Goal: Task Accomplishment & Management: Manage account settings

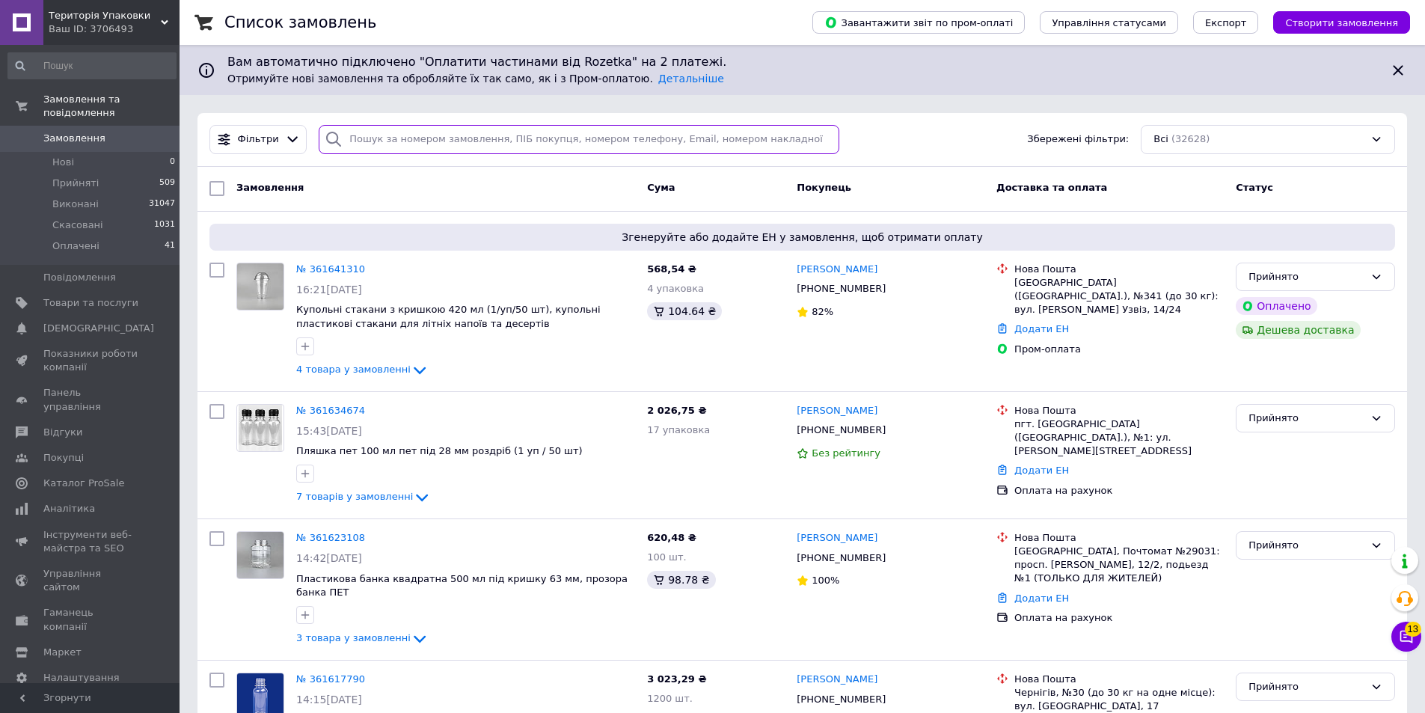
click at [385, 135] on input "search" at bounding box center [579, 139] width 521 height 29
paste input "+380632725643"
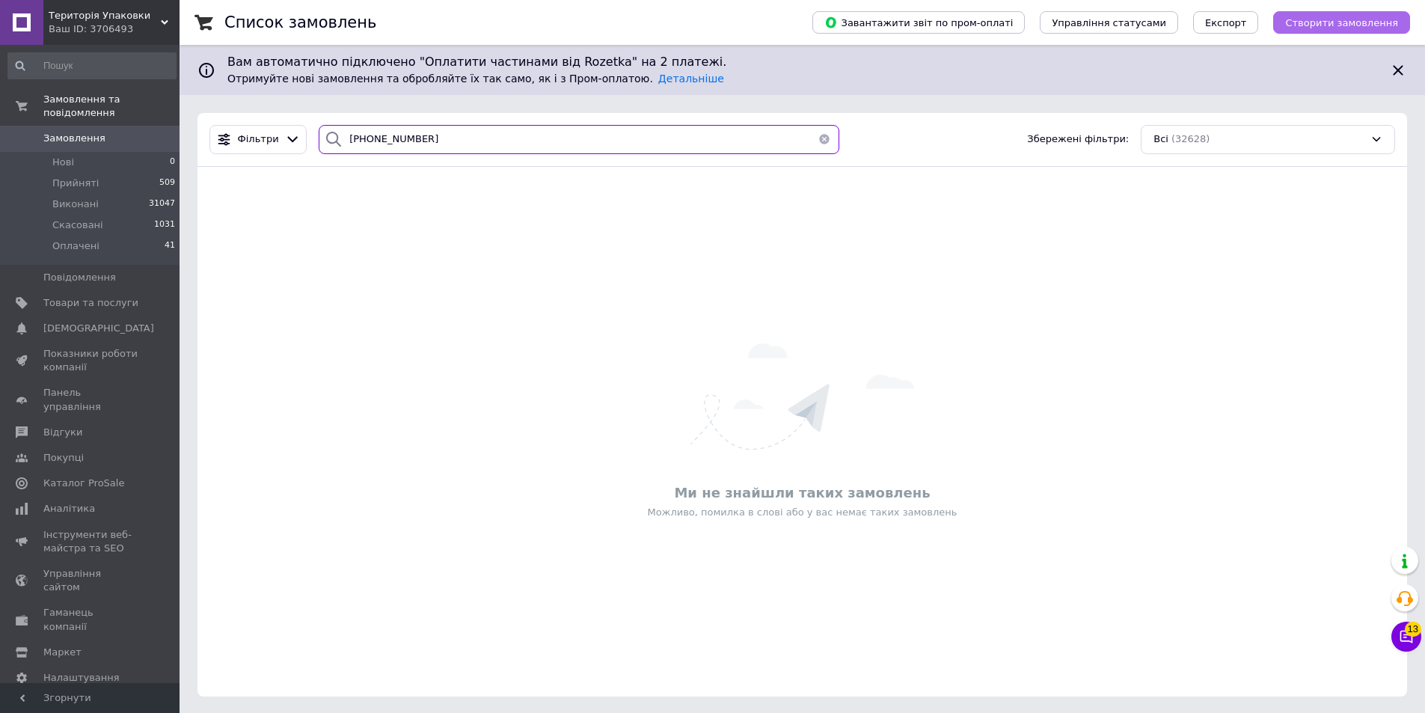
type input "+380632725643"
click at [1338, 25] on span "Створити замовлення" at bounding box center [1341, 22] width 113 height 11
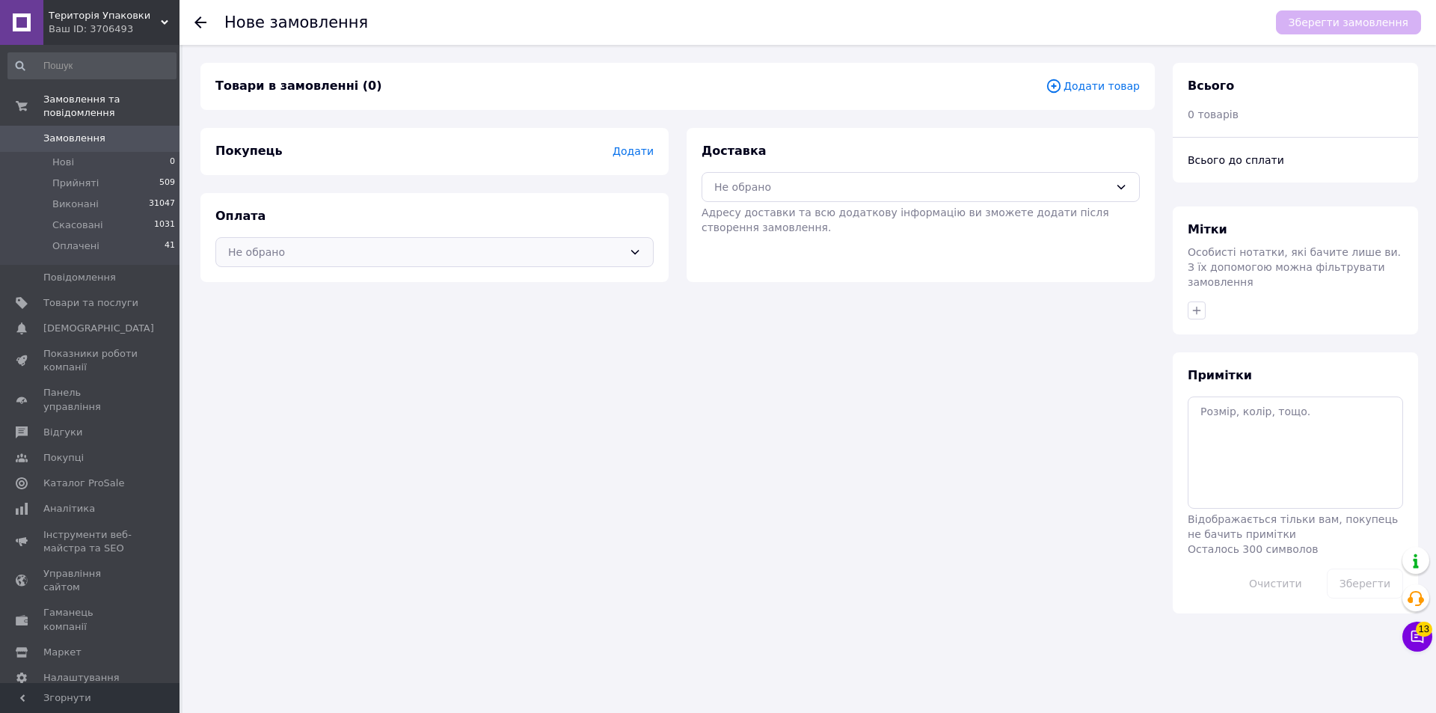
click at [639, 251] on icon at bounding box center [635, 252] width 12 height 12
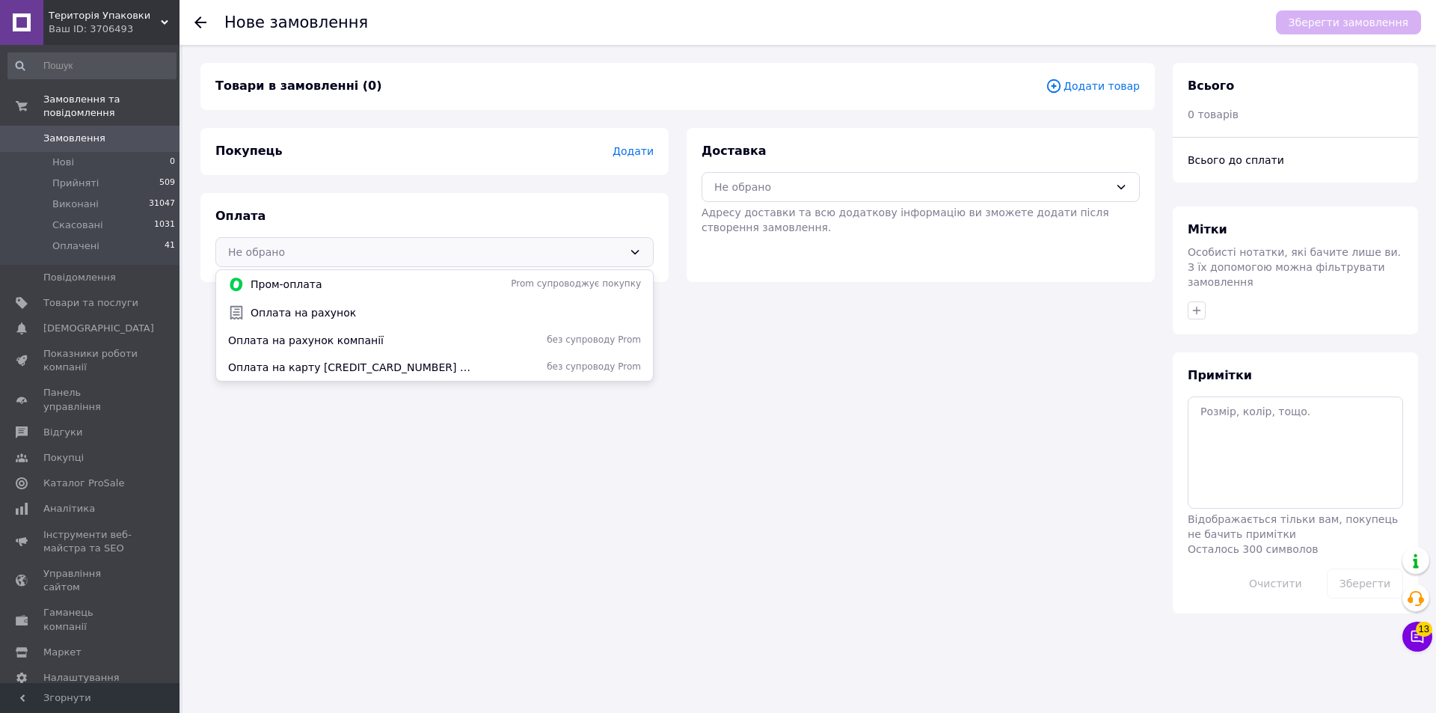
click at [643, 153] on span "Додати" at bounding box center [633, 151] width 41 height 12
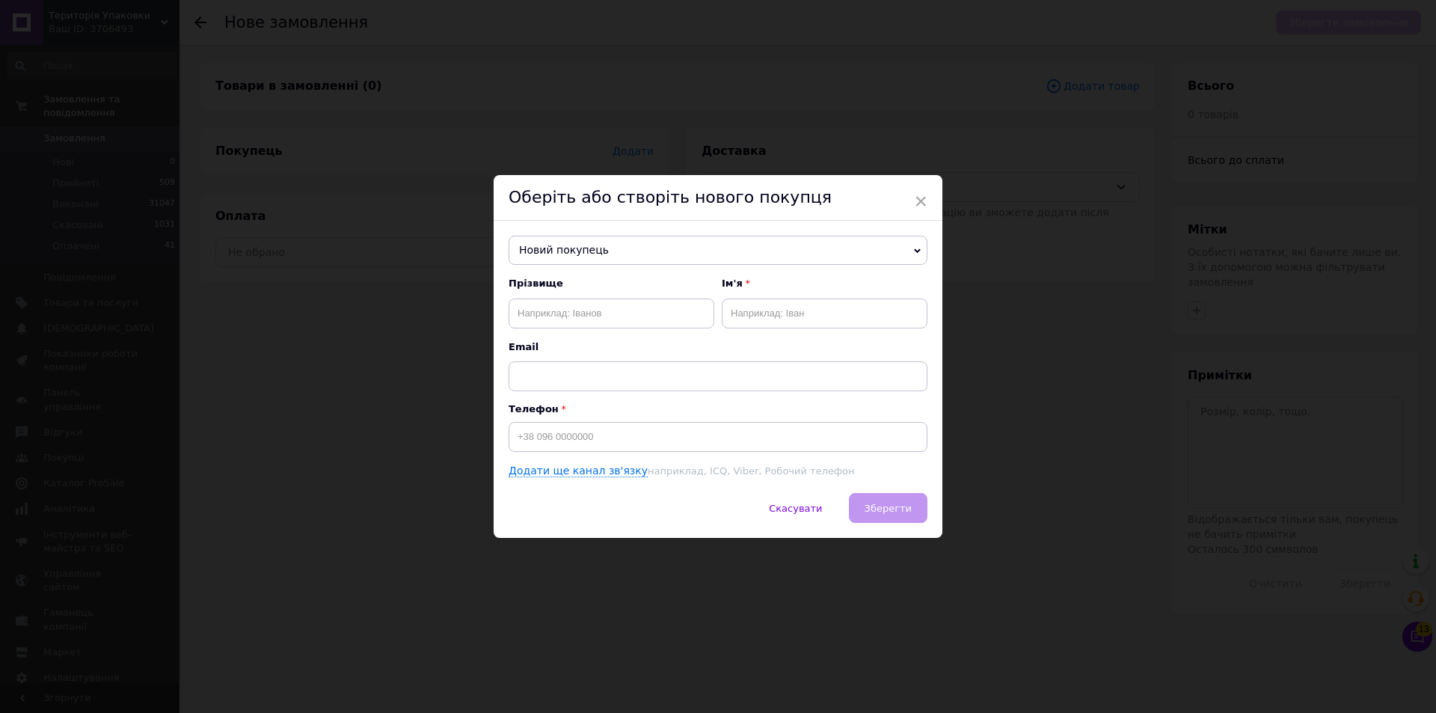
click at [604, 422] on div "Телефон" at bounding box center [718, 427] width 419 height 49
click at [613, 436] on input at bounding box center [718, 437] width 419 height 30
type input "+380632725643"
click at [592, 303] on input "text" at bounding box center [612, 313] width 206 height 30
type input "Шевчук"
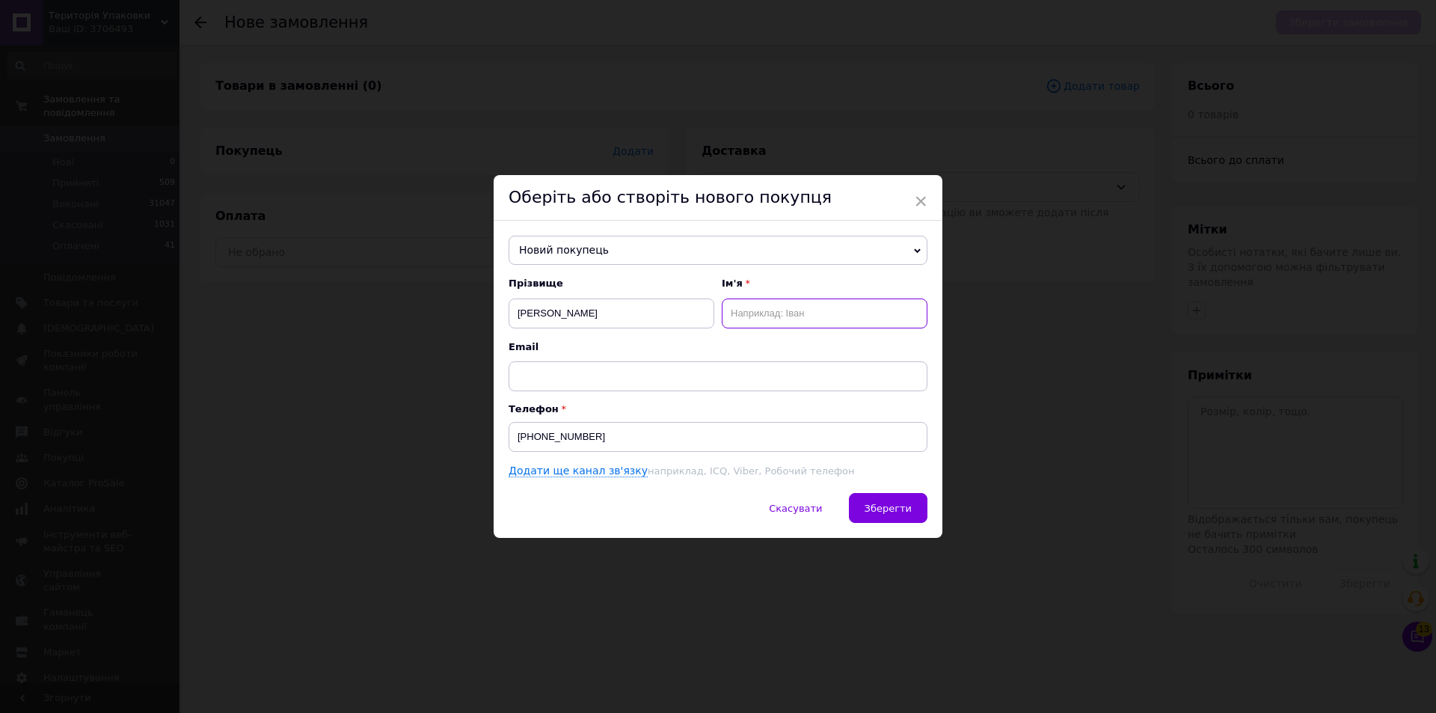
drag, startPoint x: 776, startPoint y: 316, endPoint x: 888, endPoint y: 313, distance: 112.2
click at [779, 317] on input "text" at bounding box center [825, 313] width 206 height 30
type input "Яна"
click at [622, 440] on input "+380632725643" at bounding box center [718, 437] width 419 height 30
click at [888, 511] on span "Зберегти" at bounding box center [888, 508] width 47 height 11
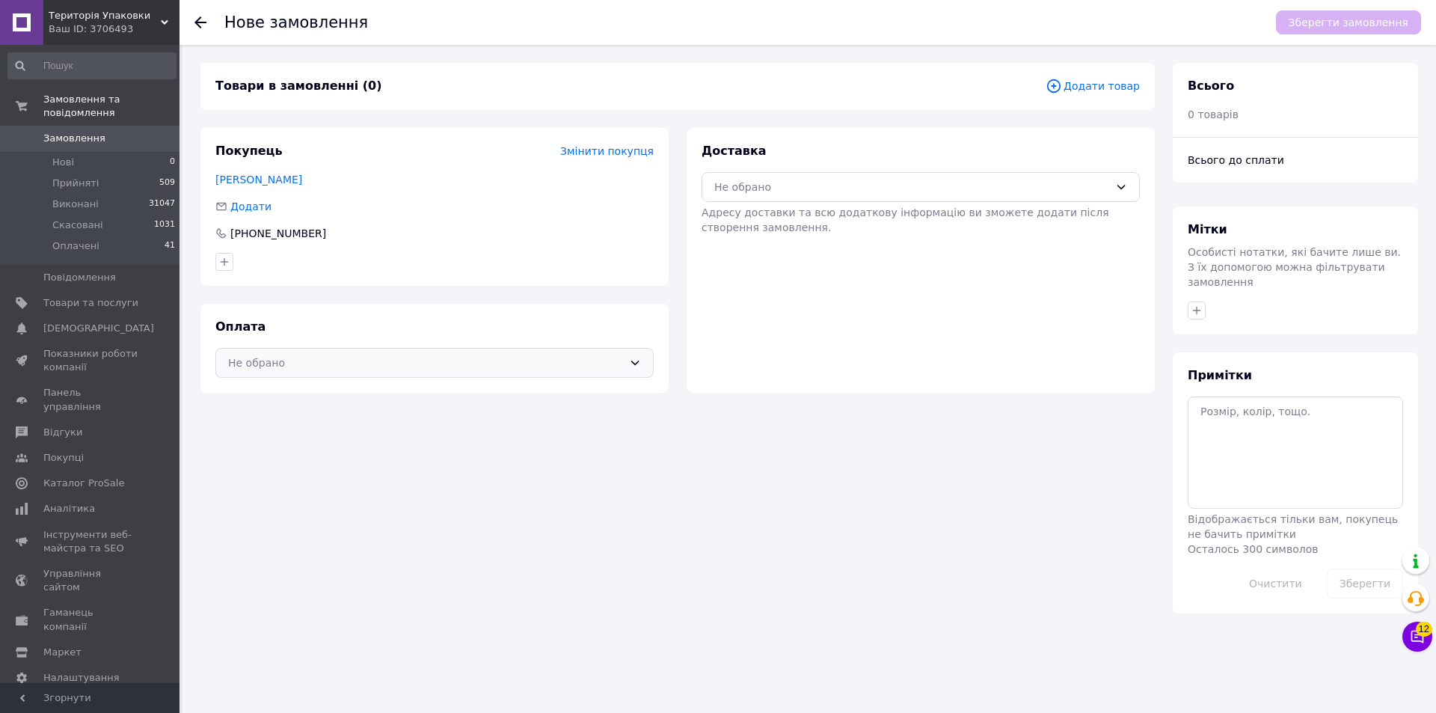
click at [625, 366] on div "Не обрано" at bounding box center [434, 363] width 438 height 30
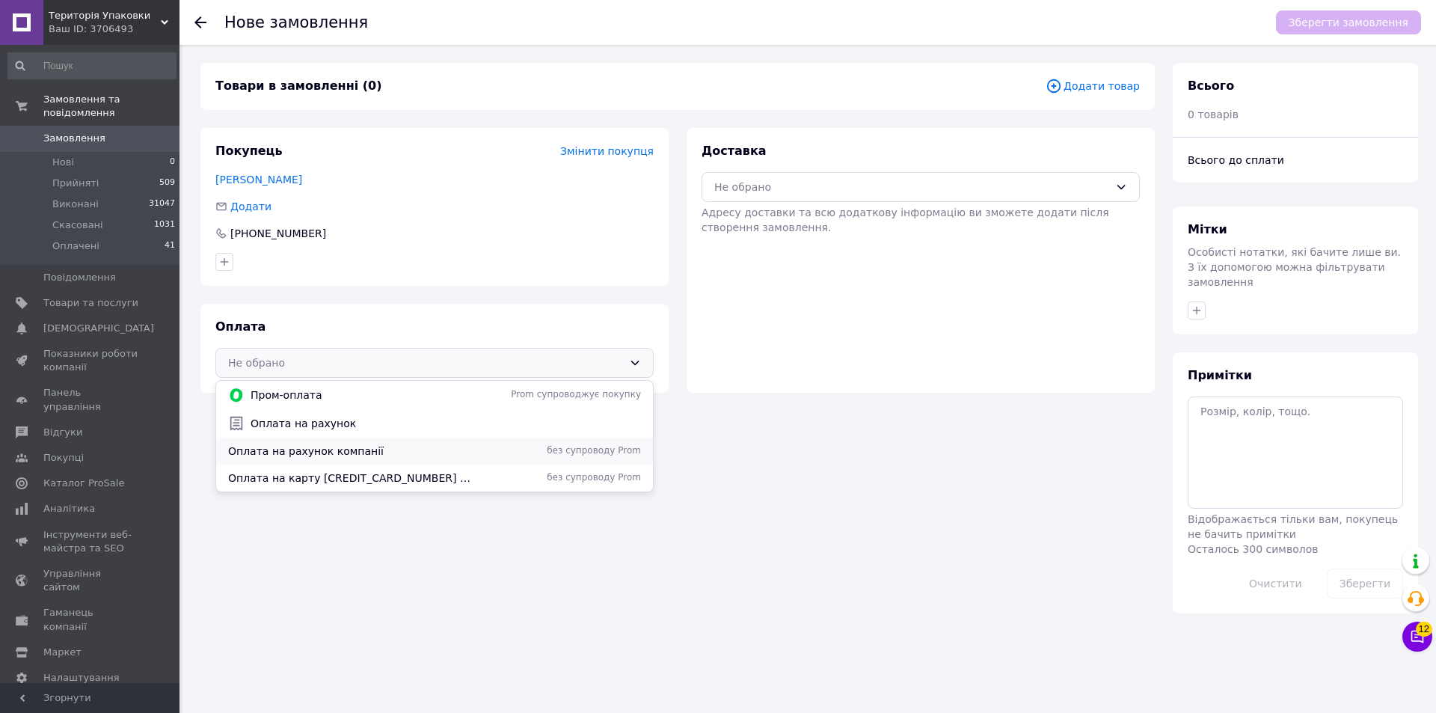
click at [620, 453] on span "без супроводу Prom" at bounding box center [560, 450] width 162 height 13
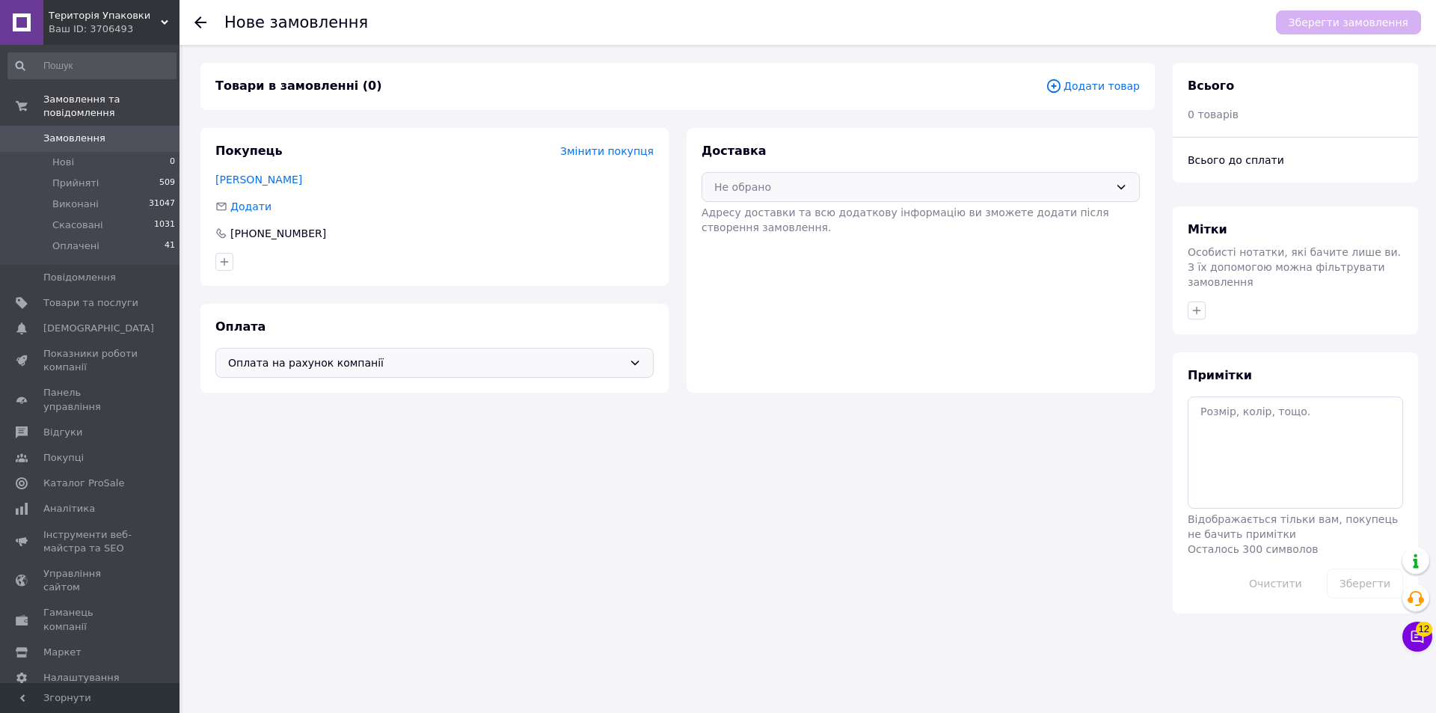
click at [1121, 189] on icon at bounding box center [1121, 187] width 8 height 4
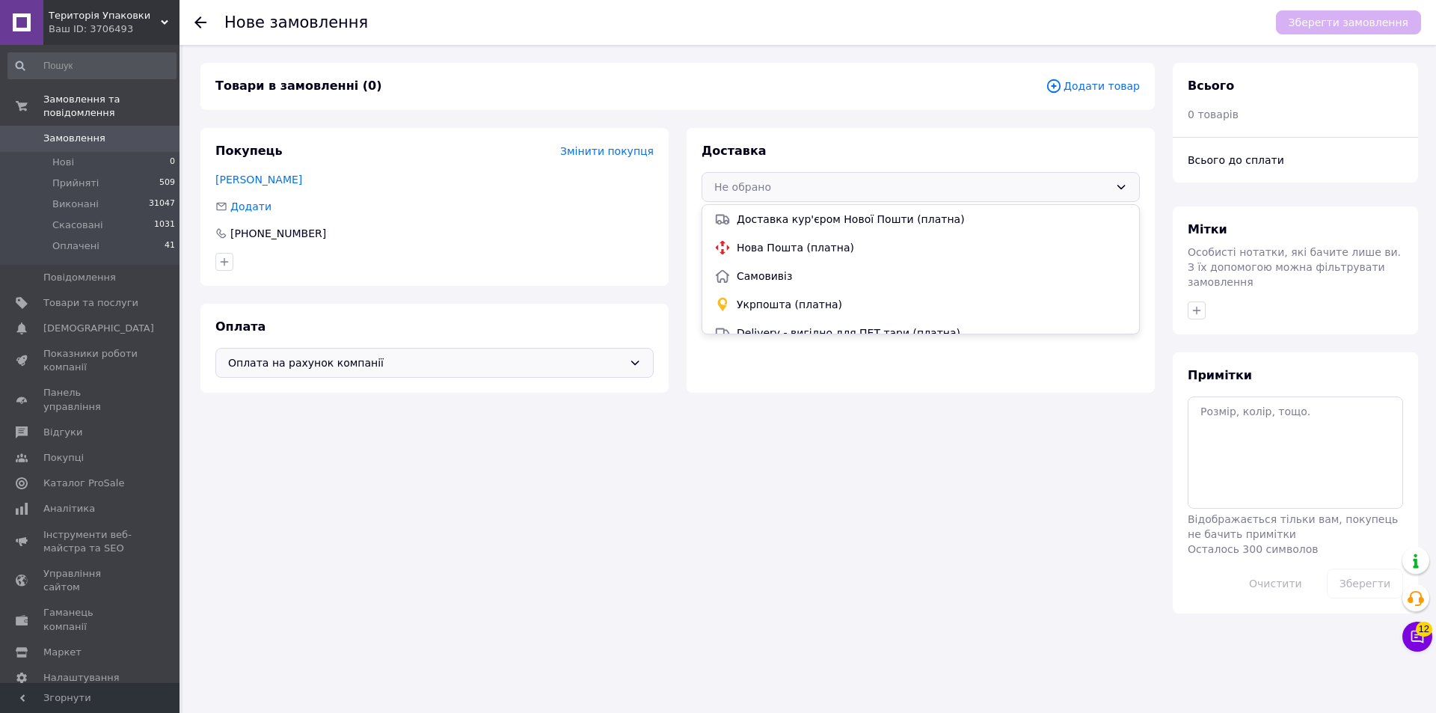
click at [847, 306] on span "Укрпошта (платна)" at bounding box center [932, 304] width 390 height 15
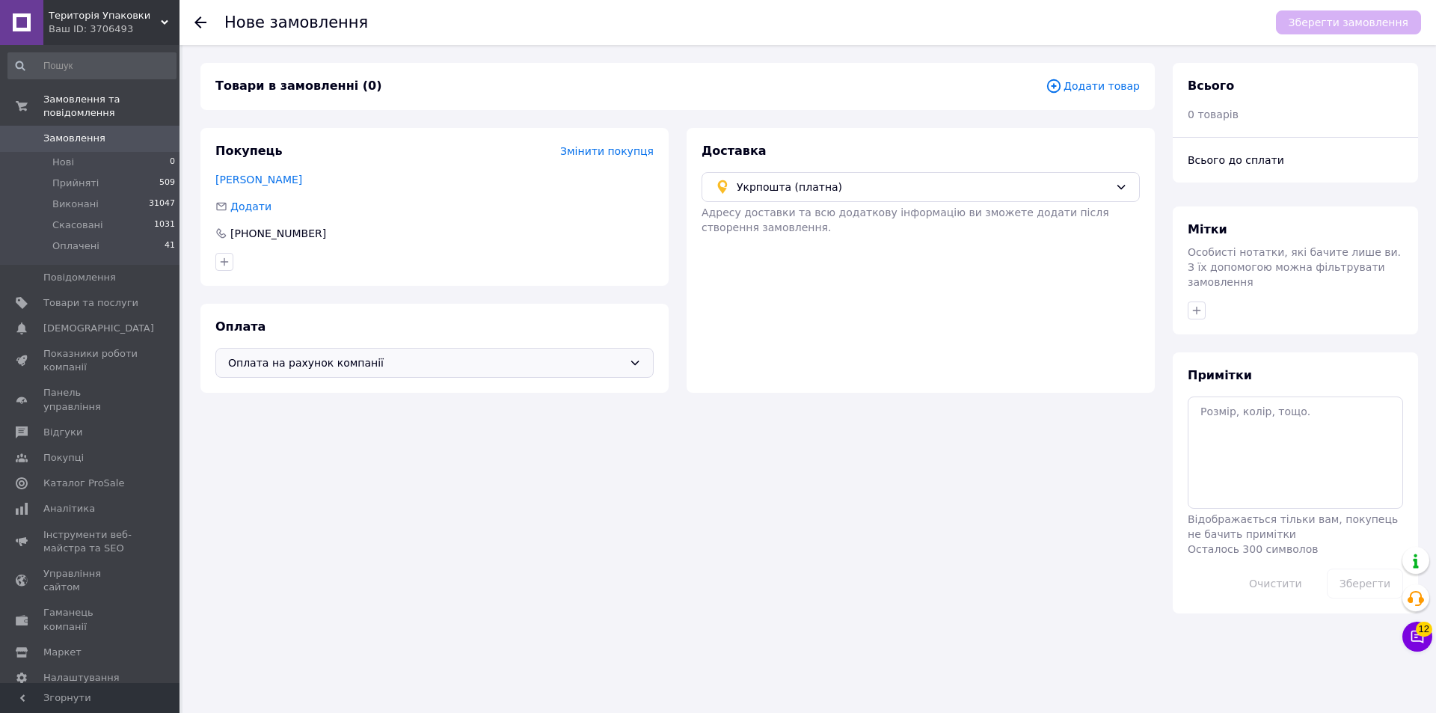
click at [1073, 87] on span "Додати товар" at bounding box center [1093, 86] width 94 height 16
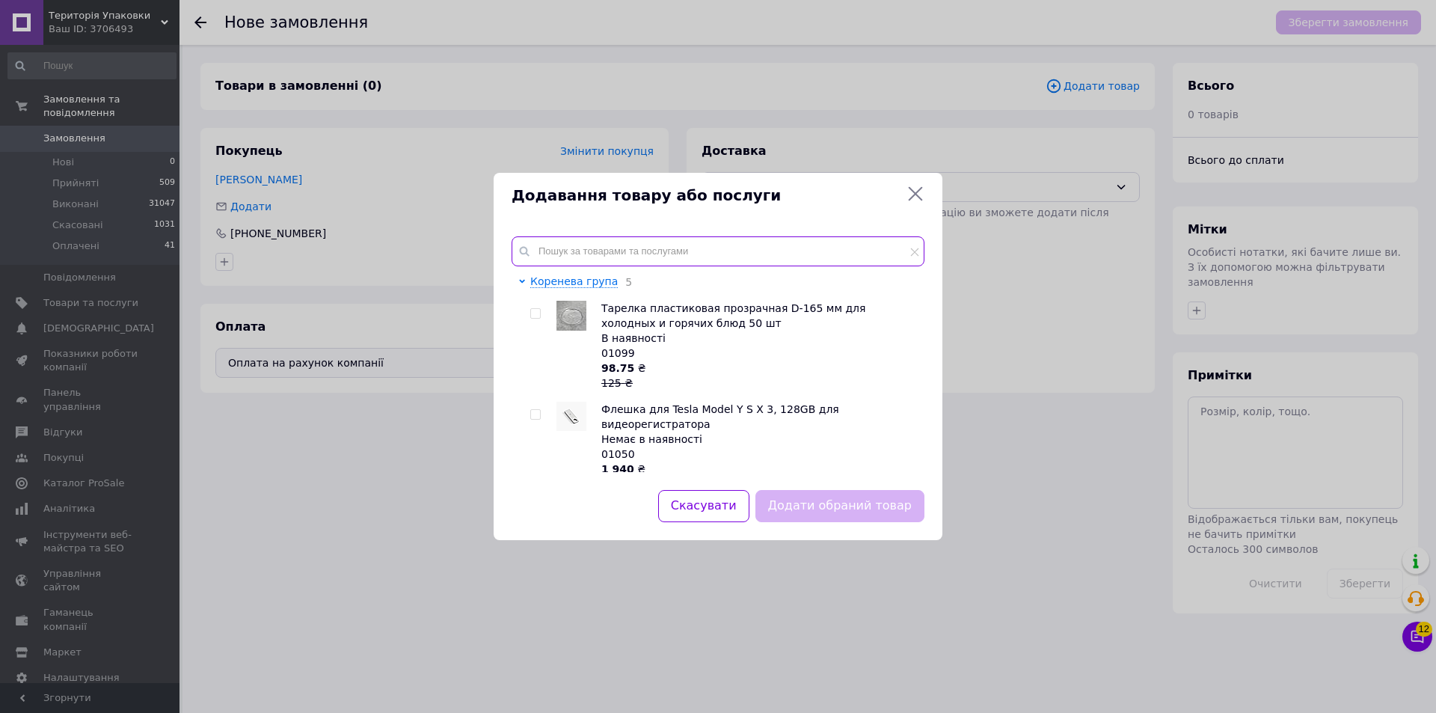
click at [660, 242] on input "text" at bounding box center [718, 251] width 413 height 30
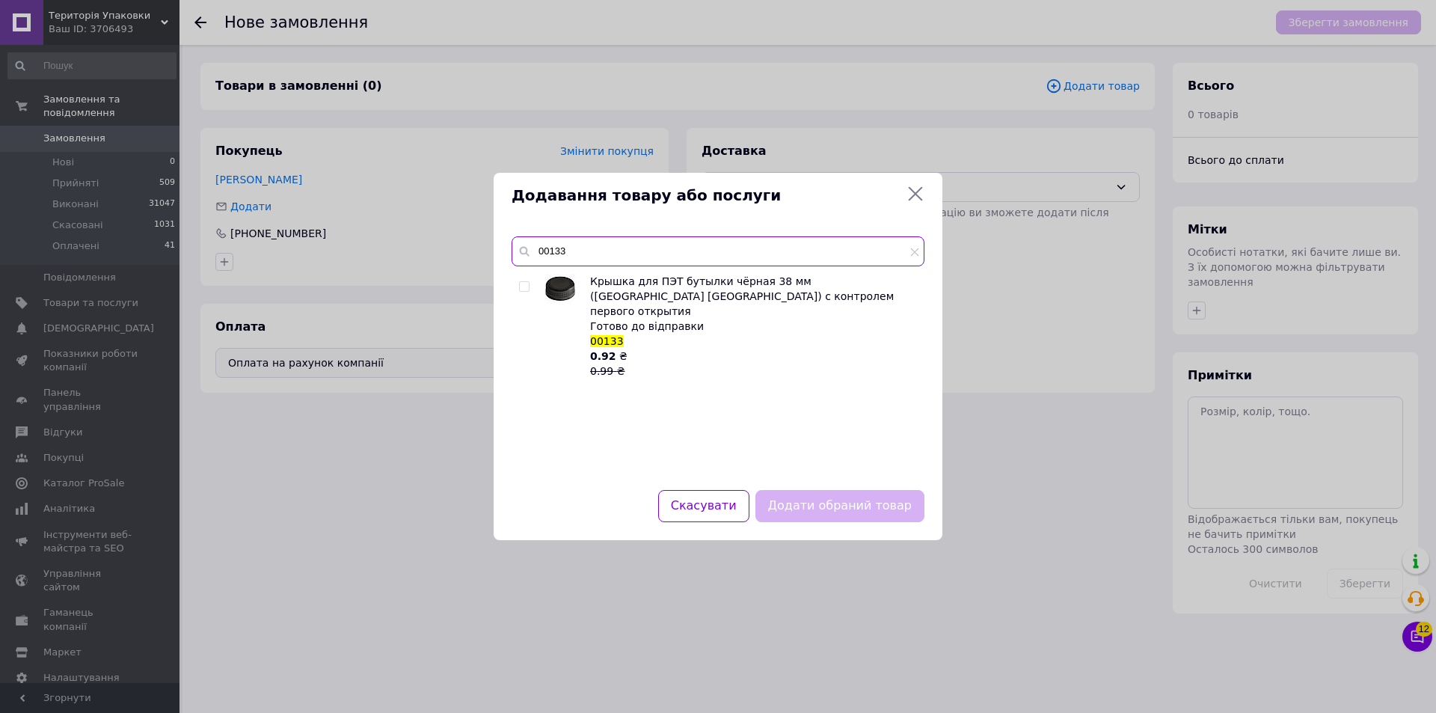
type input "00133"
click at [524, 286] on input "checkbox" at bounding box center [524, 287] width 10 height 10
checkbox input "true"
click at [875, 496] on button "Додати обраний товар" at bounding box center [839, 506] width 169 height 32
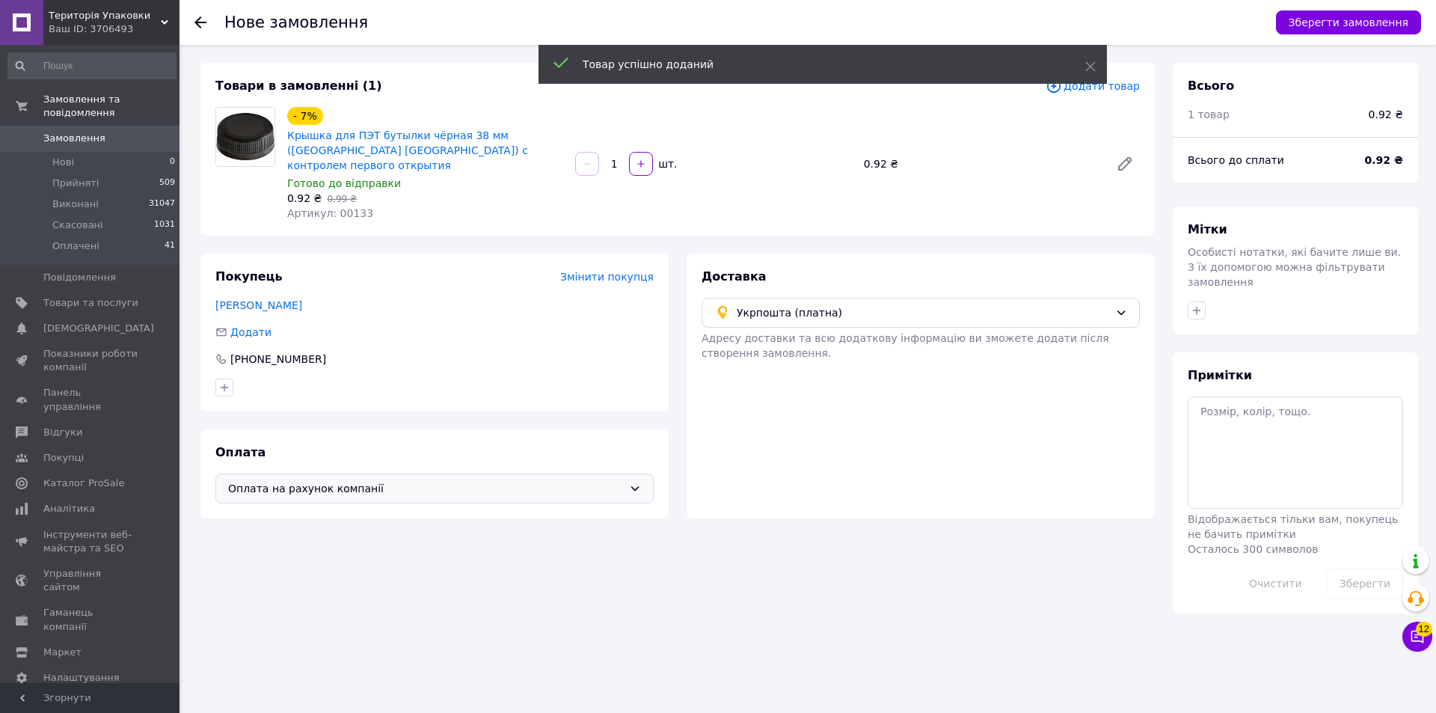
click at [623, 159] on input "1" at bounding box center [614, 164] width 24 height 11
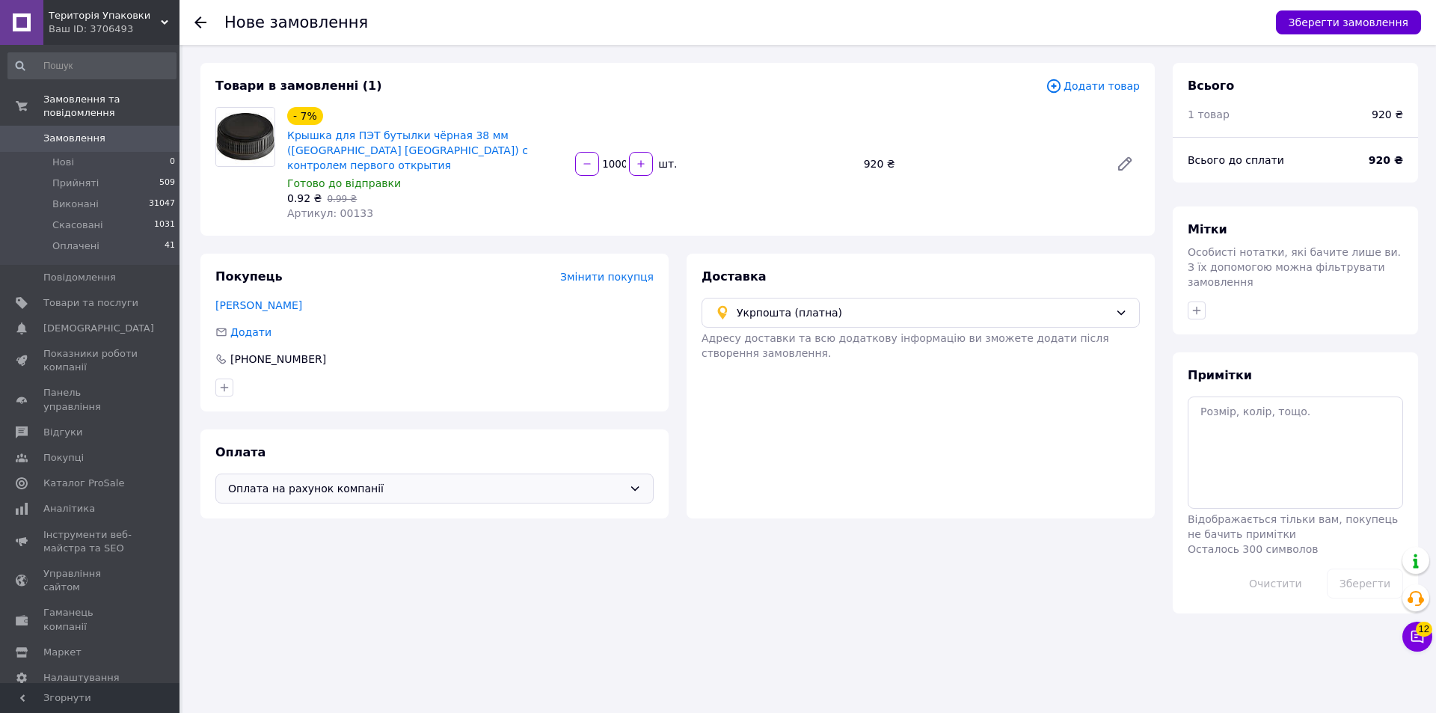
type input "1000"
click at [1311, 25] on button "Зберегти замовлення" at bounding box center [1348, 22] width 145 height 24
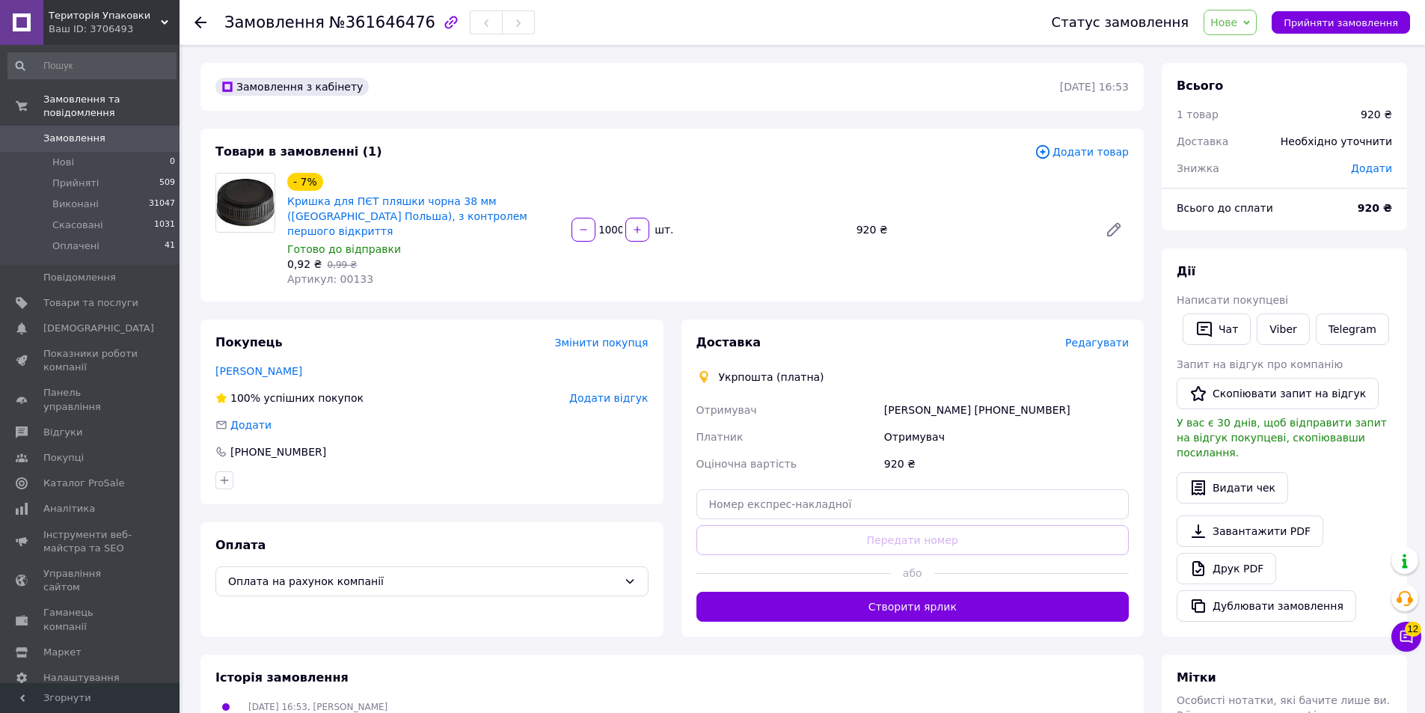
click at [1105, 337] on span "Редагувати" at bounding box center [1097, 343] width 64 height 12
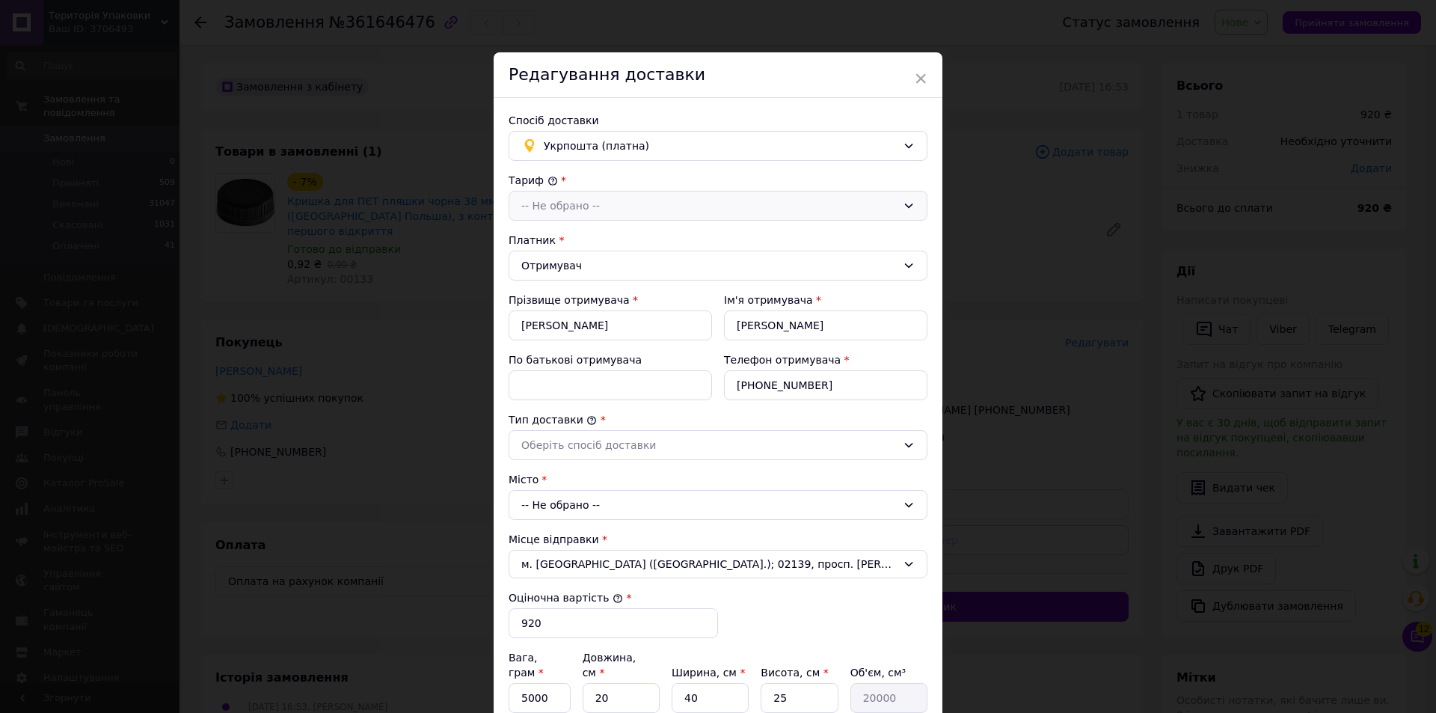
click at [903, 205] on icon at bounding box center [909, 206] width 12 height 12
click at [560, 242] on li "Стандарт" at bounding box center [717, 238] width 417 height 28
click at [906, 446] on icon at bounding box center [909, 445] width 8 height 4
click at [603, 479] on li "Склад - склад" at bounding box center [717, 477] width 417 height 28
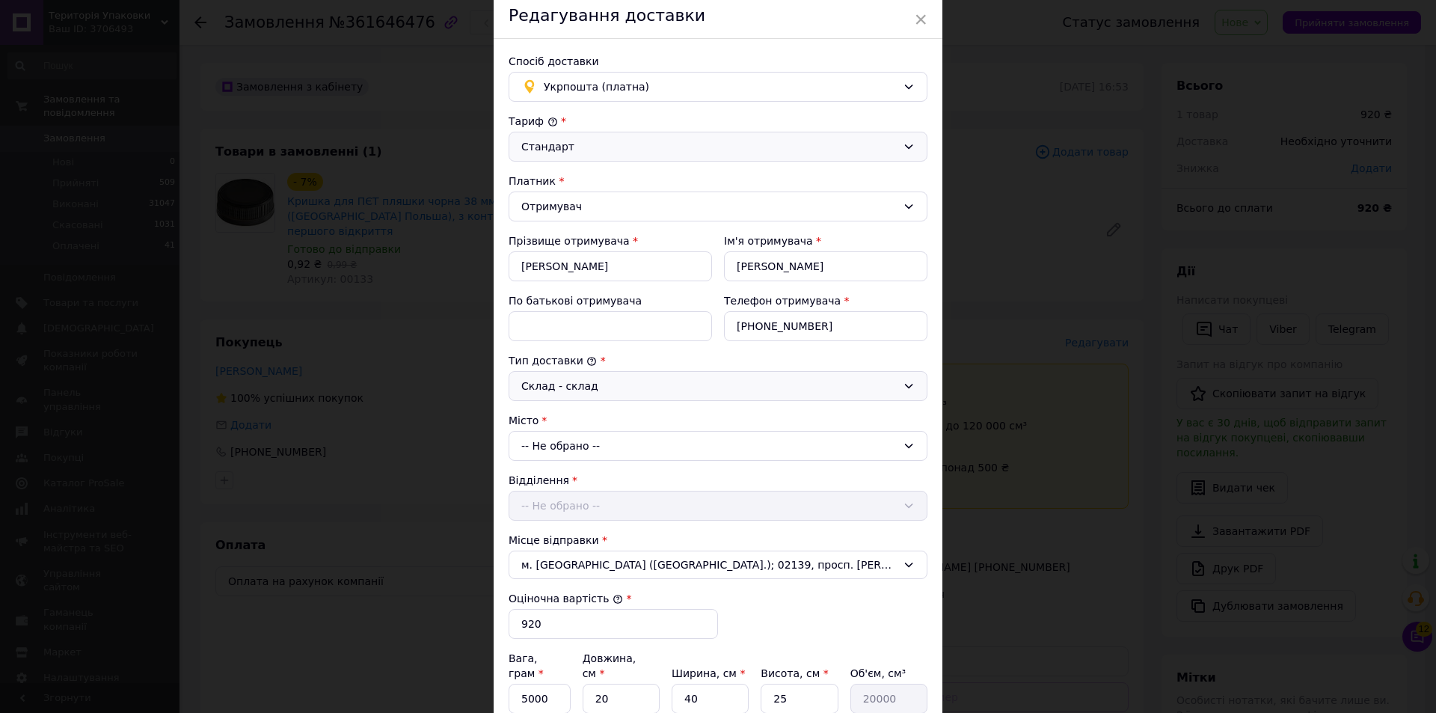
scroll to position [150, 0]
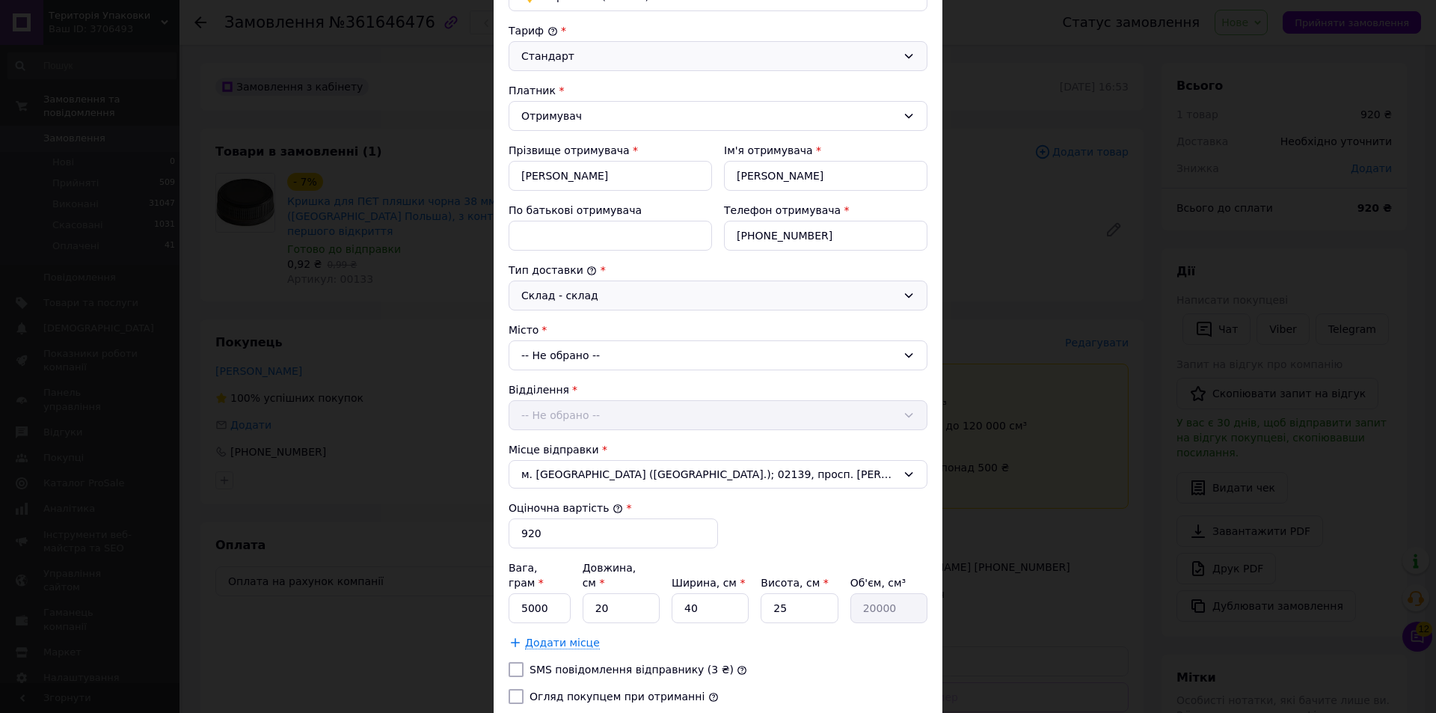
click at [900, 354] on div "-- Не обрано --" at bounding box center [718, 355] width 419 height 30
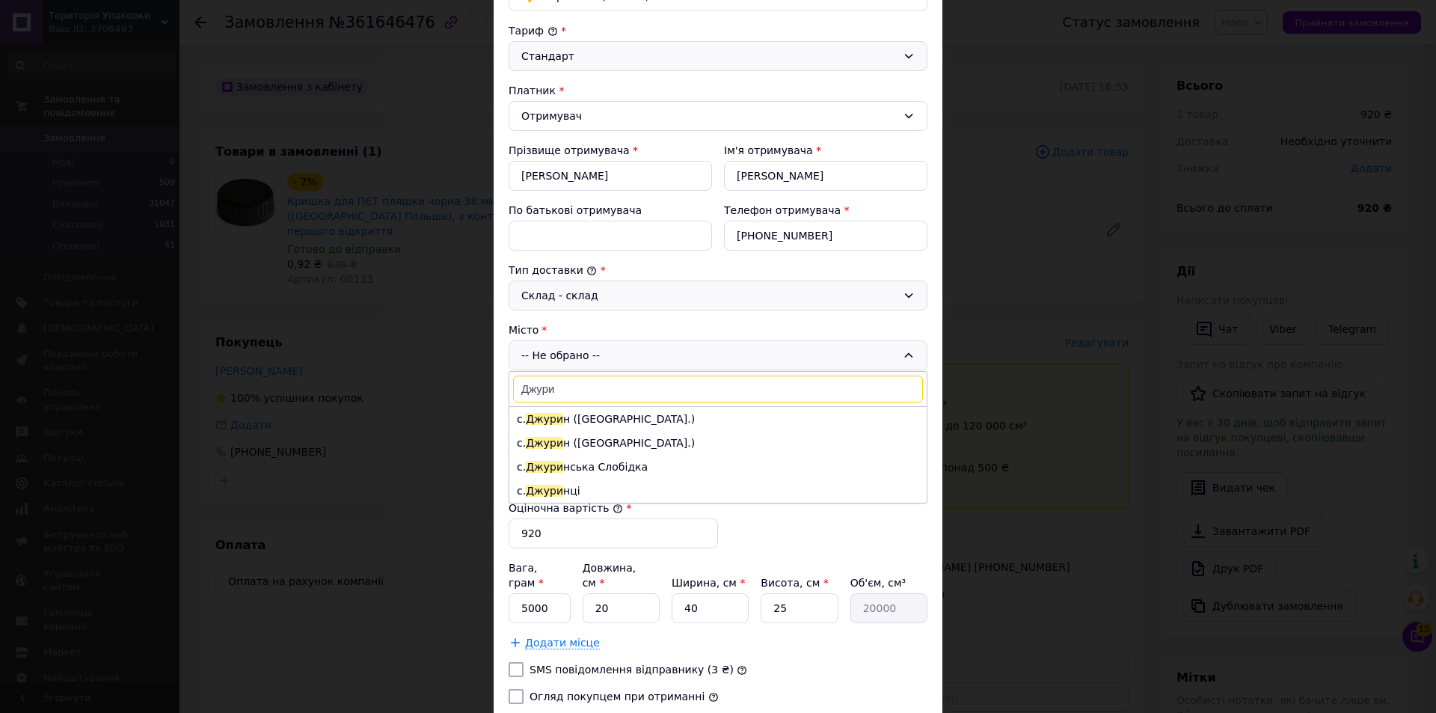
type input "Джури"
click at [625, 414] on li "с. Джури н (Вінницька обл.)" at bounding box center [717, 419] width 417 height 24
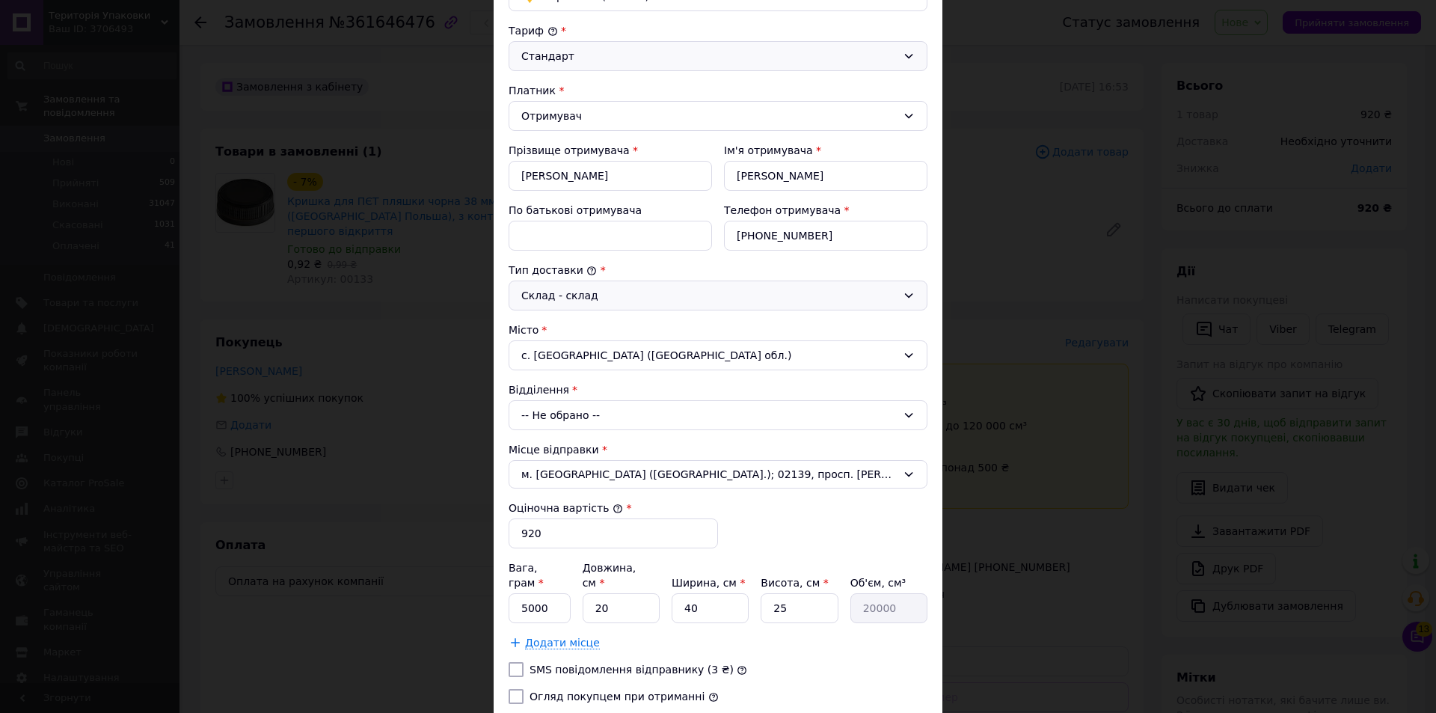
click at [907, 416] on icon at bounding box center [909, 415] width 8 height 4
click at [564, 481] on li "23545, вул. Залізнична, 3" at bounding box center [717, 479] width 417 height 24
drag, startPoint x: 577, startPoint y: 533, endPoint x: 587, endPoint y: 519, distance: 17.2
click at [579, 532] on input "920" at bounding box center [613, 533] width 209 height 30
type input "9"
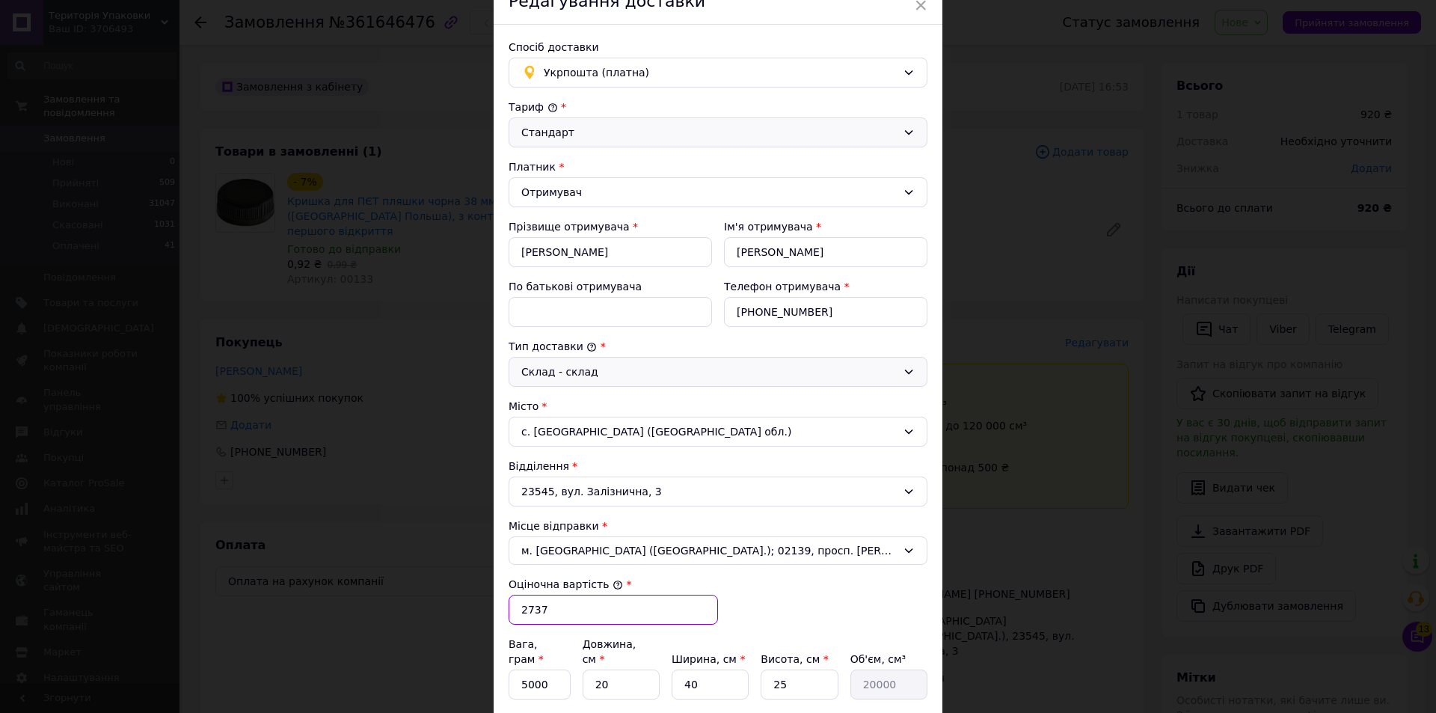
scroll to position [0, 0]
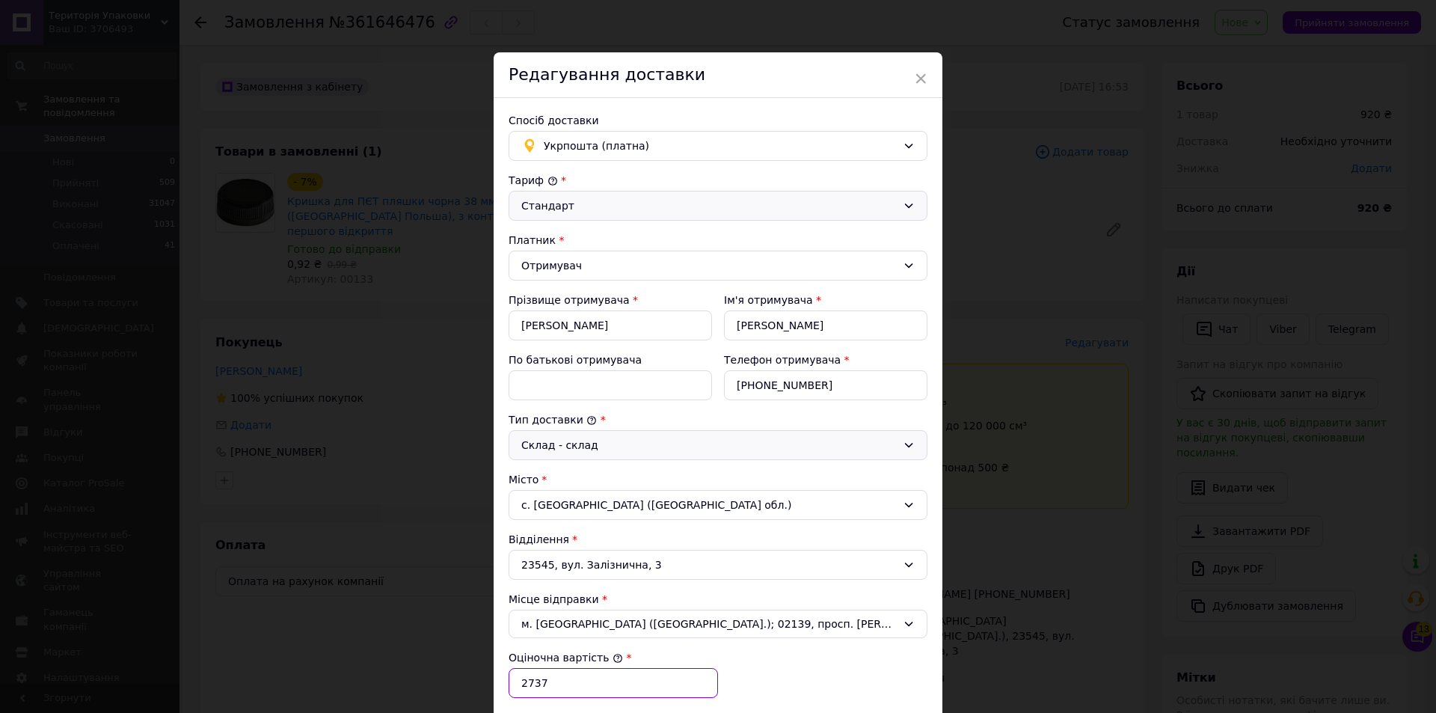
type input "2737"
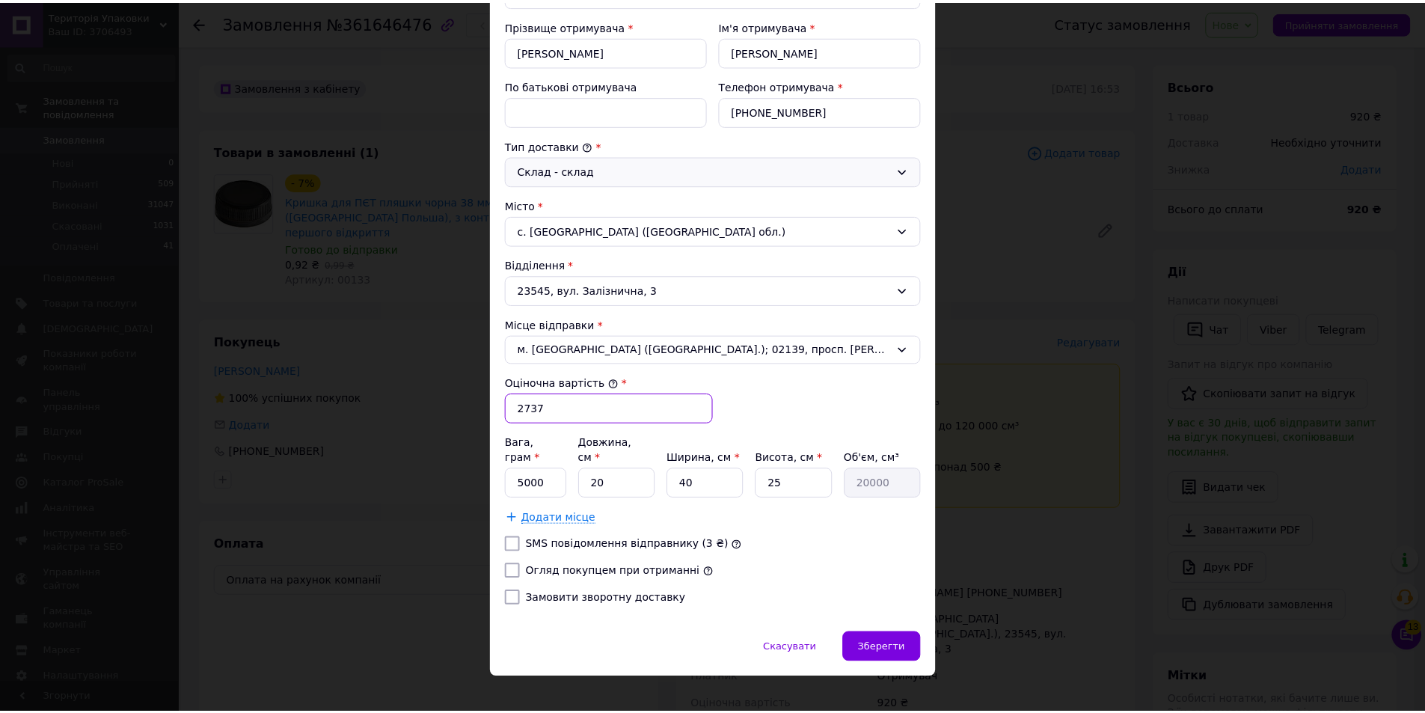
scroll to position [277, 0]
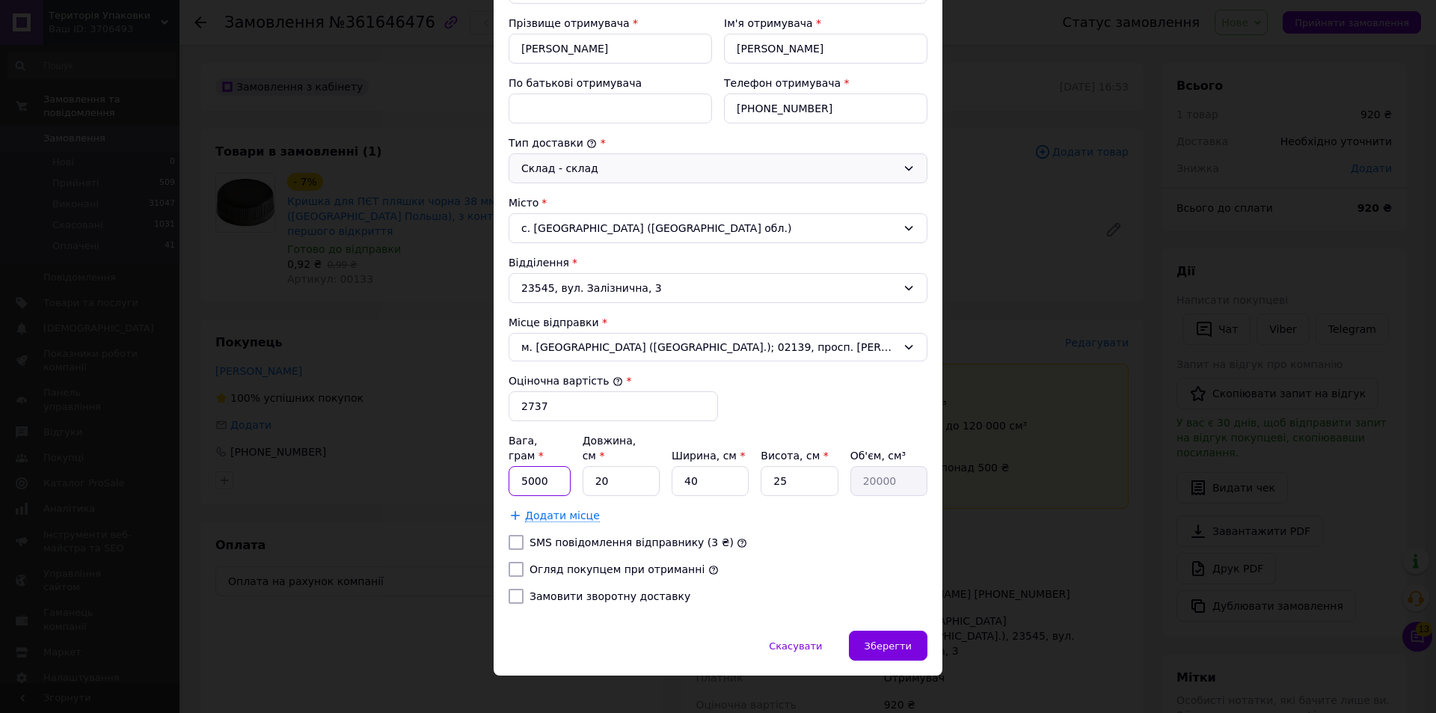
drag, startPoint x: 524, startPoint y: 462, endPoint x: 547, endPoint y: 443, distance: 29.8
click at [525, 466] on input "5000" at bounding box center [540, 481] width 62 height 30
type input "9360"
drag, startPoint x: 610, startPoint y: 461, endPoint x: 639, endPoint y: 458, distance: 29.3
click at [610, 466] on input "20" at bounding box center [621, 481] width 77 height 30
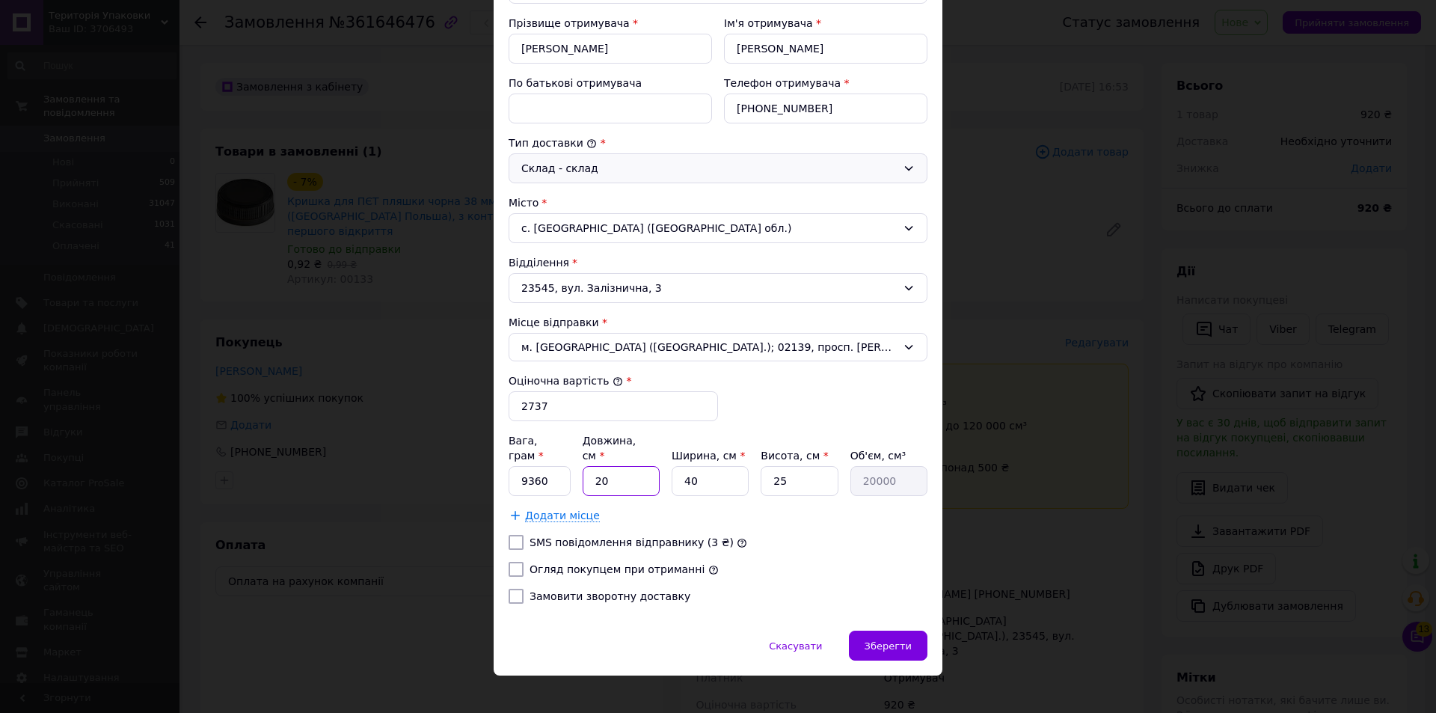
type input "0"
type input "60"
type input "60000"
type input "60"
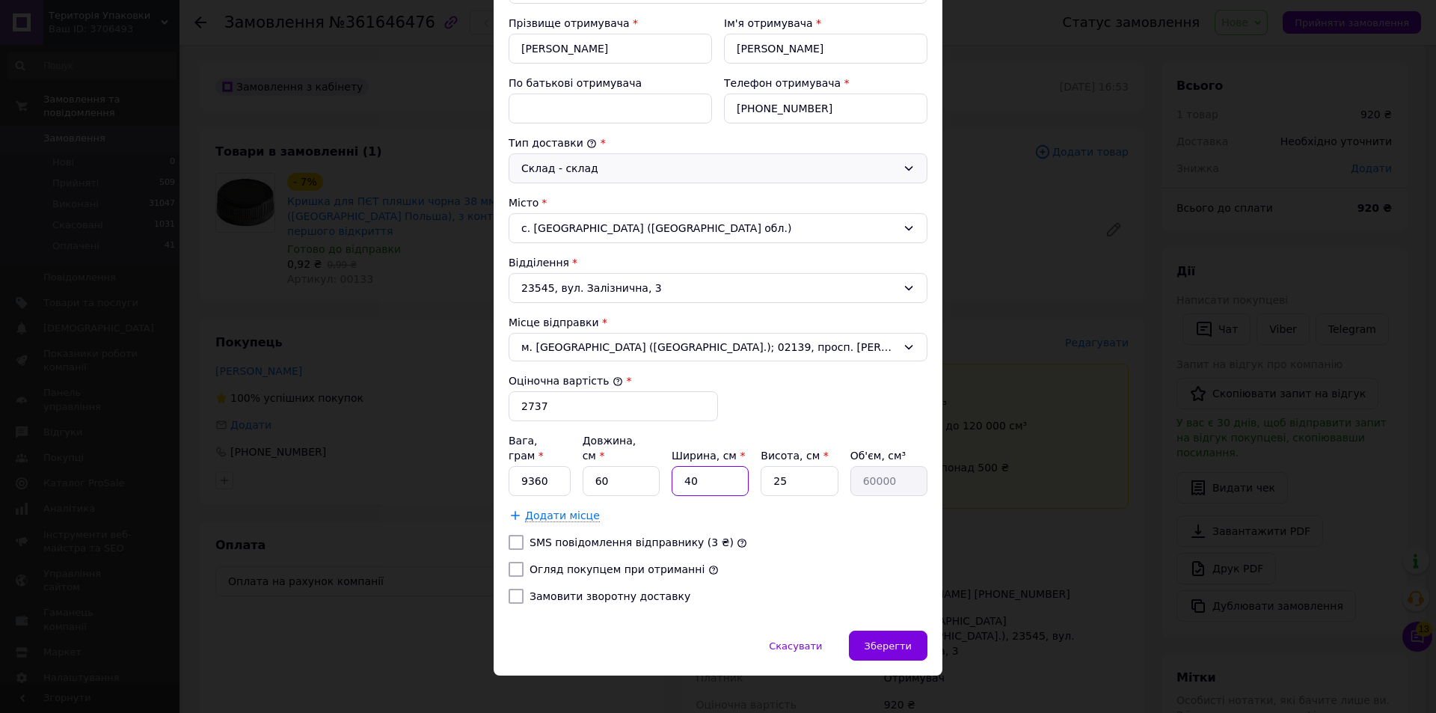
click at [729, 467] on input "40" at bounding box center [710, 481] width 77 height 30
click at [814, 467] on input "25" at bounding box center [799, 481] width 77 height 30
type input "2"
type input "4800"
type input "4"
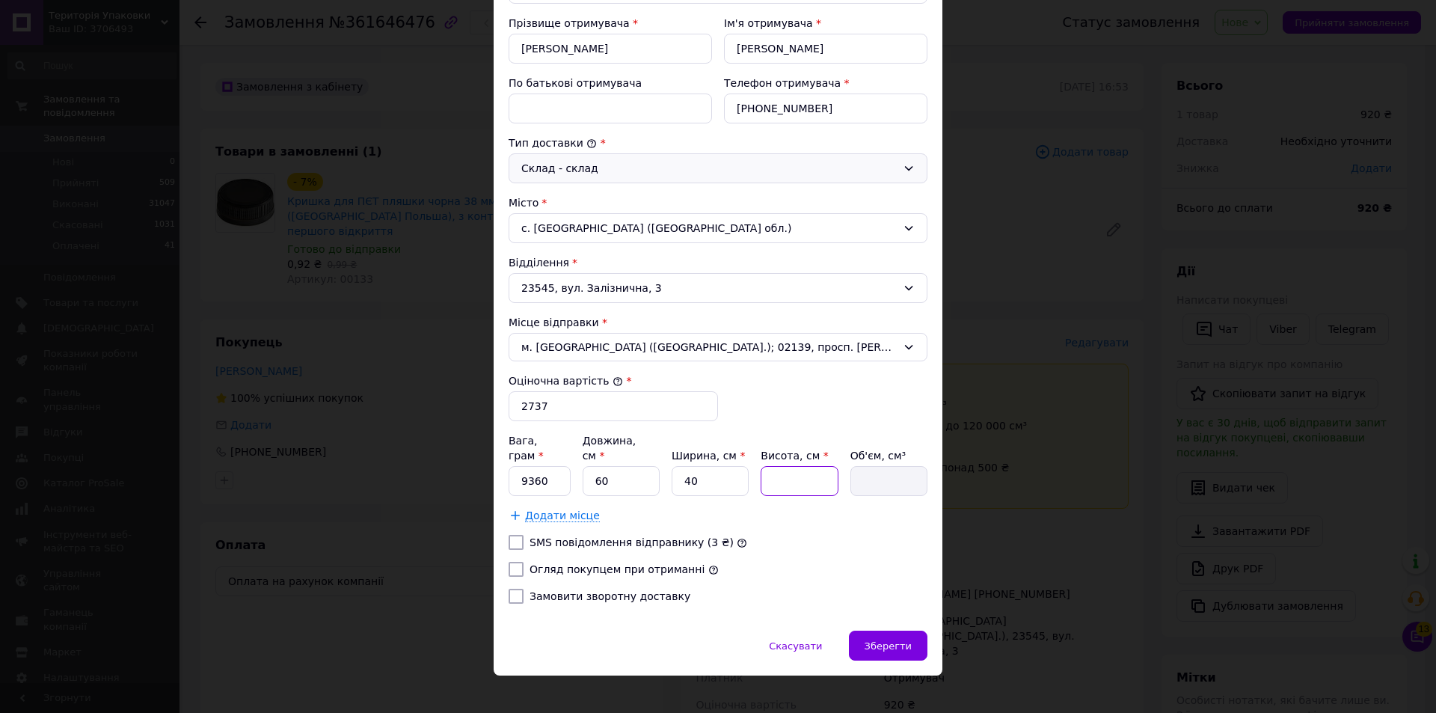
type input "9600"
type input "42"
type input "100800"
type input "42"
click at [515, 562] on input "Огляд покупцем при отриманні" at bounding box center [516, 569] width 15 height 15
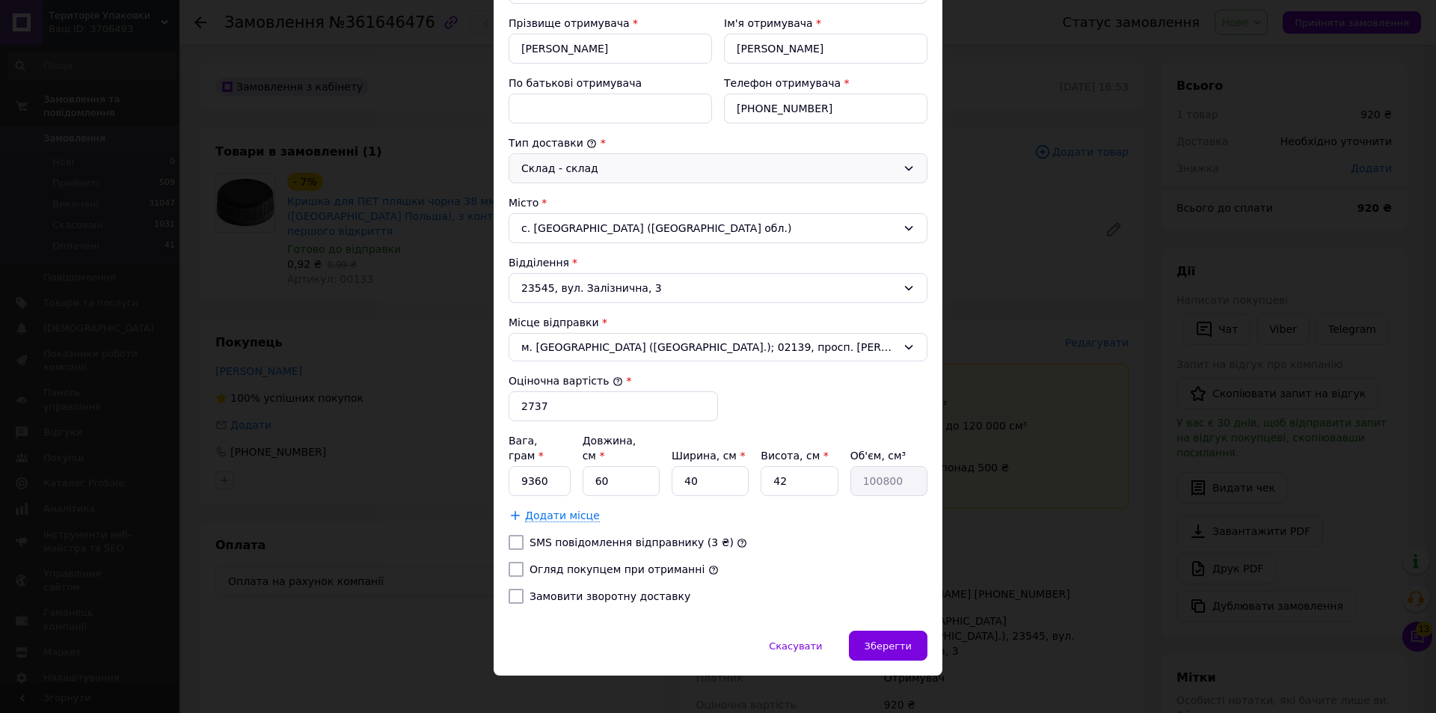
checkbox input "true"
click at [884, 640] on span "Зберегти" at bounding box center [888, 645] width 47 height 11
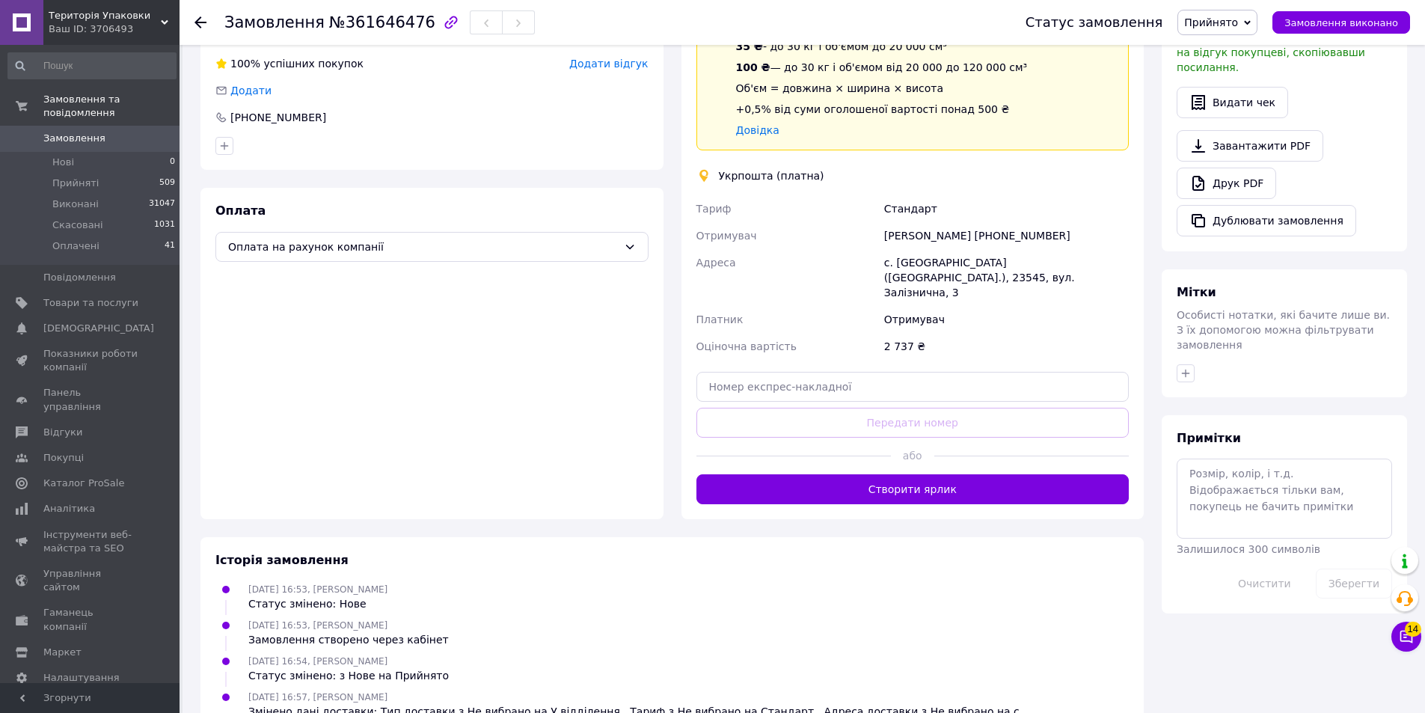
scroll to position [374, 0]
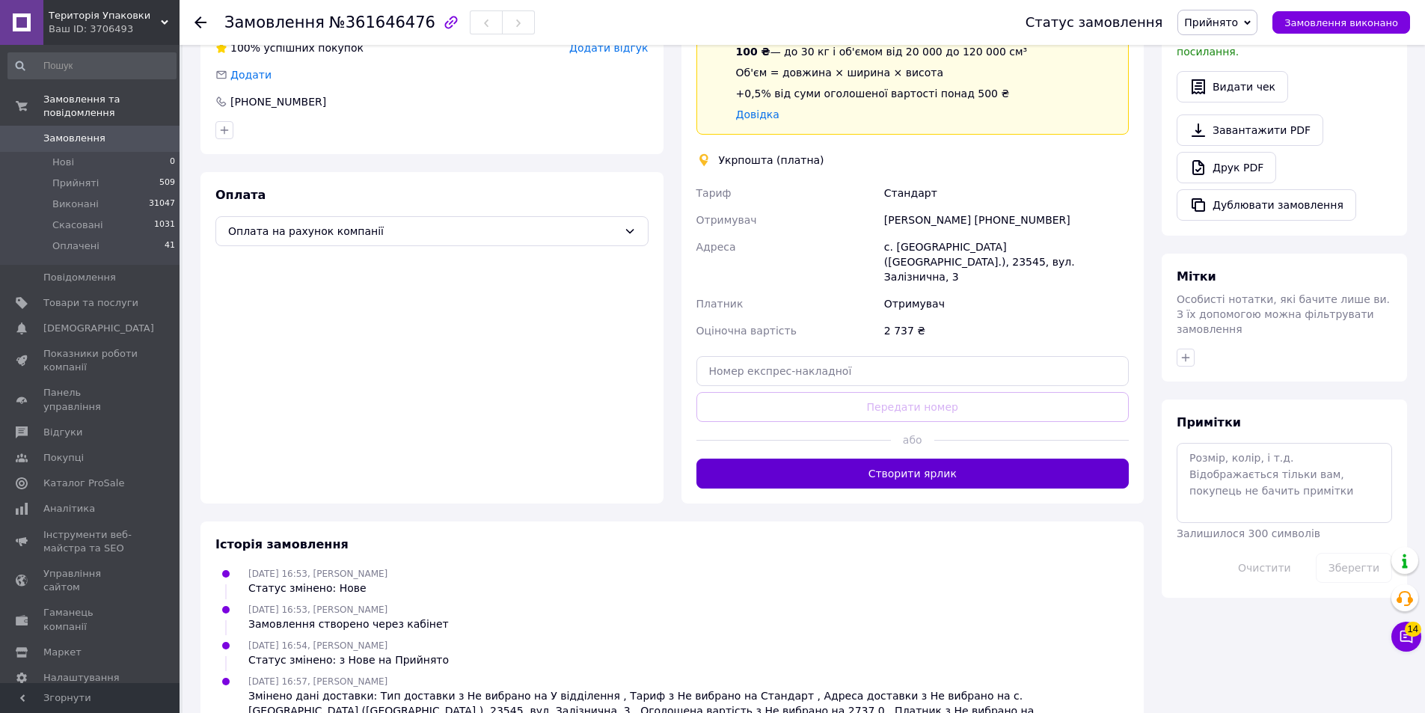
click at [942, 458] on button "Створити ярлик" at bounding box center [912, 473] width 433 height 30
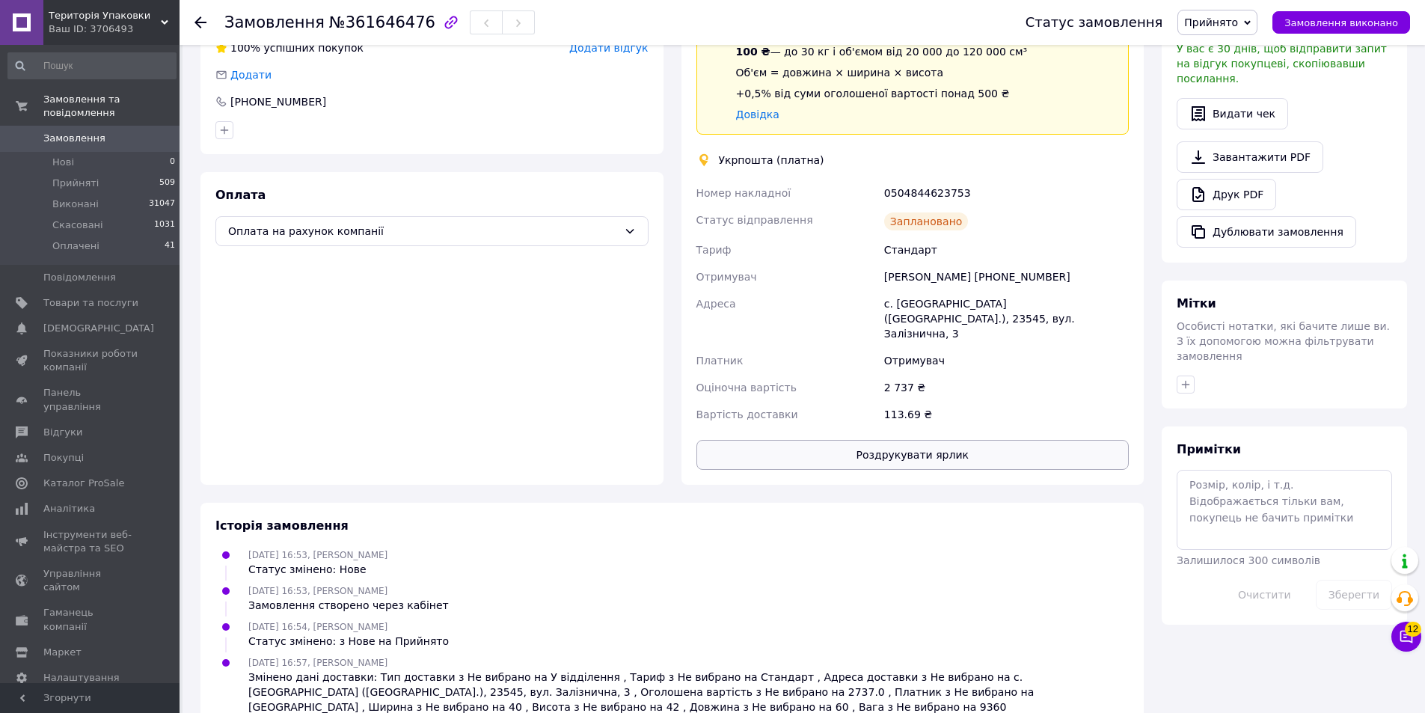
click at [973, 440] on button "Роздрукувати ярлик" at bounding box center [912, 455] width 433 height 30
drag, startPoint x: 879, startPoint y: 177, endPoint x: 956, endPoint y: 174, distance: 77.1
click at [972, 179] on div "Номер накладної 0504844623753 Статус відправлення Заплановано Тариф Стандарт От…" at bounding box center [912, 303] width 439 height 248
copy div "Номер накладної 0504844623753"
click at [75, 132] on span "Замовлення" at bounding box center [74, 138] width 62 height 13
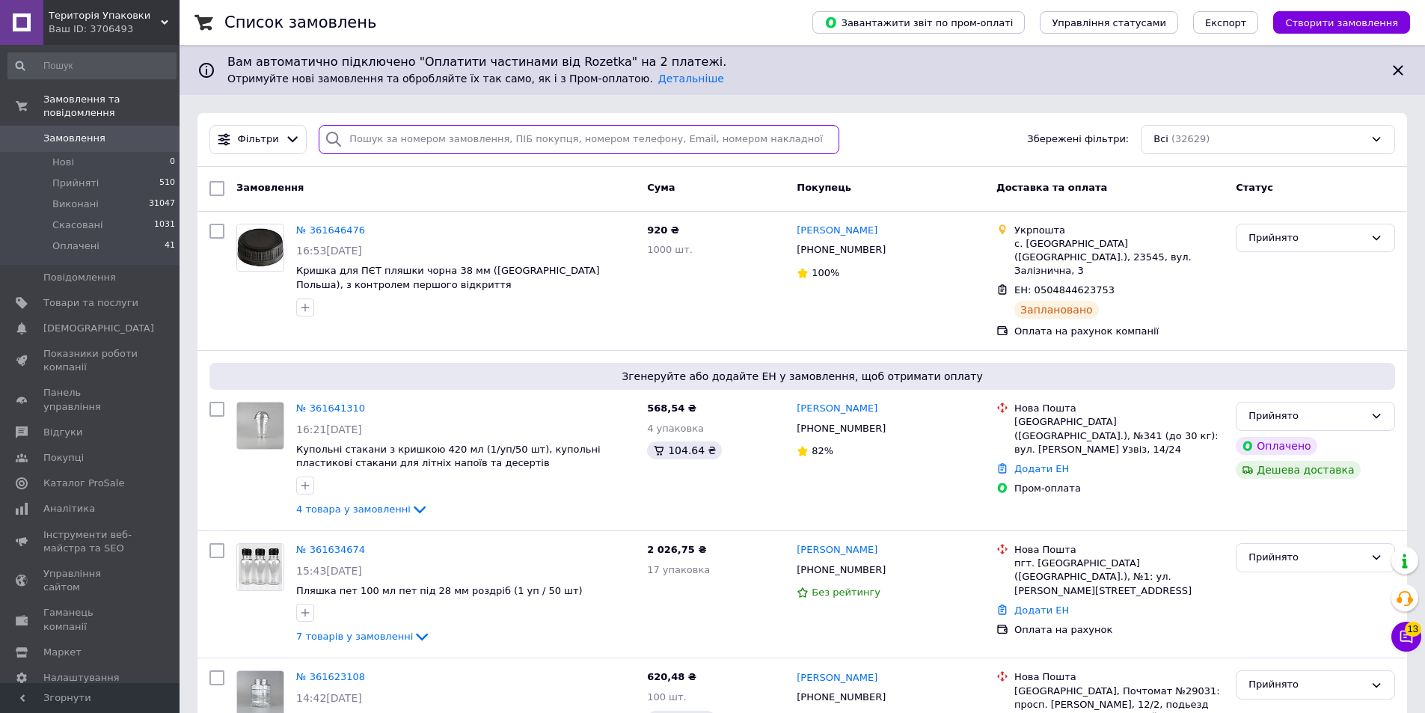
click at [354, 146] on input "search" at bounding box center [579, 139] width 521 height 29
paste input "+380502342982"
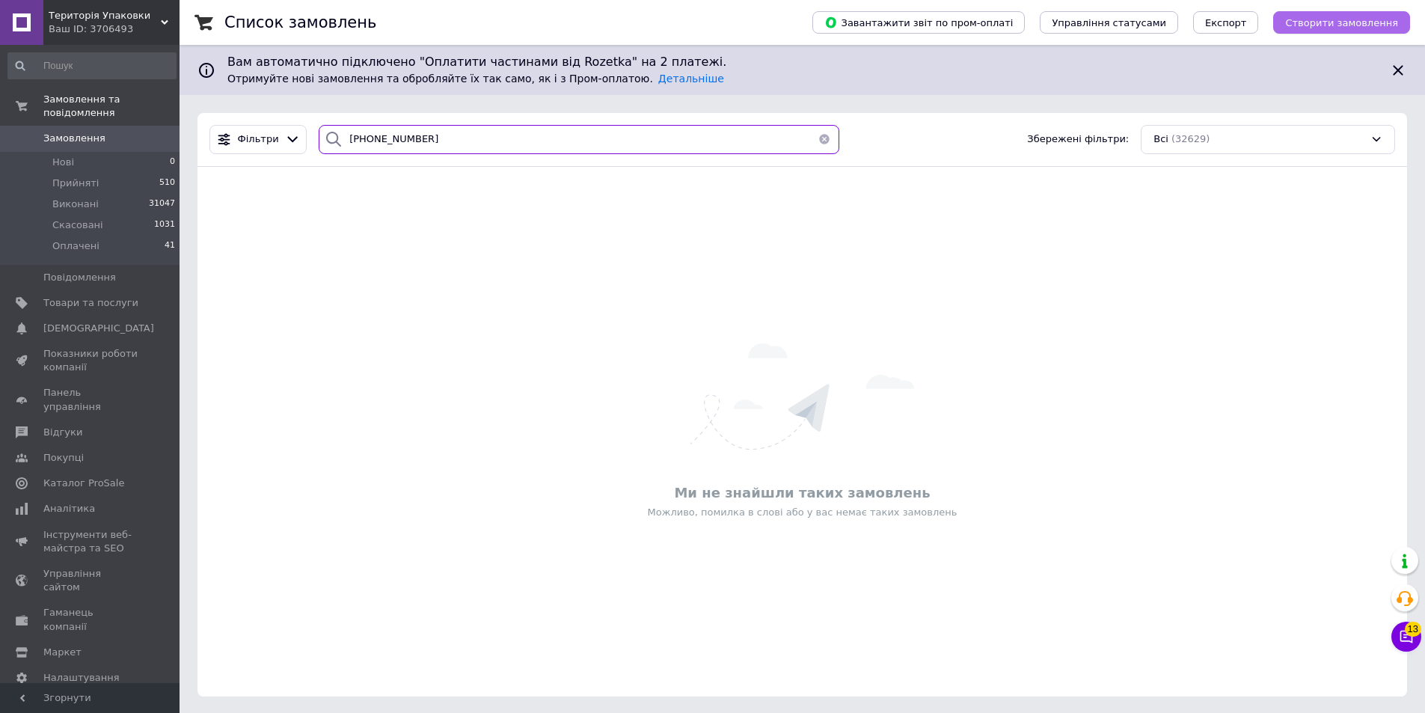
type input "+380502342982"
click at [1329, 22] on span "Створити замовлення" at bounding box center [1341, 22] width 113 height 11
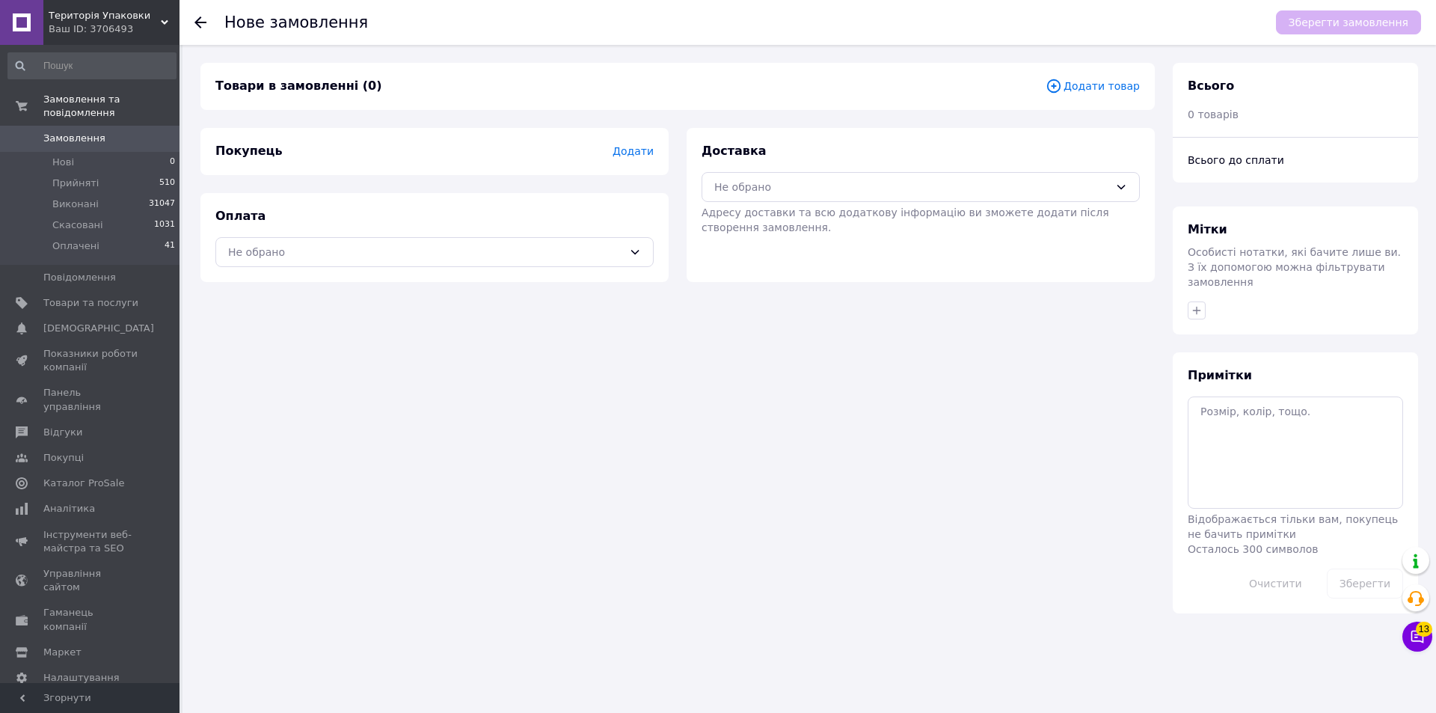
click at [644, 154] on span "Додати" at bounding box center [633, 151] width 41 height 12
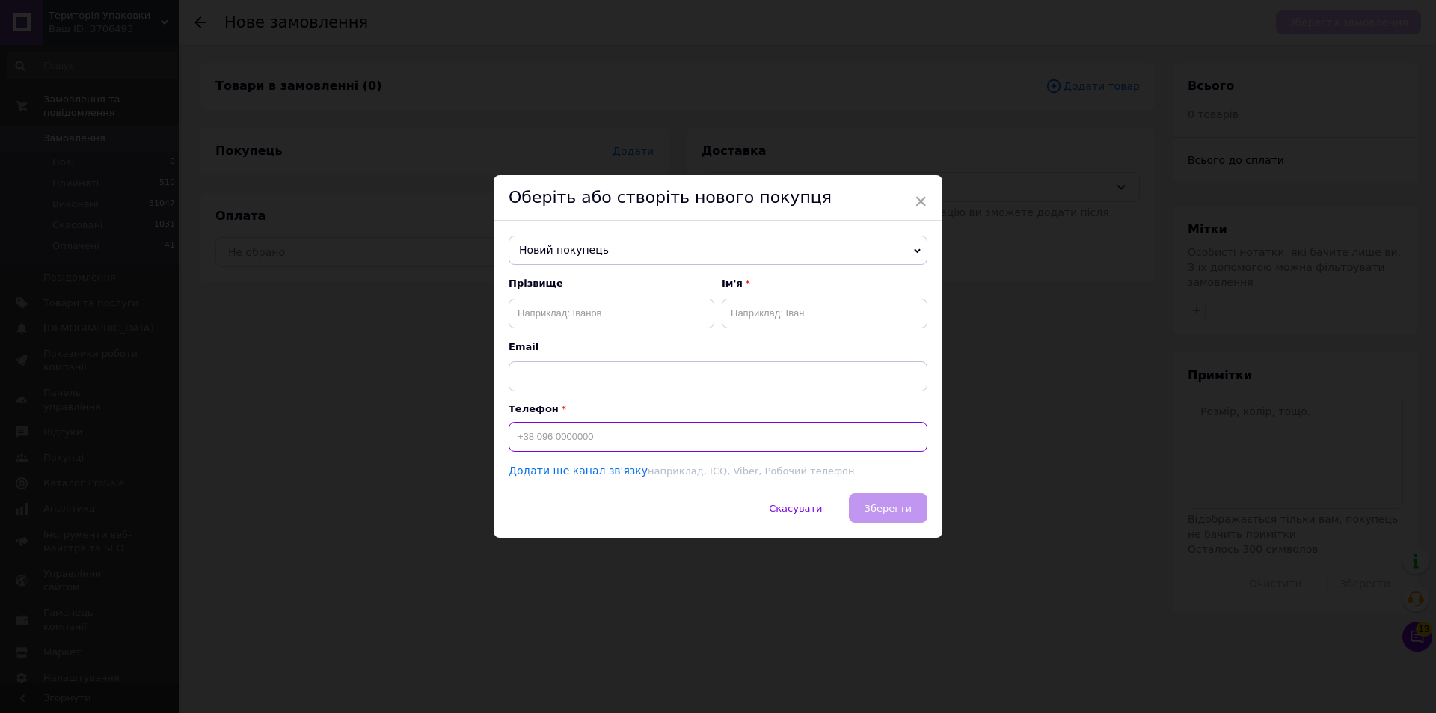
click at [547, 434] on input at bounding box center [718, 437] width 419 height 30
type input "+380502342982"
drag, startPoint x: 600, startPoint y: 315, endPoint x: 679, endPoint y: 317, distance: 79.3
click at [602, 315] on input "text" at bounding box center [612, 313] width 206 height 30
type input "Рибаченко"
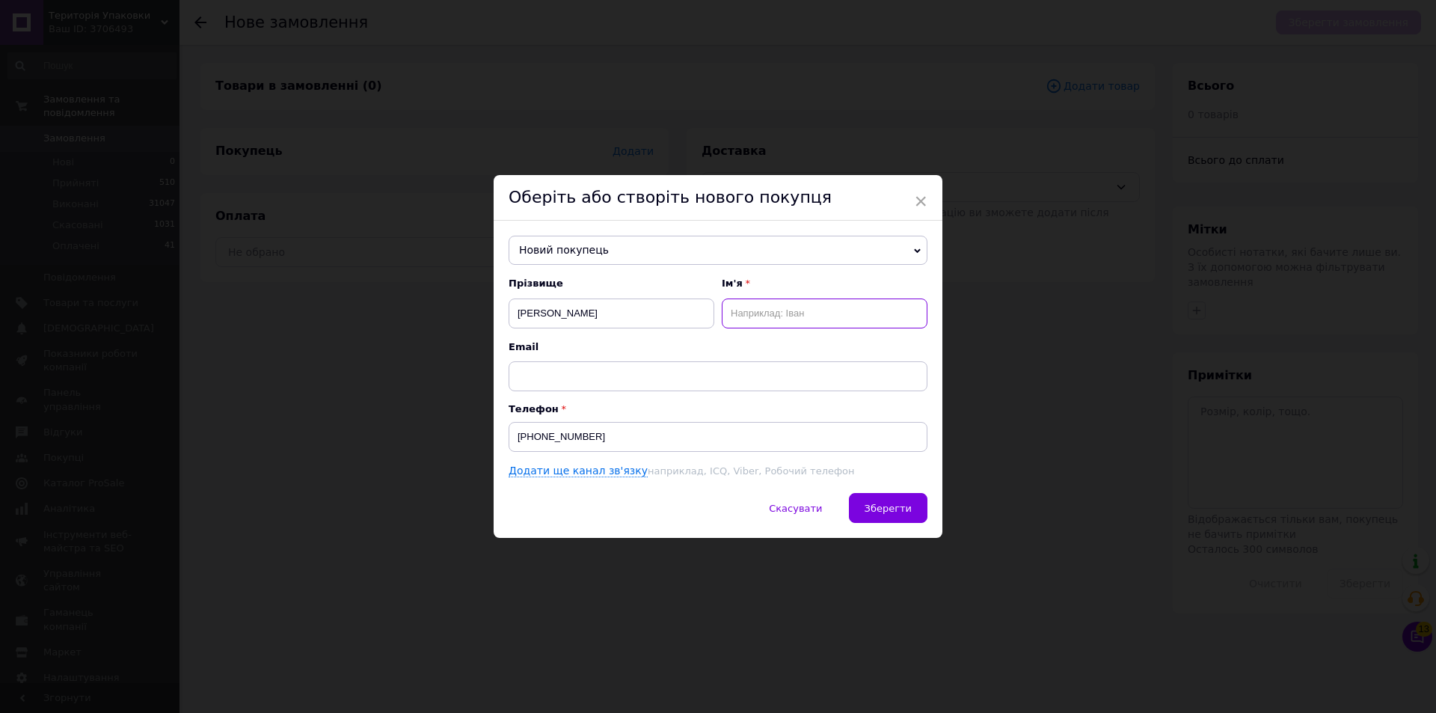
click at [867, 322] on input "text" at bounding box center [825, 313] width 206 height 30
type input "Олег"
click at [889, 503] on span "Зберегти" at bounding box center [888, 508] width 47 height 11
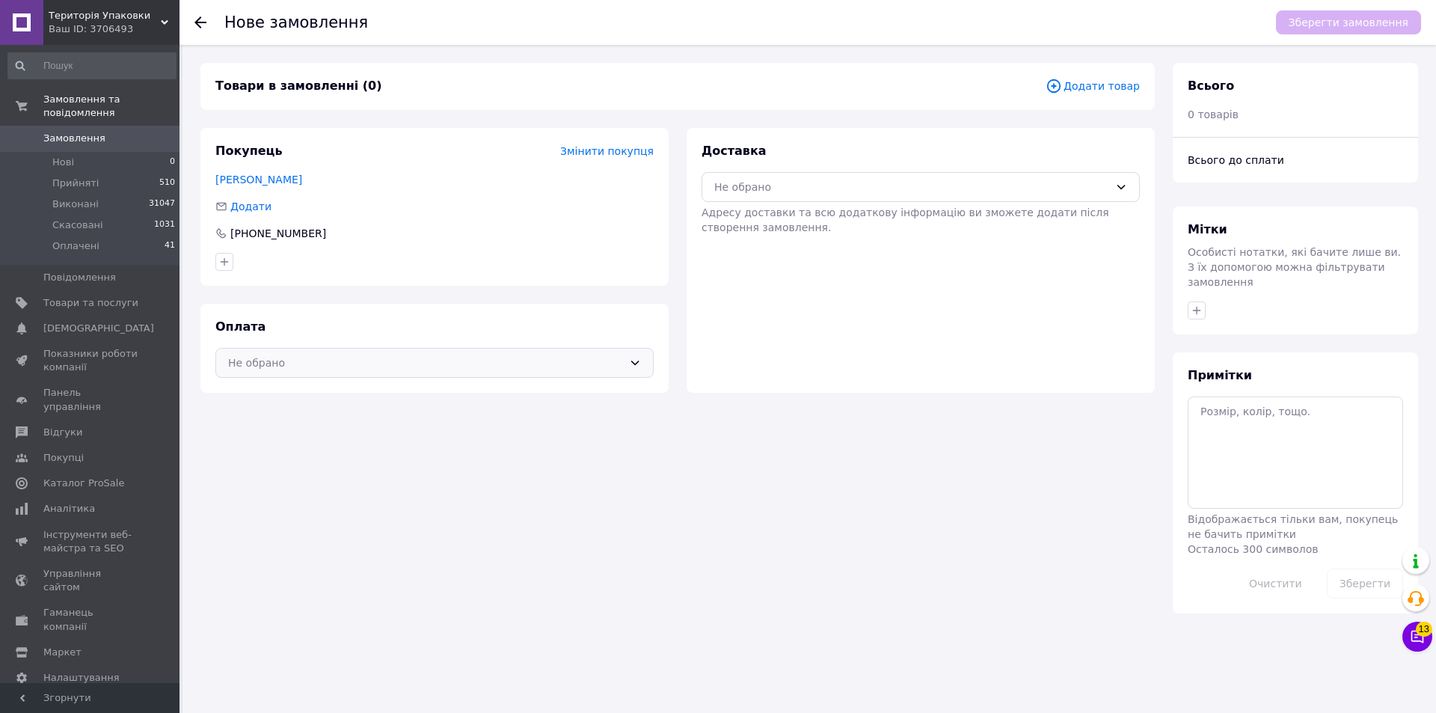
click at [624, 366] on div "Не обрано" at bounding box center [434, 363] width 438 height 30
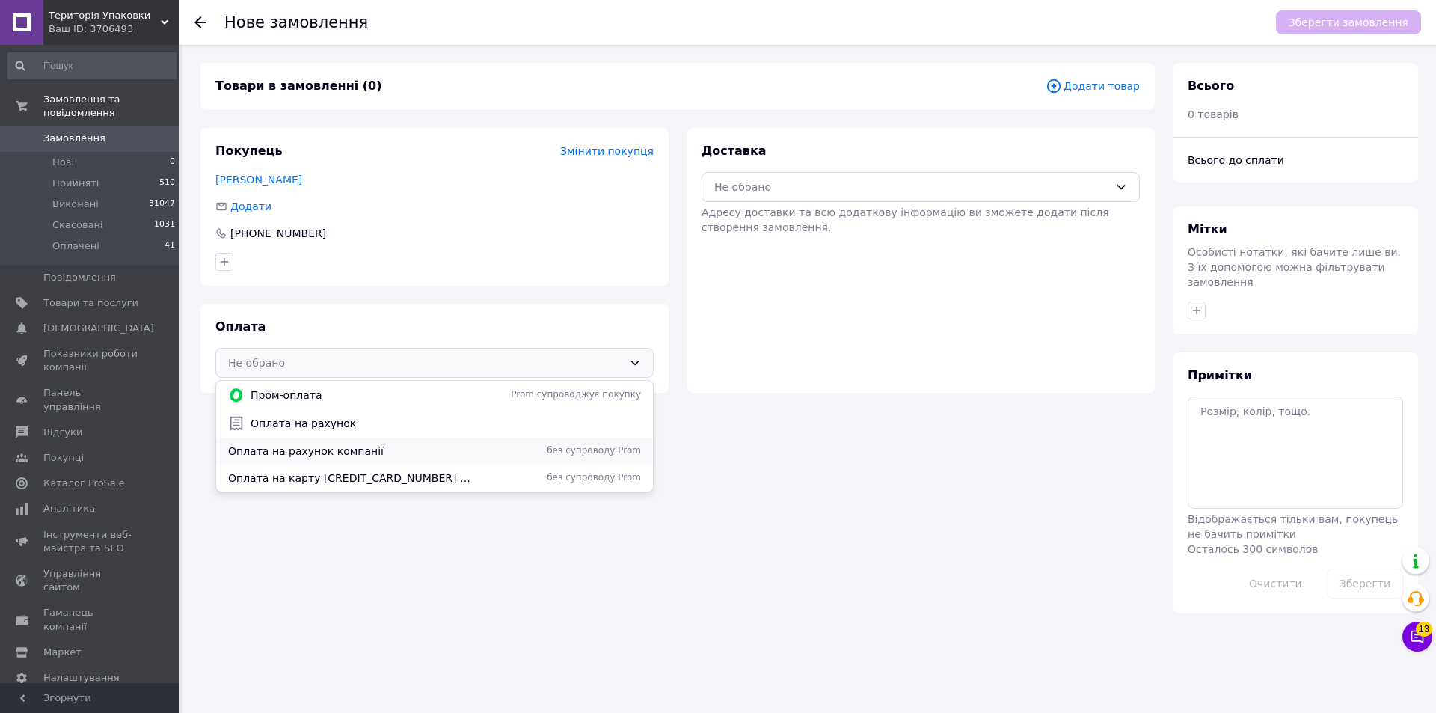
click at [582, 455] on span "без супроводу Prom" at bounding box center [560, 450] width 162 height 13
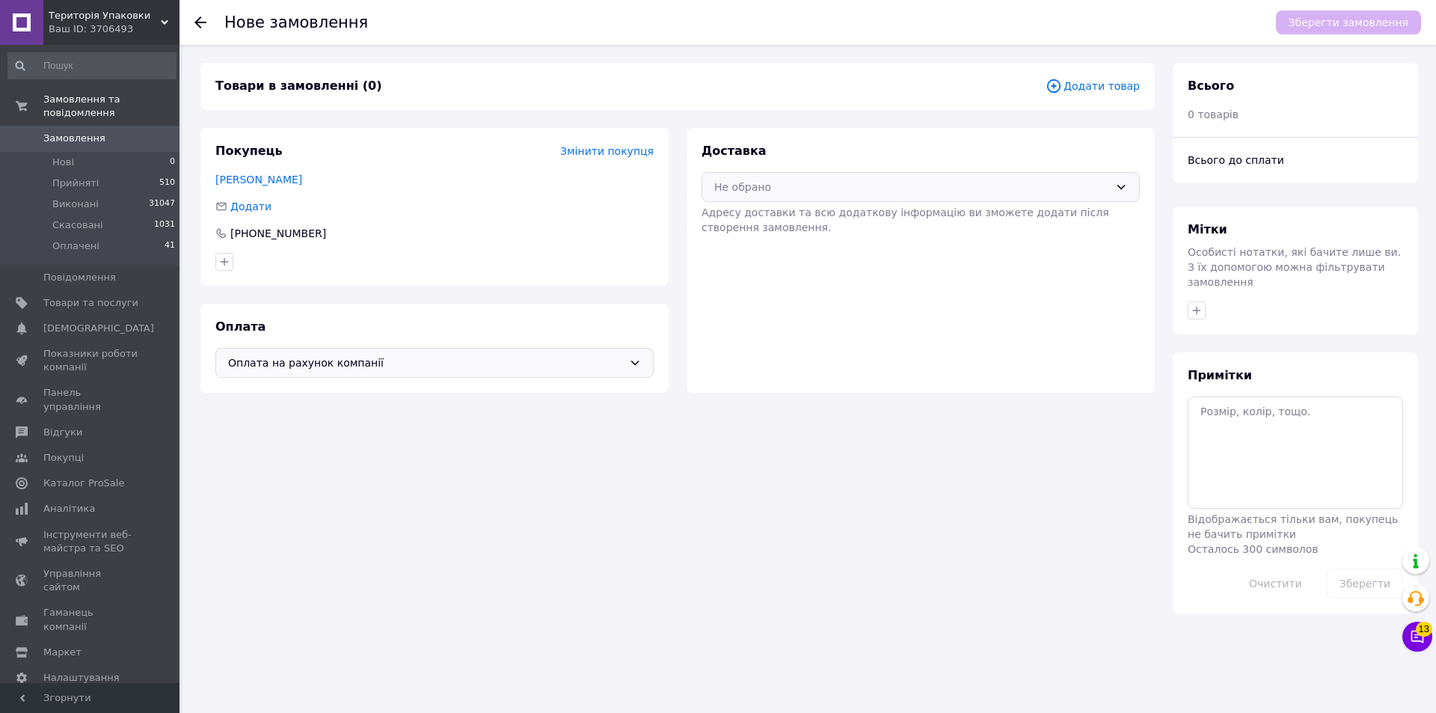
click at [1121, 191] on icon at bounding box center [1121, 187] width 12 height 12
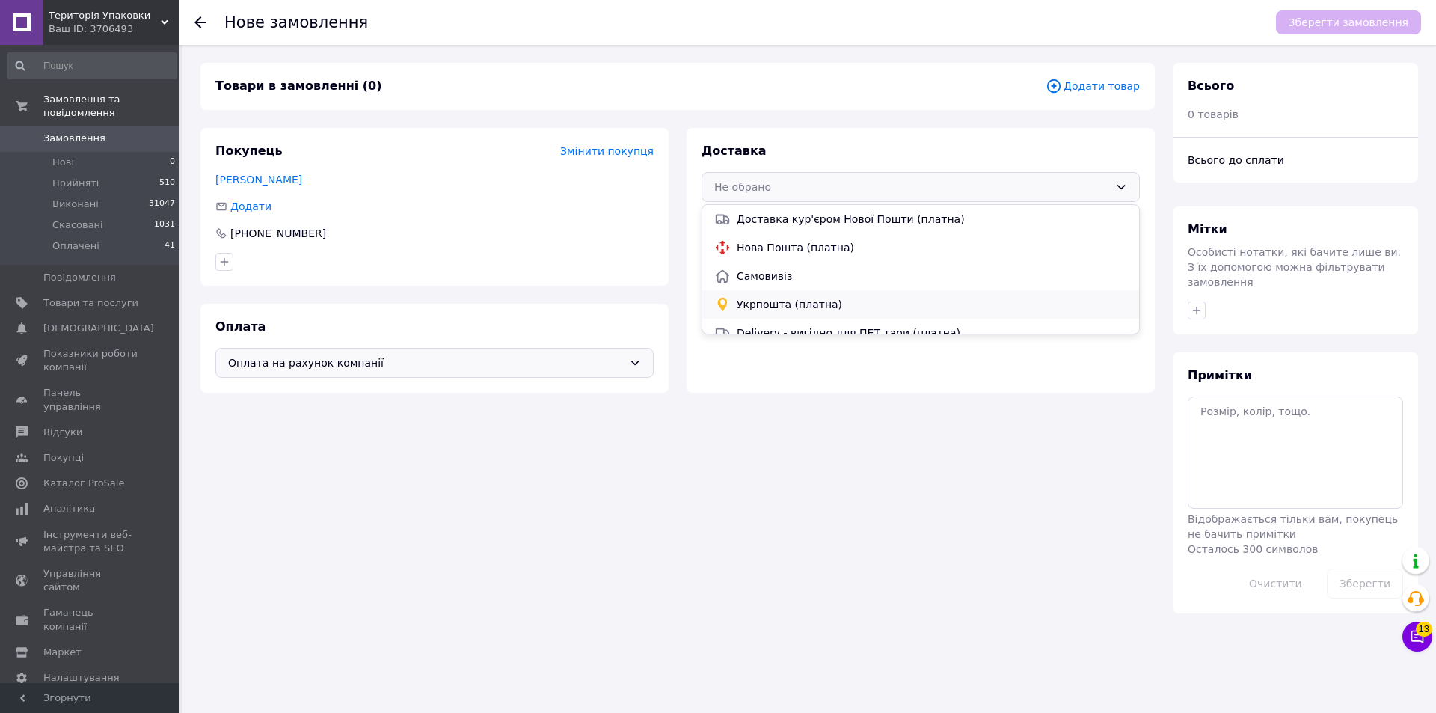
click at [844, 307] on span "Укрпошта (платна)" at bounding box center [932, 304] width 390 height 15
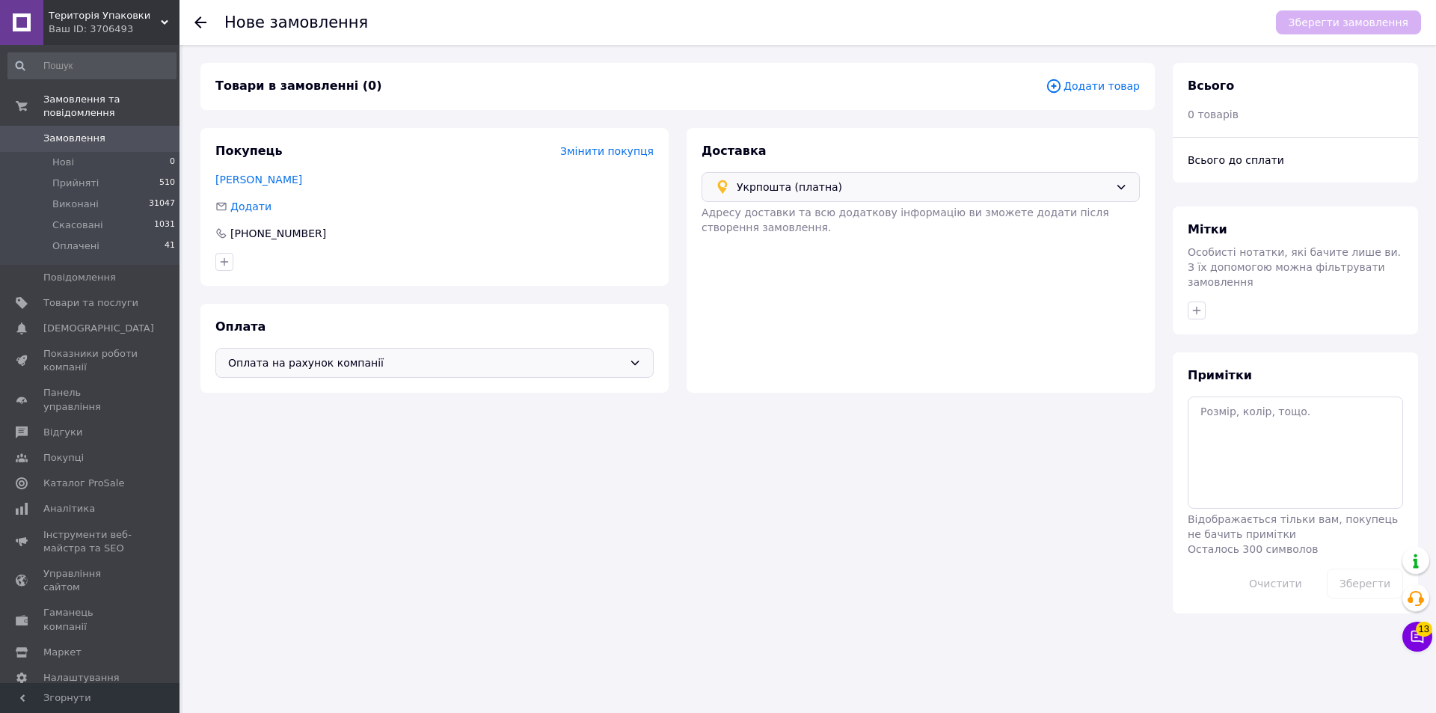
click at [1086, 85] on span "Додати товар" at bounding box center [1093, 86] width 94 height 16
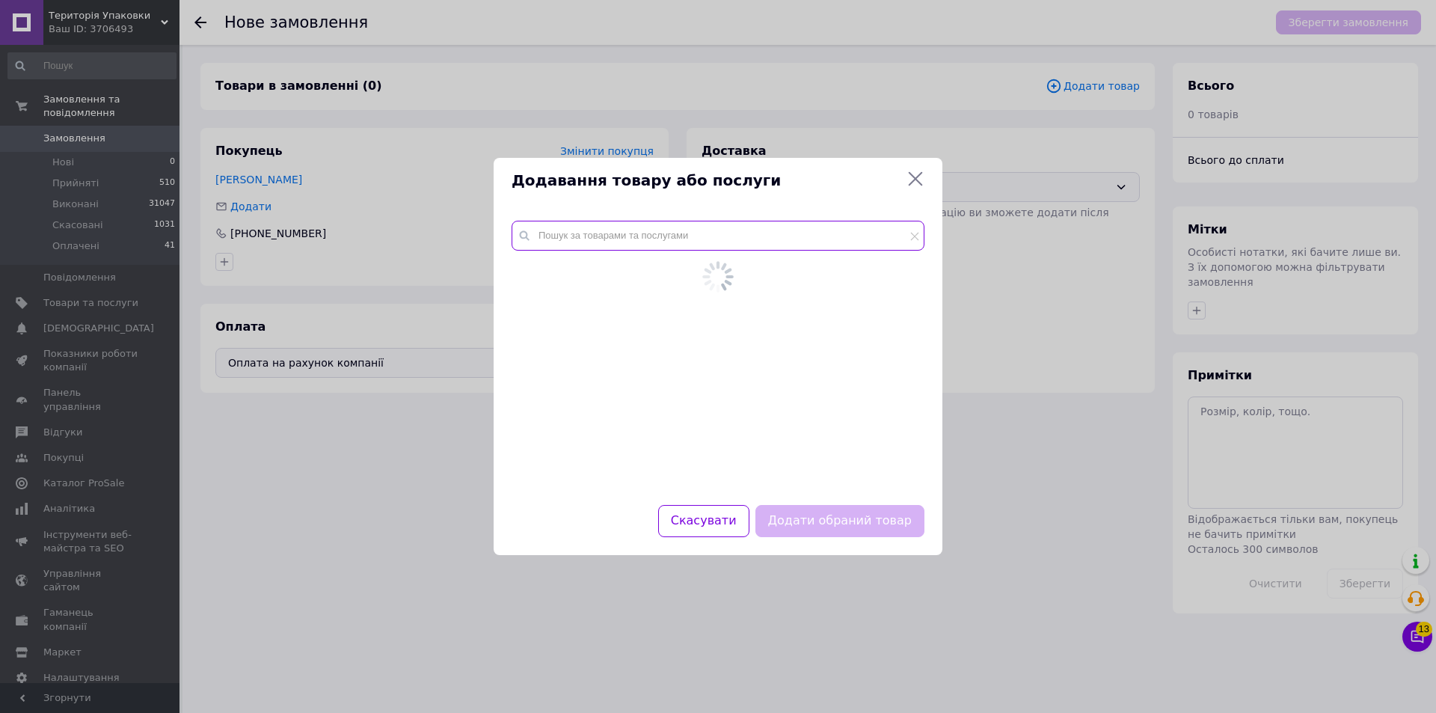
click at [736, 242] on input "text" at bounding box center [718, 236] width 413 height 30
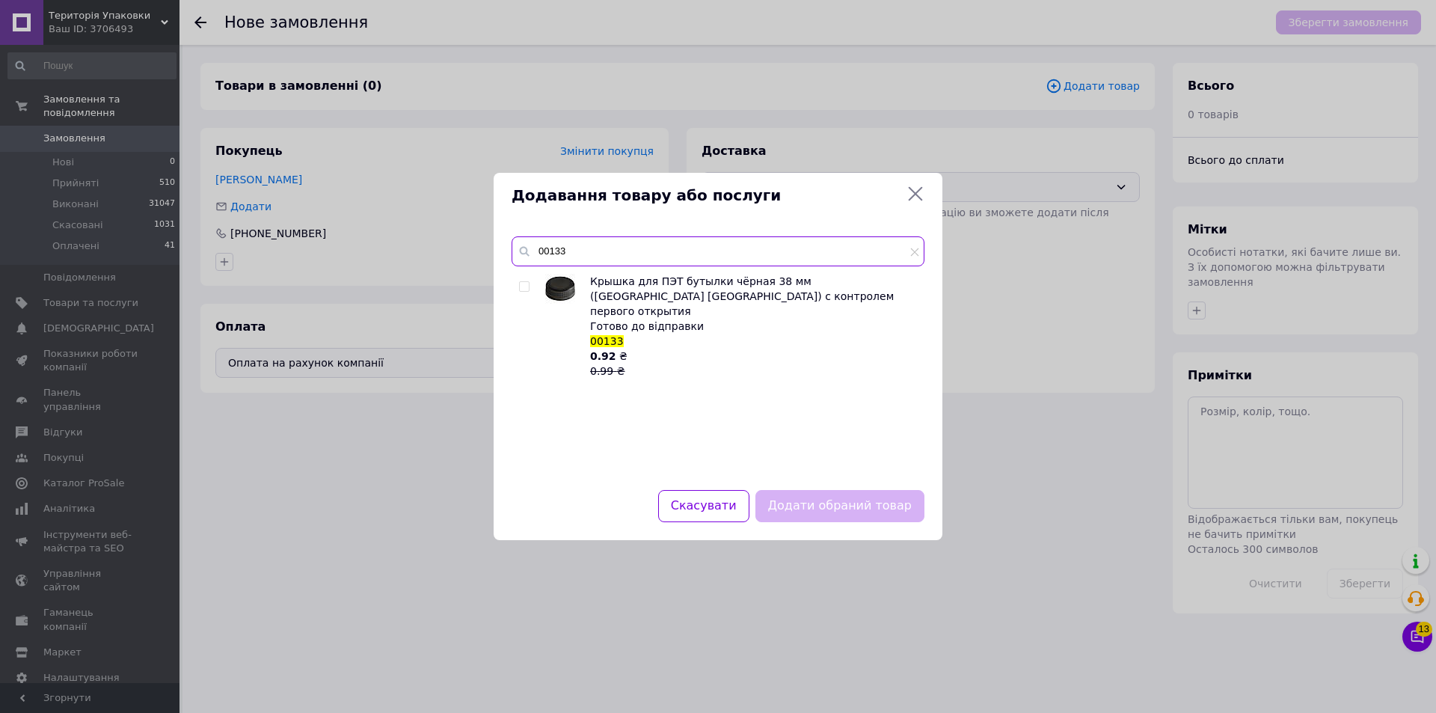
type input "00133"
click at [526, 287] on input "checkbox" at bounding box center [524, 287] width 10 height 10
checkbox input "true"
click at [862, 504] on button "Додати обраний товар" at bounding box center [839, 506] width 169 height 32
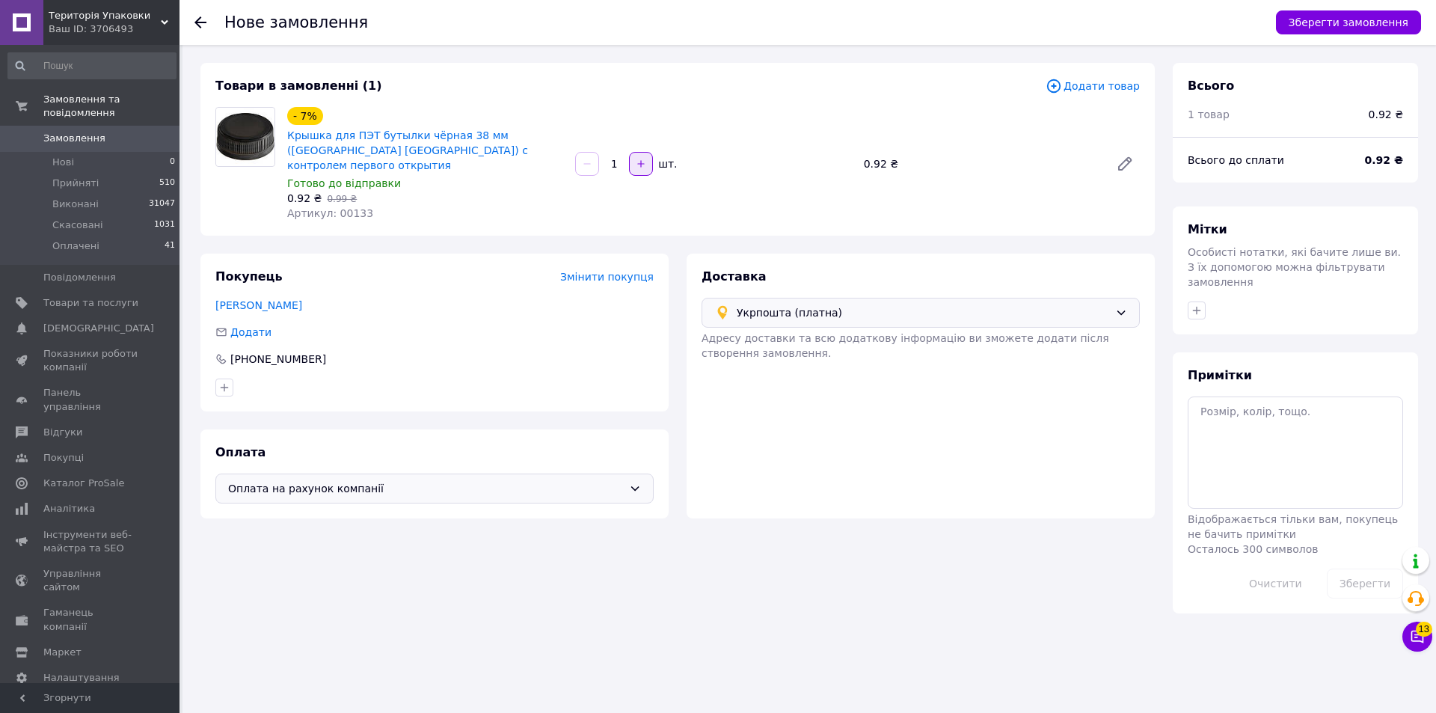
drag, startPoint x: 626, startPoint y: 157, endPoint x: 637, endPoint y: 150, distance: 13.5
click at [626, 159] on input "1" at bounding box center [614, 164] width 24 height 11
type input "1000"
click at [1387, 19] on button "Зберегти замовлення" at bounding box center [1348, 22] width 145 height 24
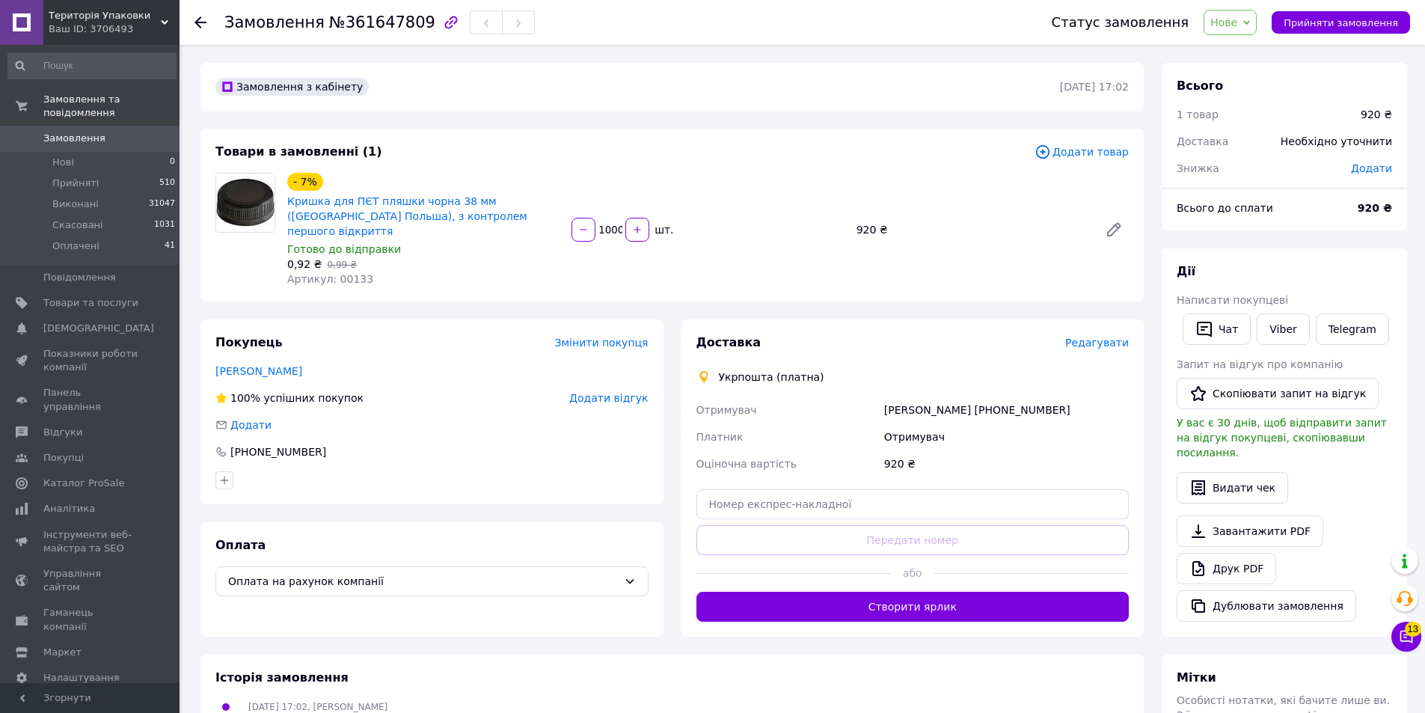
click at [1098, 337] on span "Редагувати" at bounding box center [1097, 343] width 64 height 12
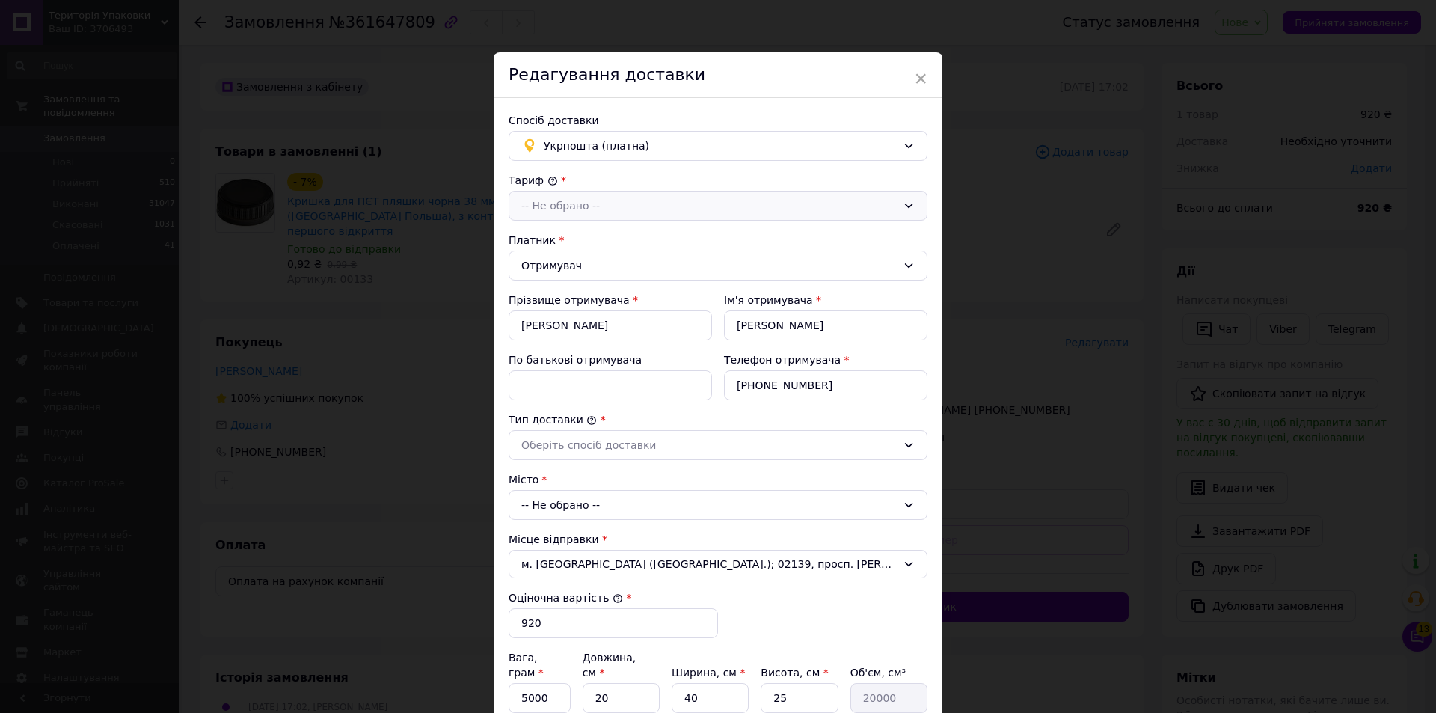
click at [907, 205] on icon at bounding box center [909, 206] width 12 height 12
click at [580, 238] on li "Стандарт" at bounding box center [717, 238] width 417 height 28
click at [787, 384] on input "+380502342982" at bounding box center [825, 385] width 203 height 30
click at [797, 381] on input "+380502342982" at bounding box center [825, 385] width 203 height 30
click at [815, 387] on input "+380502342982" at bounding box center [825, 385] width 203 height 30
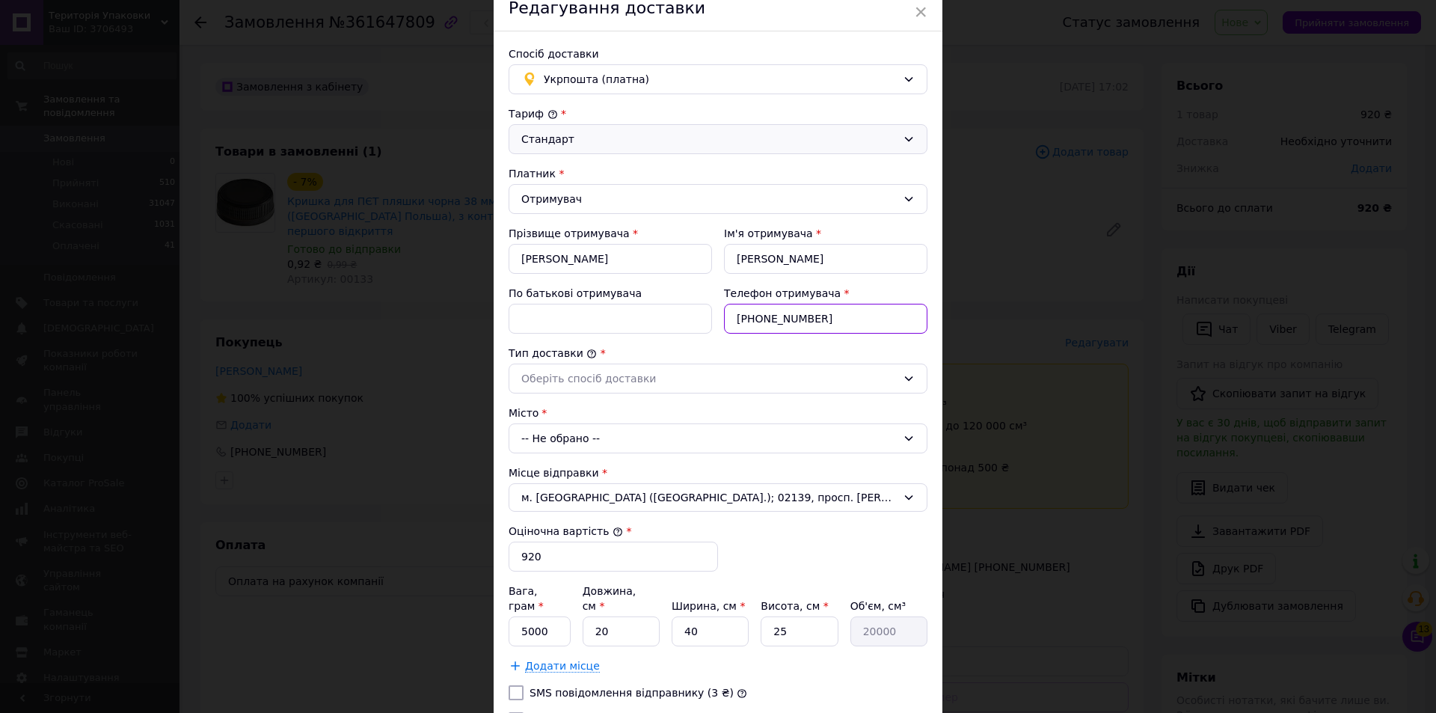
scroll to position [217, 0]
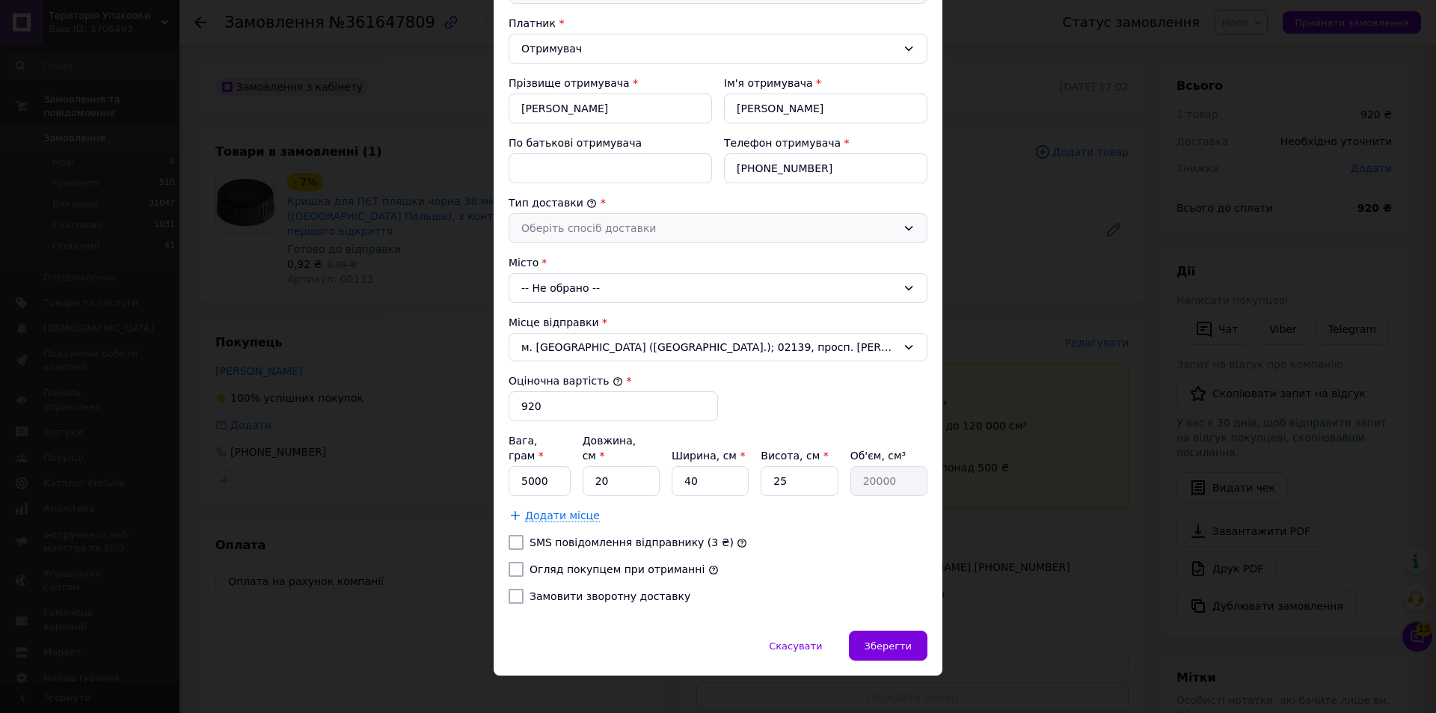
click at [903, 226] on icon at bounding box center [909, 228] width 12 height 12
click at [581, 260] on li "Склад - склад" at bounding box center [717, 260] width 417 height 28
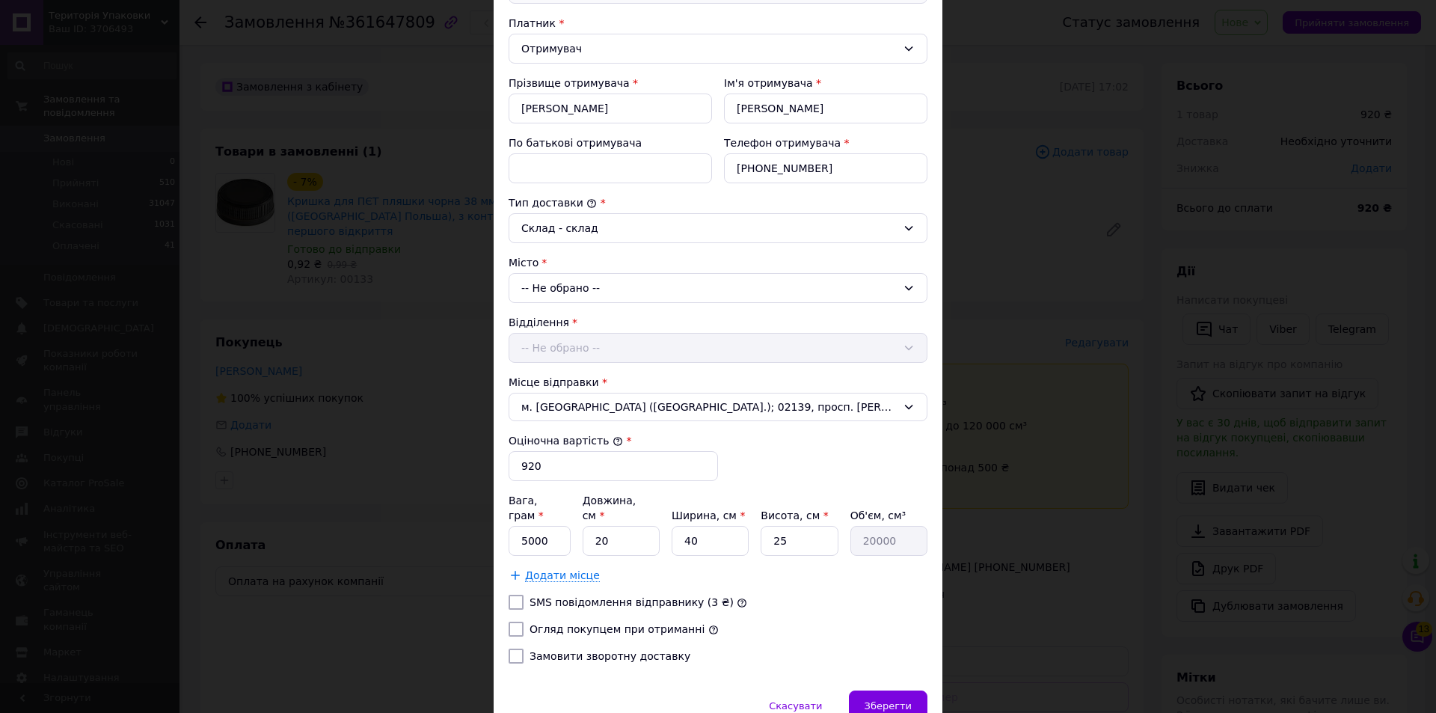
click at [905, 292] on icon at bounding box center [909, 288] width 12 height 12
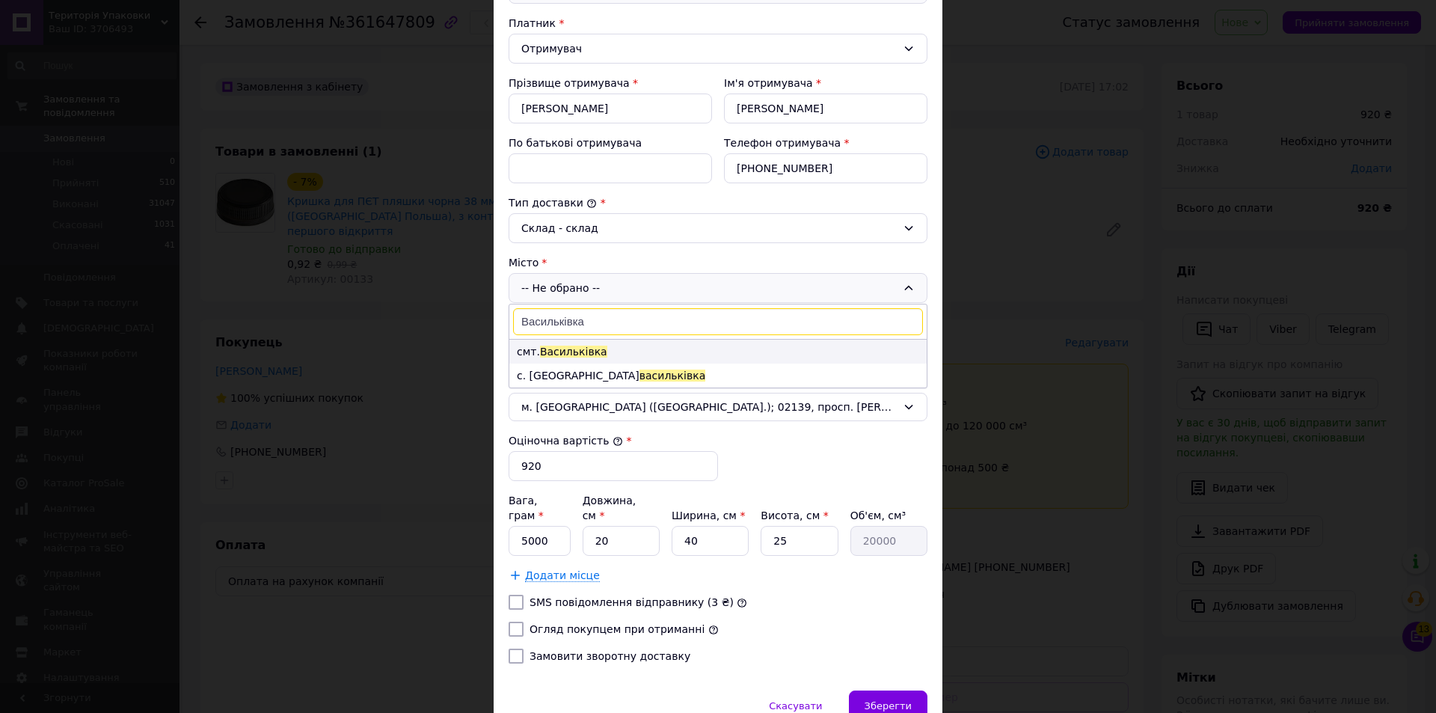
type input "Васильківка"
click at [564, 355] on span "Васильківка" at bounding box center [573, 352] width 67 height 12
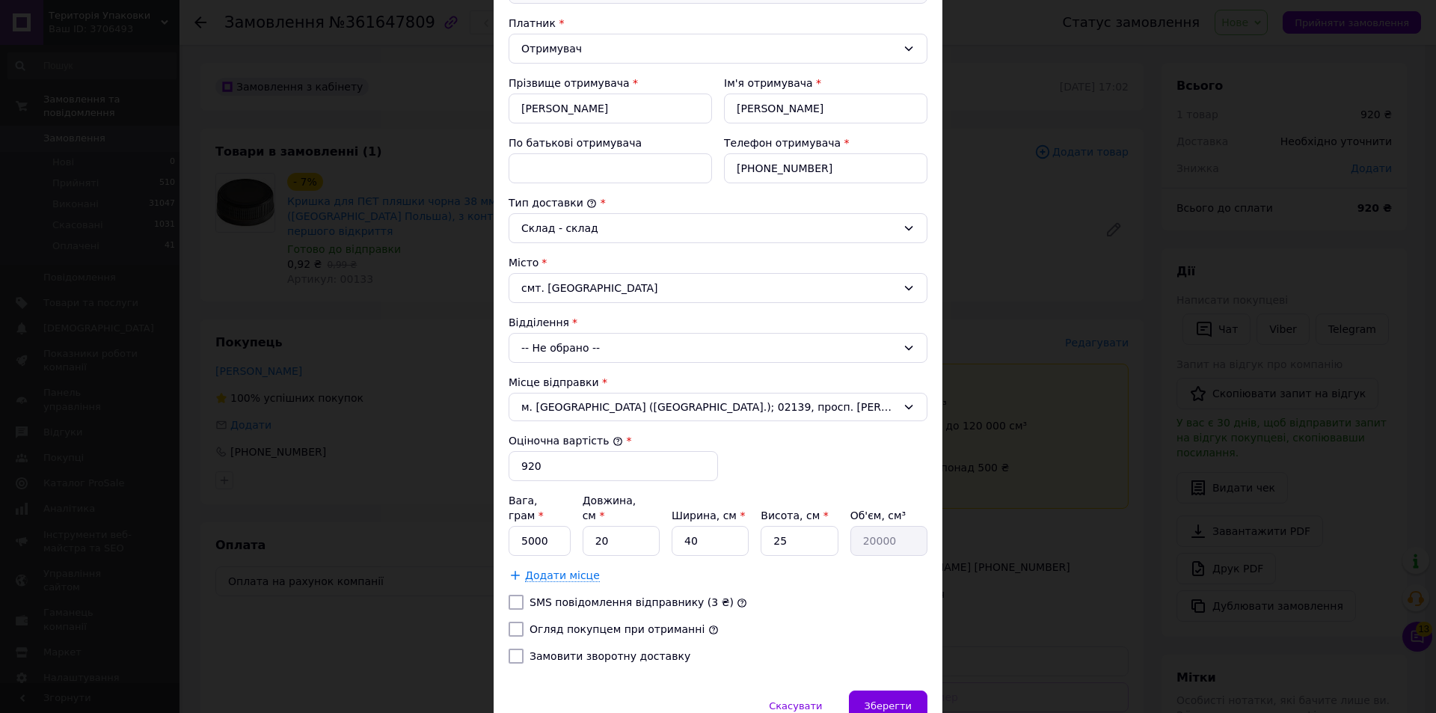
click at [909, 349] on icon at bounding box center [909, 348] width 12 height 12
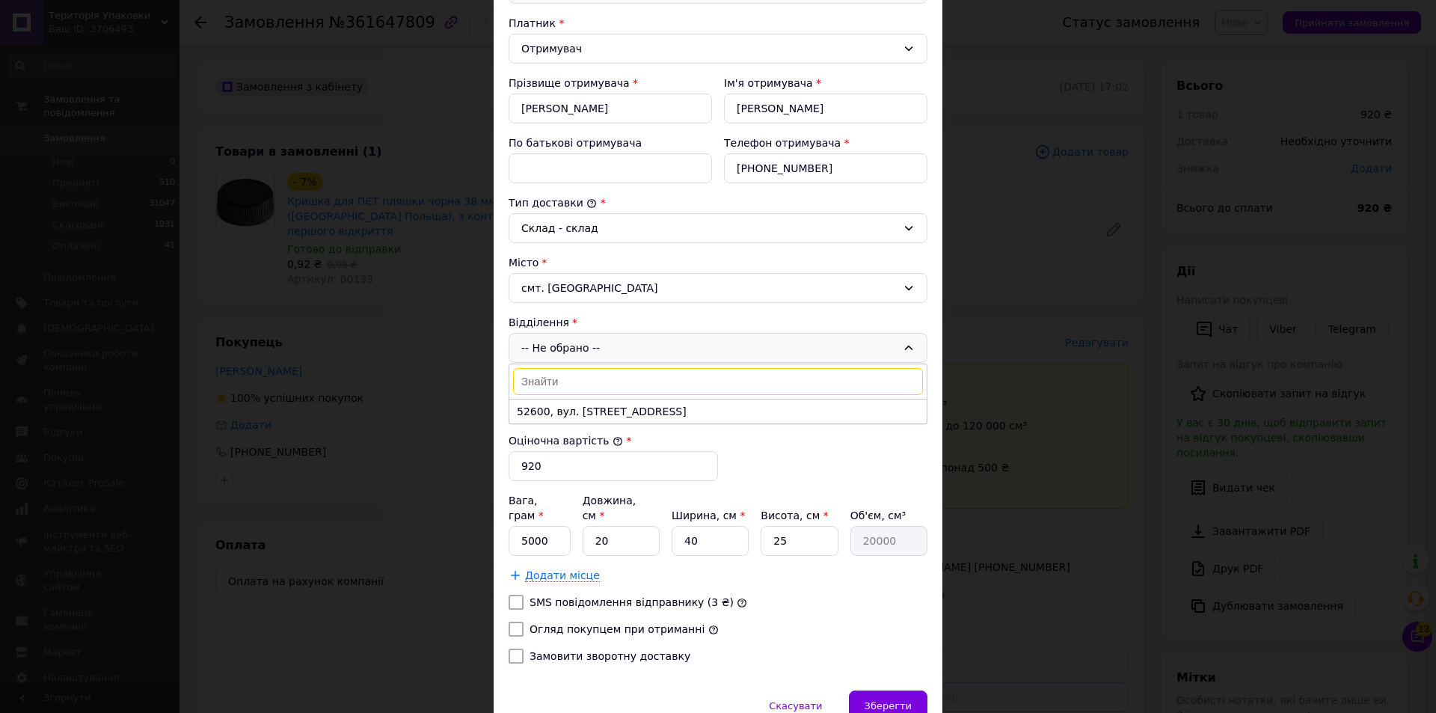
click at [557, 409] on li "52600, вул. Успішна, 144" at bounding box center [717, 411] width 417 height 24
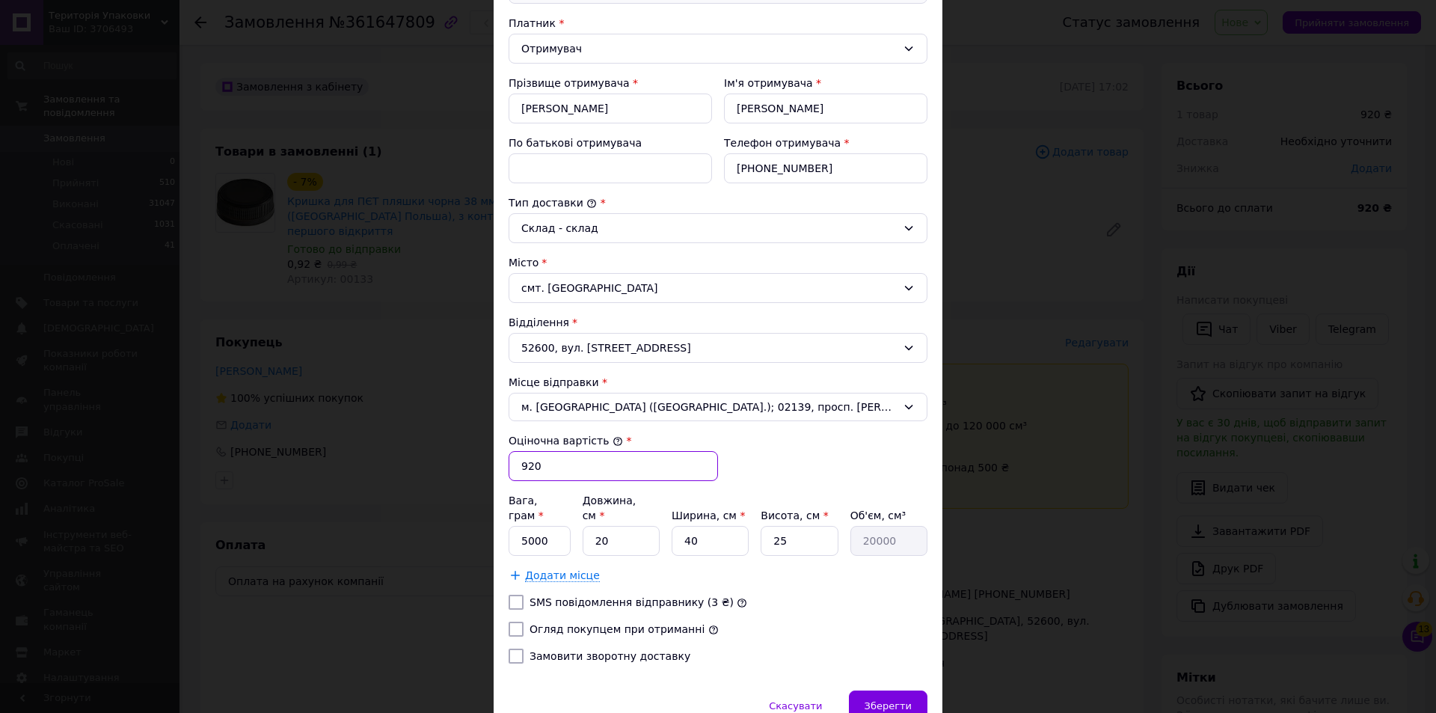
click at [580, 468] on input "920" at bounding box center [613, 466] width 209 height 30
type input "9"
type input "1254"
click at [526, 526] on input "5000" at bounding box center [540, 541] width 62 height 30
type input "1880"
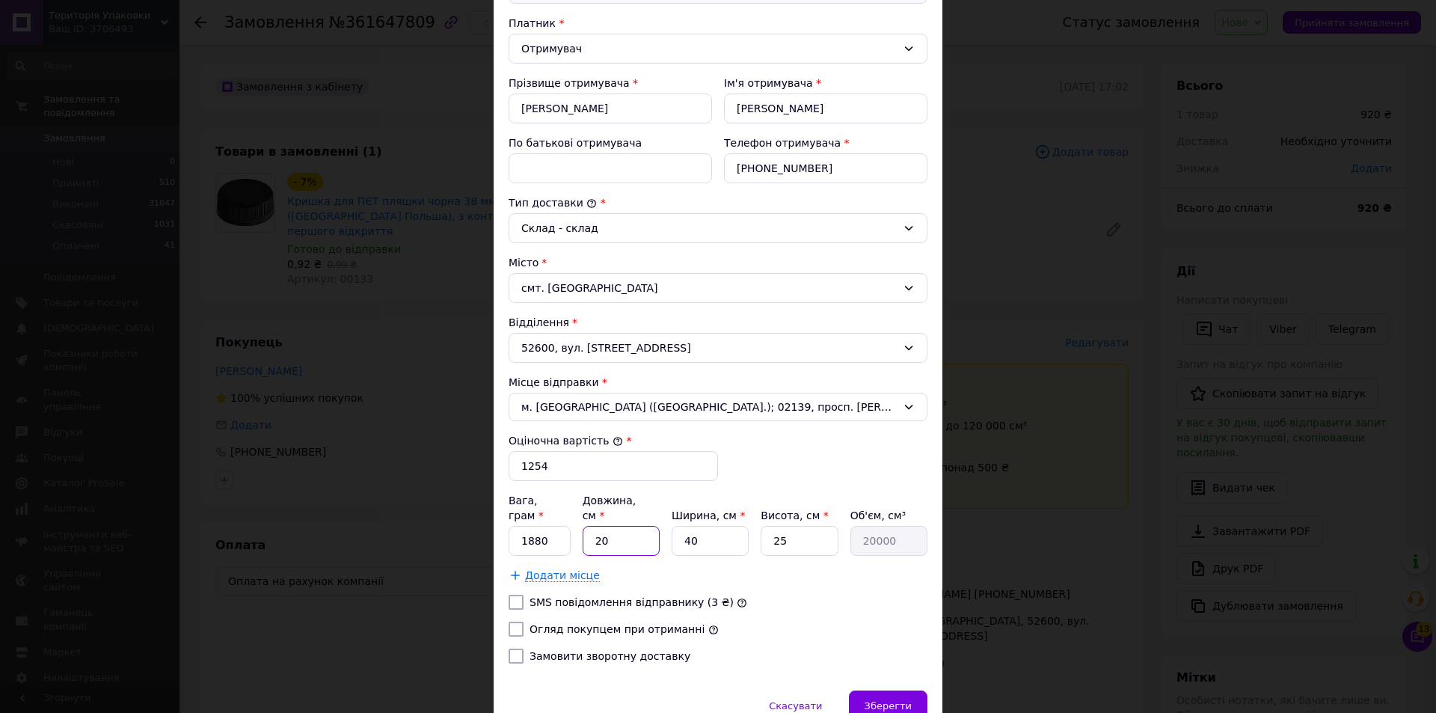
click at [632, 526] on input "20" at bounding box center [621, 541] width 77 height 30
type input "2"
type input "2000"
type input "6"
type input "6000"
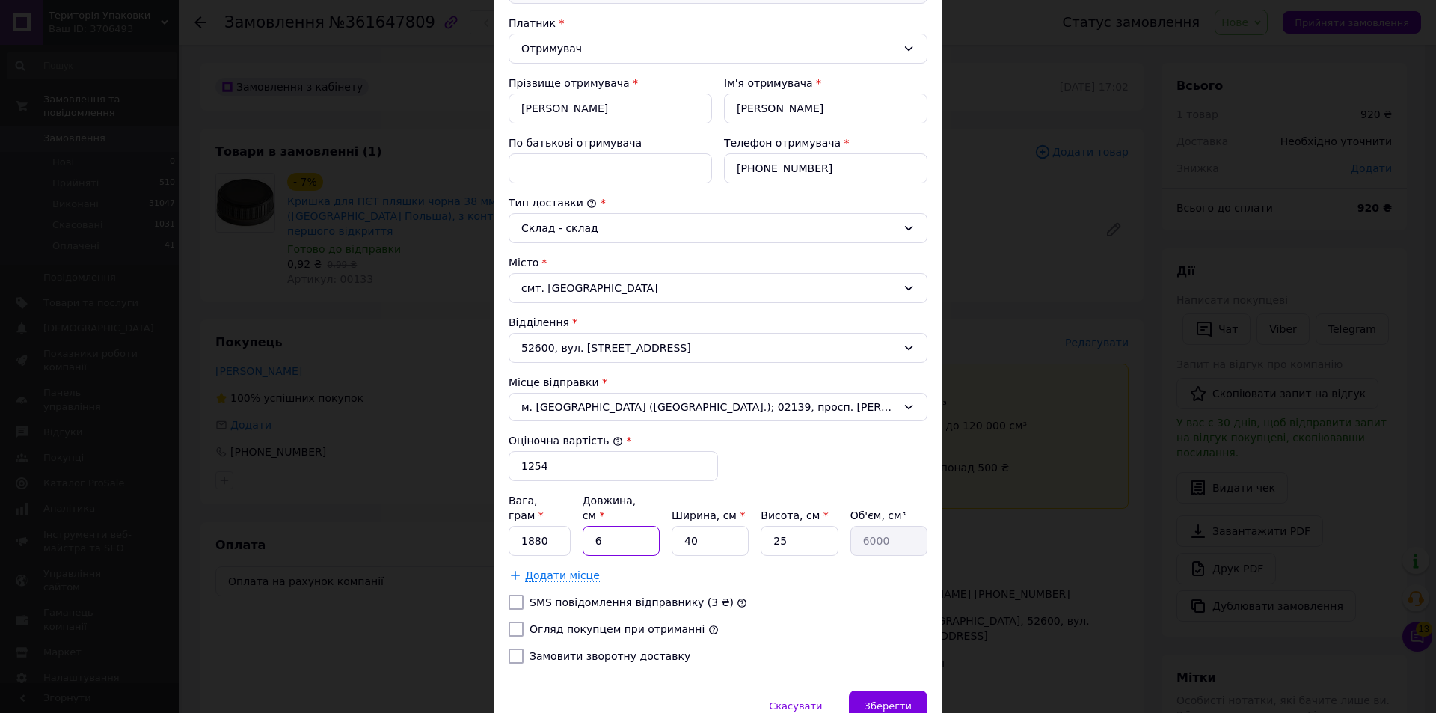
type input "68"
type input "68000"
type input "68"
click at [746, 531] on input "40" at bounding box center [710, 541] width 77 height 30
type input "4"
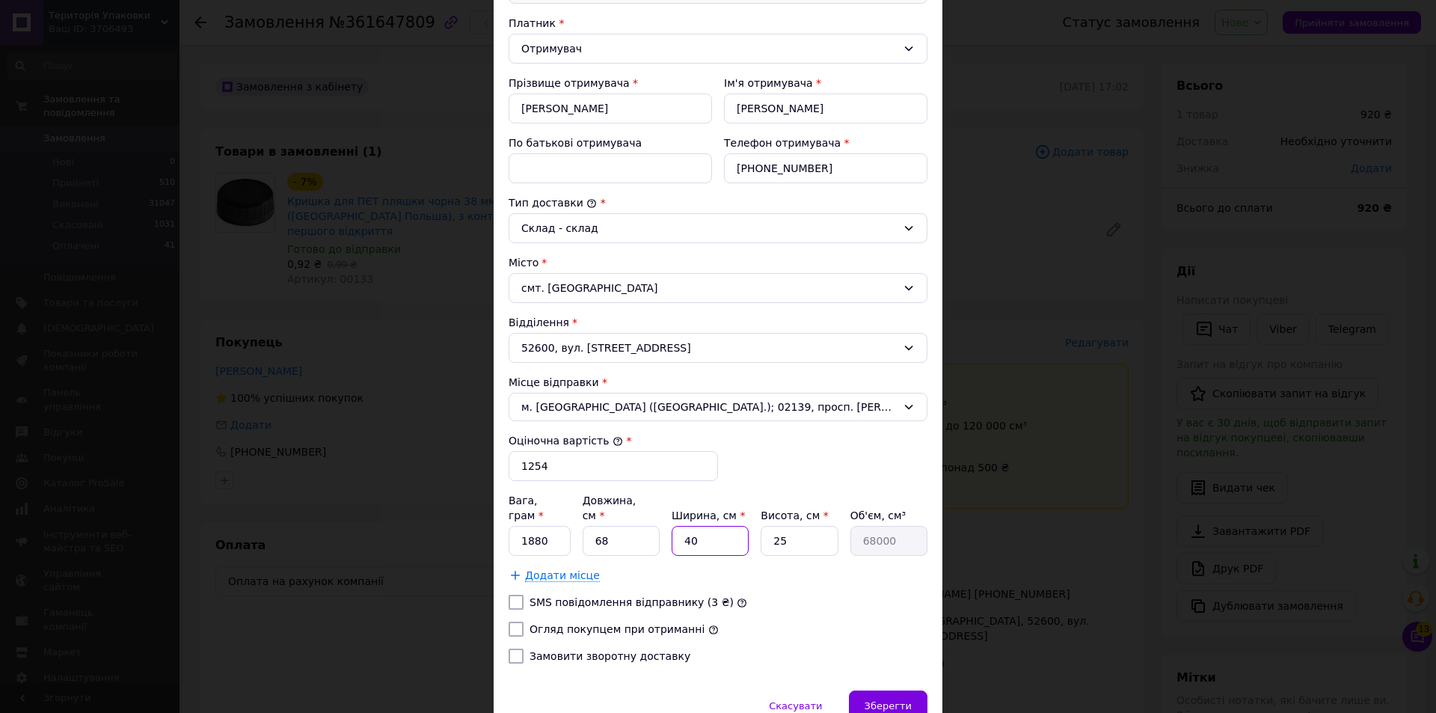
type input "6800"
type input "42"
type input "71400"
type input "42"
click at [812, 526] on input "25" at bounding box center [799, 541] width 77 height 30
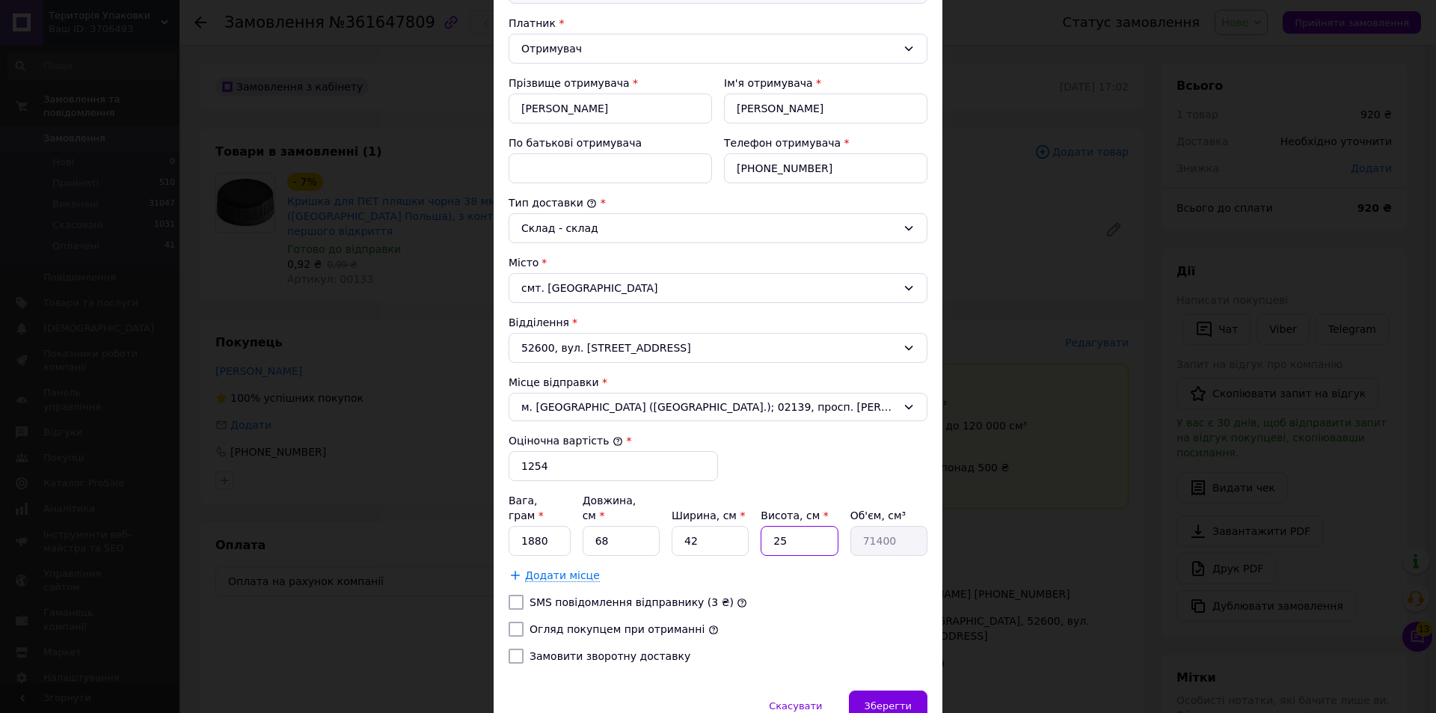
type input "2"
type input "5712"
type input "4"
type input "11424"
type input "42"
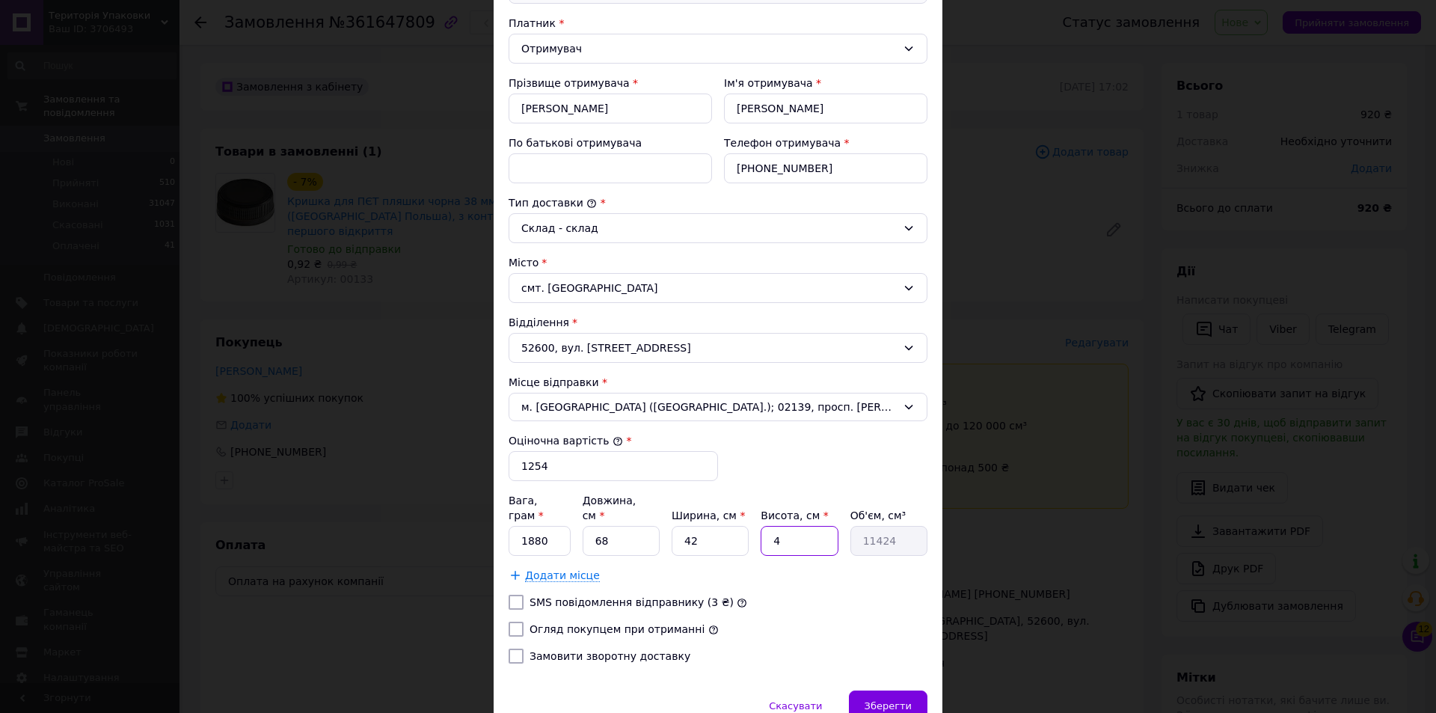
type input "119952"
type input "42"
click at [550, 569] on span "Додати місце" at bounding box center [562, 575] width 75 height 13
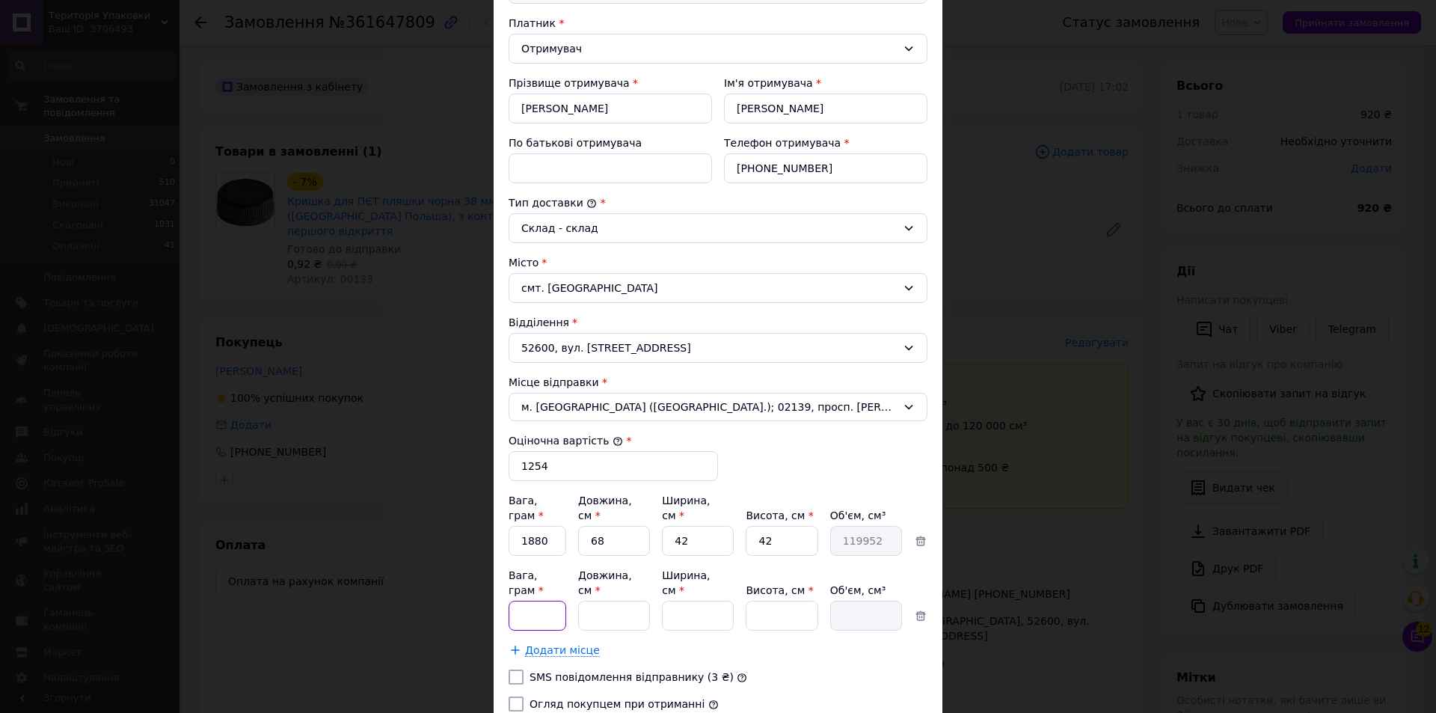
click at [541, 601] on input "Вага, грам *" at bounding box center [538, 616] width 58 height 30
type input "1900"
click at [624, 601] on input "Довжина, см *" at bounding box center [614, 616] width 72 height 30
type input "68"
click at [707, 601] on input "Ширина, см *" at bounding box center [698, 616] width 72 height 30
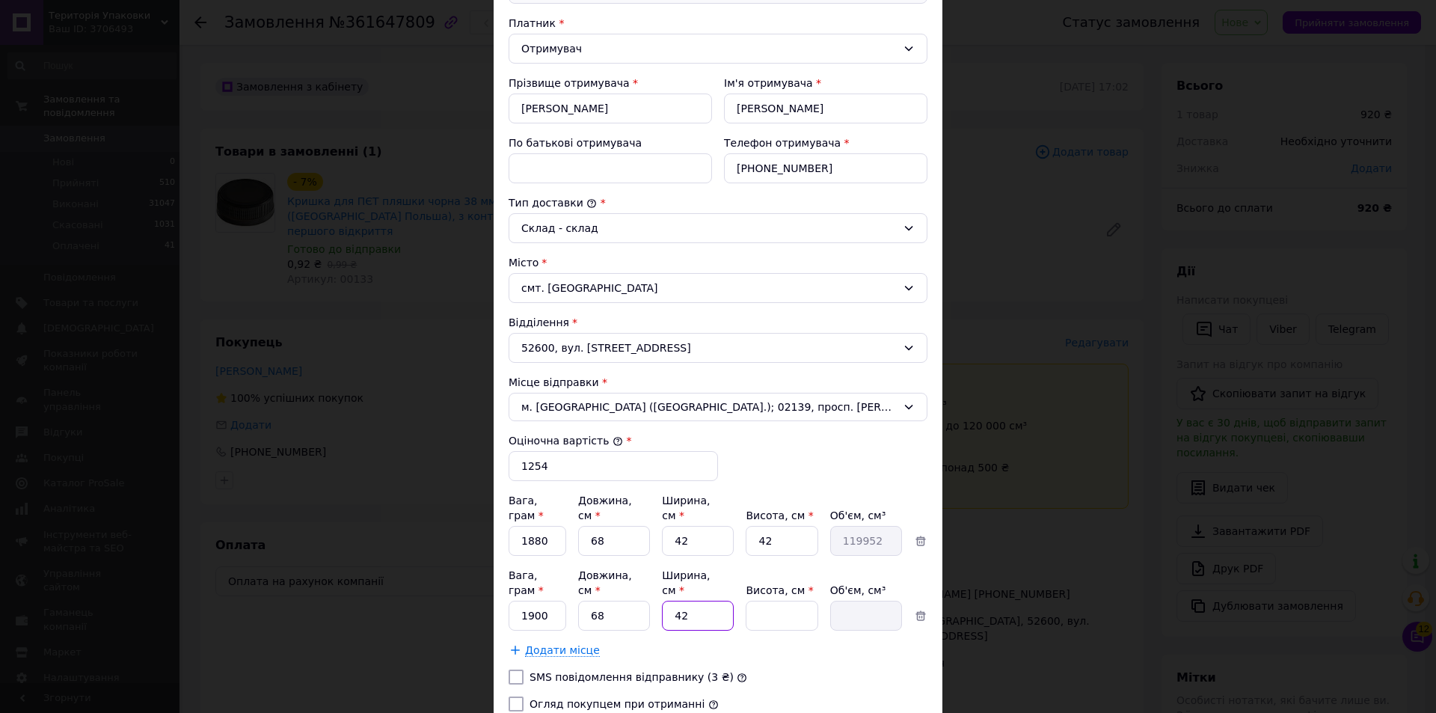
type input "42"
click at [789, 601] on input "Висота, см *" at bounding box center [782, 616] width 72 height 30
type input "4"
type input "11424"
type input "41"
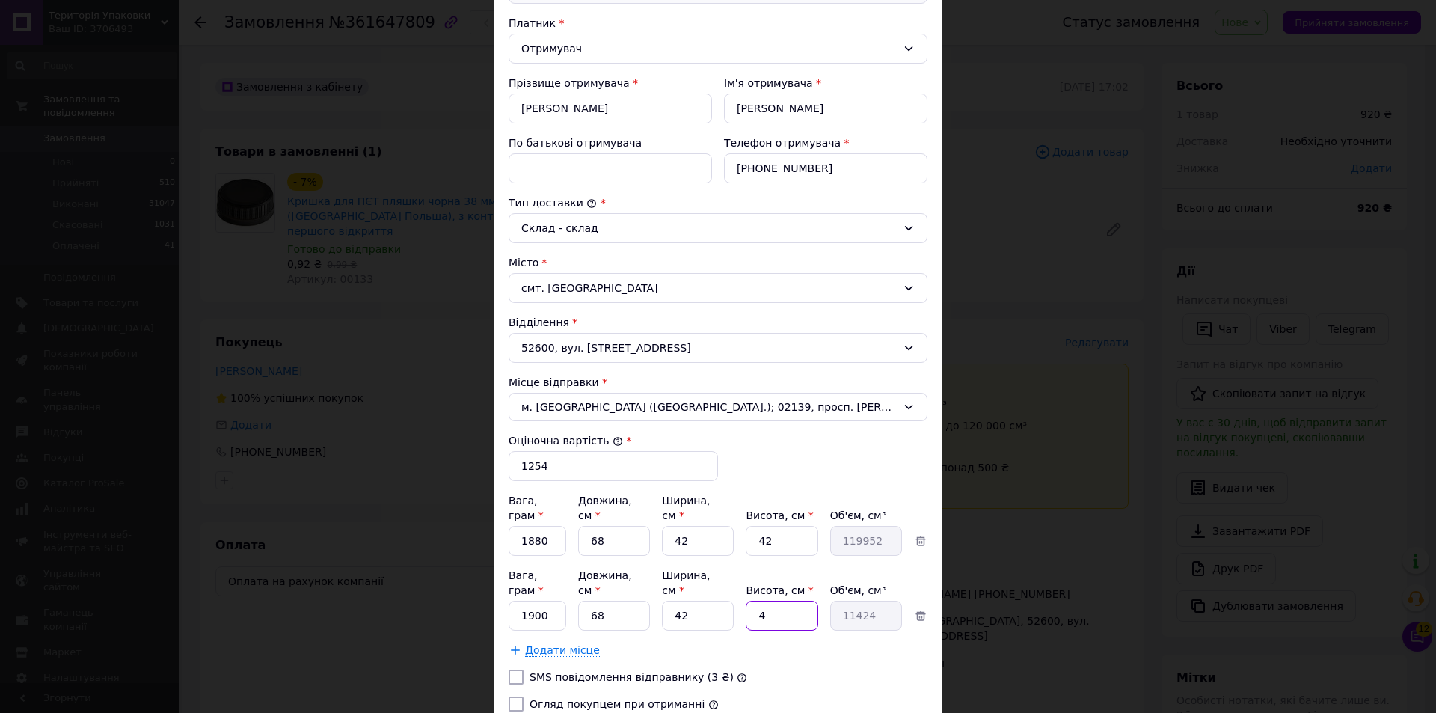
type input "117096"
type input "41"
click at [565, 644] on span "Додати місце" at bounding box center [562, 650] width 75 height 13
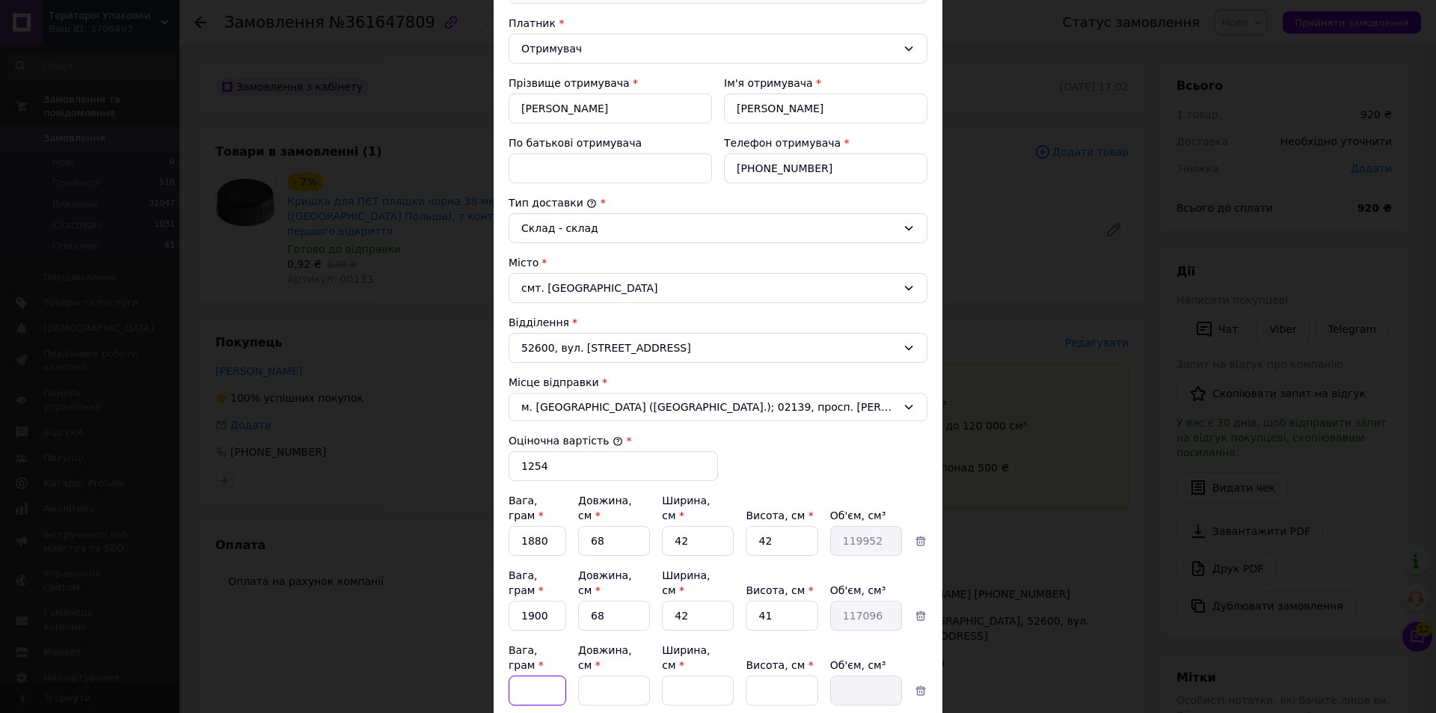
click at [538, 675] on input "Вага, грам *" at bounding box center [538, 690] width 58 height 30
type input "1220"
click at [610, 675] on input "Довжина, см *" at bounding box center [614, 690] width 72 height 30
type input "46"
click at [706, 675] on input "Ширина, см *" at bounding box center [698, 690] width 72 height 30
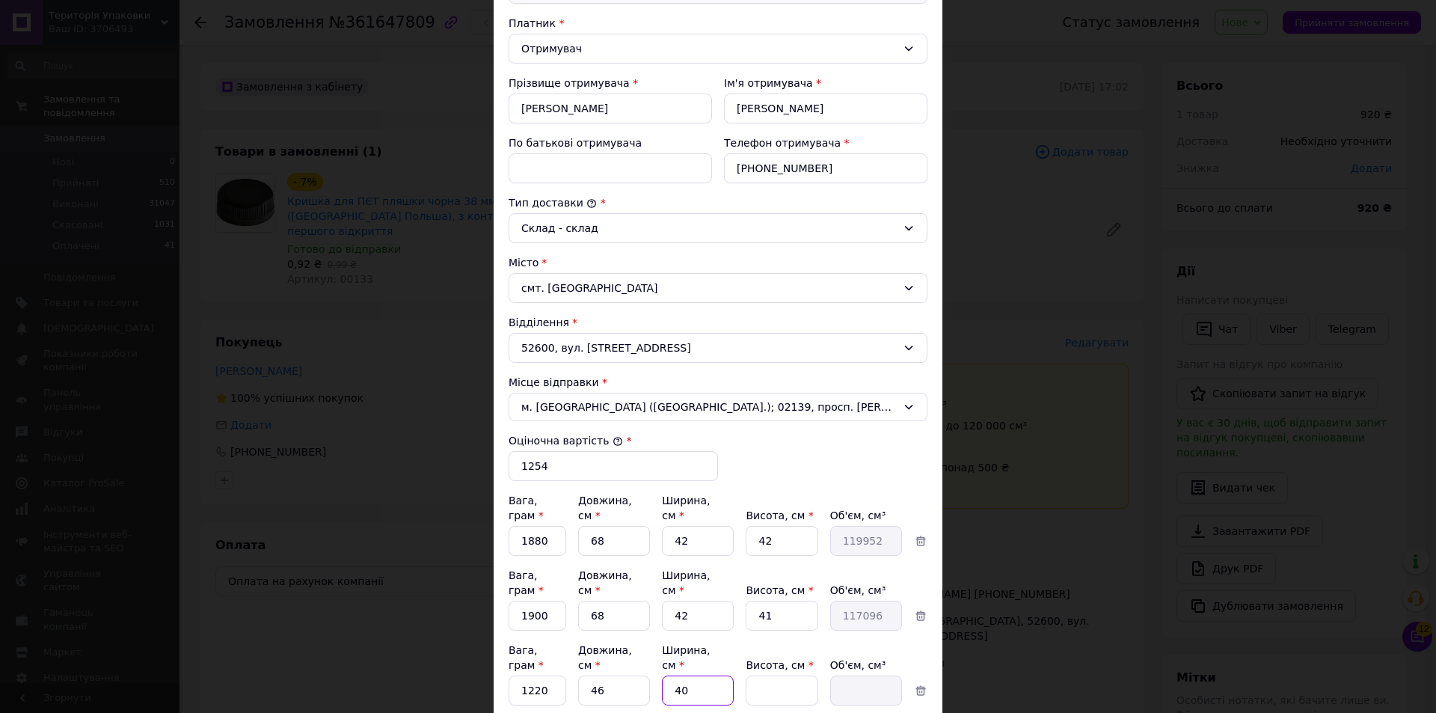
type input "40"
click at [788, 675] on input "Висота, см *" at bounding box center [782, 690] width 72 height 30
type input "4"
type input "7360"
type input "43"
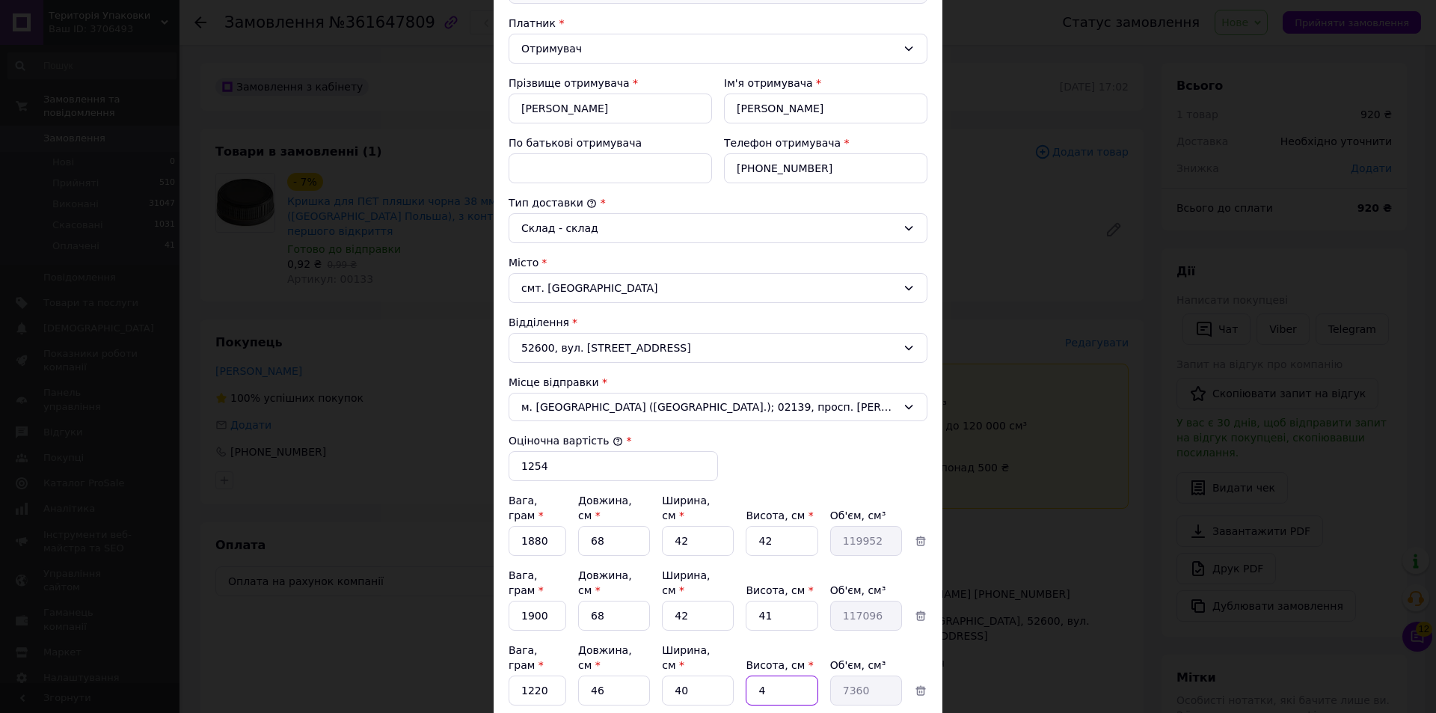
type input "79120"
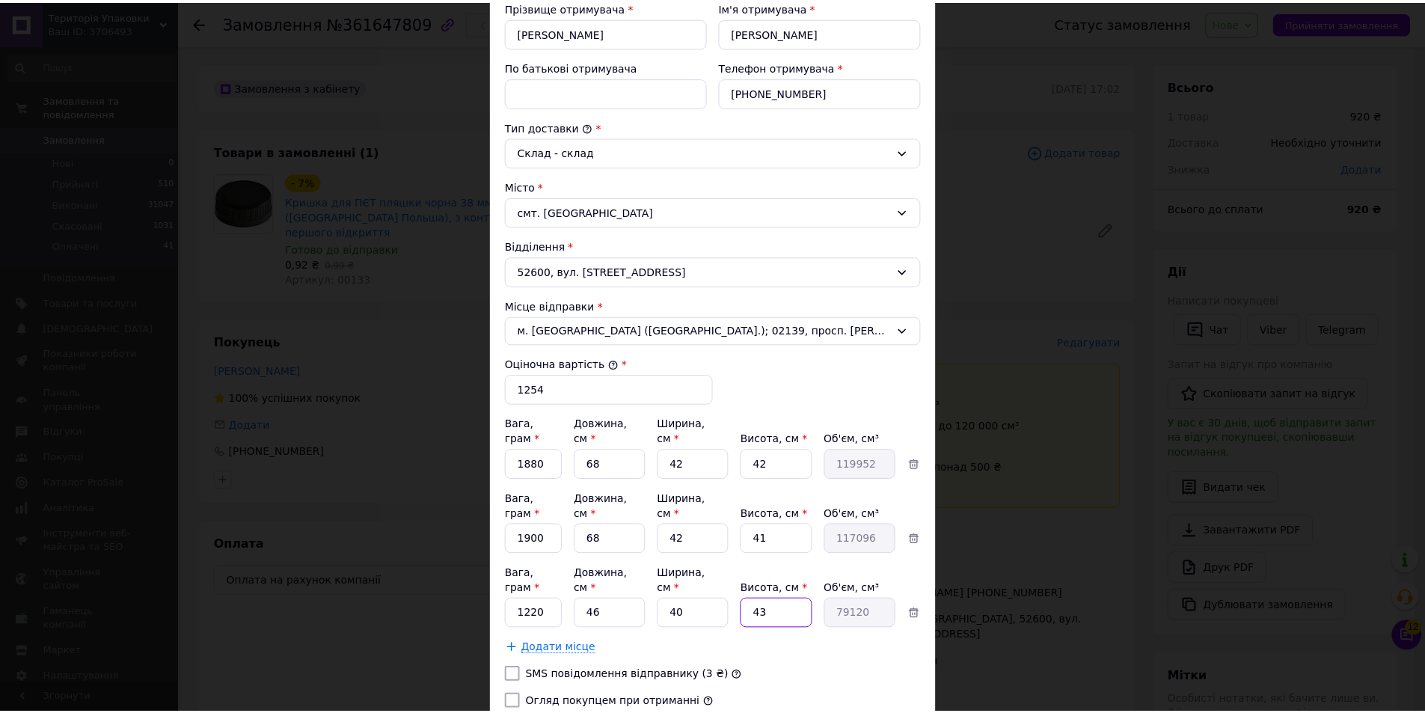
scroll to position [396, 0]
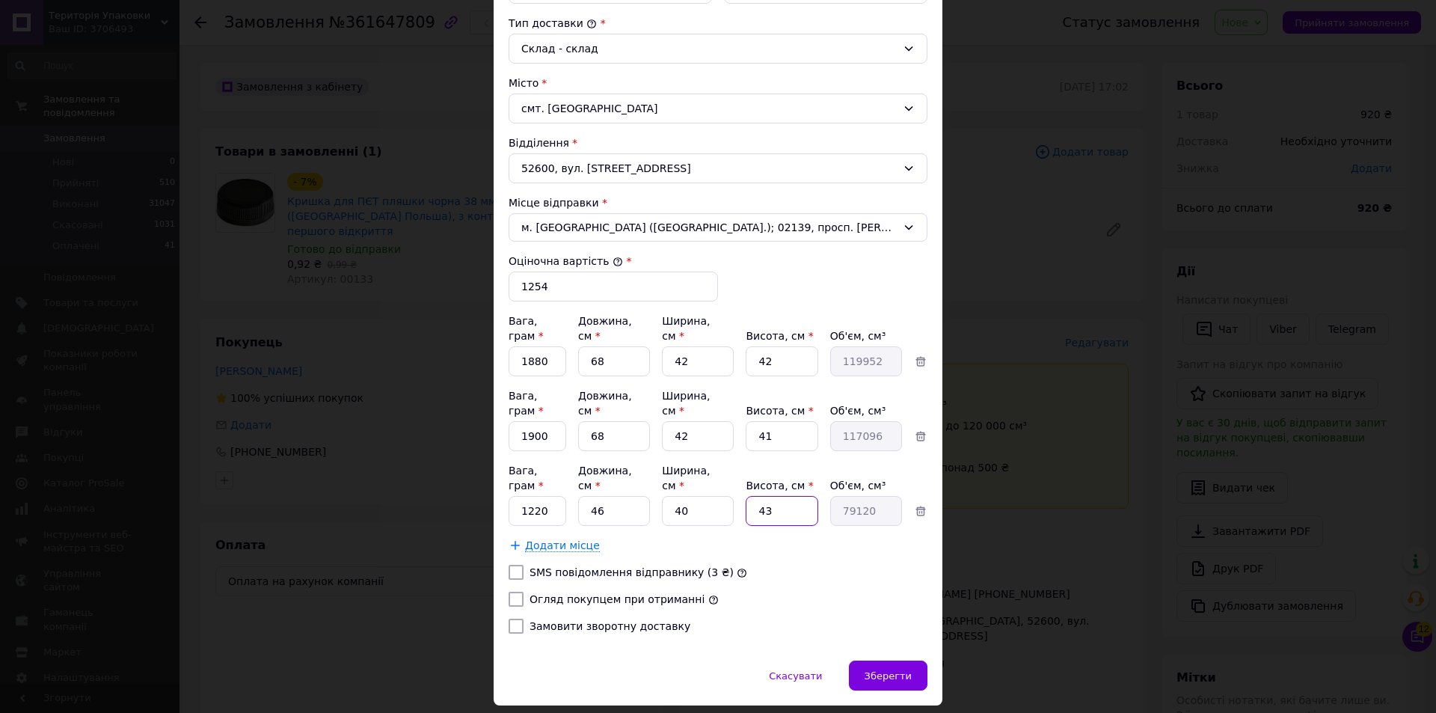
type input "43"
click at [543, 539] on span "Додати місце" at bounding box center [562, 545] width 75 height 13
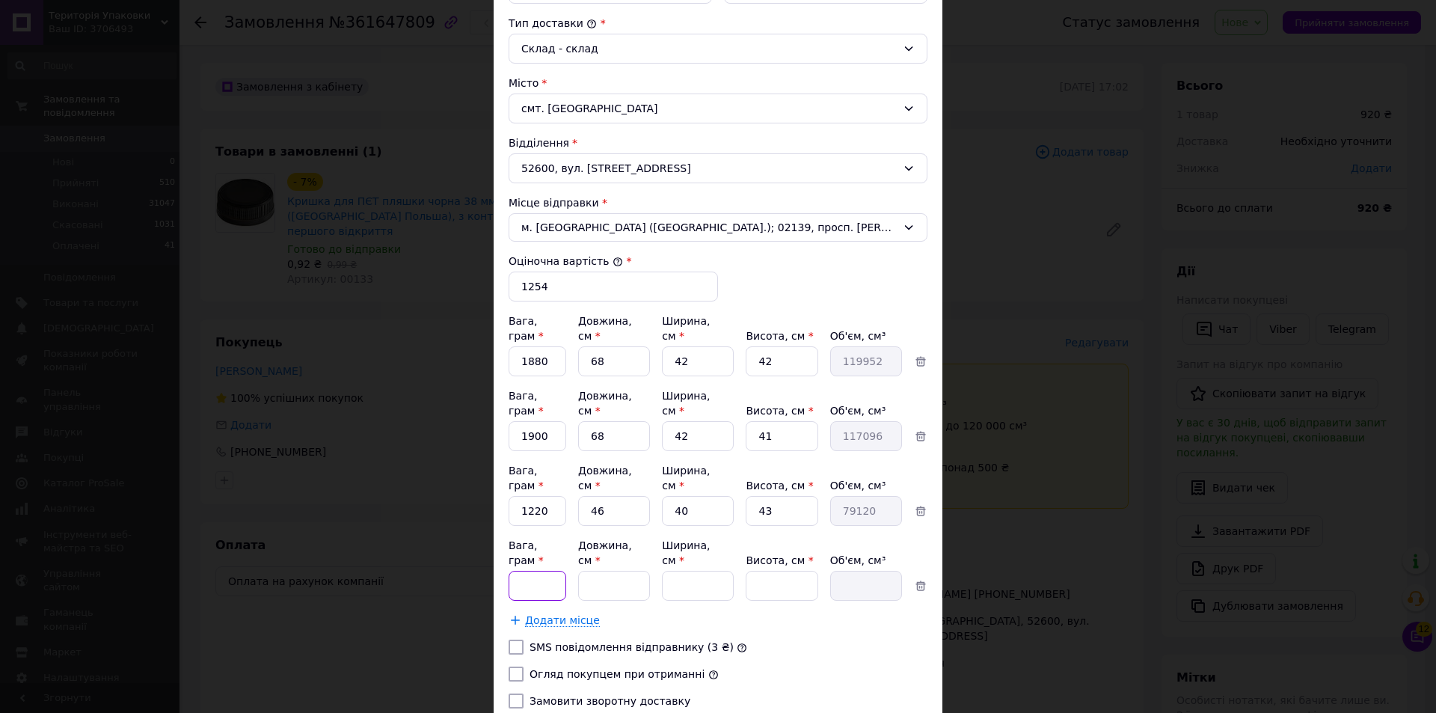
click at [534, 571] on input "Вага, грам *" at bounding box center [538, 586] width 58 height 30
type input "1720"
click at [607, 571] on input "Довжина, см *" at bounding box center [614, 586] width 72 height 30
type input "46"
click at [713, 571] on input "Ширина, см *" at bounding box center [698, 586] width 72 height 30
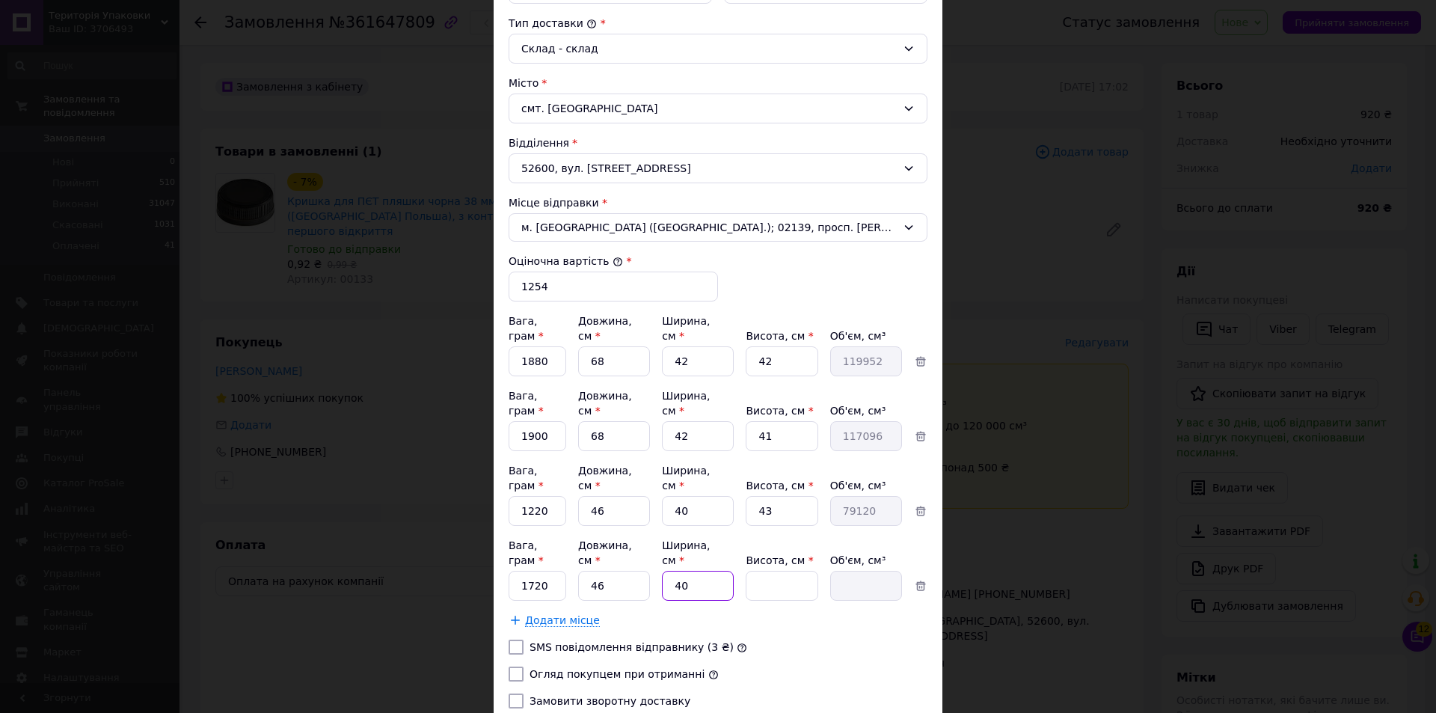
type input "40"
drag, startPoint x: 786, startPoint y: 529, endPoint x: 793, endPoint y: 525, distance: 7.7
click at [790, 571] on input "Висота, см *" at bounding box center [782, 586] width 72 height 30
type input "4"
type input "7360"
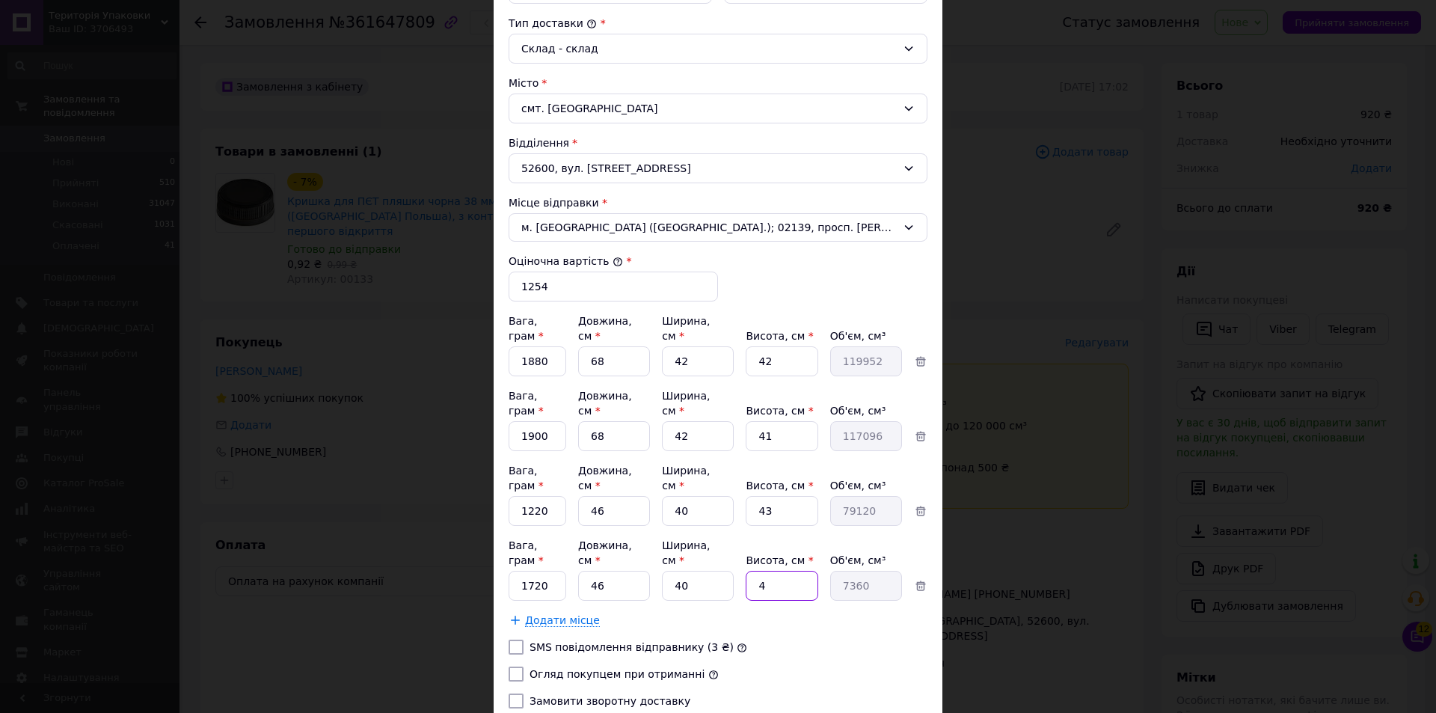
type input "43"
type input "79120"
type input "43"
click at [511, 666] on input "Огляд покупцем при отриманні" at bounding box center [516, 673] width 15 height 15
checkbox input "true"
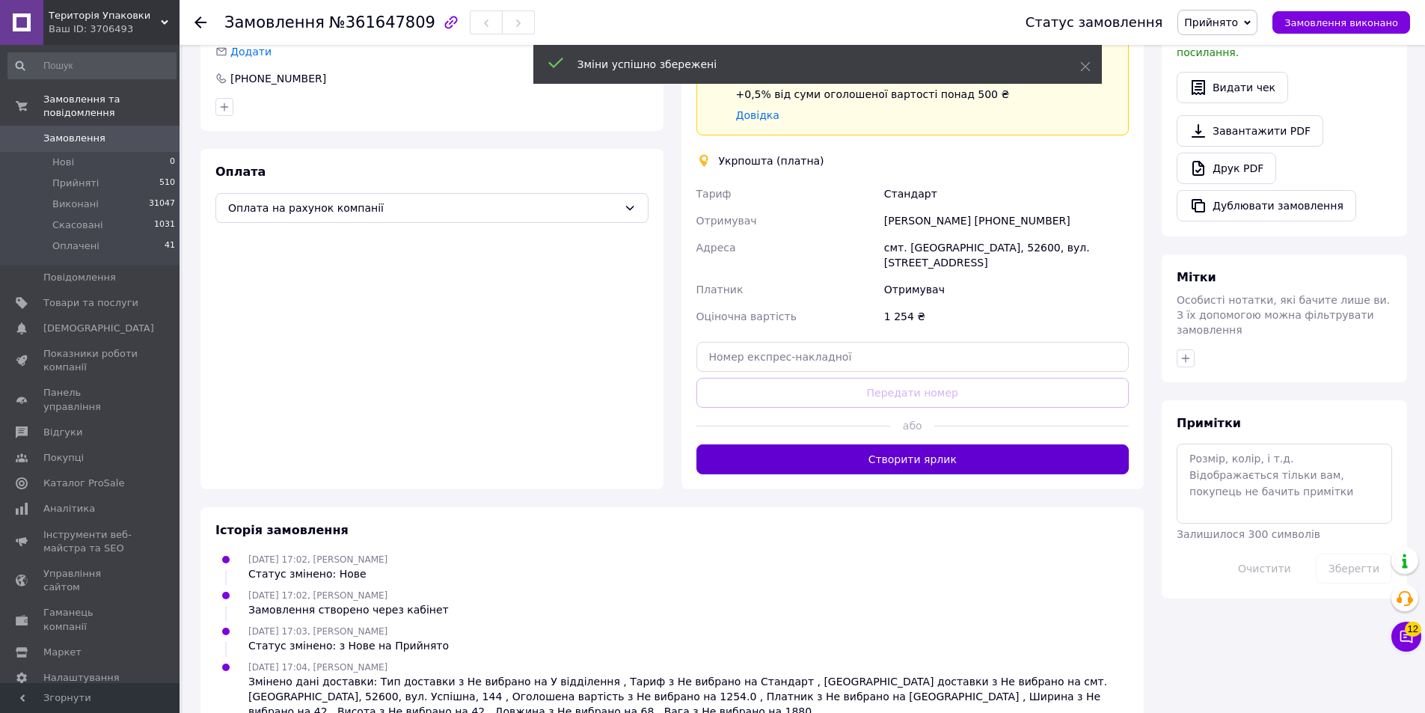
scroll to position [374, 0]
click at [1055, 443] on button "Створити ярлик" at bounding box center [912, 458] width 433 height 30
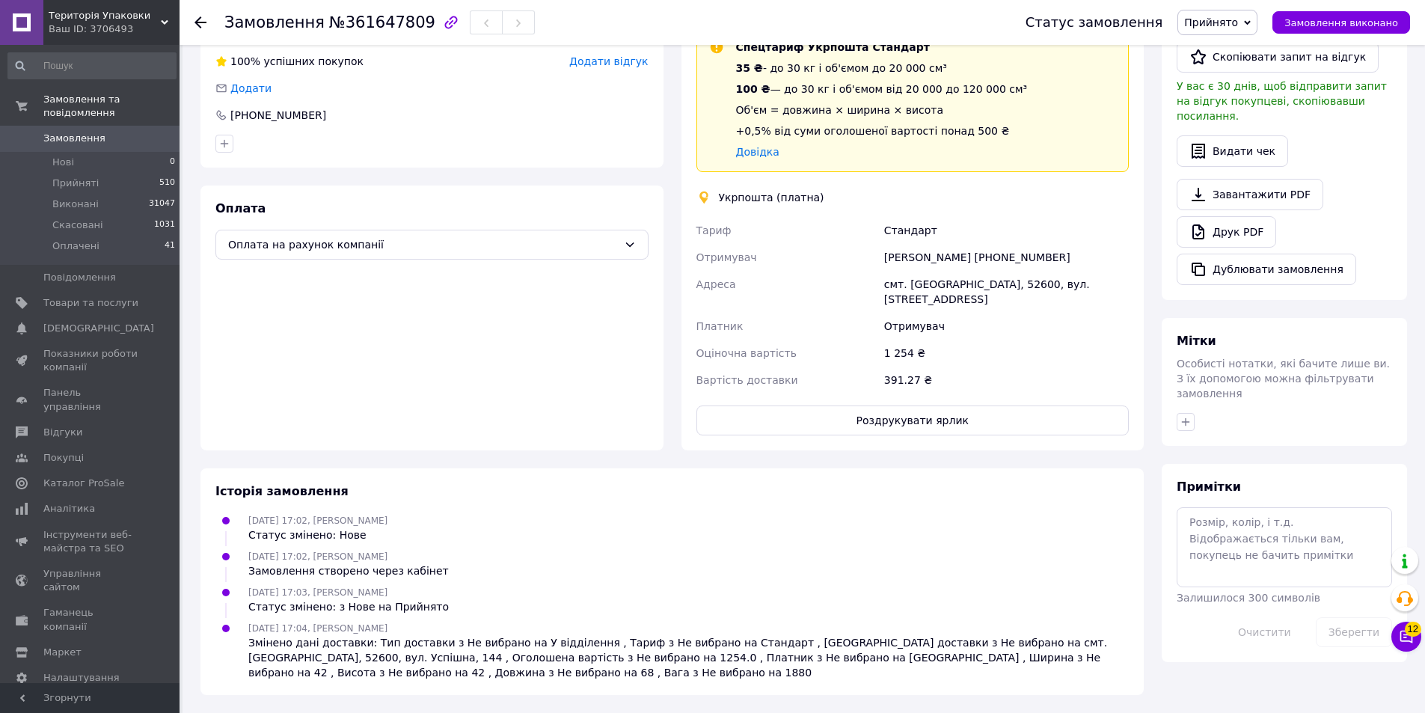
scroll to position [363, 0]
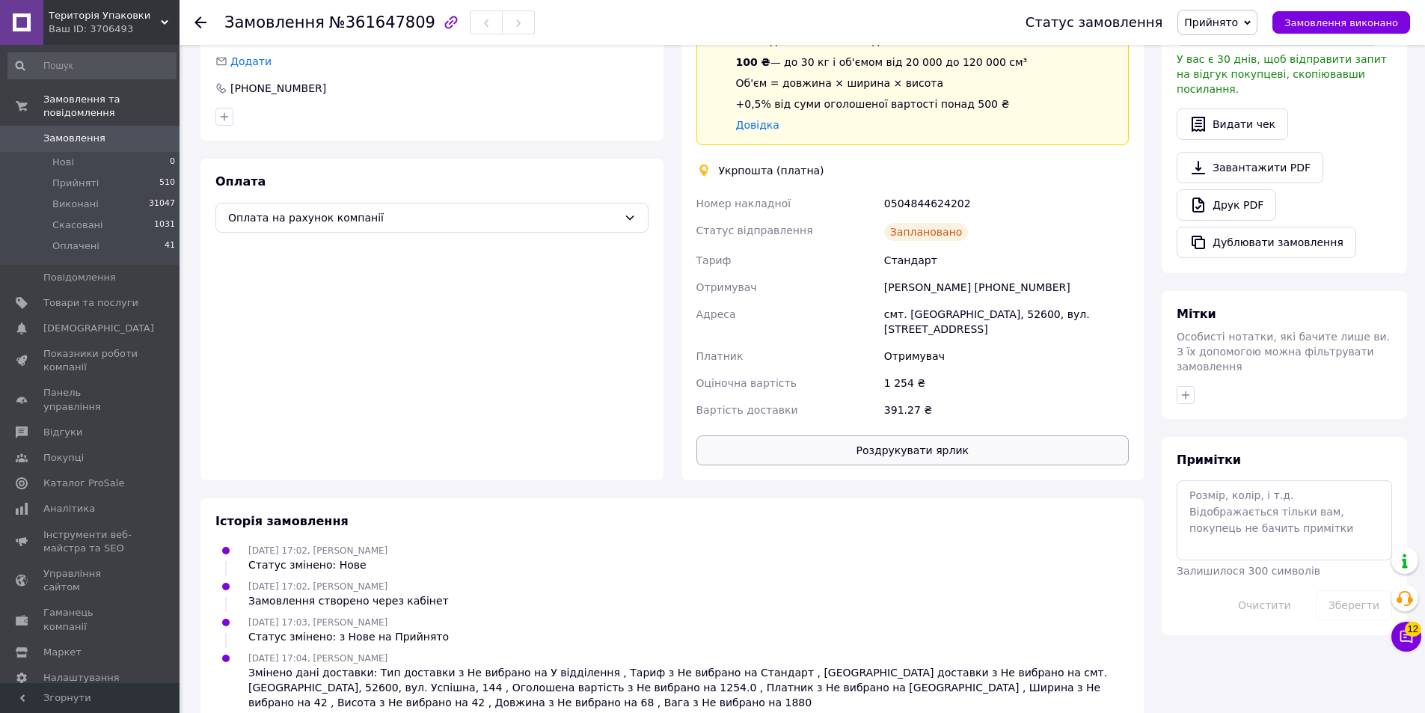
click at [1016, 435] on button "Роздрукувати ярлик" at bounding box center [912, 450] width 433 height 30
drag, startPoint x: 878, startPoint y: 186, endPoint x: 939, endPoint y: 190, distance: 60.7
click at [960, 195] on div "Номер накладної 0504844624202 Статус відправлення Заплановано Тариф Стандарт От…" at bounding box center [912, 306] width 439 height 233
copy div "Номер накладної 0504844624202"
click at [77, 132] on span "Замовлення" at bounding box center [74, 138] width 62 height 13
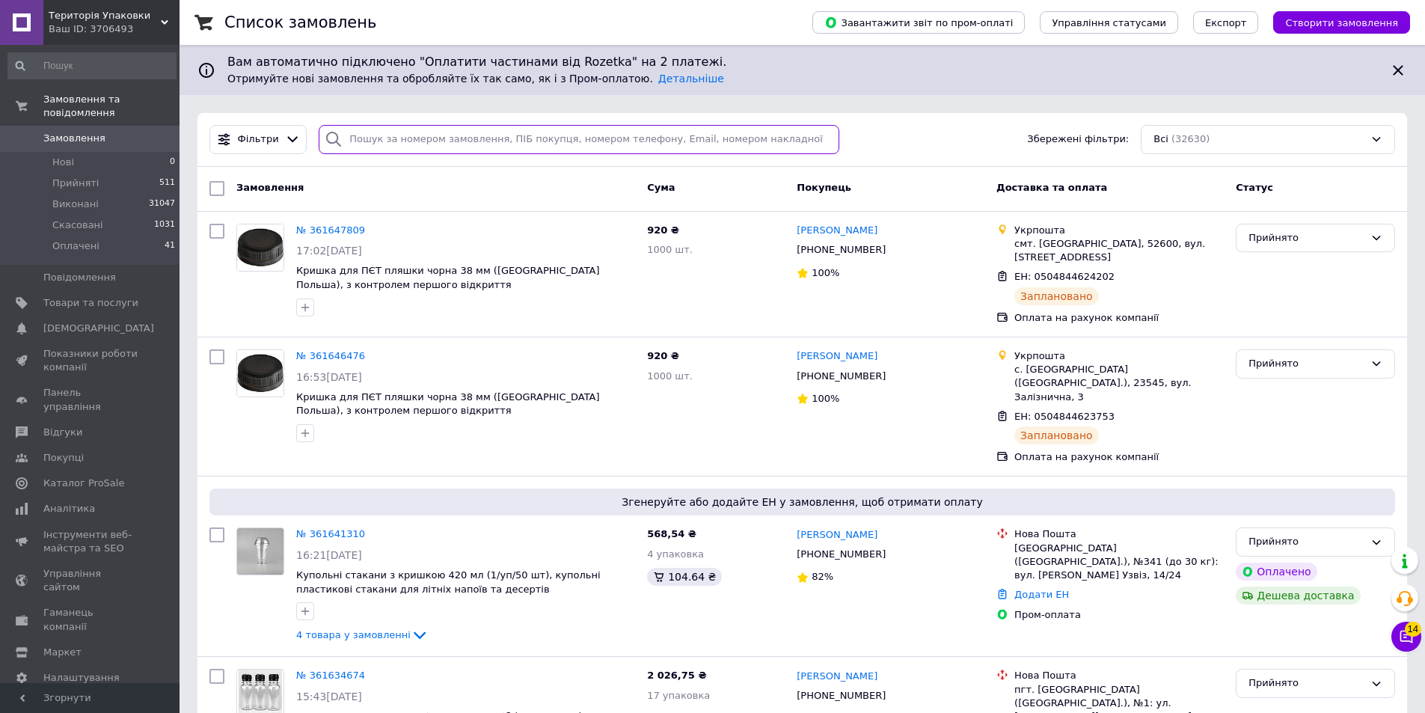
click at [383, 144] on input "search" at bounding box center [579, 139] width 521 height 29
paste input "+380663256190"
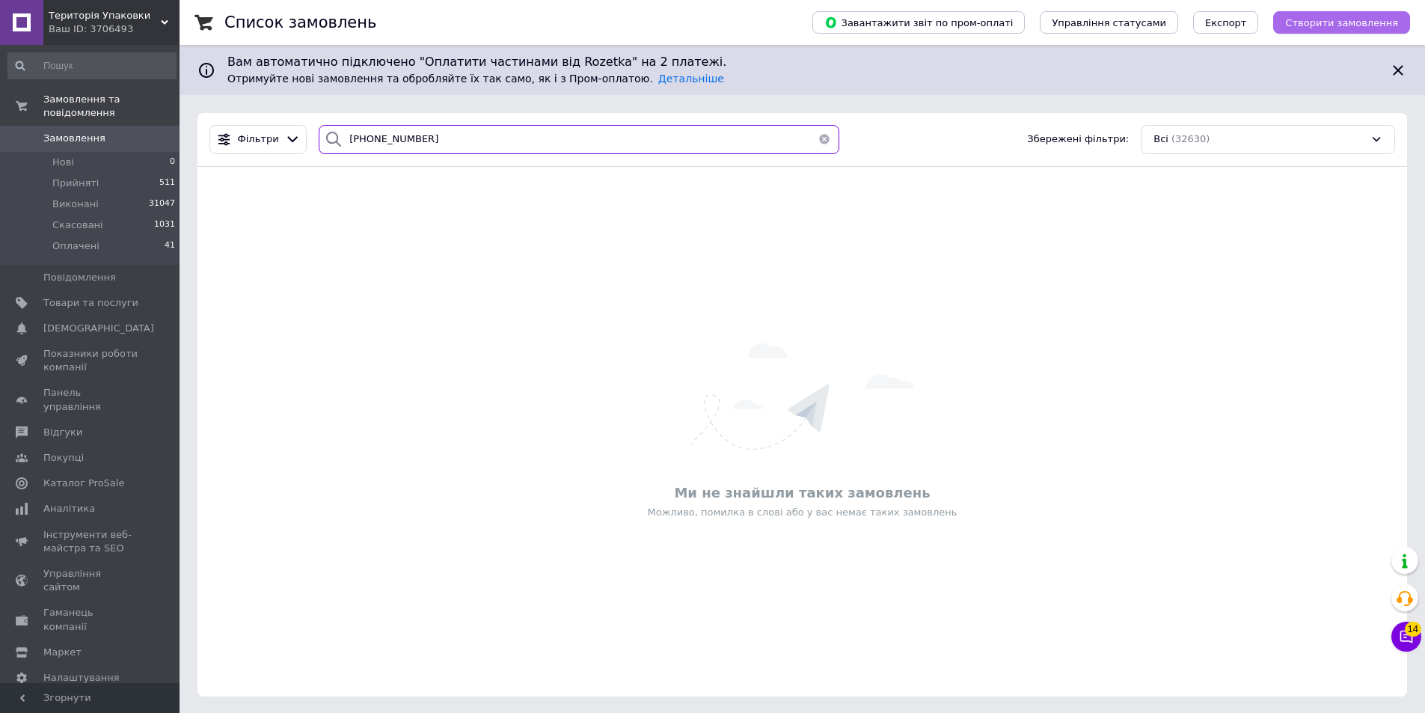
type input "+380663256190"
click at [1335, 22] on span "Створити замовлення" at bounding box center [1341, 22] width 113 height 11
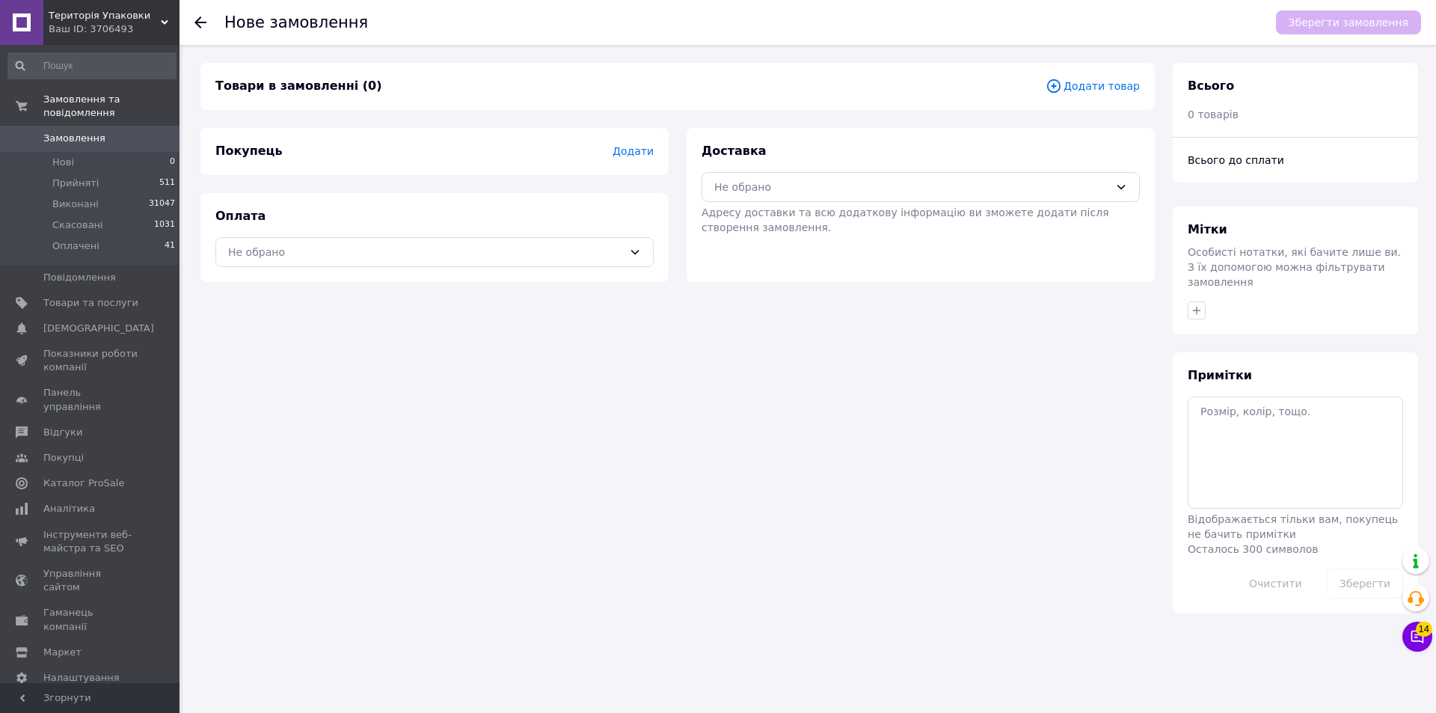
click at [636, 150] on span "Додати" at bounding box center [633, 151] width 41 height 12
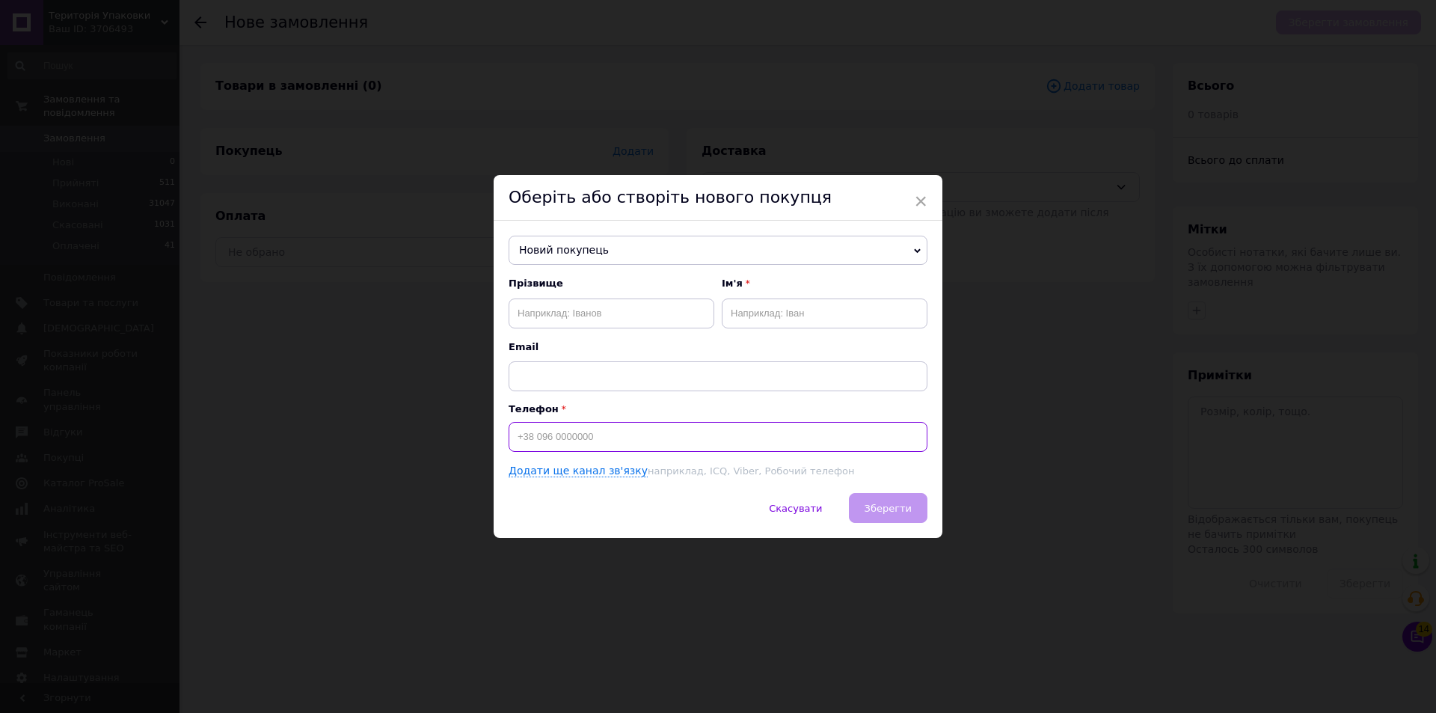
click at [561, 437] on input at bounding box center [718, 437] width 419 height 30
type input "+380663256190"
click at [583, 316] on input "text" at bounding box center [612, 313] width 206 height 30
type input "Береза"
drag, startPoint x: 768, startPoint y: 308, endPoint x: 789, endPoint y: 320, distance: 24.1
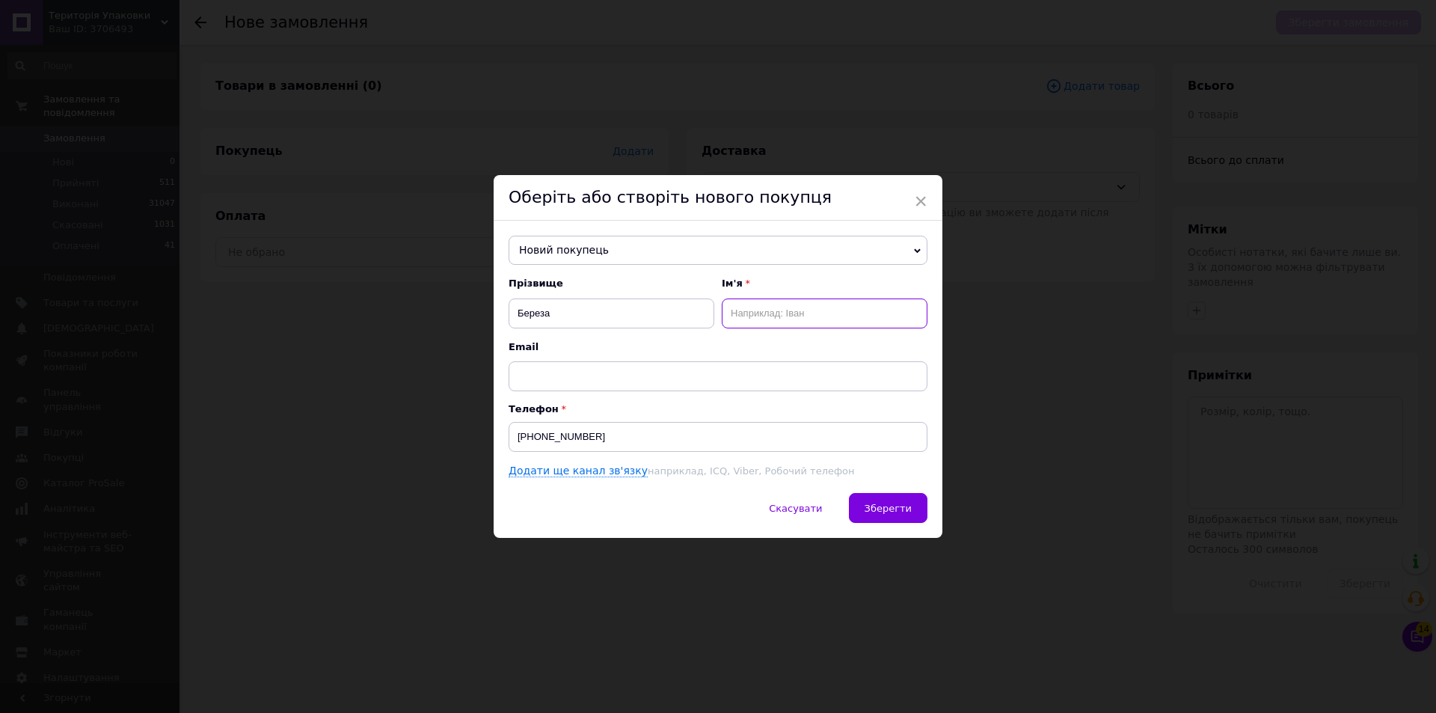
click at [770, 310] on input "text" at bounding box center [825, 313] width 206 height 30
type input "Надія"
click at [880, 514] on span "Зберегти" at bounding box center [888, 508] width 47 height 11
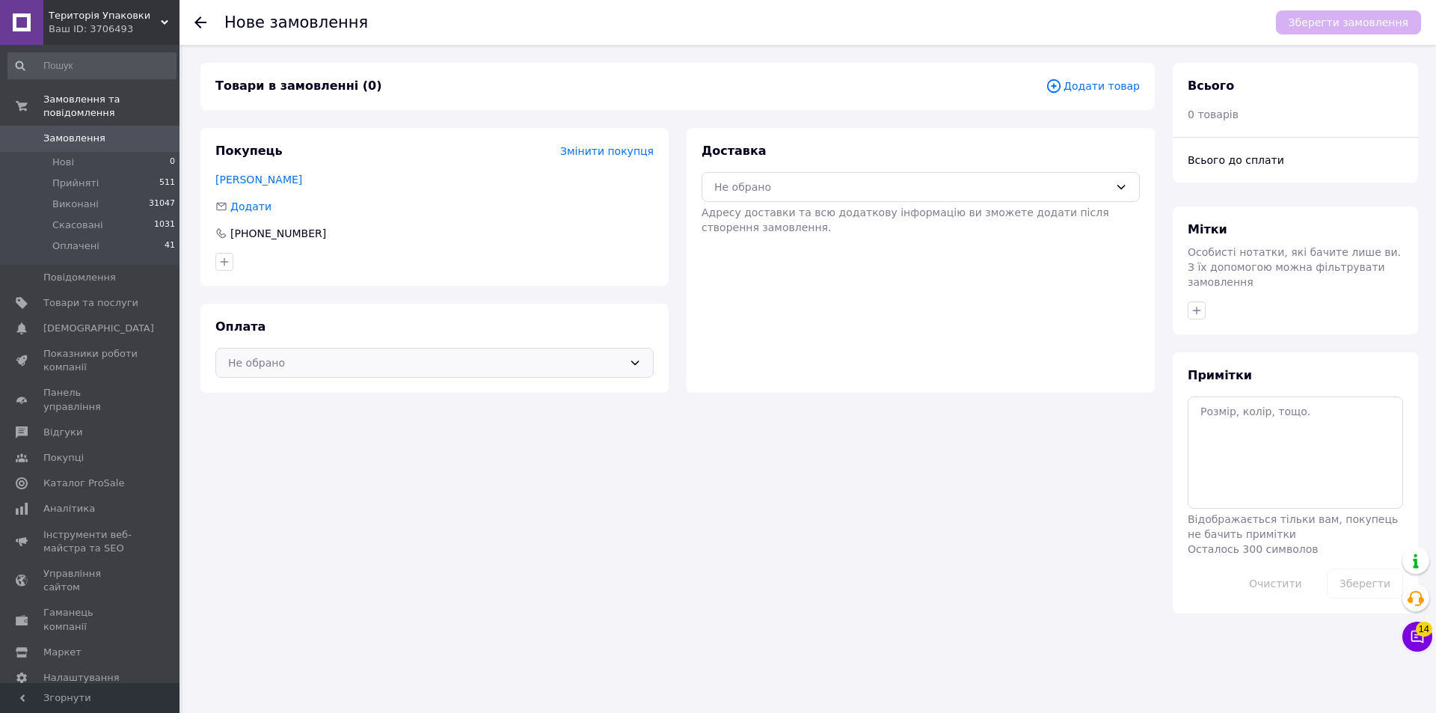
click at [634, 358] on icon at bounding box center [635, 363] width 12 height 12
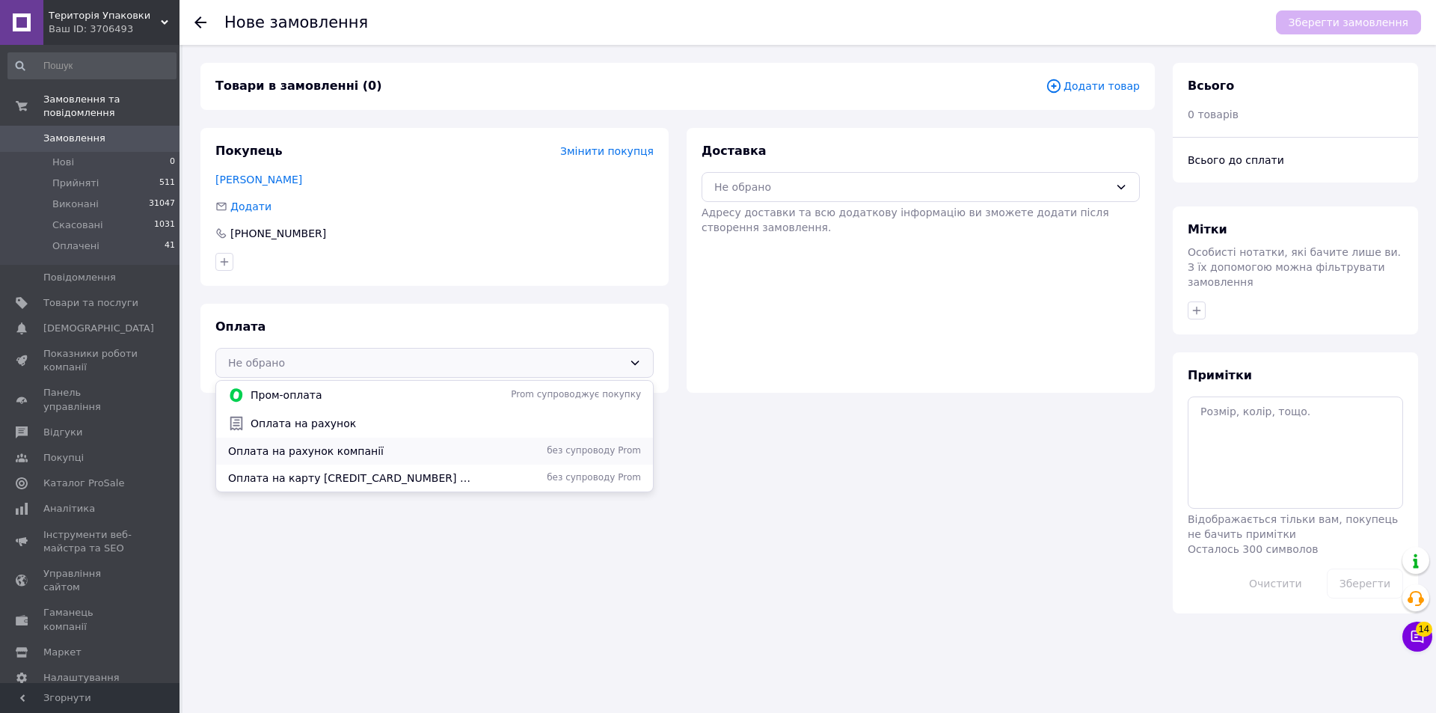
click at [626, 453] on span "без супроводу Prom" at bounding box center [560, 450] width 162 height 13
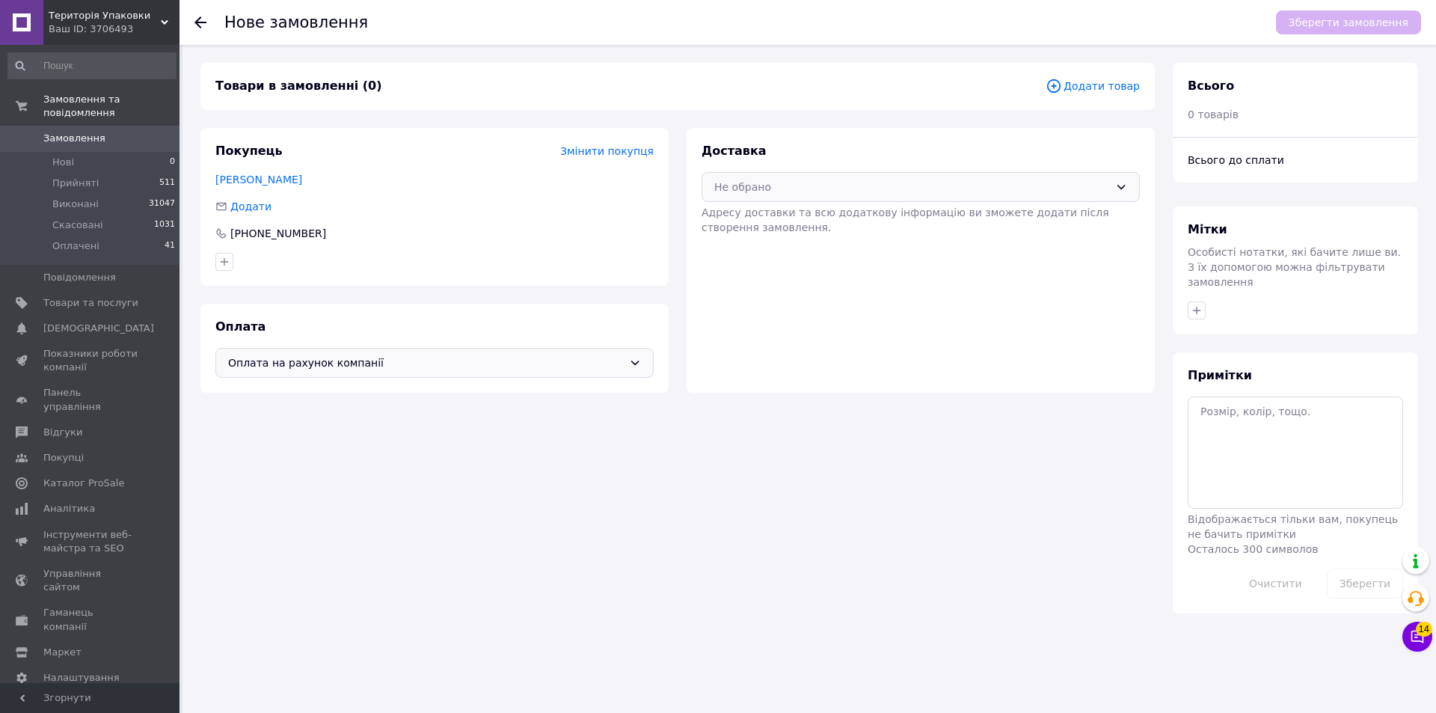
click at [1123, 185] on icon at bounding box center [1121, 187] width 12 height 12
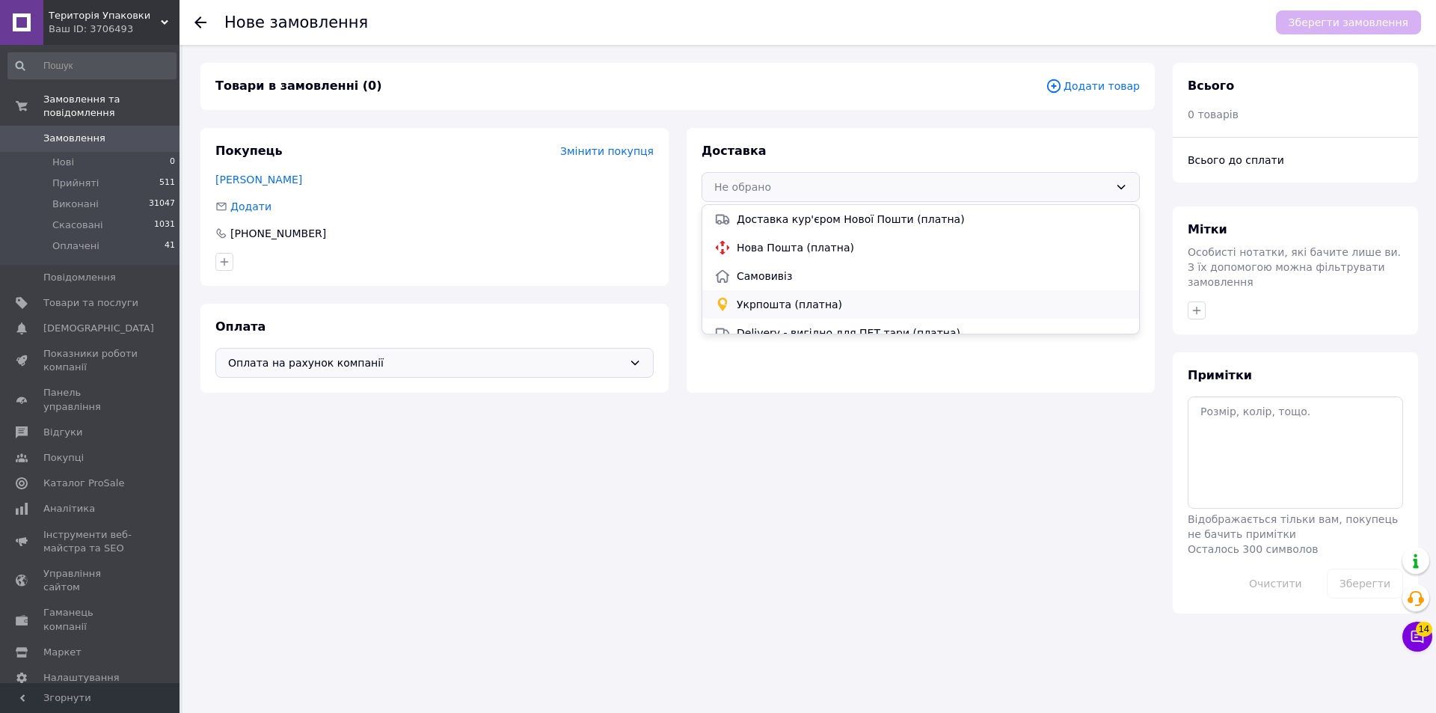
click at [822, 302] on span "Укрпошта (платна)" at bounding box center [932, 304] width 390 height 15
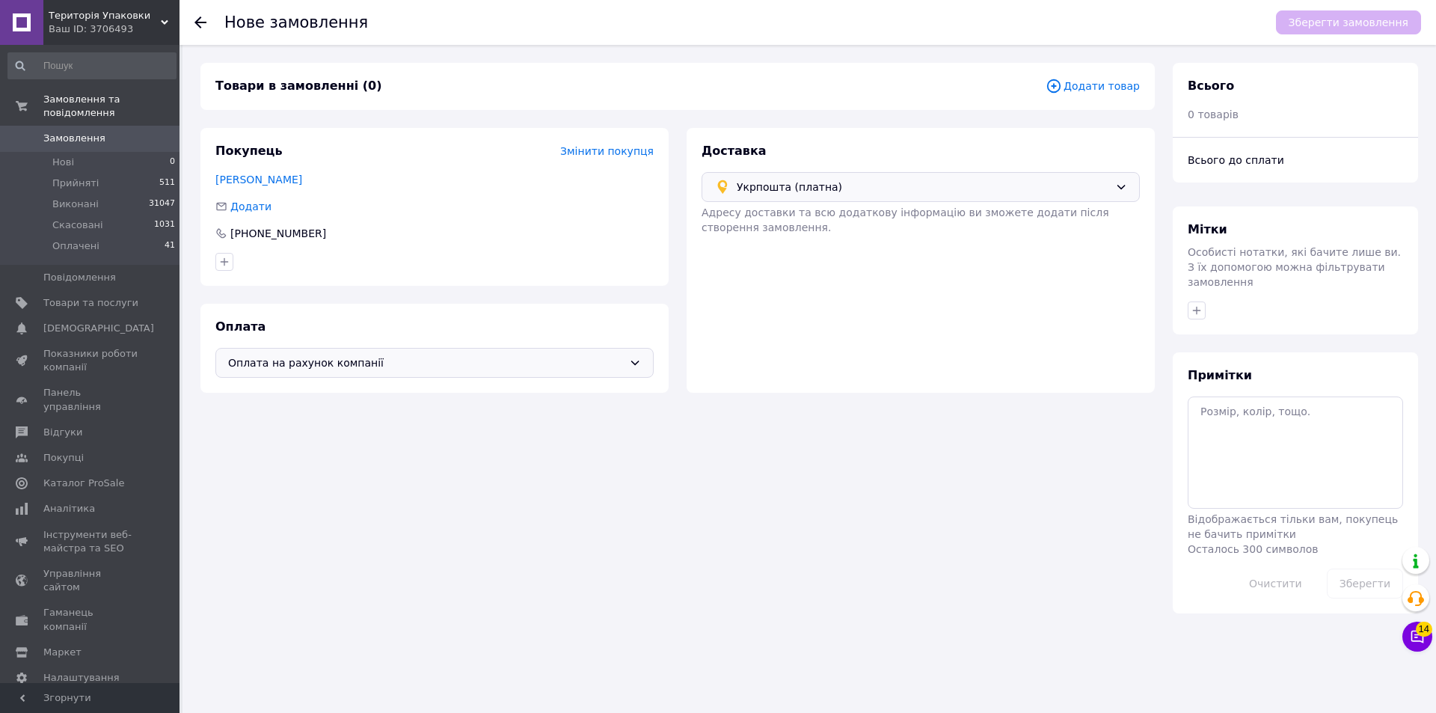
click at [1084, 85] on span "Додати товар" at bounding box center [1093, 86] width 94 height 16
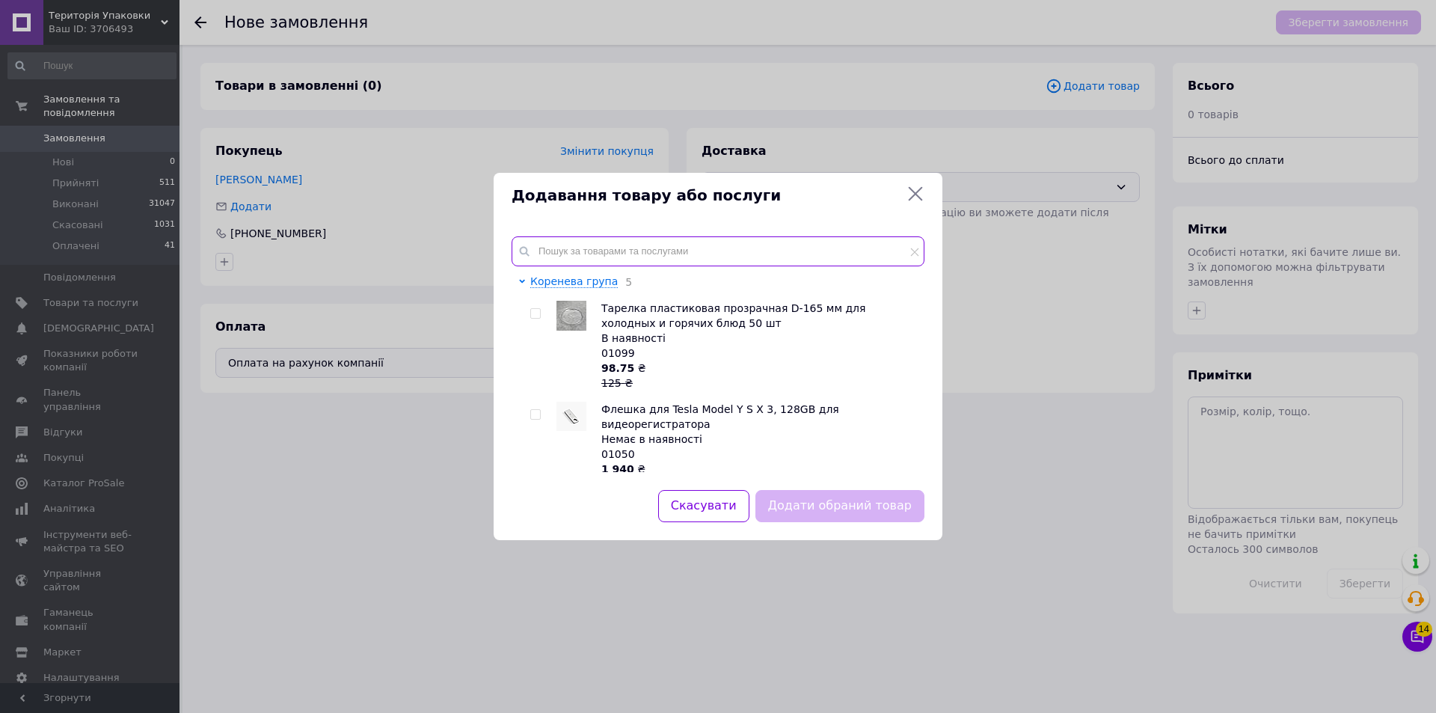
click at [642, 253] on input "text" at bounding box center [718, 251] width 413 height 30
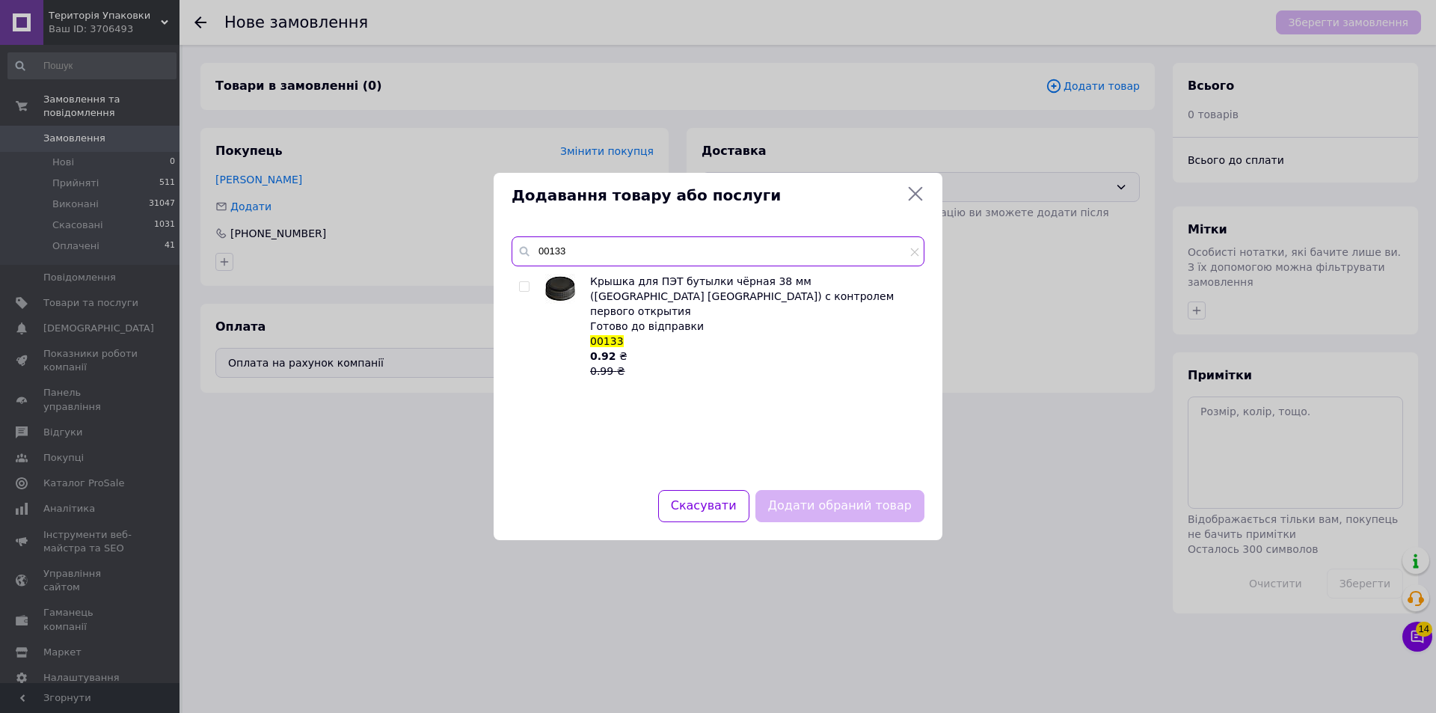
type input "00133"
drag, startPoint x: 524, startPoint y: 284, endPoint x: 574, endPoint y: 305, distance: 53.6
click at [524, 288] on input "checkbox" at bounding box center [524, 287] width 10 height 10
checkbox input "true"
click at [851, 511] on button "Додати обраний товар" at bounding box center [839, 506] width 169 height 32
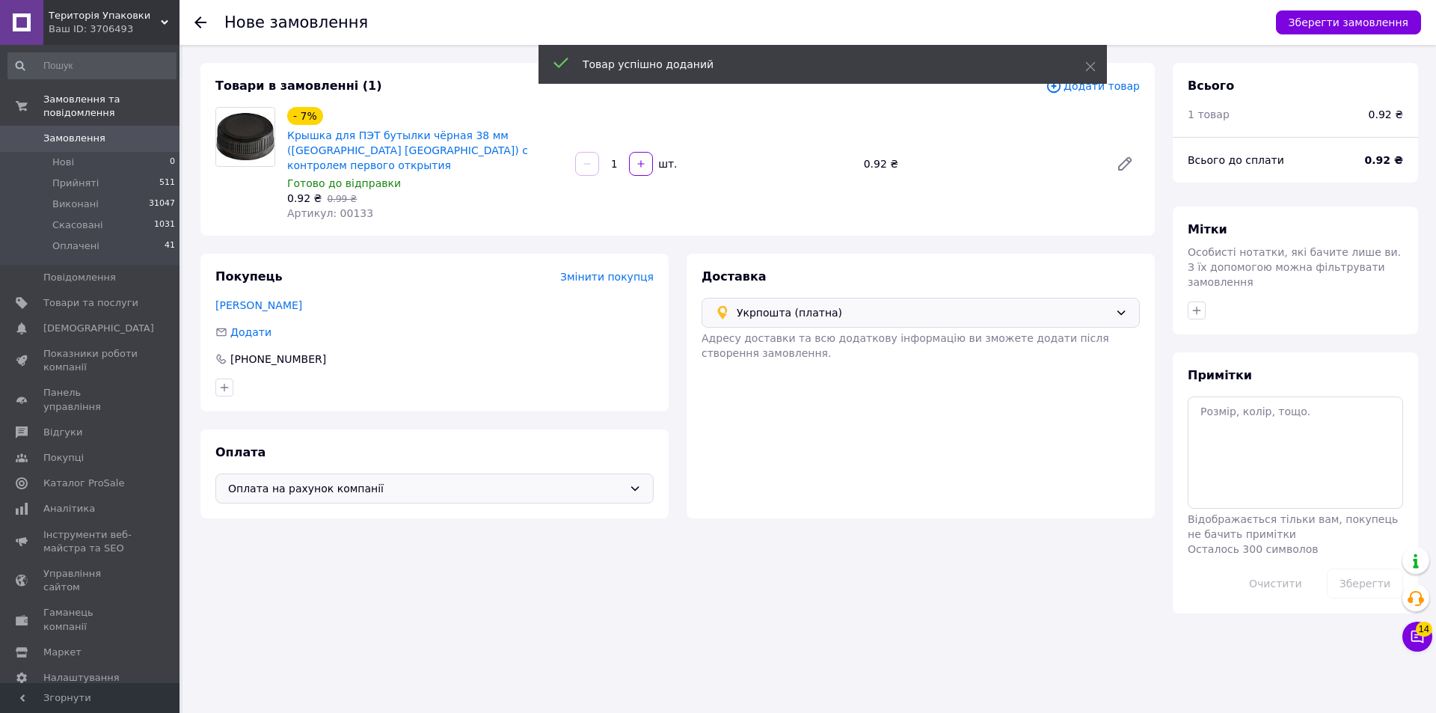
click at [619, 159] on input "1" at bounding box center [614, 164] width 24 height 11
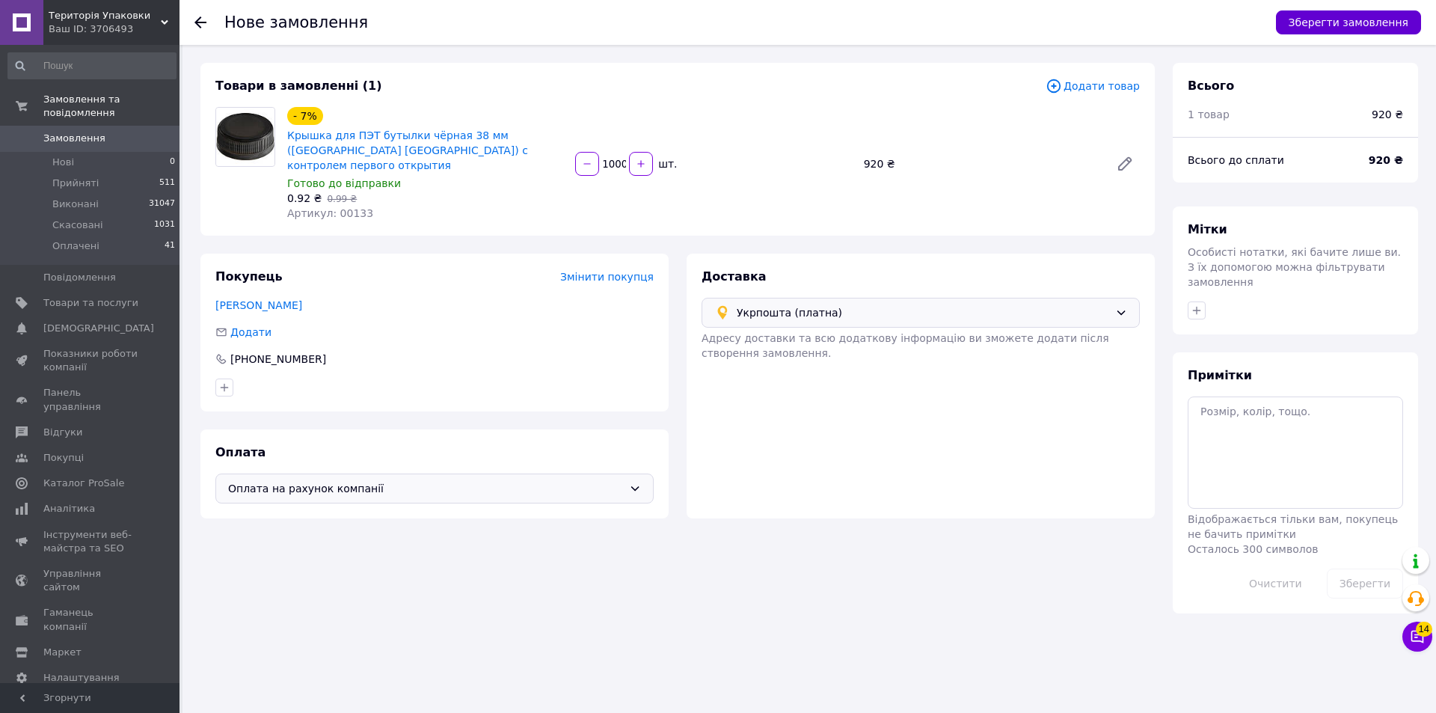
type input "1000"
click at [1329, 27] on button "Зберегти замовлення" at bounding box center [1348, 22] width 145 height 24
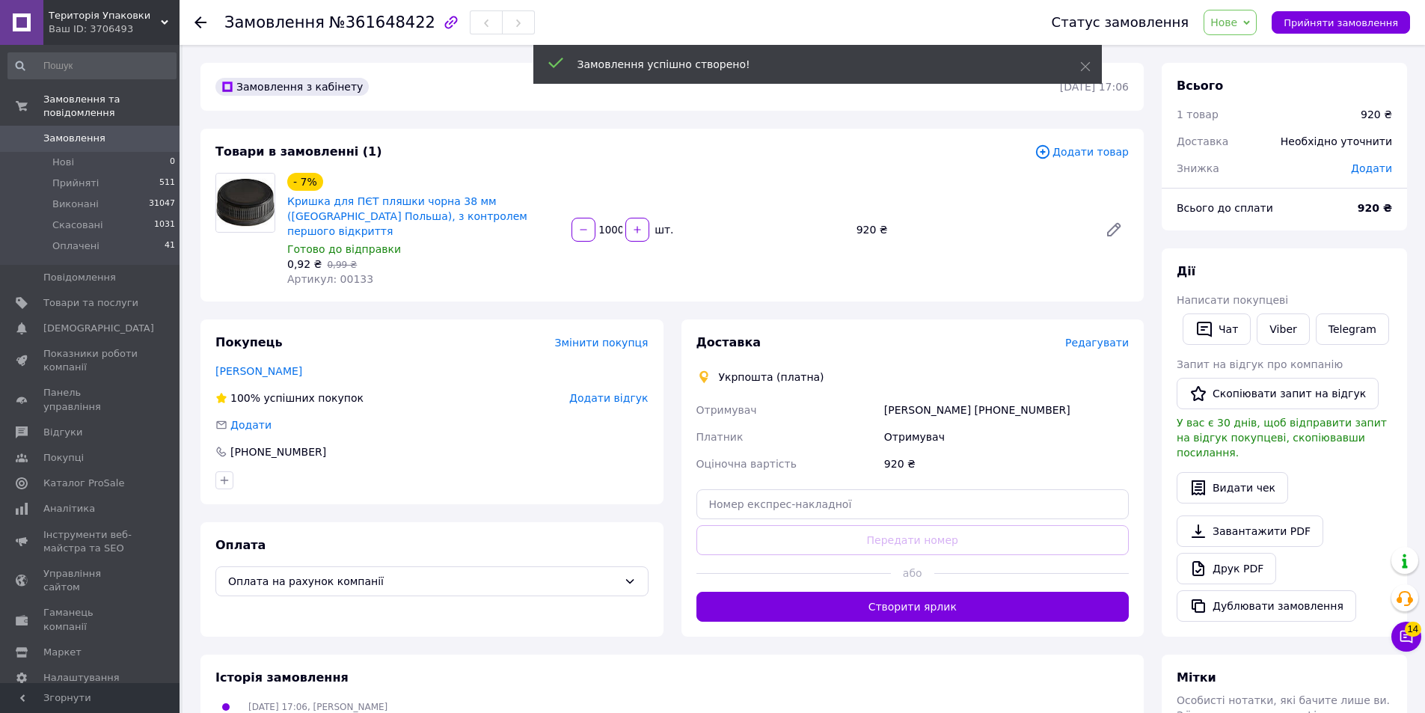
click at [1115, 337] on span "Редагувати" at bounding box center [1097, 343] width 64 height 12
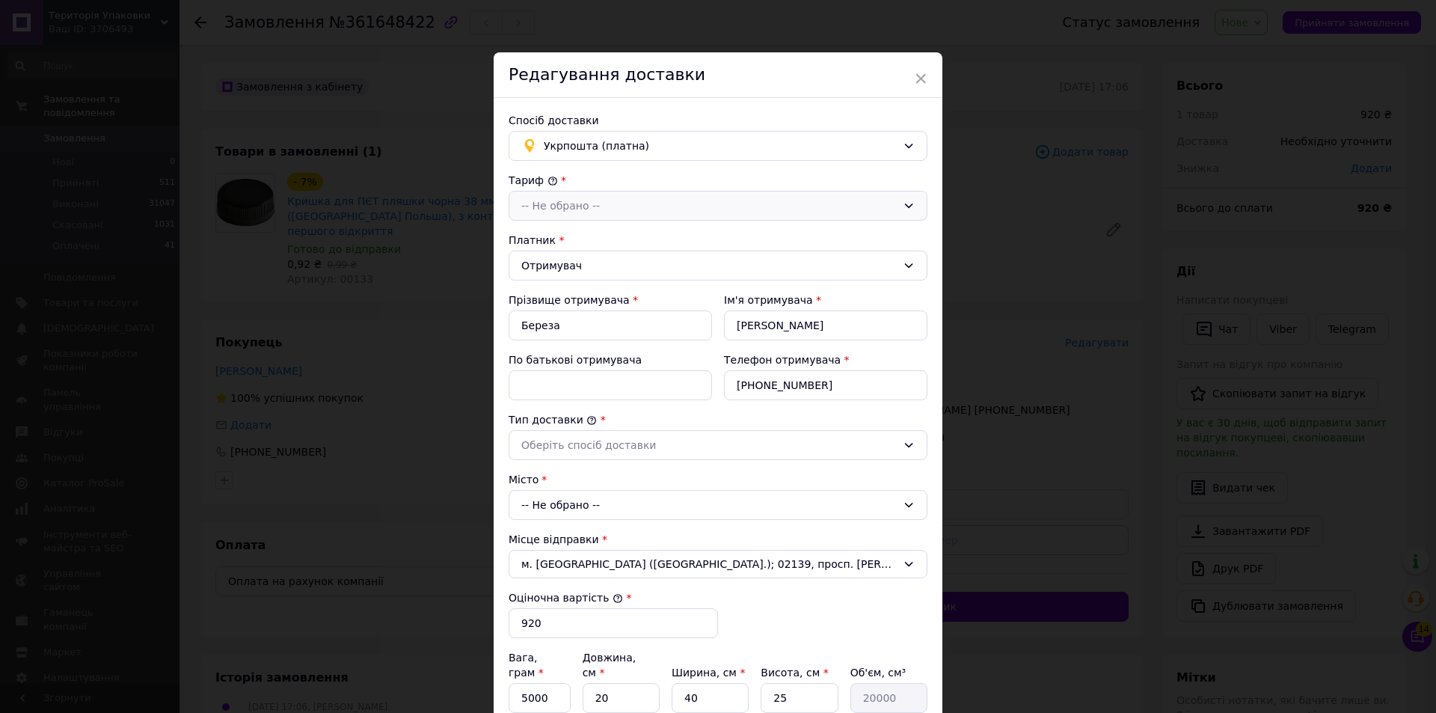
click at [910, 206] on div "-- Не обрано --" at bounding box center [718, 206] width 419 height 30
click at [583, 236] on li "Стандарт" at bounding box center [717, 238] width 417 height 28
click at [771, 381] on input "+380663256190" at bounding box center [825, 385] width 203 height 30
click at [906, 454] on div "Оберіть спосіб доставки" at bounding box center [718, 445] width 419 height 30
click at [620, 477] on li "Склад - склад" at bounding box center [717, 477] width 417 height 28
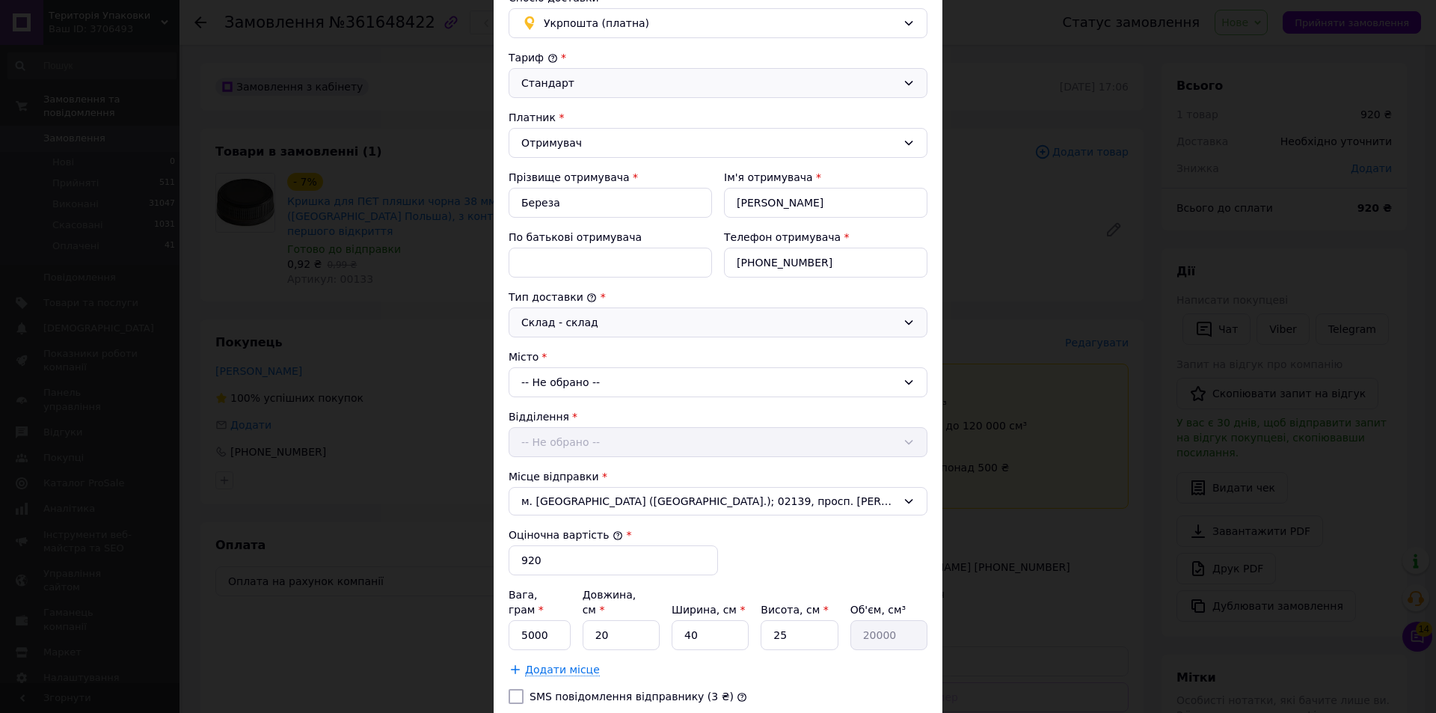
scroll to position [150, 0]
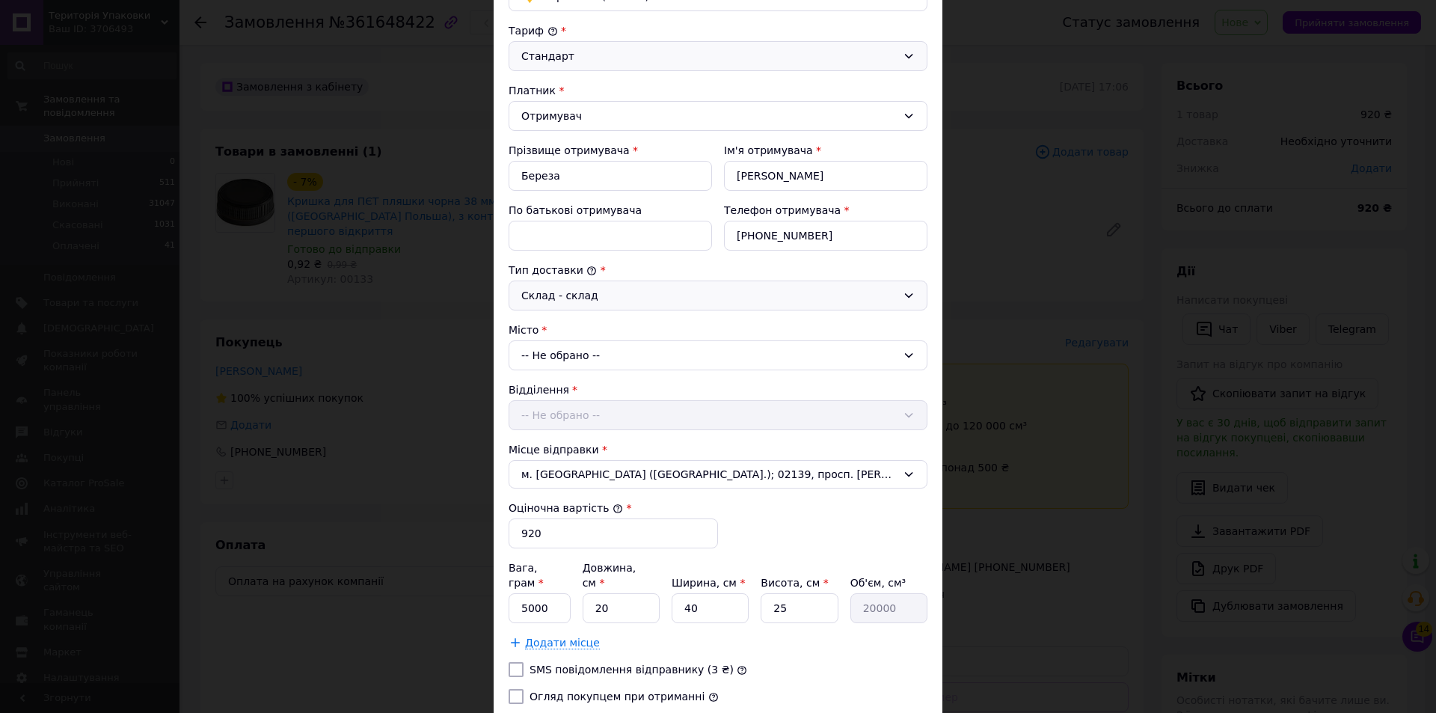
click at [686, 413] on div "Відділення -- Не обрано --" at bounding box center [718, 406] width 419 height 48
click at [895, 414] on div "Відділення -- Не обрано --" at bounding box center [718, 406] width 419 height 48
click at [909, 413] on div "Відділення -- Не обрано --" at bounding box center [718, 406] width 419 height 48
click at [904, 357] on icon at bounding box center [909, 355] width 12 height 12
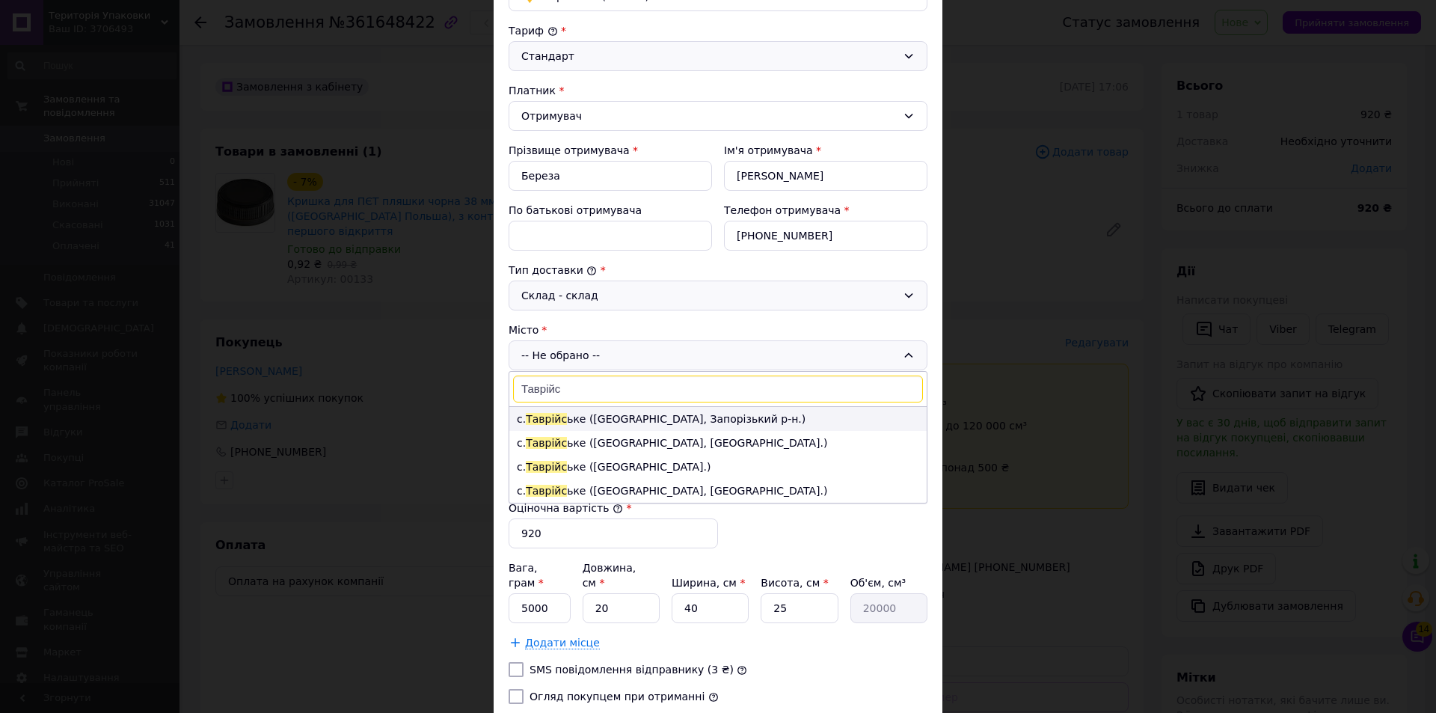
type input "Таврійс"
click at [733, 420] on li "с. Таврійс ьке (Запорізька обл., Запорізький р-н.)" at bounding box center [717, 419] width 417 height 24
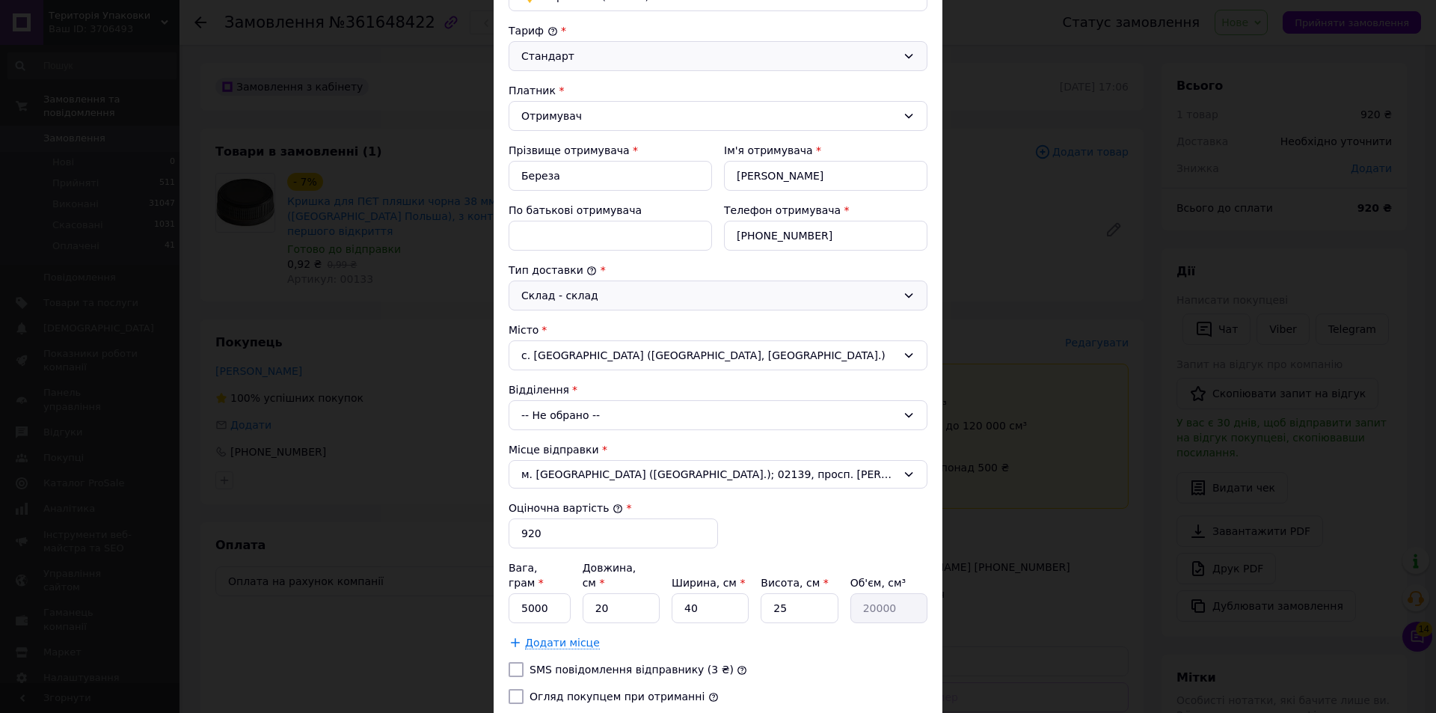
click at [909, 414] on icon at bounding box center [909, 415] width 8 height 4
click at [586, 481] on li "70540, вул. Поштова, 31" at bounding box center [717, 479] width 417 height 24
click at [586, 524] on input "920" at bounding box center [613, 533] width 209 height 30
type input "9"
type input "1337"
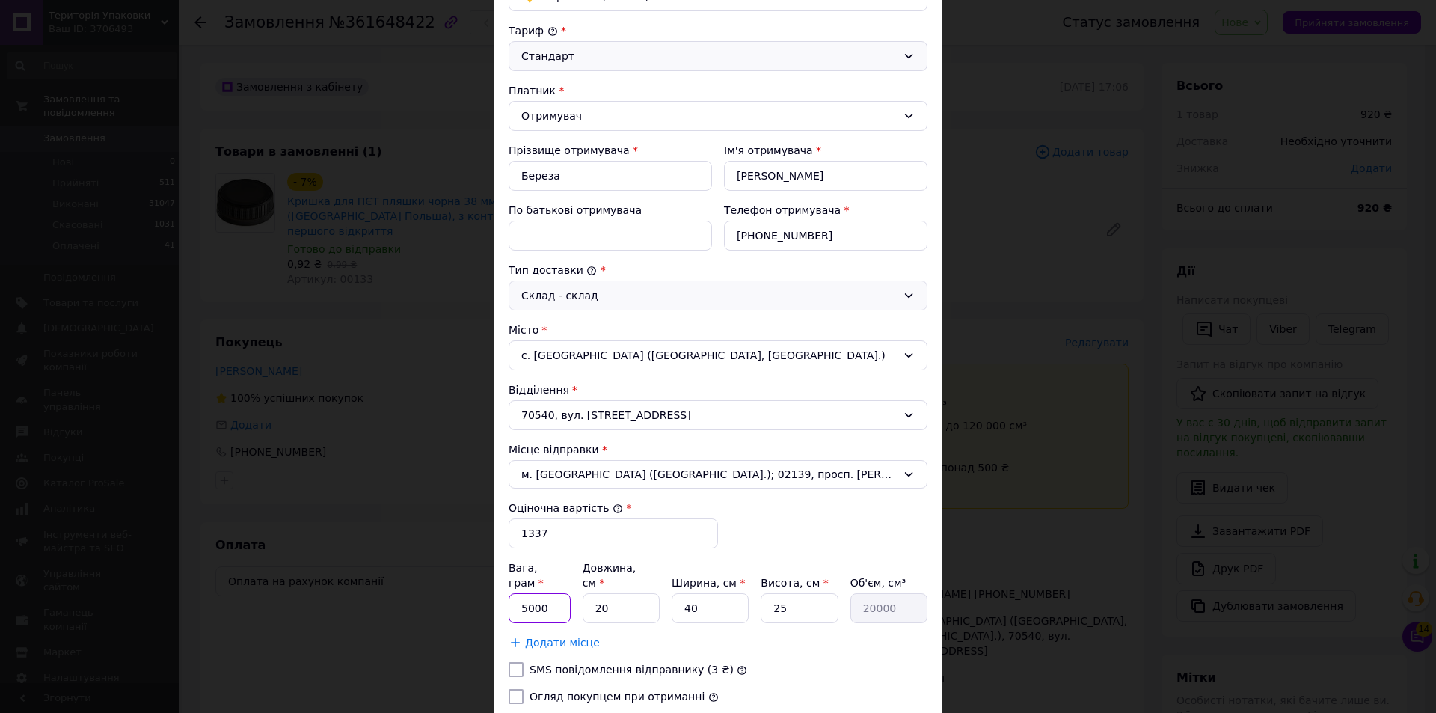
drag, startPoint x: 531, startPoint y: 588, endPoint x: 539, endPoint y: 586, distance: 8.4
click at [536, 593] on input "5000" at bounding box center [540, 608] width 62 height 30
type input "5380"
click at [641, 593] on input "20" at bounding box center [621, 608] width 77 height 30
type input "2"
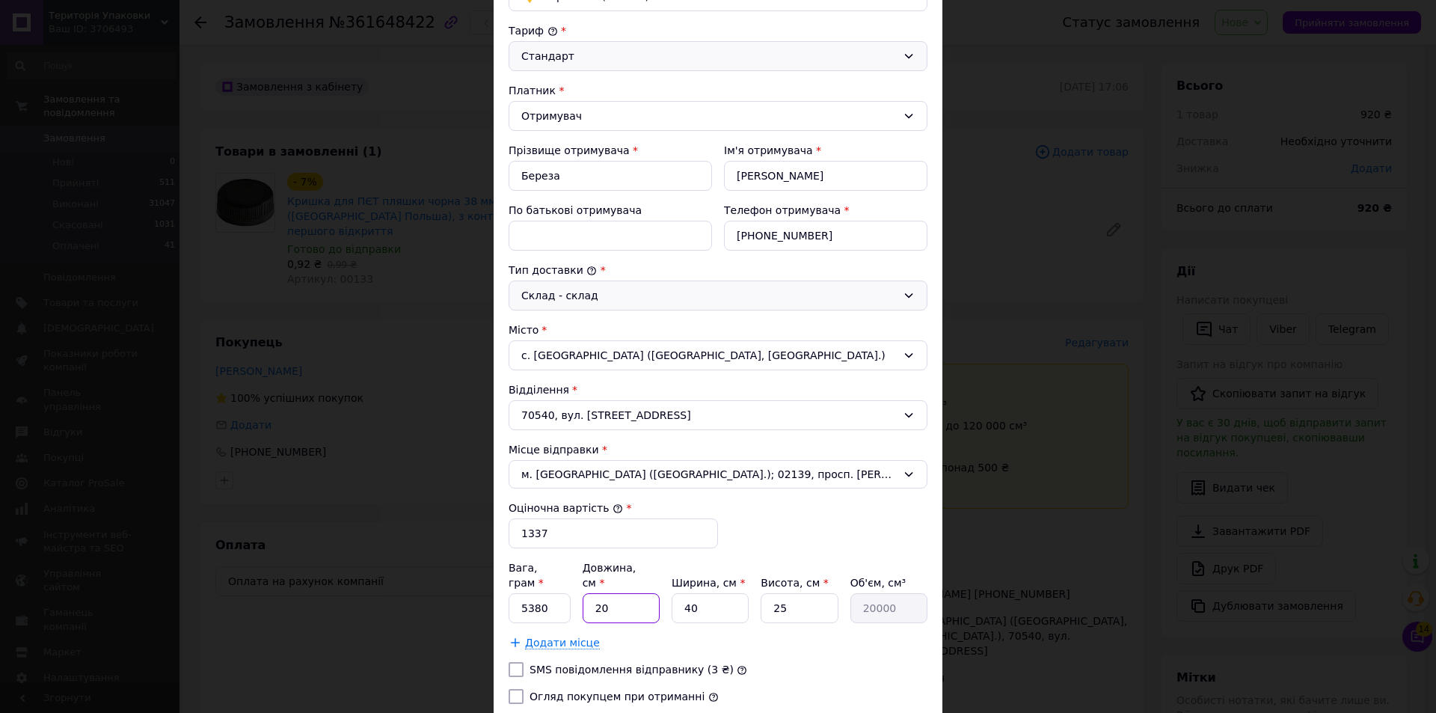
type input "2000"
type input "4"
type input "4000"
type input "47"
type input "47000"
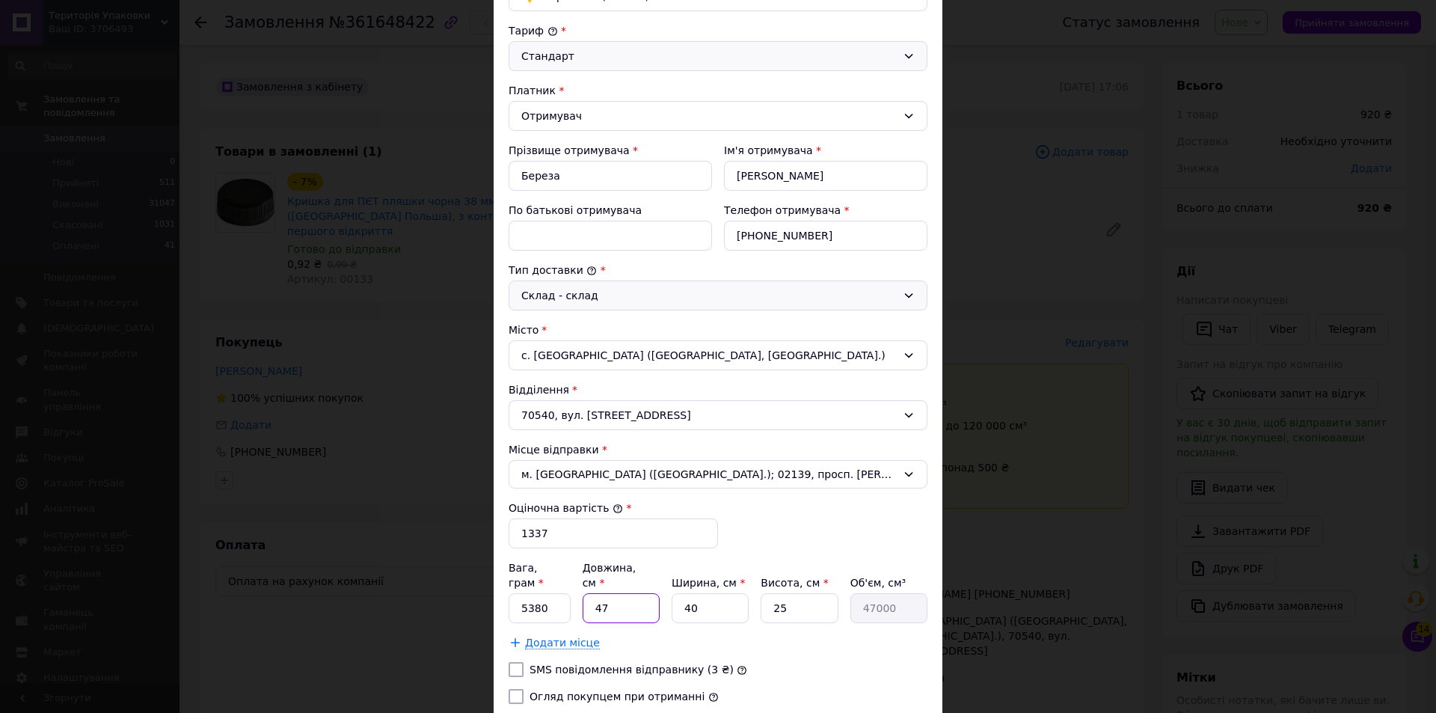
type input "47"
click at [727, 593] on input "40" at bounding box center [710, 608] width 77 height 30
click at [807, 593] on input "25" at bounding box center [799, 608] width 77 height 30
click at [817, 595] on input "25" at bounding box center [799, 608] width 77 height 30
type input "2"
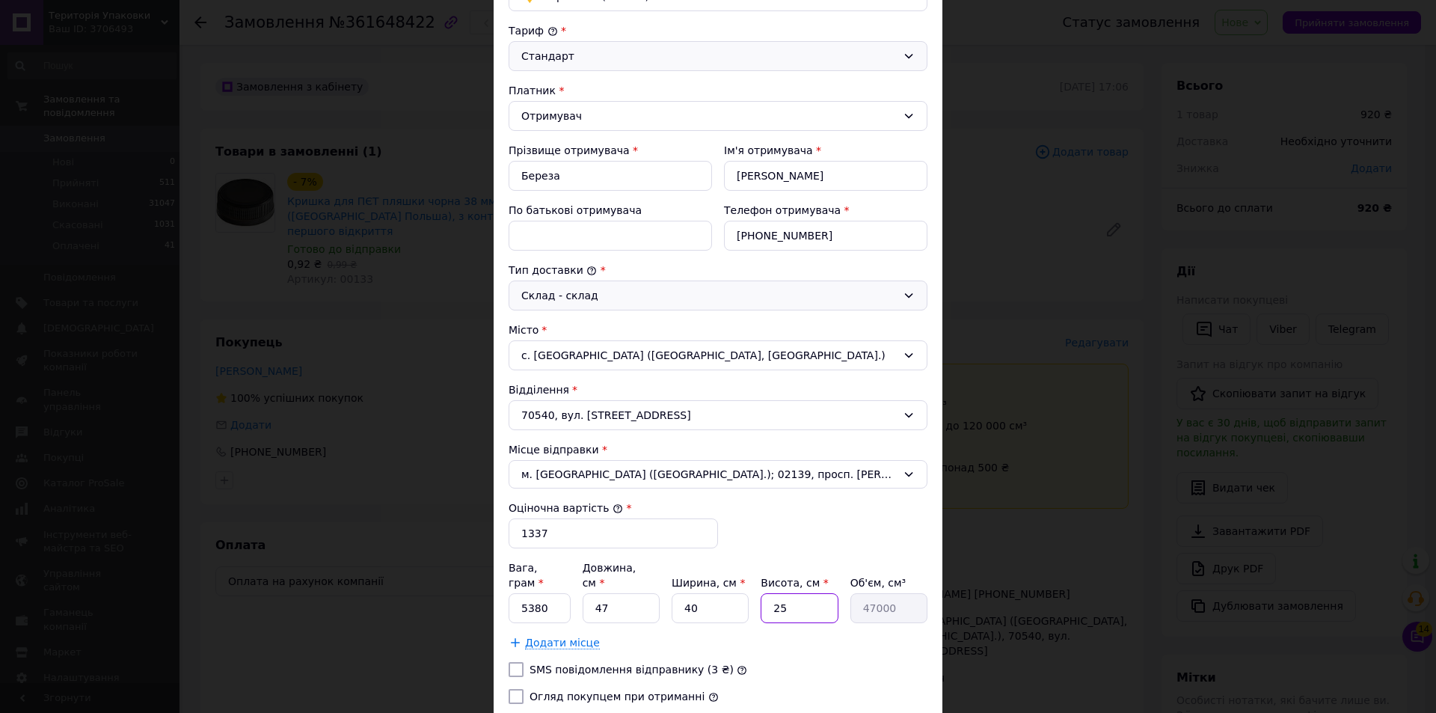
type input "3760"
type input "3"
type input "5640"
type input "38"
type input "71440"
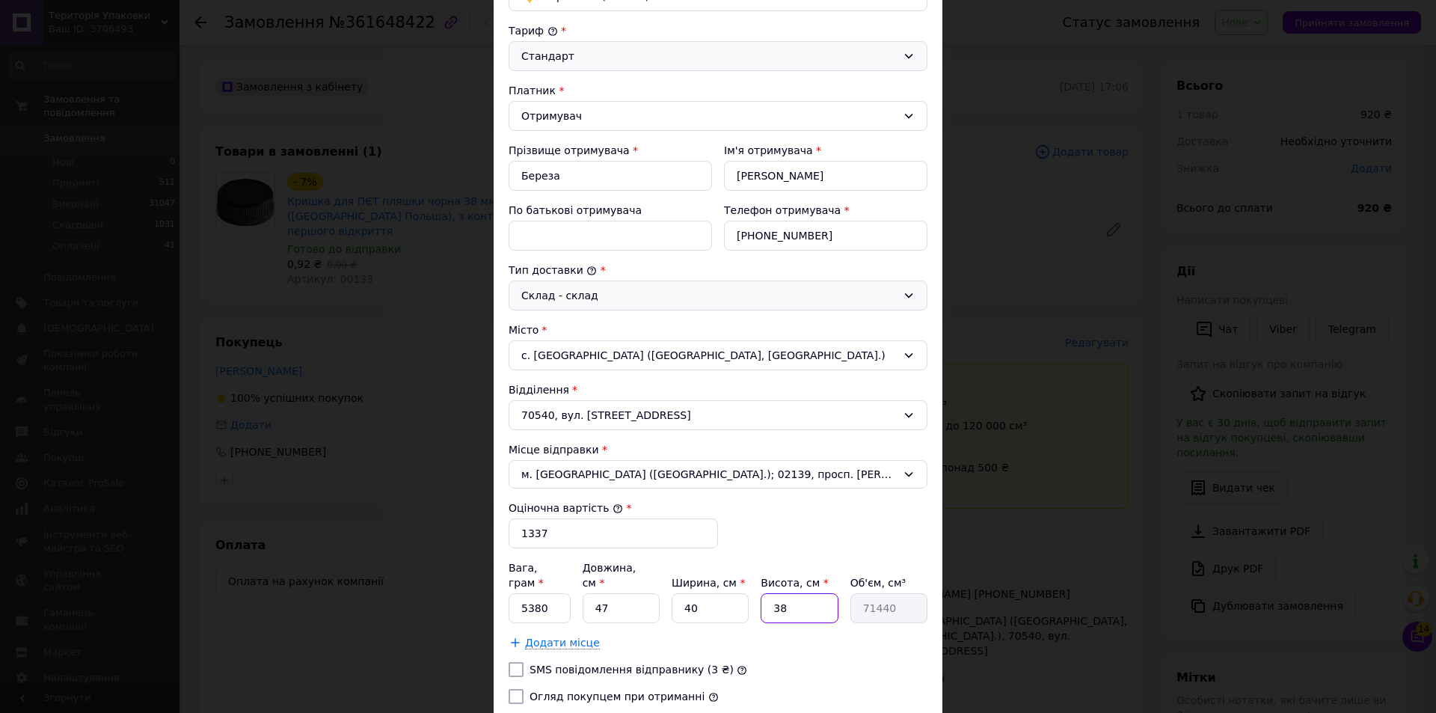
type input "38"
click at [520, 689] on input "Огляд покупцем при отриманні" at bounding box center [516, 696] width 15 height 15
checkbox input "true"
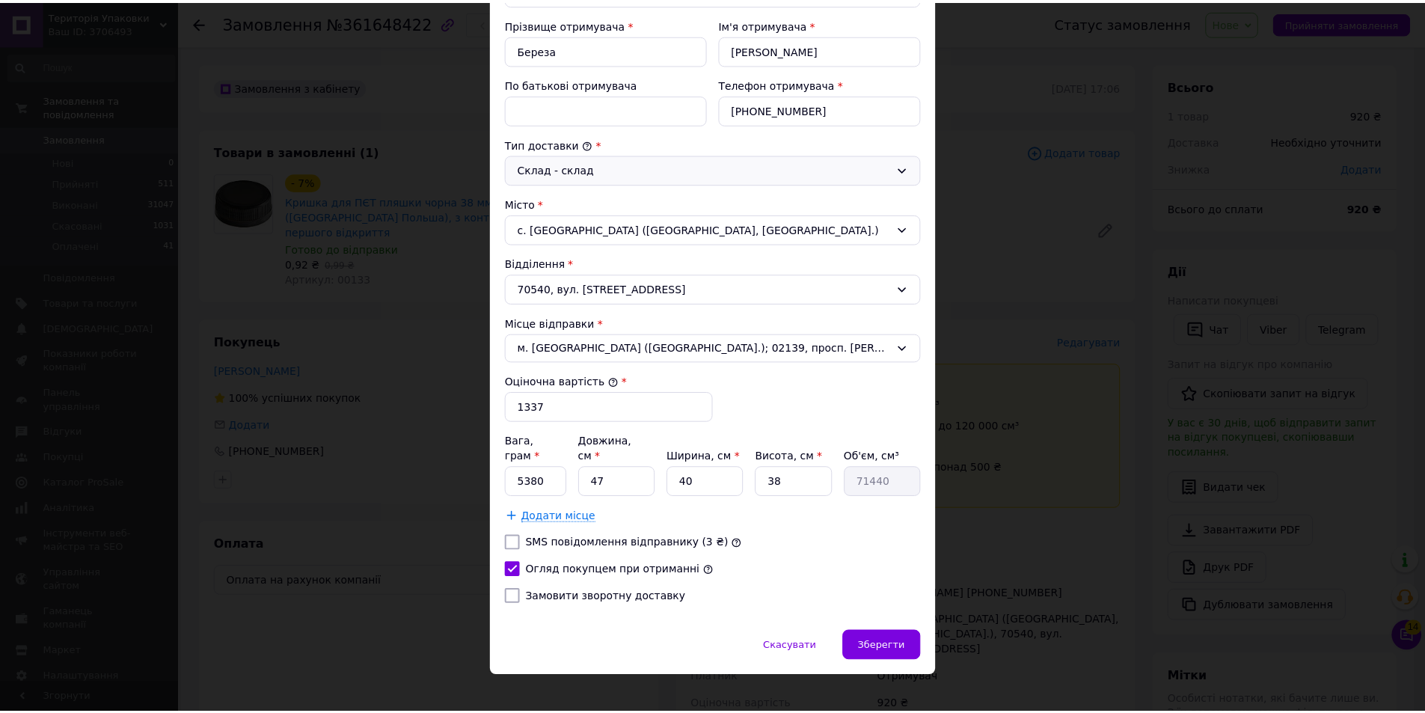
scroll to position [277, 0]
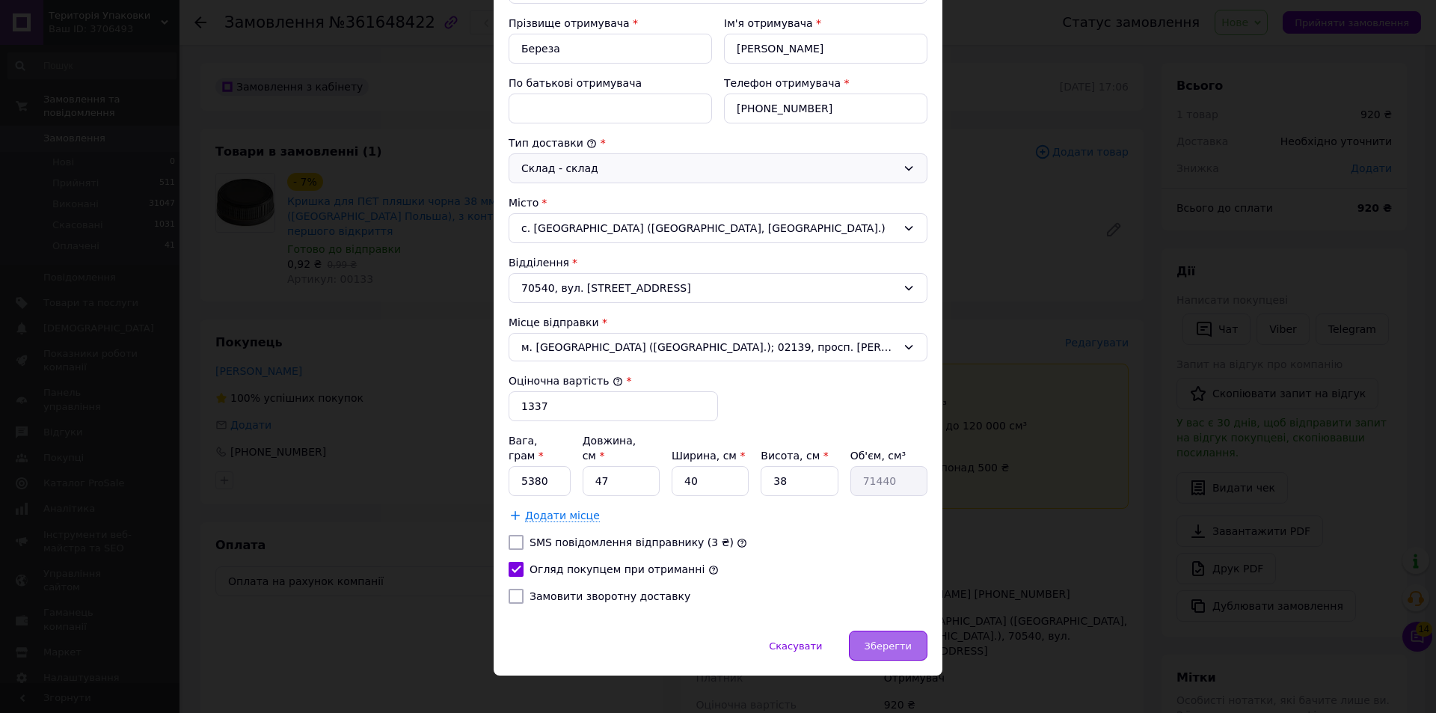
click at [886, 640] on span "Зберегти" at bounding box center [888, 645] width 47 height 11
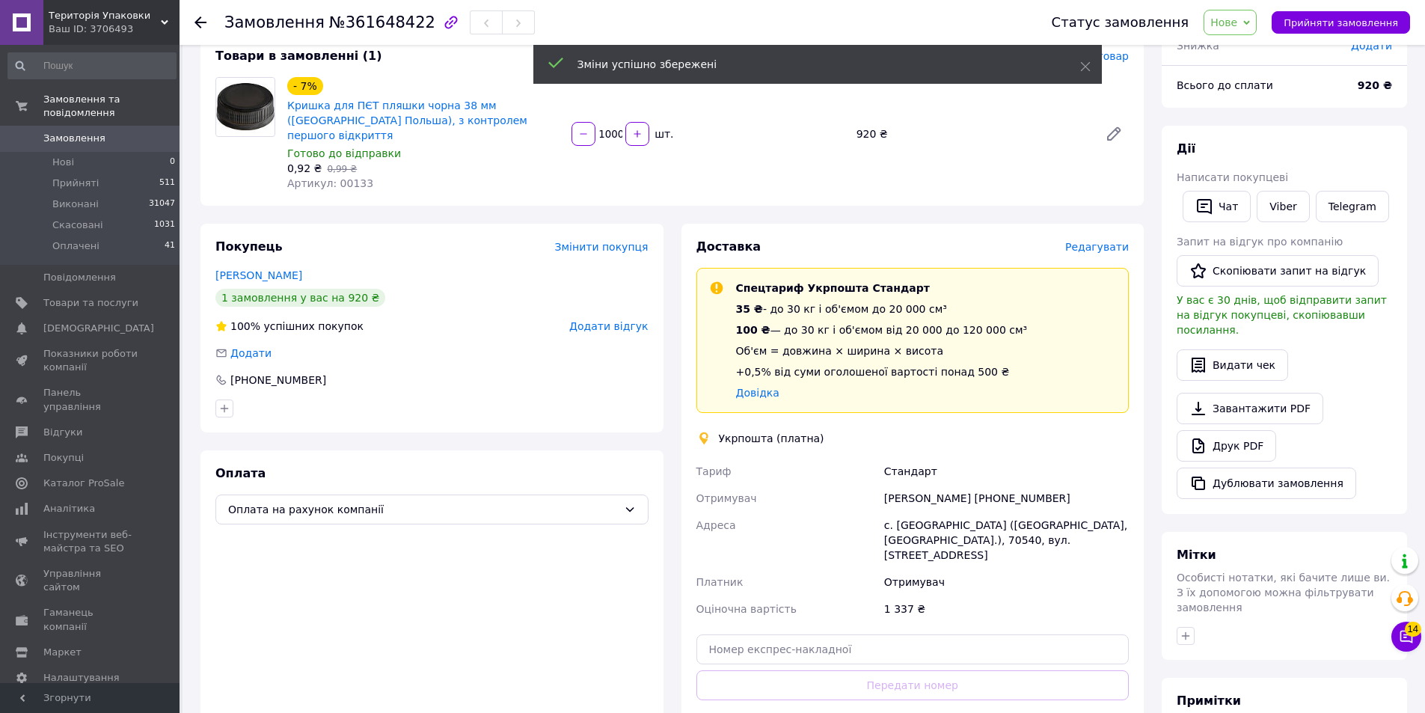
scroll to position [299, 0]
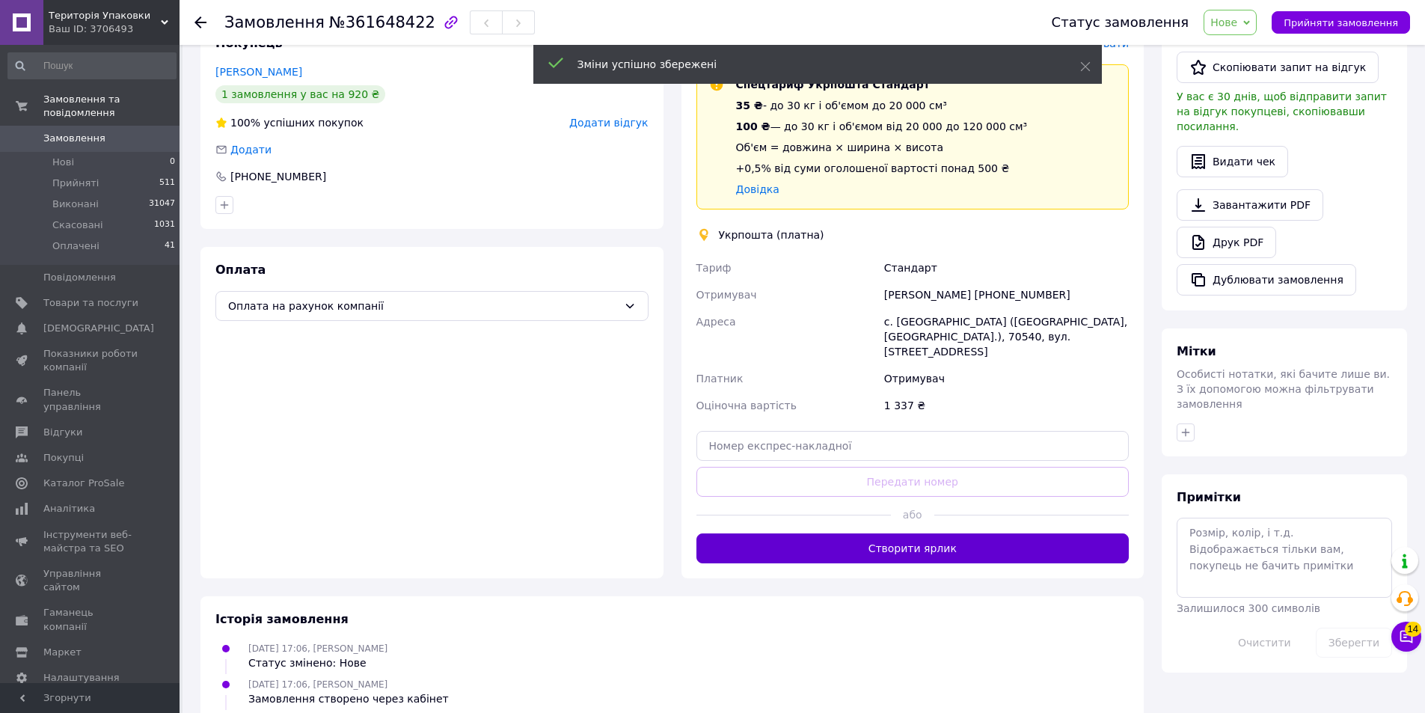
click at [1013, 533] on button "Створити ярлик" at bounding box center [912, 548] width 433 height 30
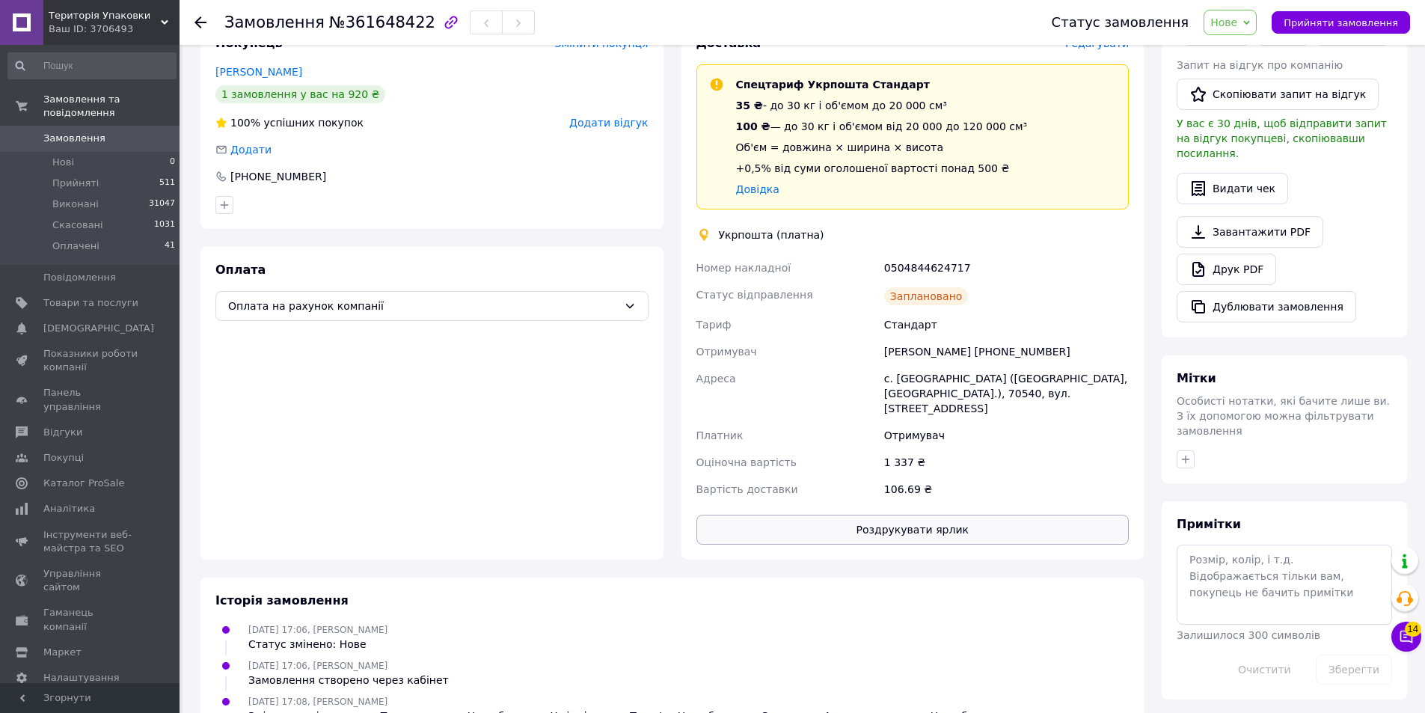
click at [980, 515] on button "Роздрукувати ярлик" at bounding box center [912, 530] width 433 height 30
drag, startPoint x: 897, startPoint y: 250, endPoint x: 974, endPoint y: 250, distance: 77.0
click at [975, 254] on div "Номер накладної 0504844624717 Статус відправлення Заплановано Тариф Стандарт От…" at bounding box center [912, 378] width 439 height 248
copy div "Номер накладної 0504844624717"
click at [92, 132] on span "Замовлення" at bounding box center [74, 138] width 62 height 13
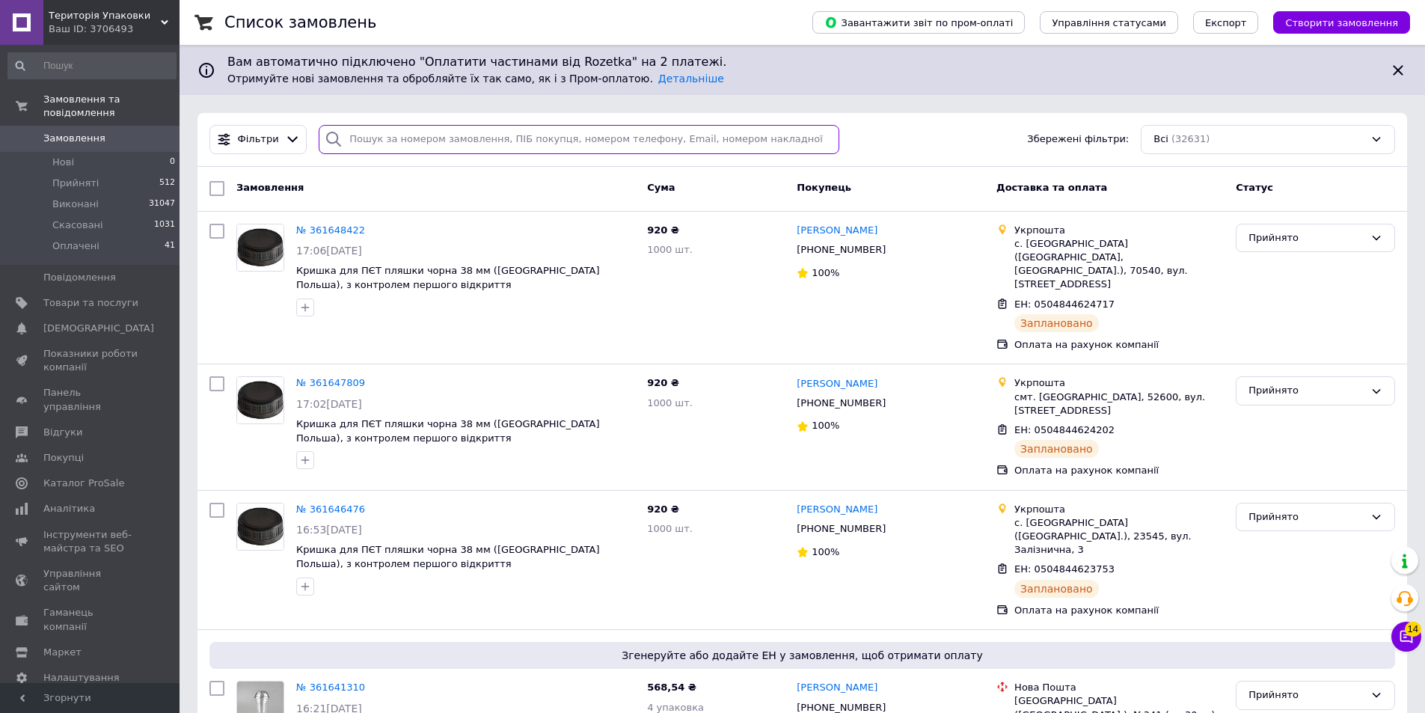
click at [380, 145] on input "search" at bounding box center [579, 139] width 521 height 29
paste input "+380994130056"
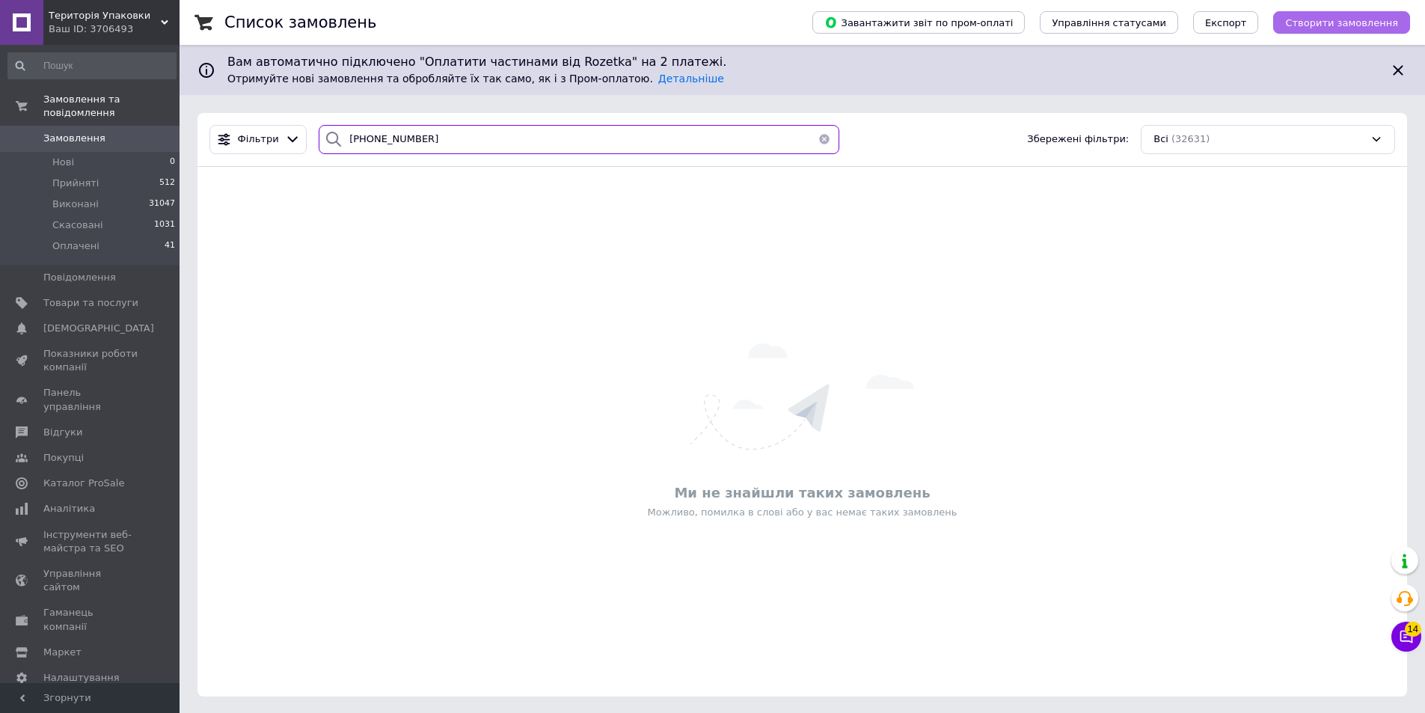
type input "+380994130056"
click at [1345, 26] on span "Створити замовлення" at bounding box center [1341, 22] width 113 height 11
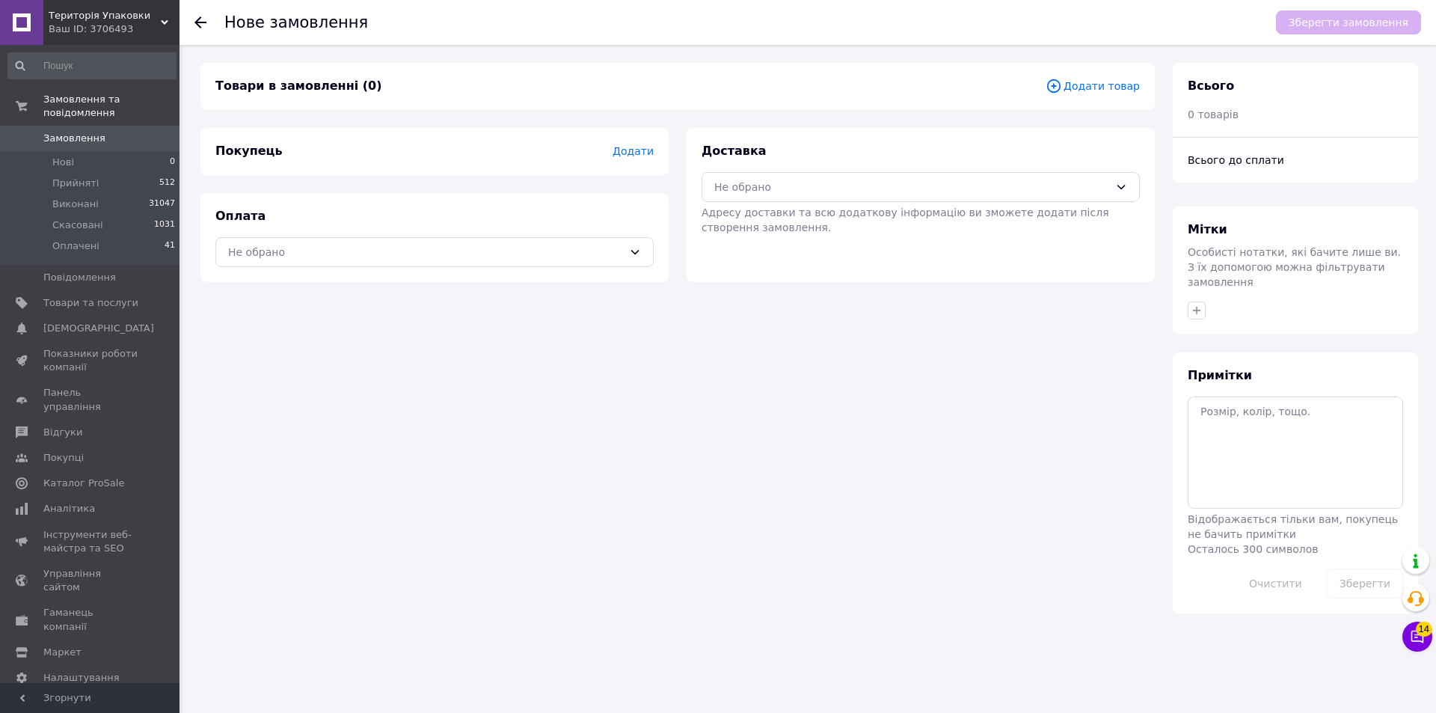
click at [641, 156] on span "Додати" at bounding box center [633, 151] width 41 height 12
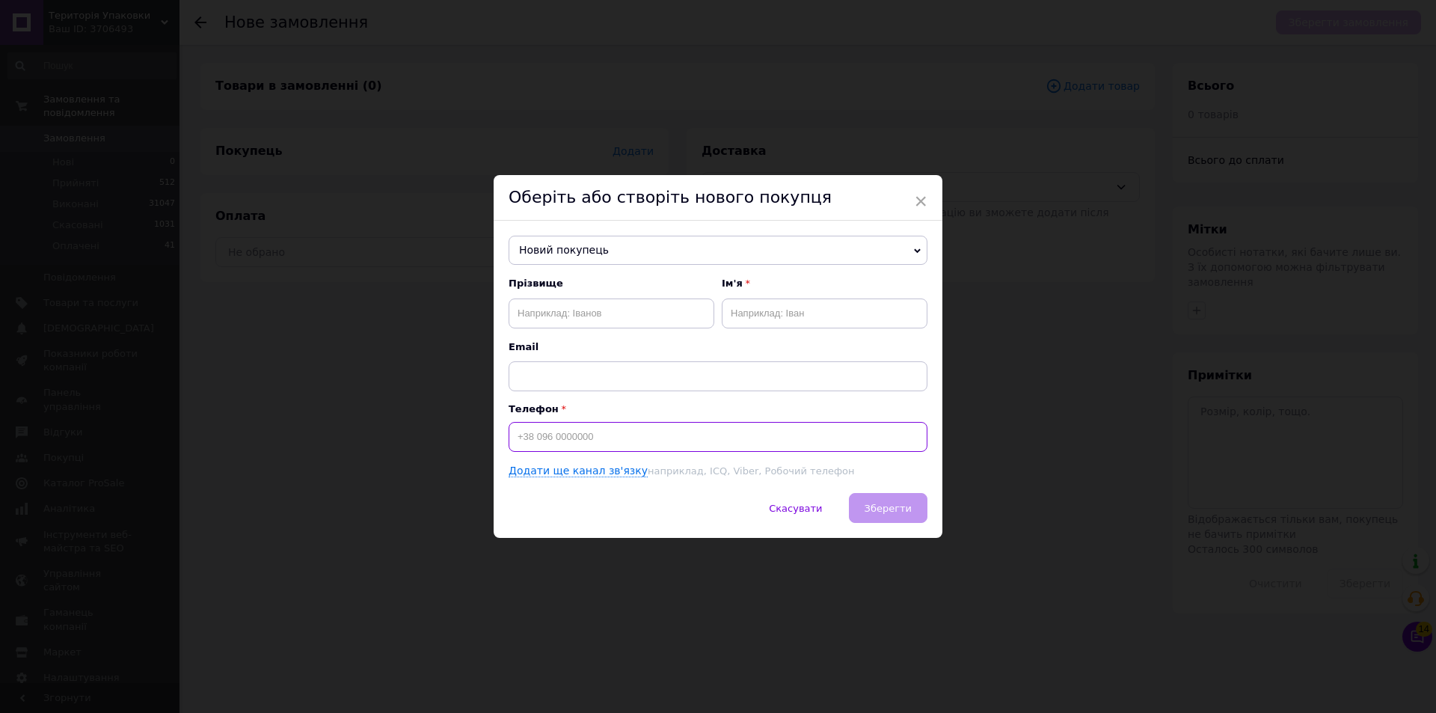
drag, startPoint x: 663, startPoint y: 440, endPoint x: 664, endPoint y: 429, distance: 10.5
click at [664, 439] on input at bounding box center [718, 437] width 419 height 30
type input "+380994130056"
drag, startPoint x: 601, startPoint y: 315, endPoint x: 607, endPoint y: 307, distance: 10.6
click at [603, 311] on input "text" at bounding box center [612, 313] width 206 height 30
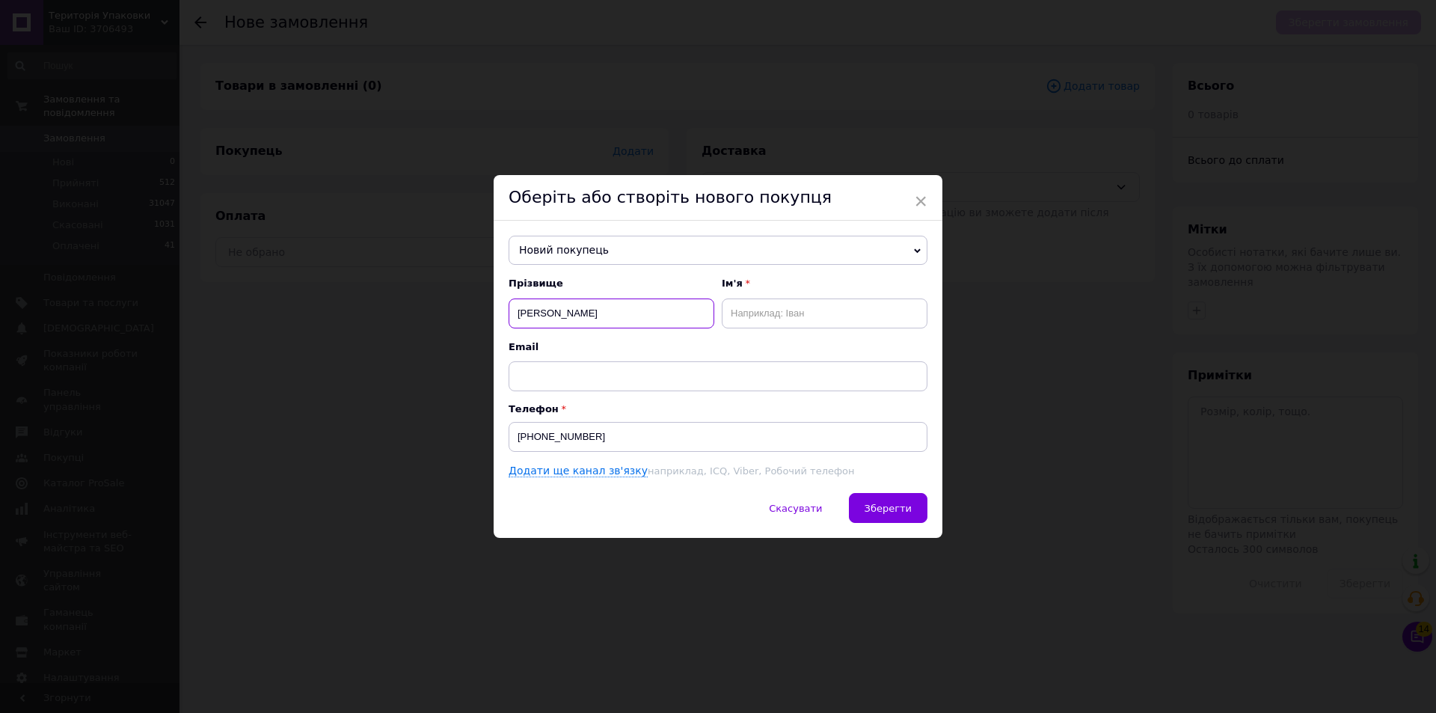
type input "Украінцева"
click at [765, 316] on input "text" at bounding box center [825, 313] width 206 height 30
type input "Анна"
click at [891, 514] on span "Зберегти" at bounding box center [888, 508] width 47 height 11
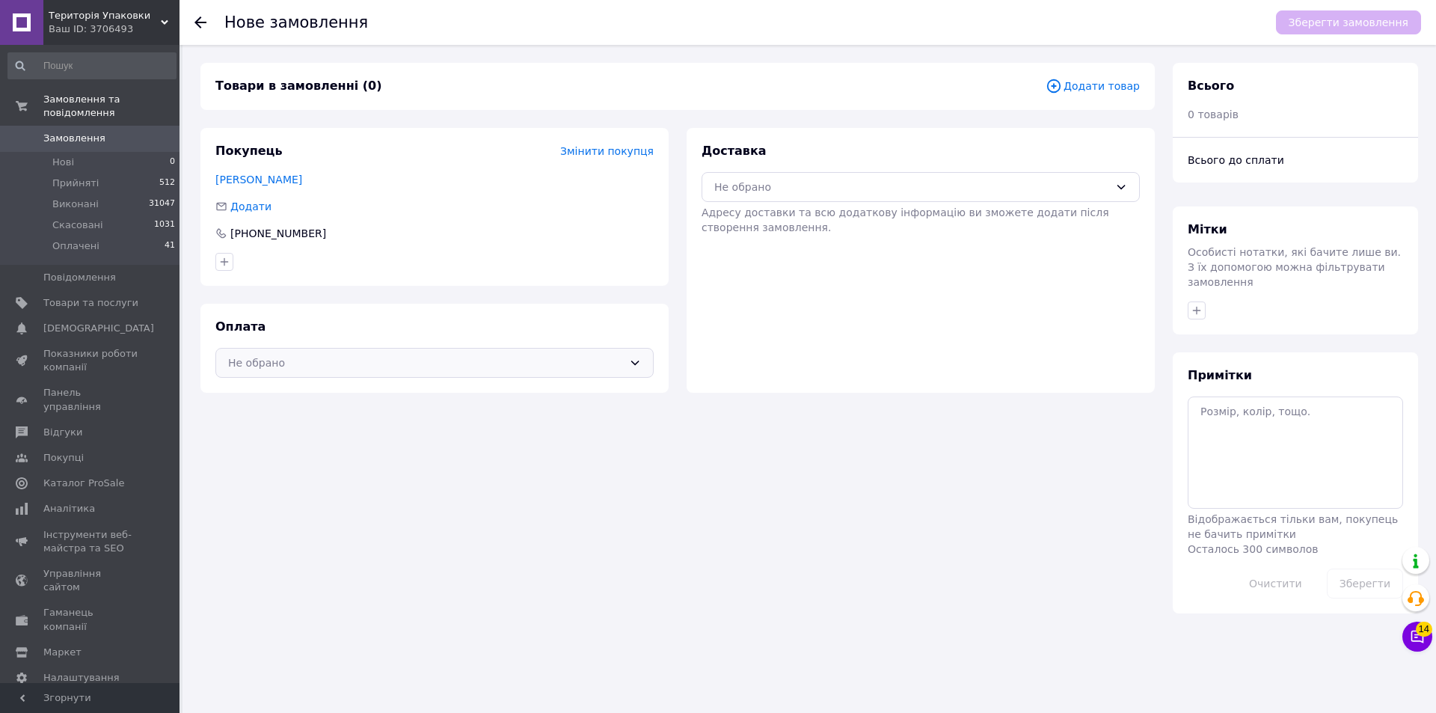
click at [636, 358] on icon at bounding box center [635, 363] width 12 height 12
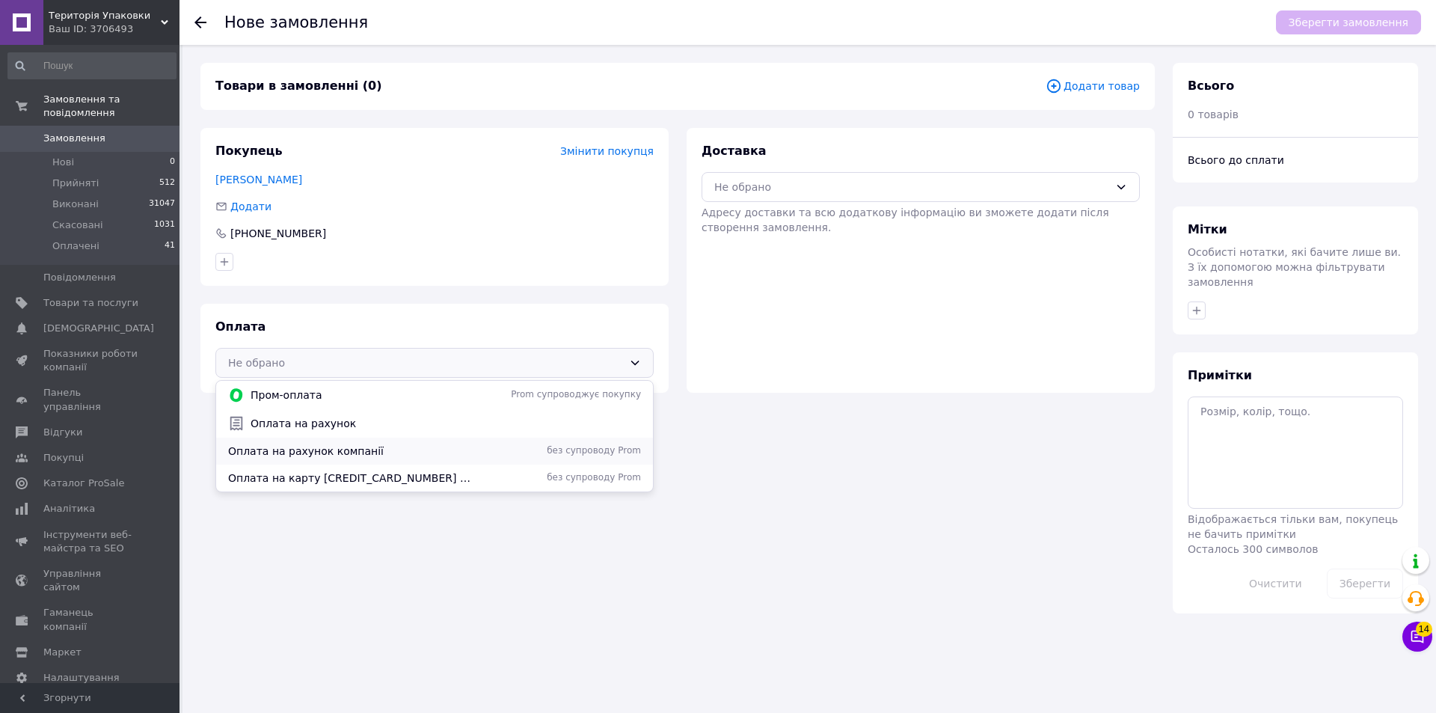
click at [599, 452] on span "без супроводу Prom" at bounding box center [560, 450] width 162 height 13
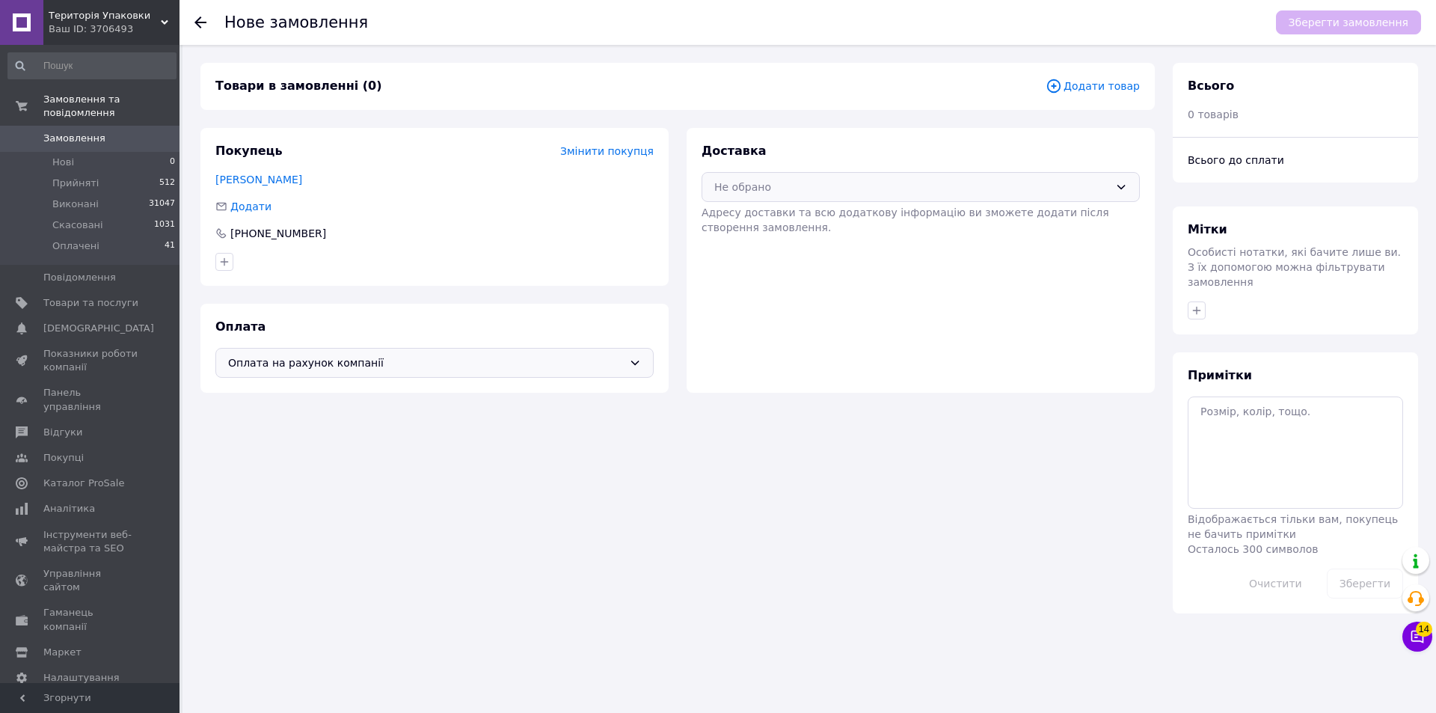
click at [1121, 186] on icon at bounding box center [1121, 187] width 12 height 12
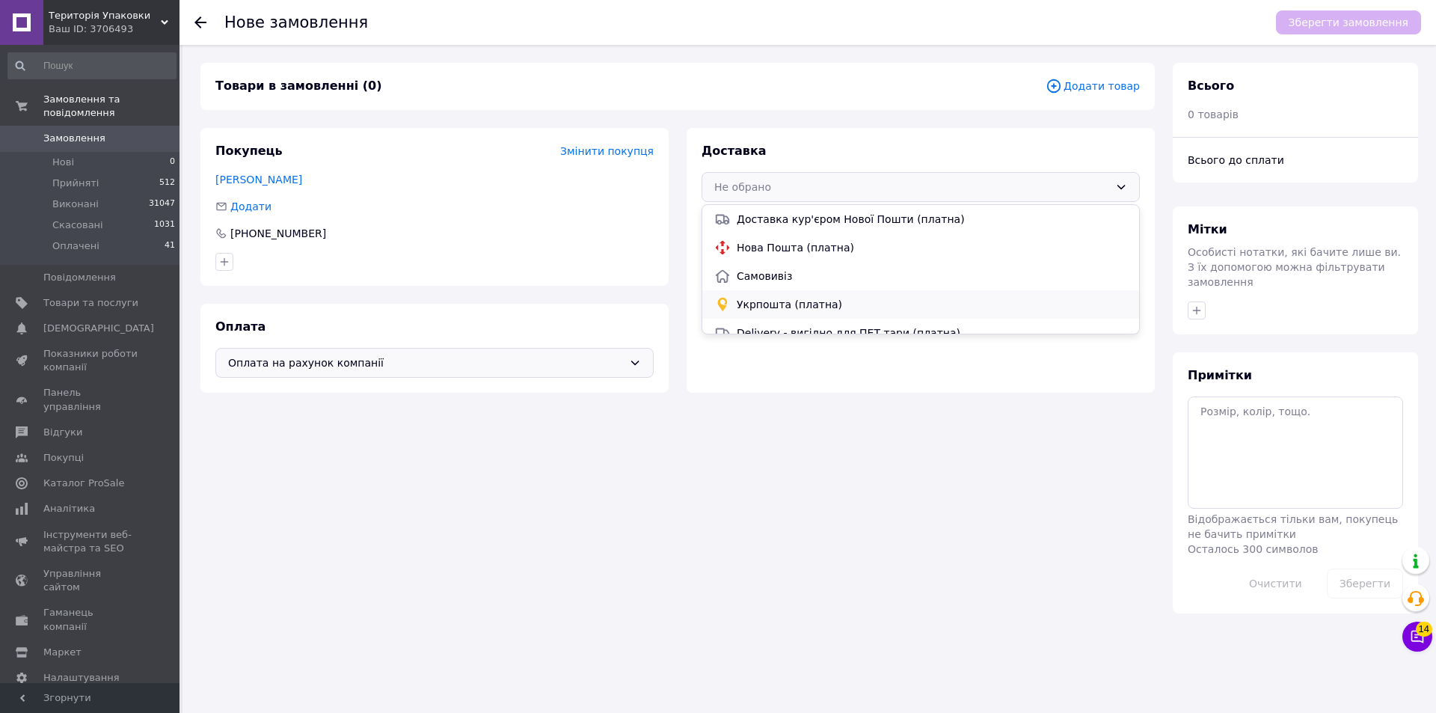
click at [861, 307] on span "Укрпошта (платна)" at bounding box center [932, 304] width 390 height 15
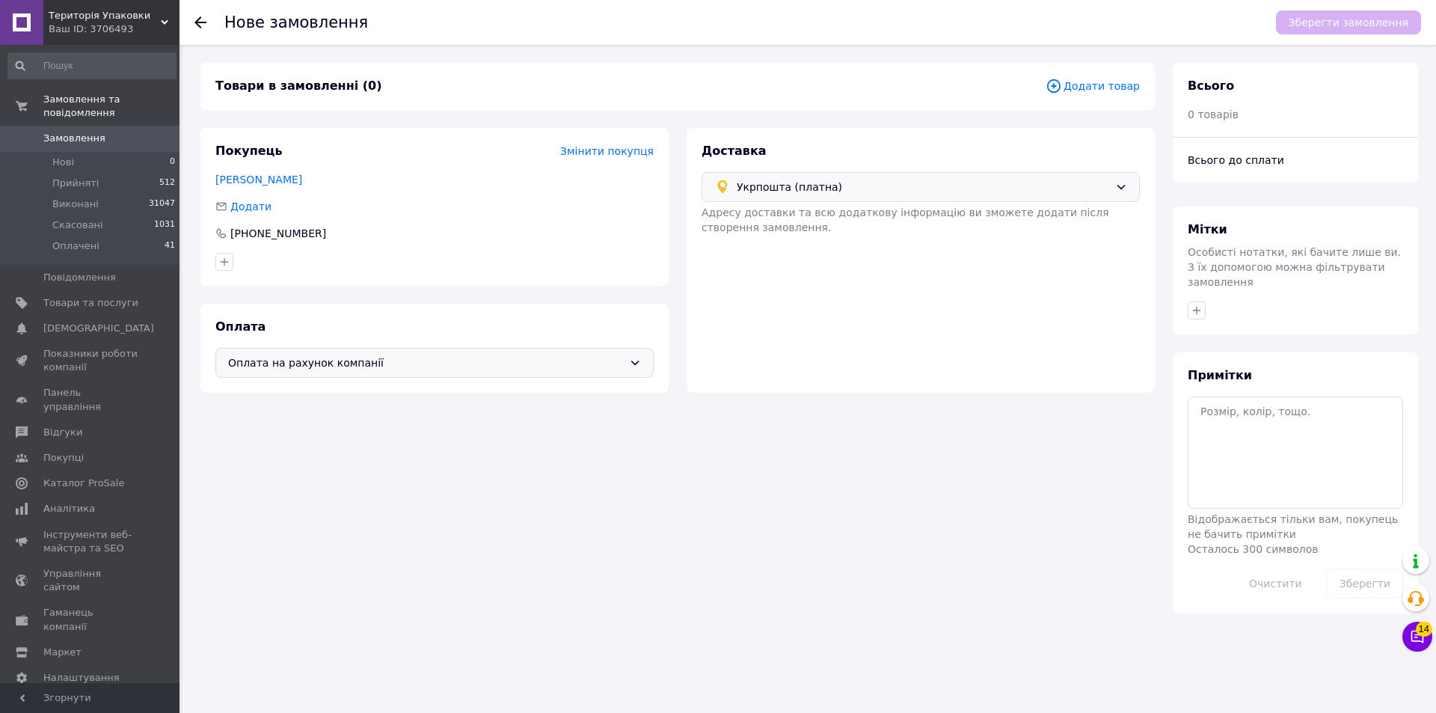
click at [1100, 89] on span "Додати товар" at bounding box center [1093, 86] width 94 height 16
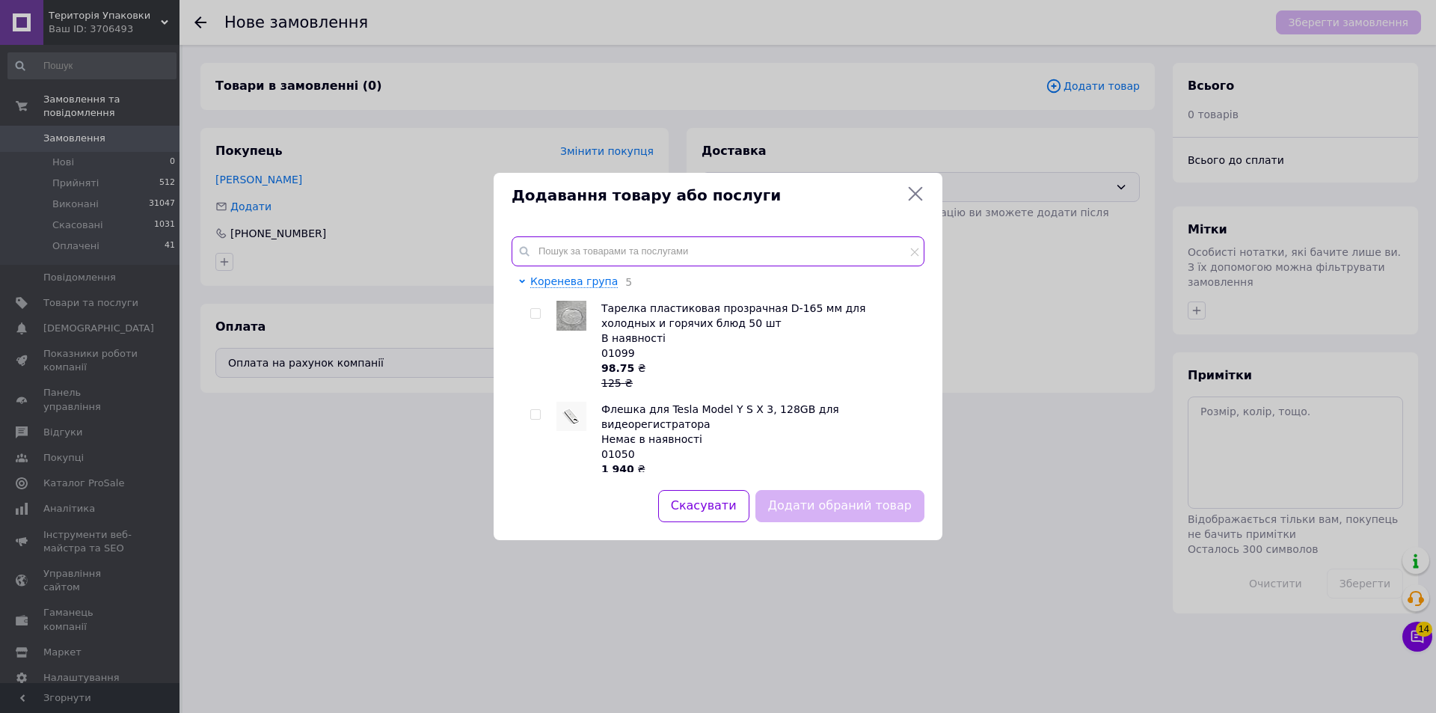
click at [617, 247] on input "text" at bounding box center [718, 251] width 413 height 30
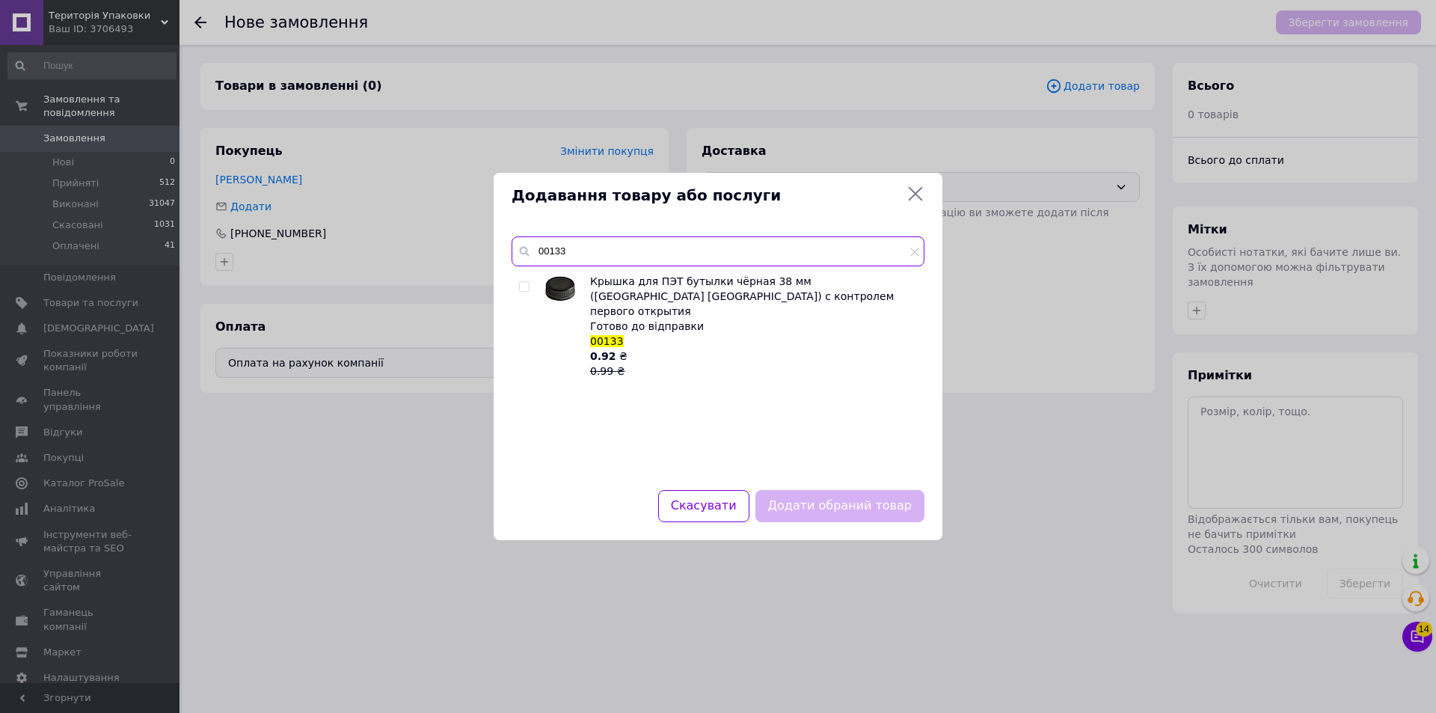
type input "00133"
click at [524, 284] on input "checkbox" at bounding box center [524, 287] width 10 height 10
checkbox input "true"
click at [879, 508] on button "Додати обраний товар" at bounding box center [839, 506] width 169 height 32
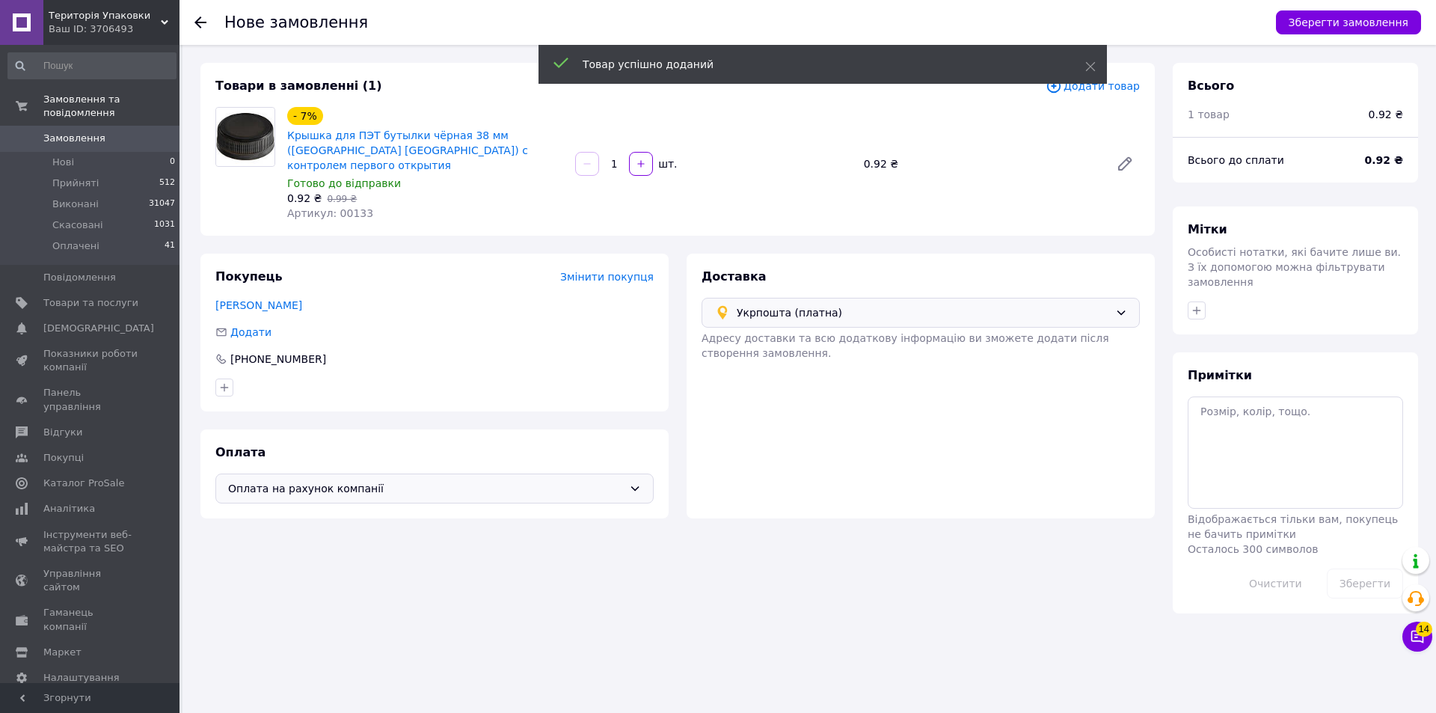
click at [622, 159] on input "1" at bounding box center [614, 164] width 24 height 11
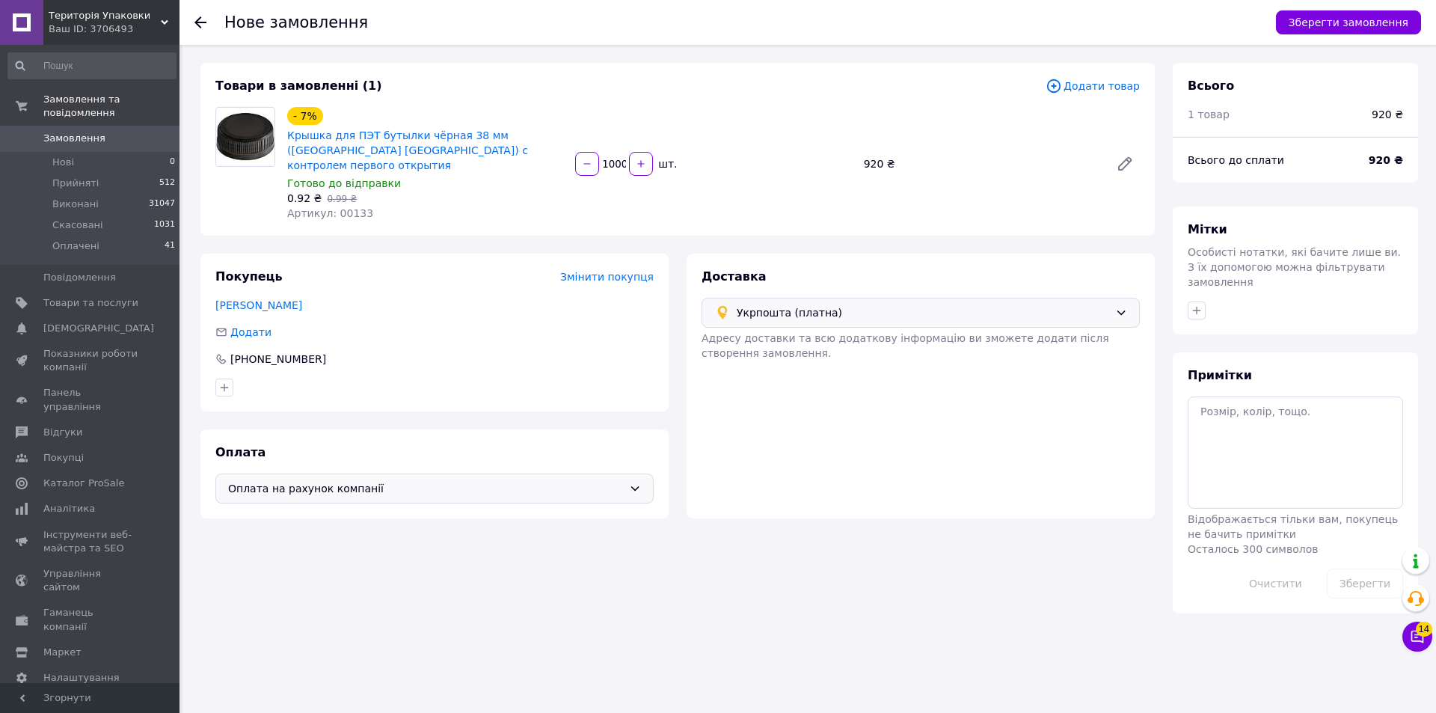
type input "1000"
click at [623, 474] on div "Оплата на рахунок компанії" at bounding box center [434, 488] width 438 height 30
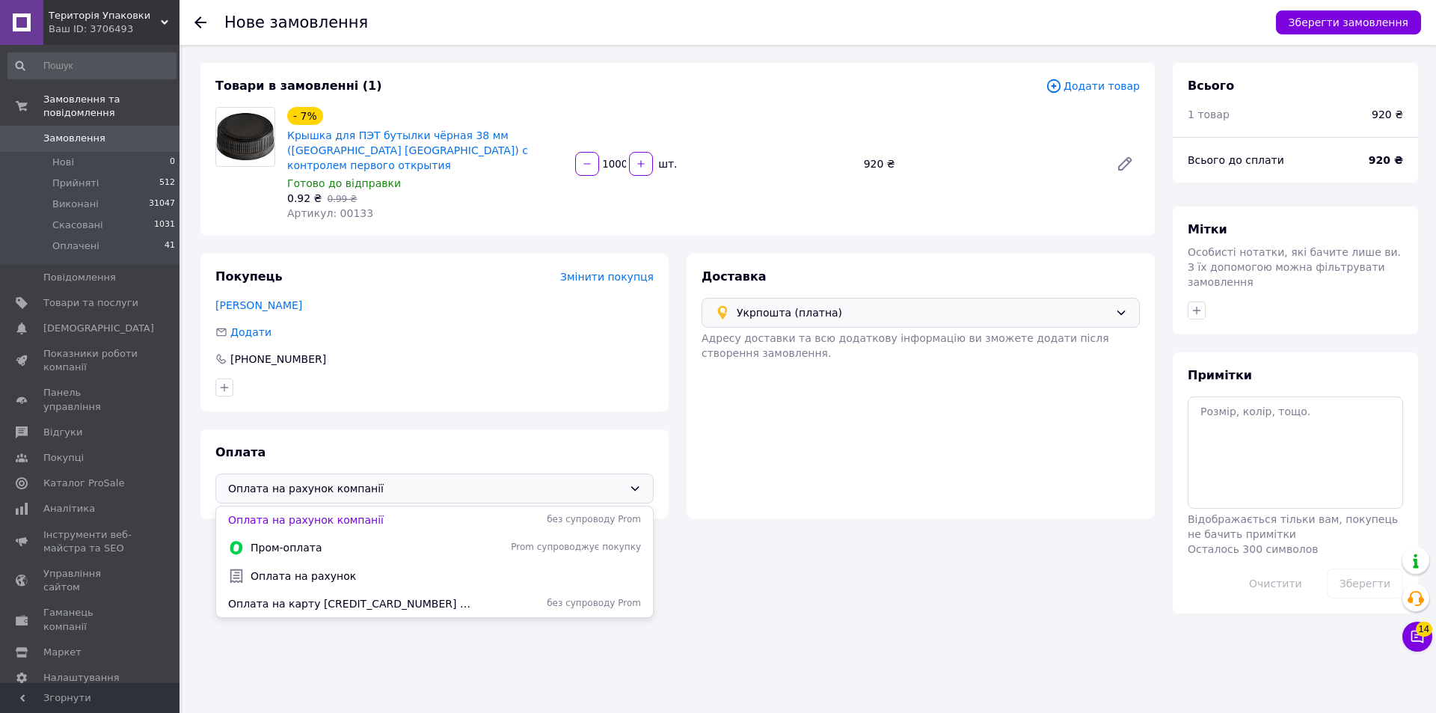
click at [920, 601] on div "Нове замовлення Зберегти замовлення Товари в замовленні (1) Додати товар - 7% К…" at bounding box center [808, 338] width 1253 height 586
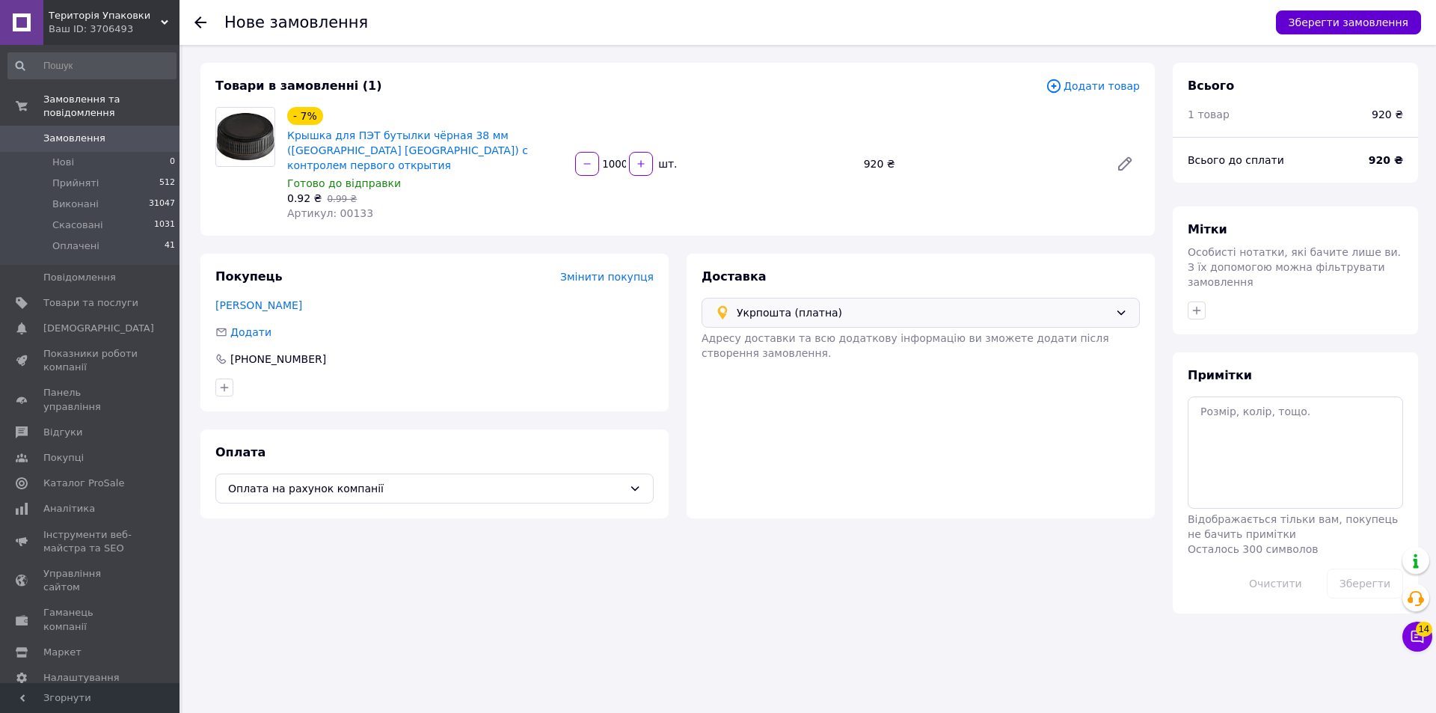
click at [1338, 22] on button "Зберегти замовлення" at bounding box center [1348, 22] width 145 height 24
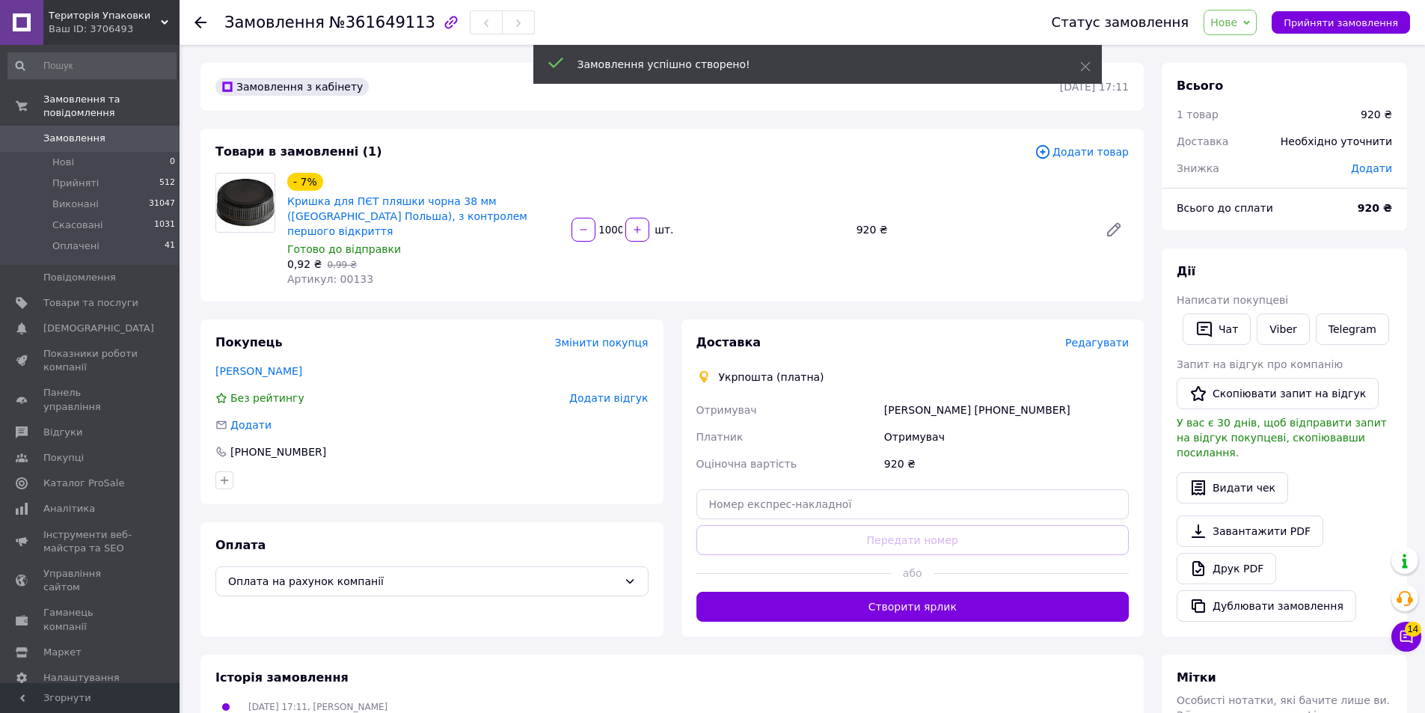
click at [1105, 337] on span "Редагувати" at bounding box center [1097, 343] width 64 height 12
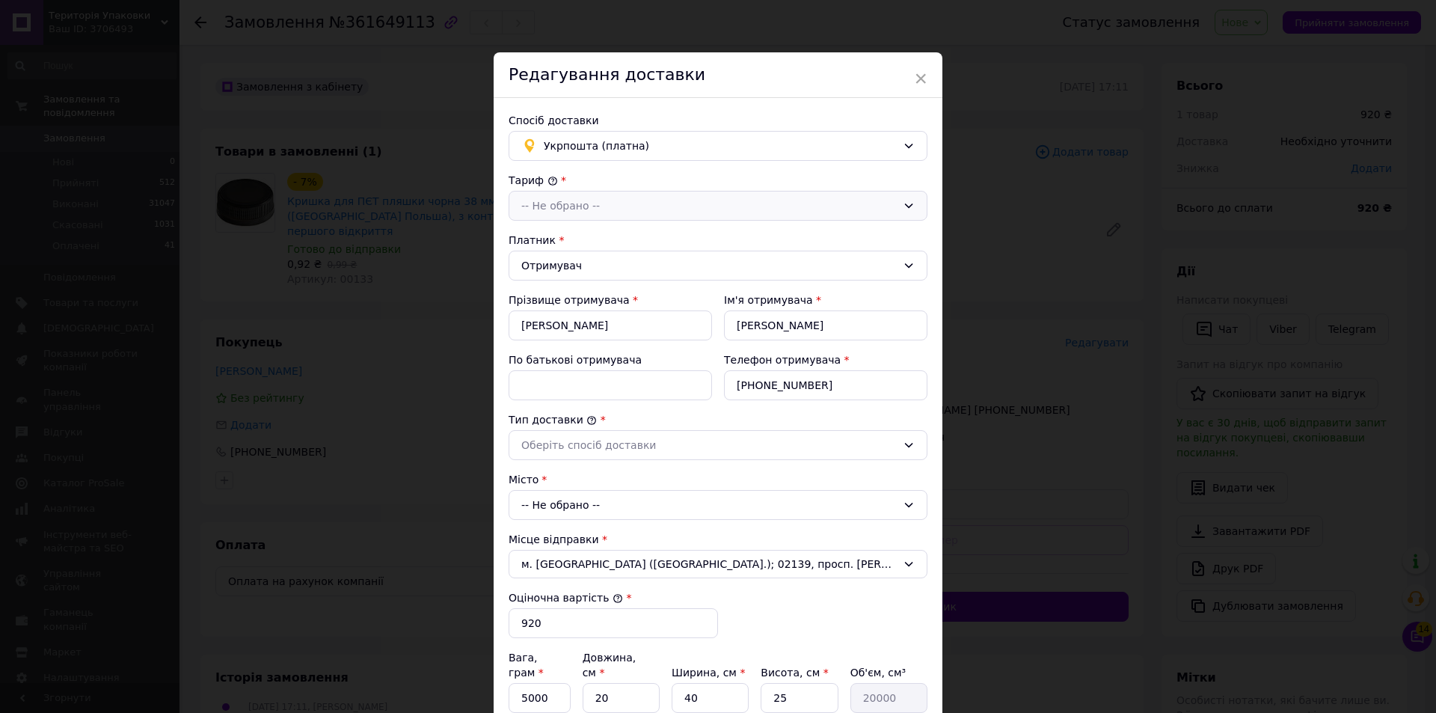
click at [905, 205] on icon at bounding box center [909, 205] width 8 height 4
click at [723, 242] on li "Стандарт" at bounding box center [717, 238] width 417 height 28
drag, startPoint x: 771, startPoint y: 381, endPoint x: 836, endPoint y: 320, distance: 88.9
click at [772, 378] on input "+380994130056" at bounding box center [825, 385] width 203 height 30
click at [904, 446] on icon at bounding box center [909, 445] width 12 height 12
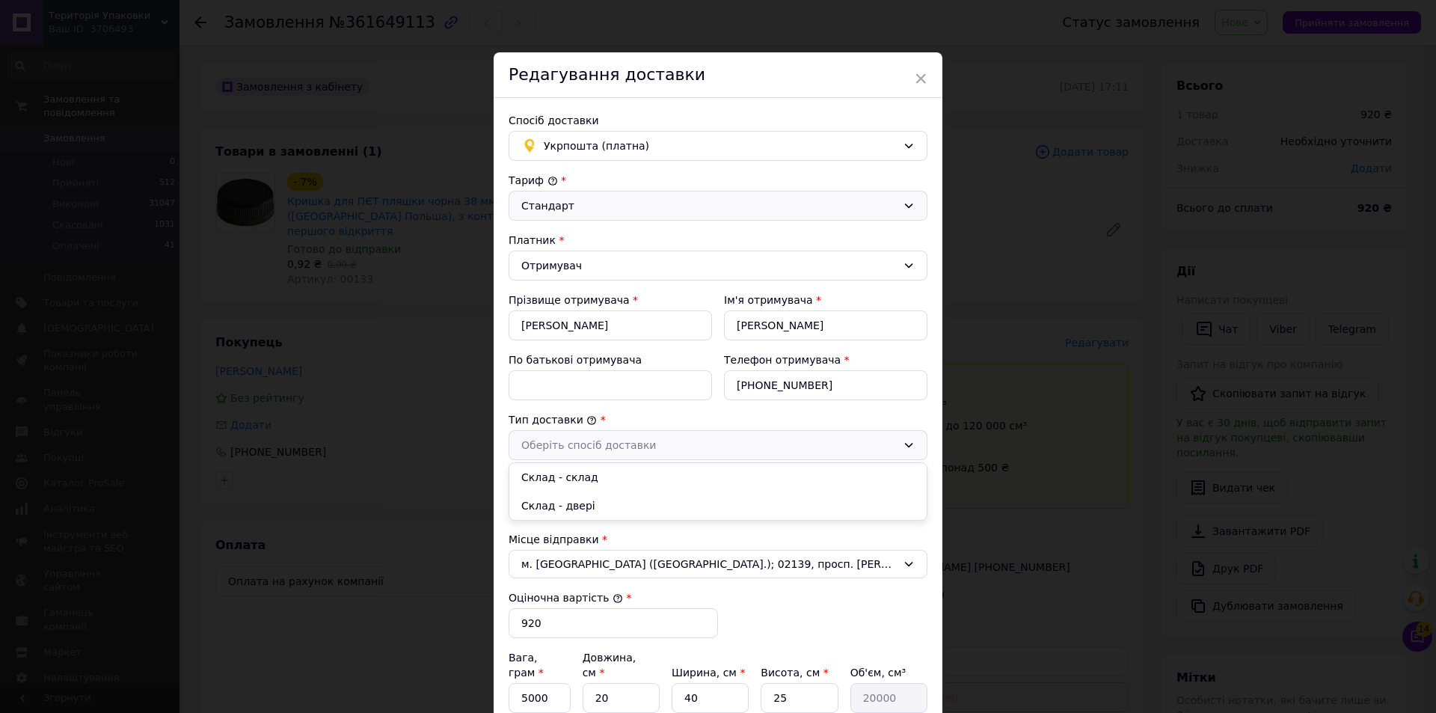
click at [621, 482] on li "Склад - склад" at bounding box center [717, 477] width 417 height 28
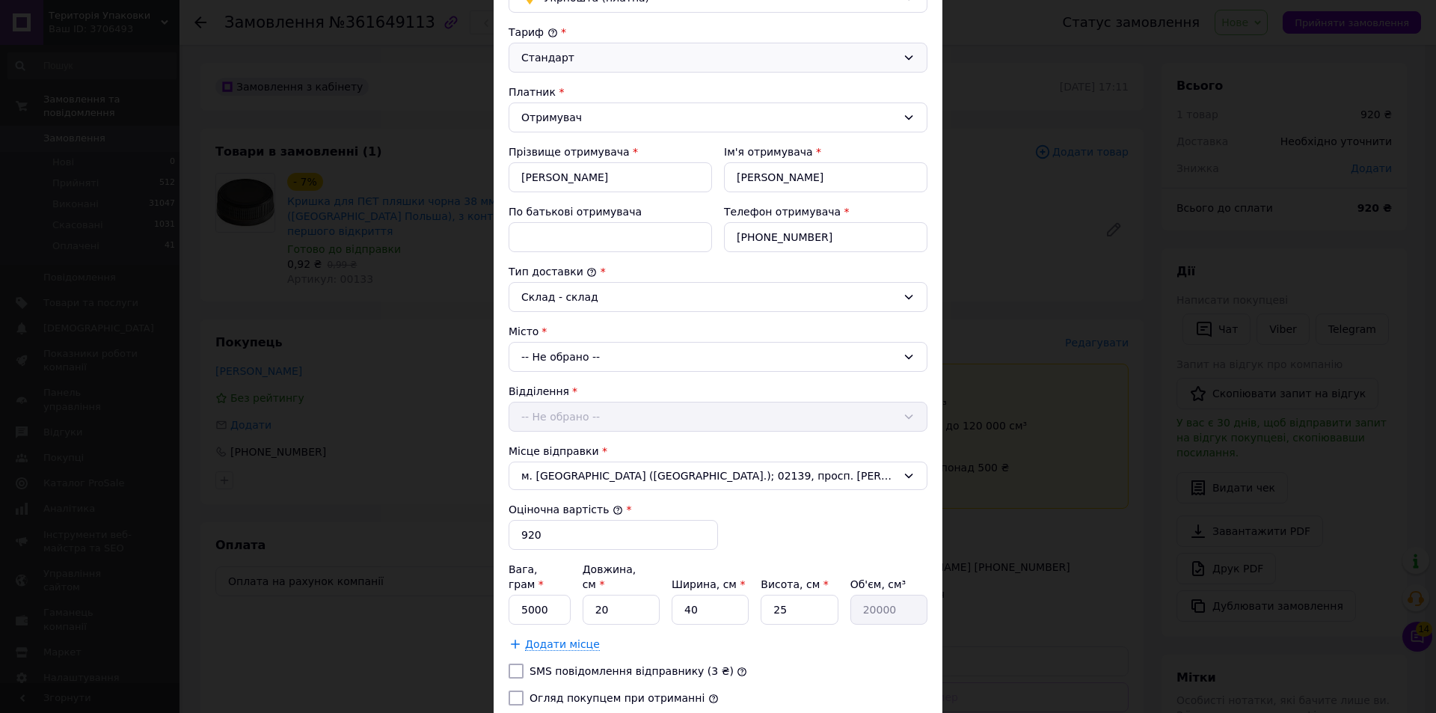
scroll to position [150, 0]
click at [903, 352] on icon at bounding box center [909, 355] width 12 height 12
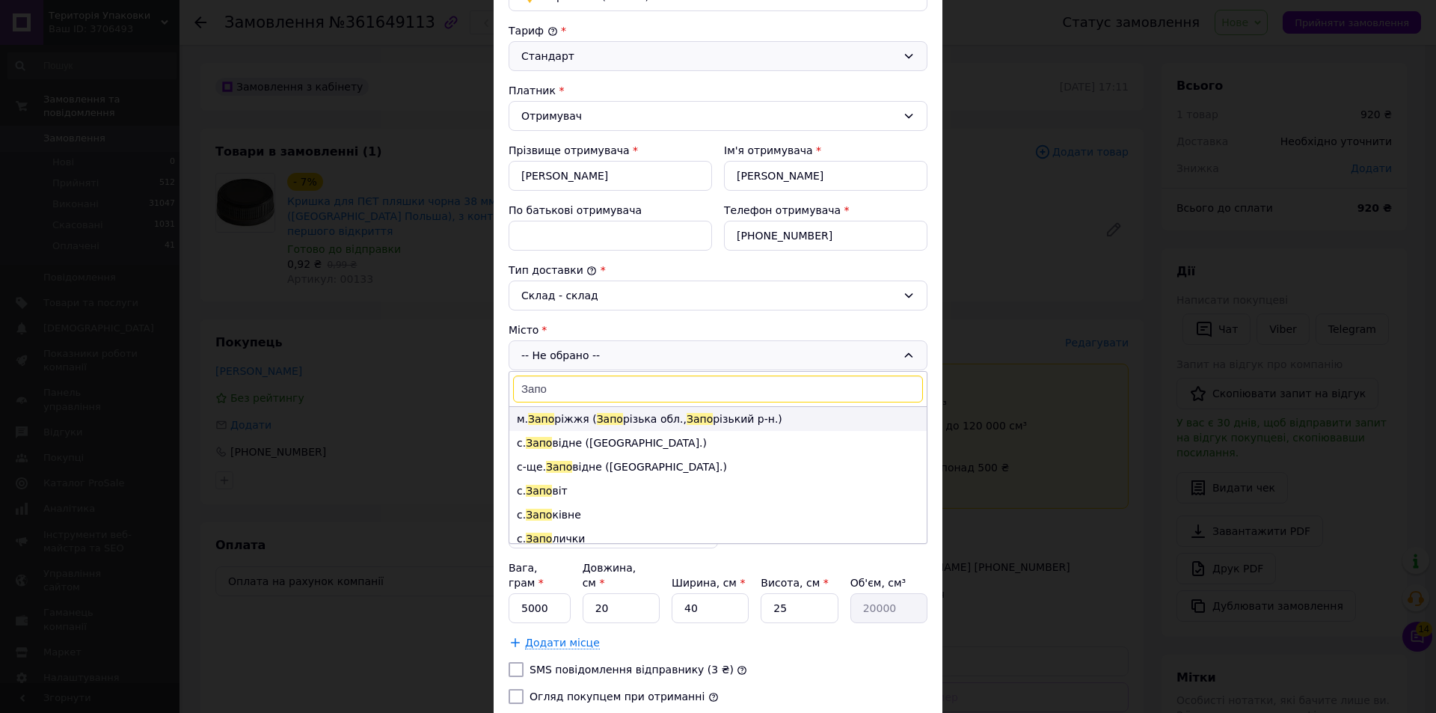
type input "Запо"
click at [597, 421] on span "Запо" at bounding box center [610, 419] width 26 height 12
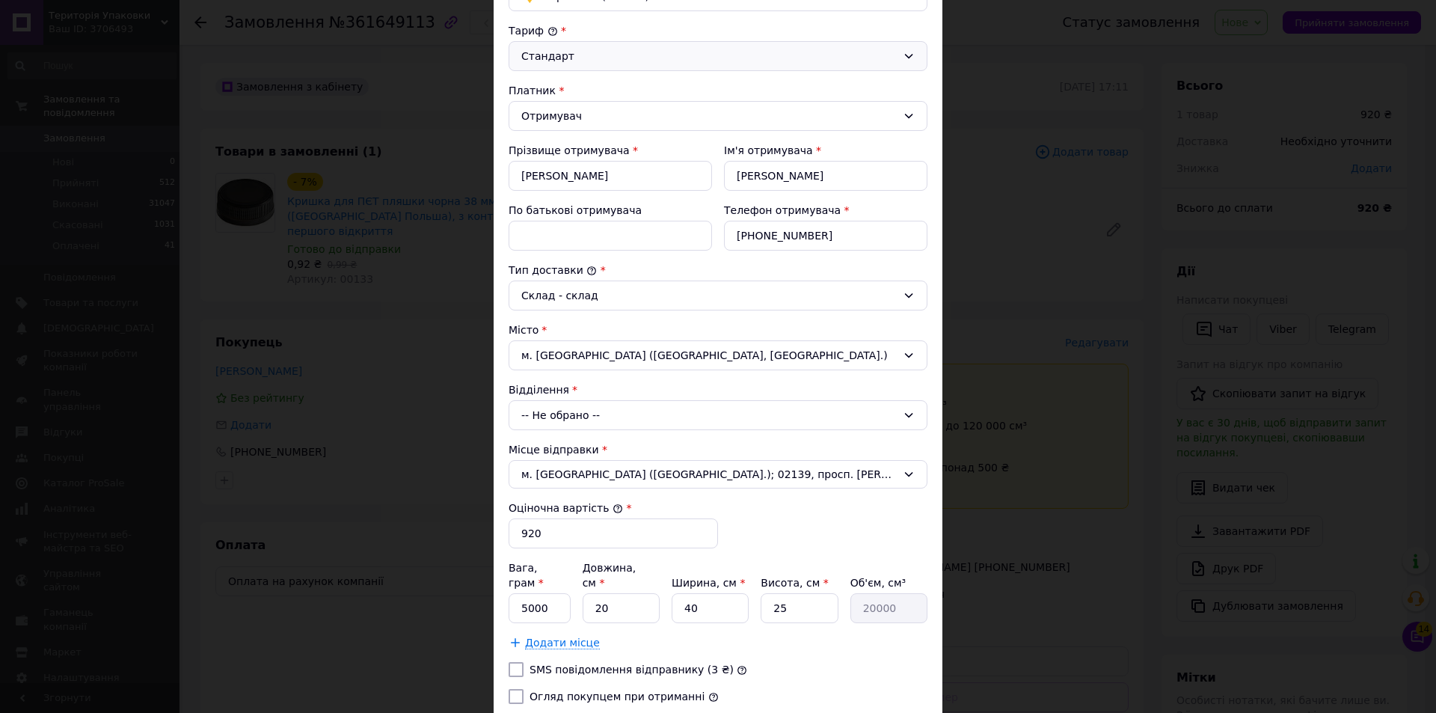
click at [907, 414] on icon at bounding box center [909, 415] width 12 height 12
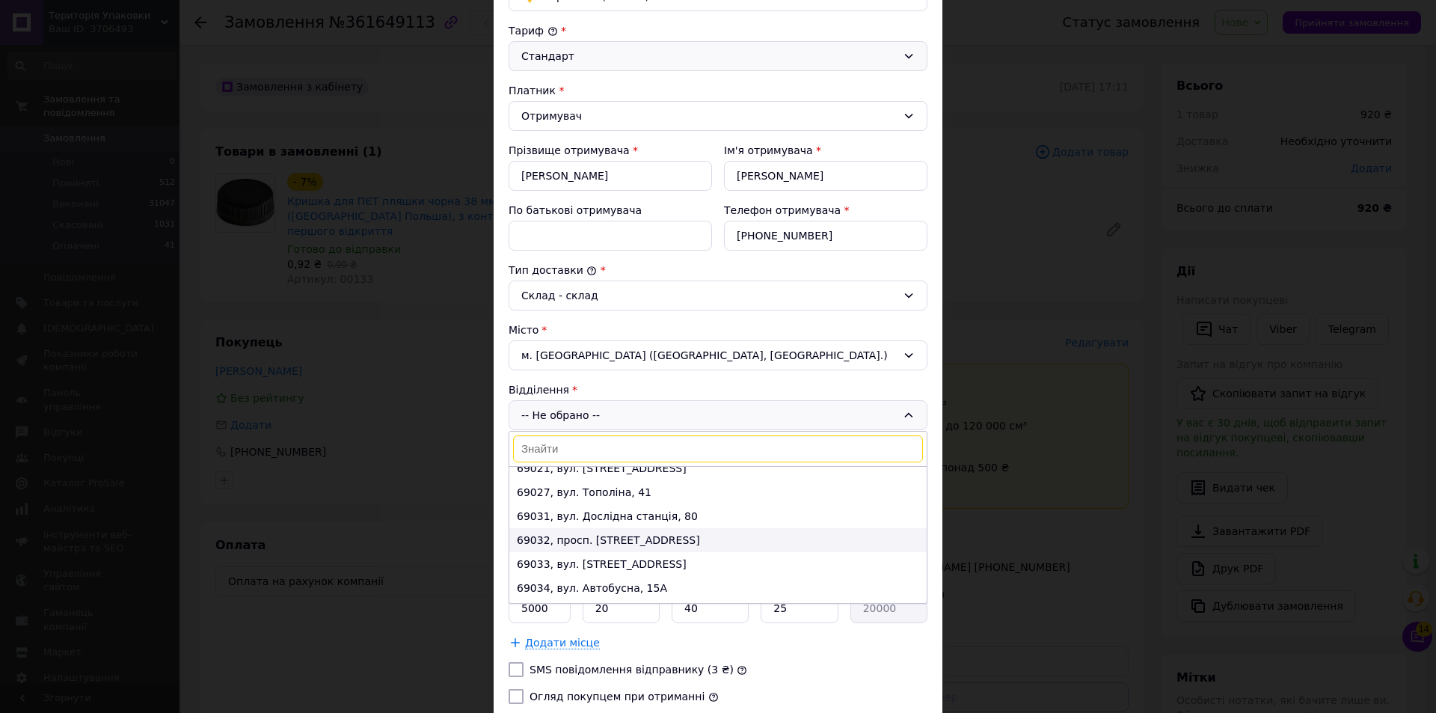
scroll to position [449, 0]
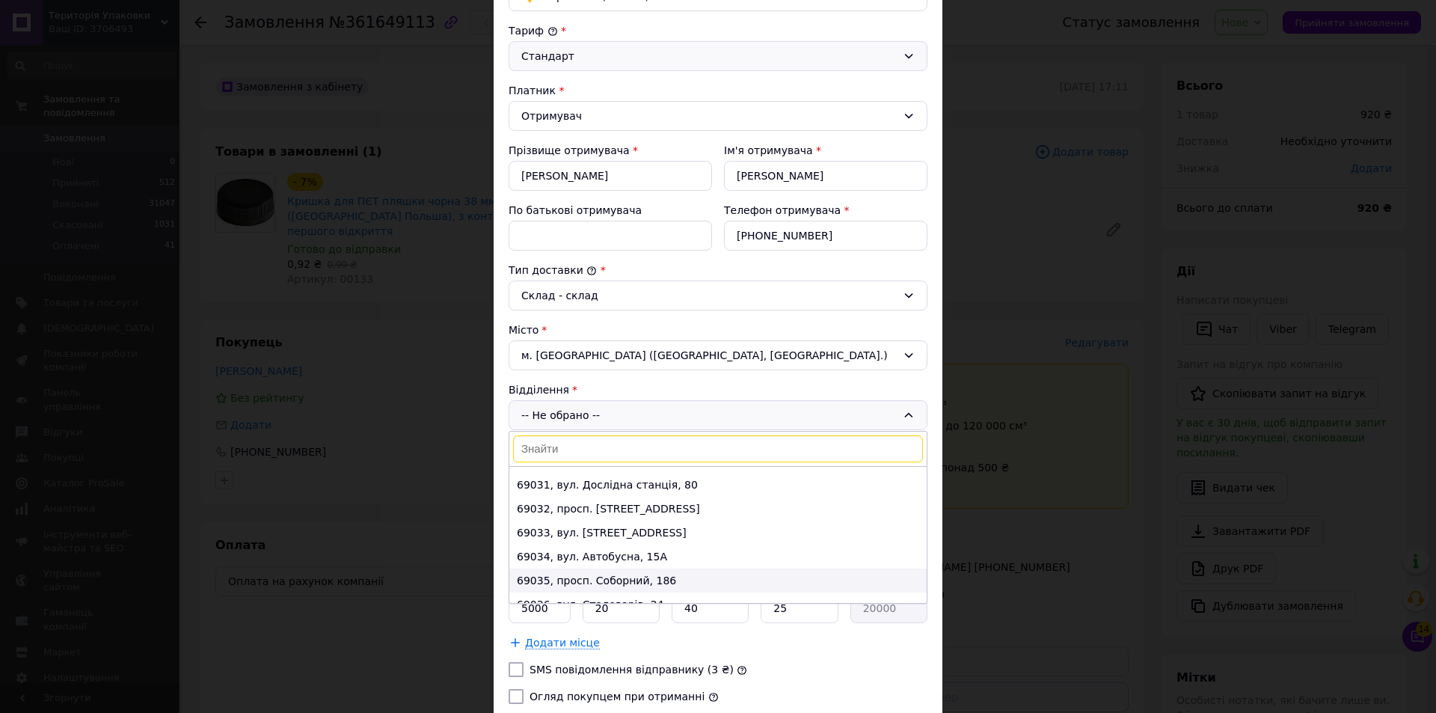
click at [620, 575] on li "69035, просп. Соборний, 186" at bounding box center [717, 580] width 417 height 24
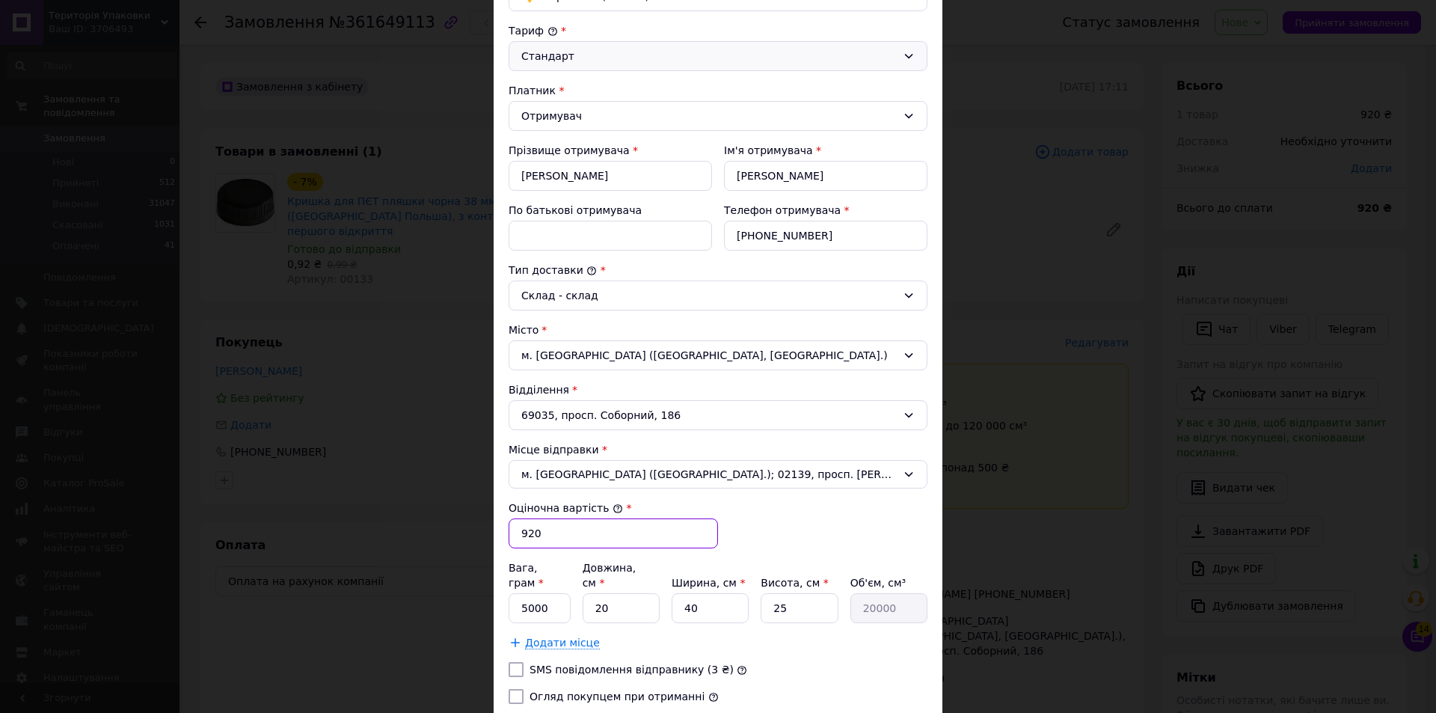
drag, startPoint x: 568, startPoint y: 538, endPoint x: 577, endPoint y: 534, distance: 10.7
click at [568, 538] on input "920" at bounding box center [613, 533] width 209 height 30
type input "9"
type input "424"
drag, startPoint x: 526, startPoint y: 584, endPoint x: 545, endPoint y: 555, distance: 35.1
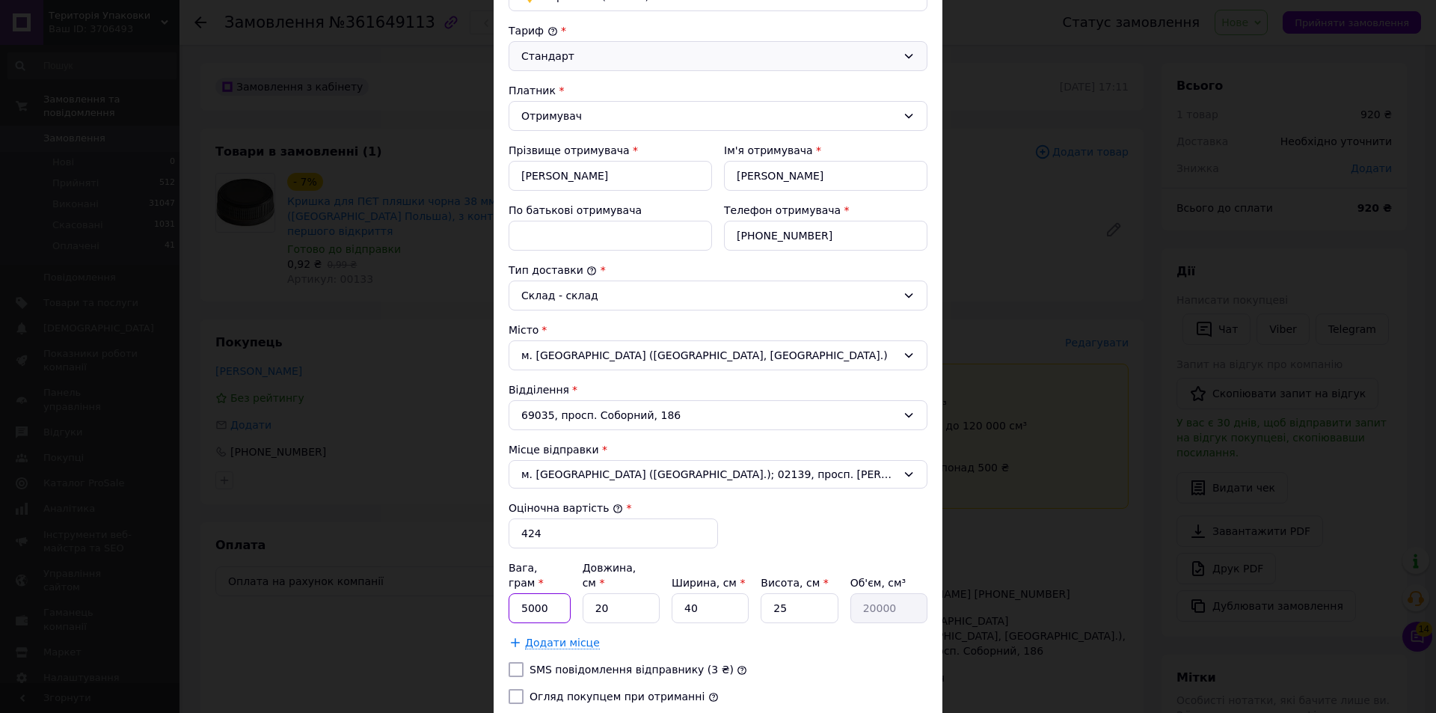
click at [525, 593] on input "5000" at bounding box center [540, 608] width 62 height 30
type input "1300"
click at [632, 593] on input "20" at bounding box center [621, 608] width 77 height 30
type input "0"
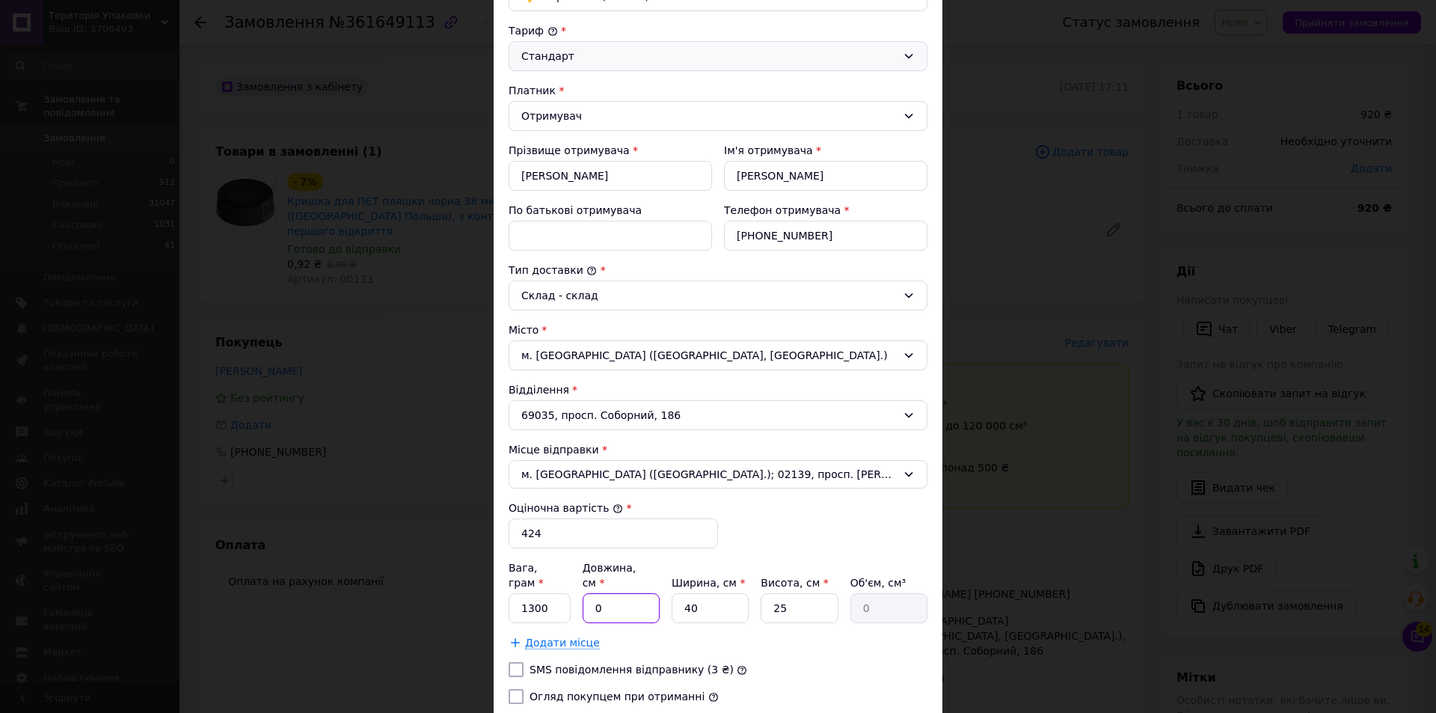
type input "40"
type input "40000"
type input "40"
click at [721, 593] on input "40" at bounding box center [710, 608] width 77 height 30
type input "4"
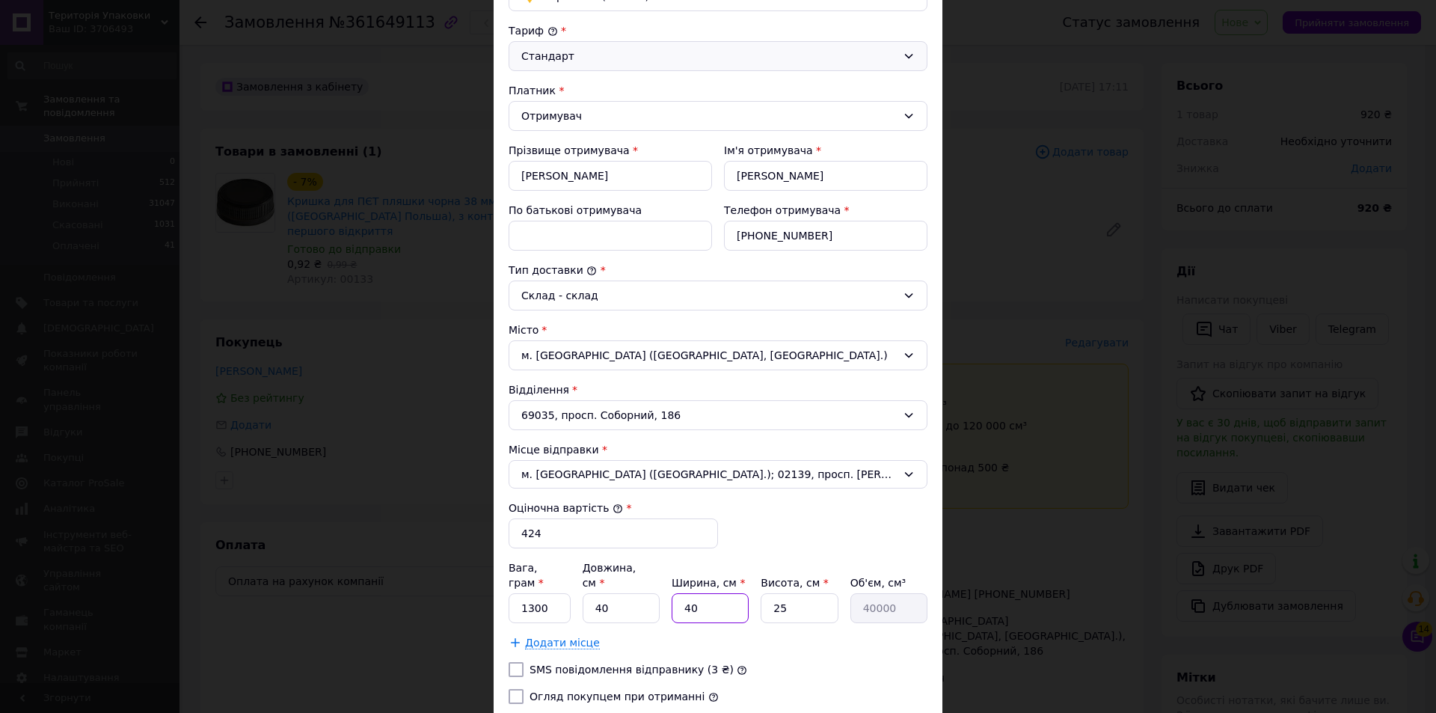
type input "4000"
type input "2"
type input "2000"
type input "25"
type input "25000"
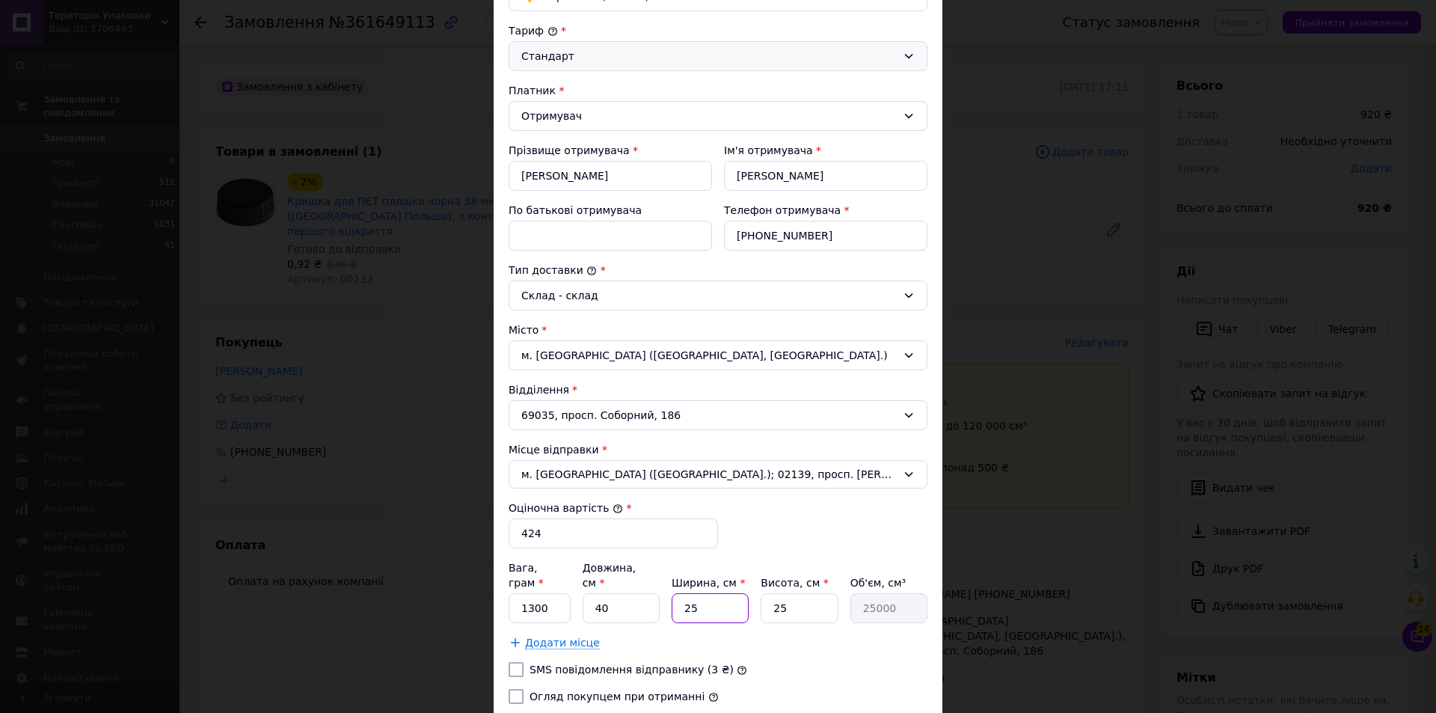
type input "25"
click at [803, 593] on input "25" at bounding box center [799, 608] width 77 height 30
type input "2"
type input "2000"
type input "1"
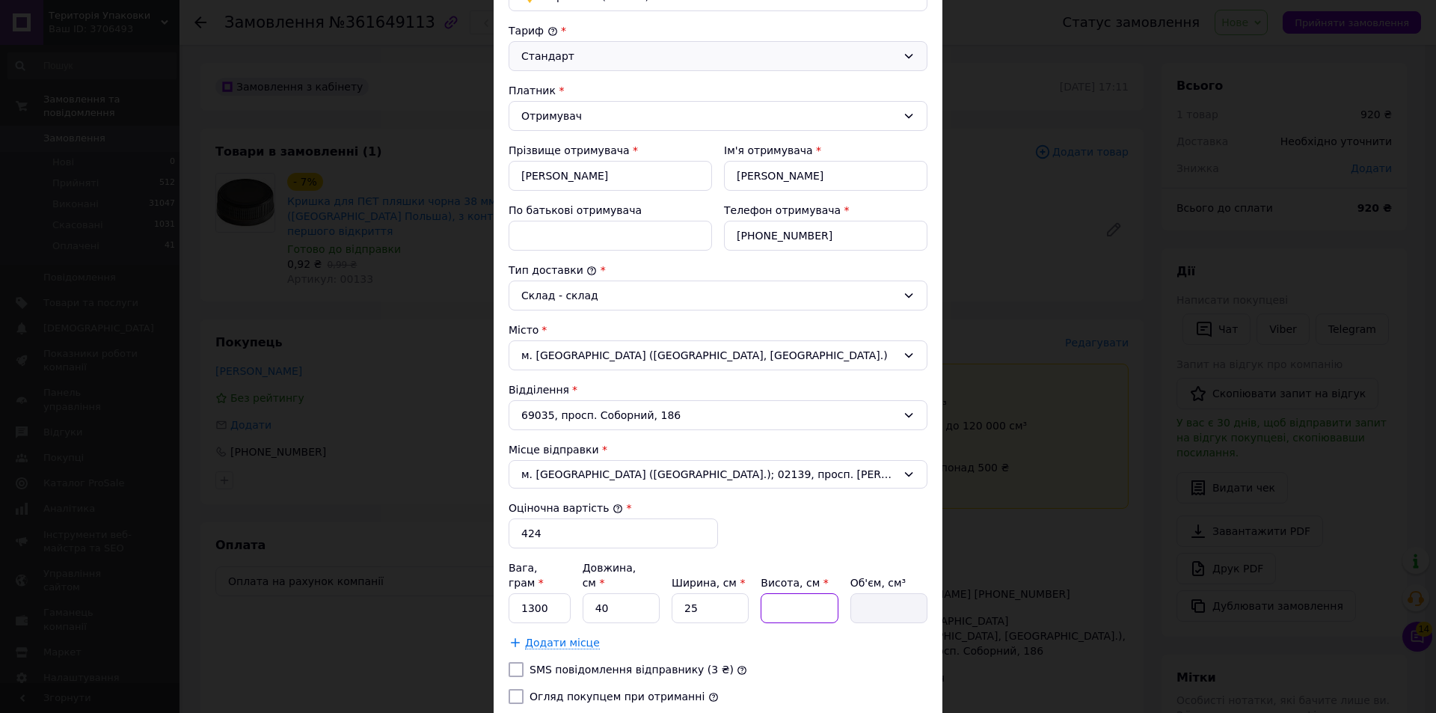
type input "1000"
type input "14"
type input "14000"
type input "14"
click at [515, 689] on input "Огляд покупцем при отриманні" at bounding box center [516, 696] width 15 height 15
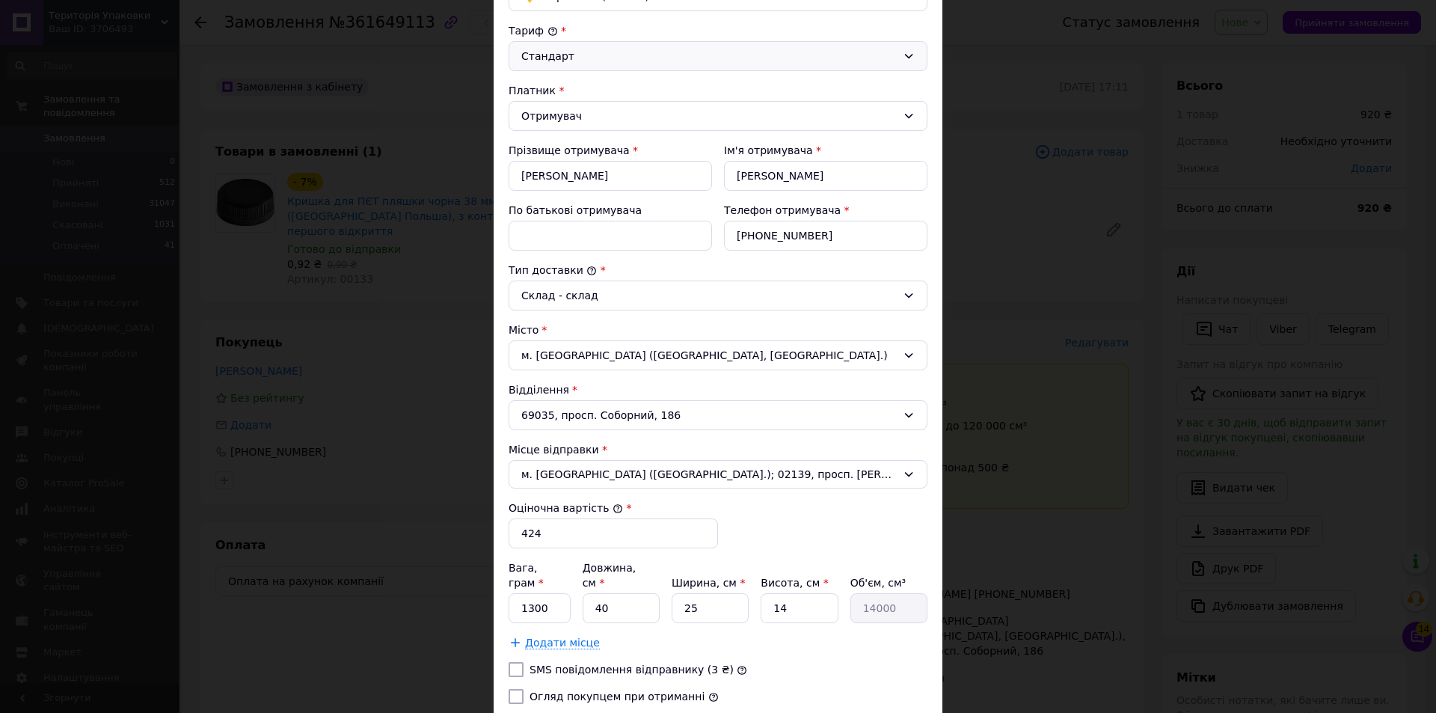
checkbox input "true"
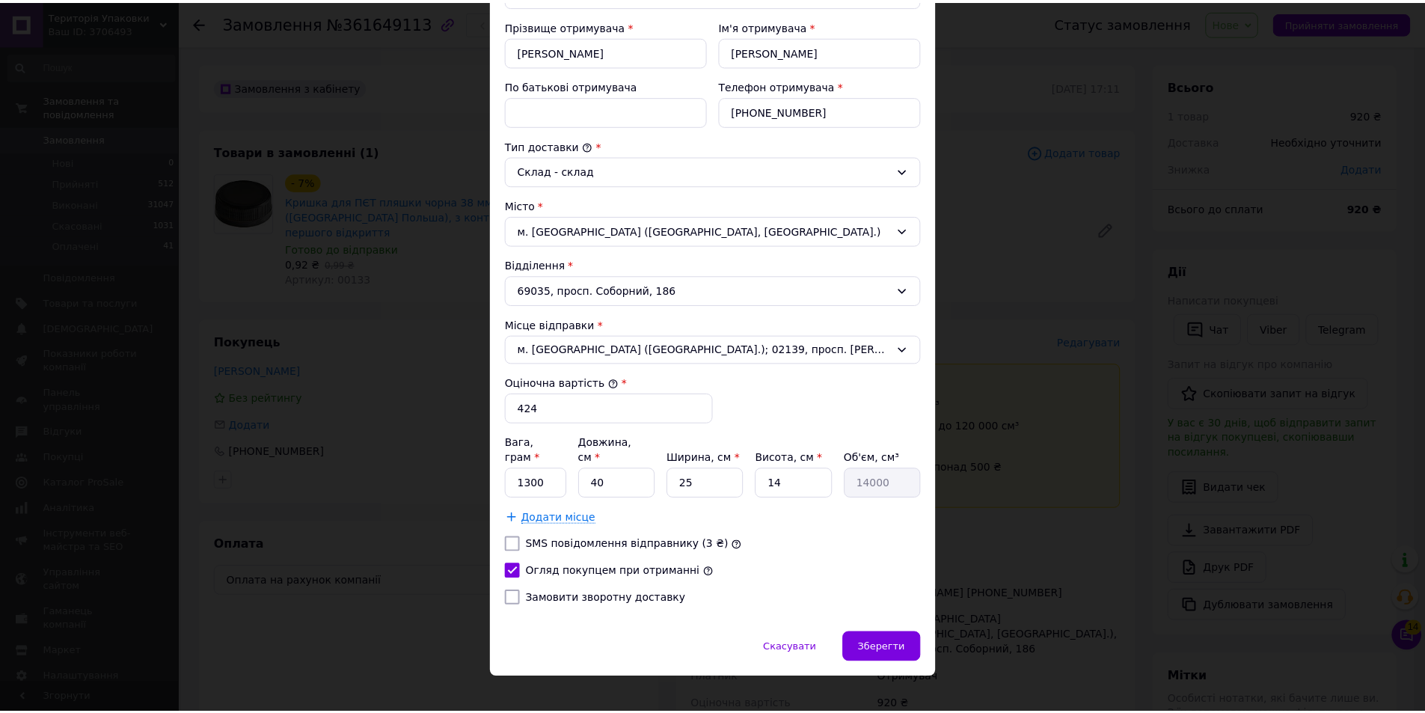
scroll to position [277, 0]
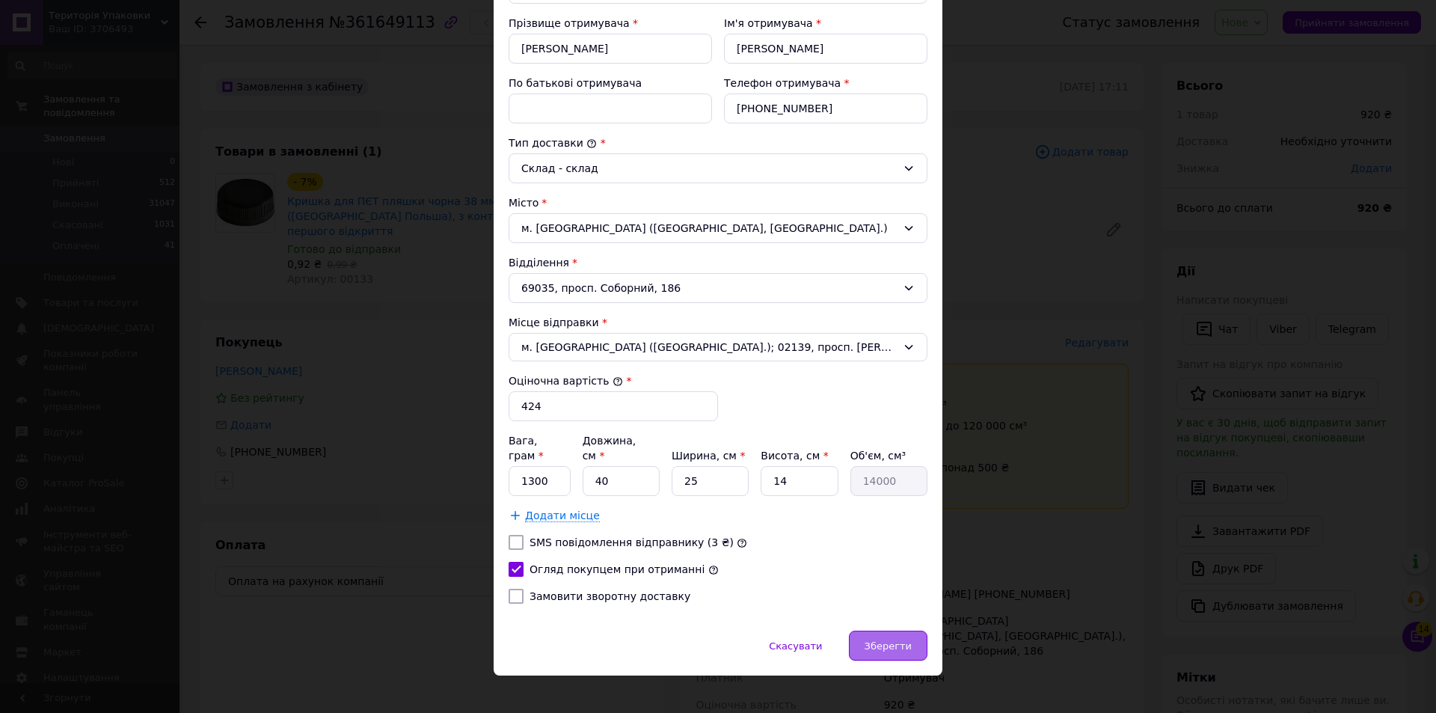
click at [904, 639] on div "Зберегти" at bounding box center [888, 645] width 79 height 30
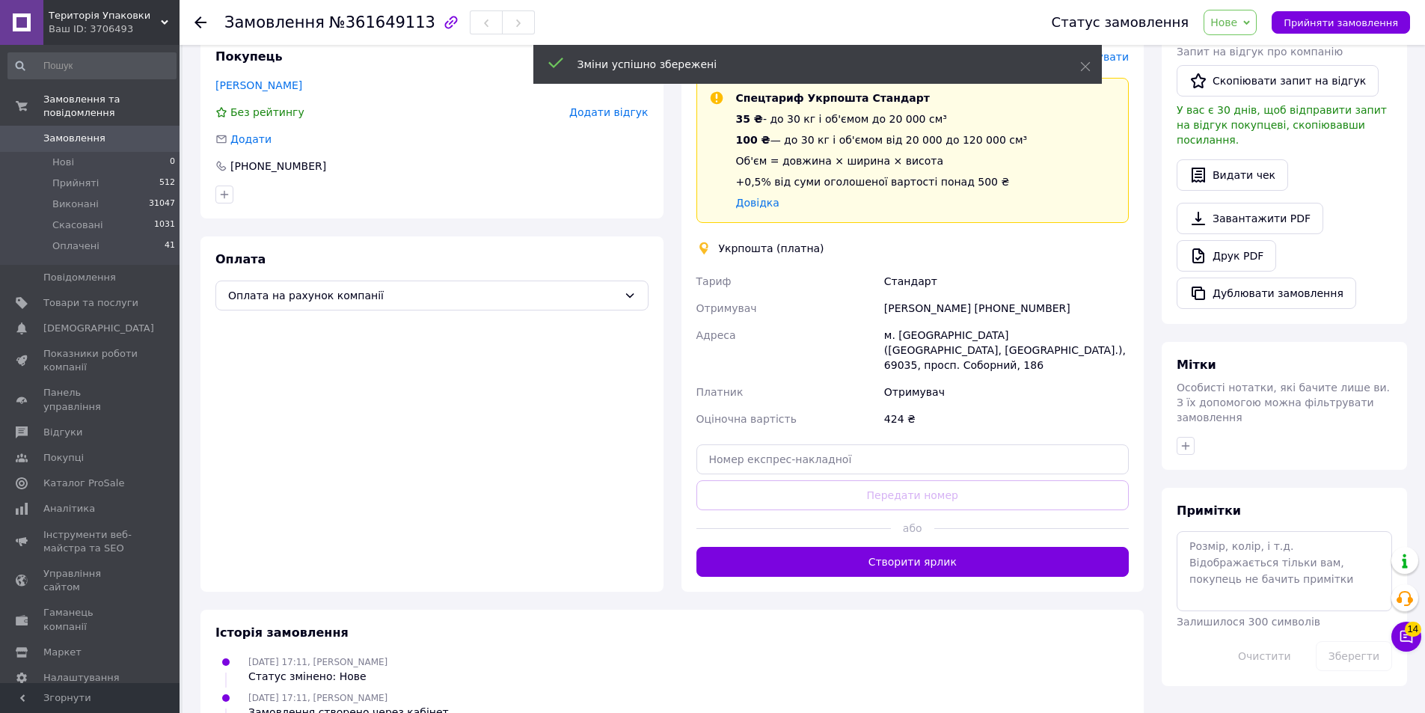
scroll to position [361, 0]
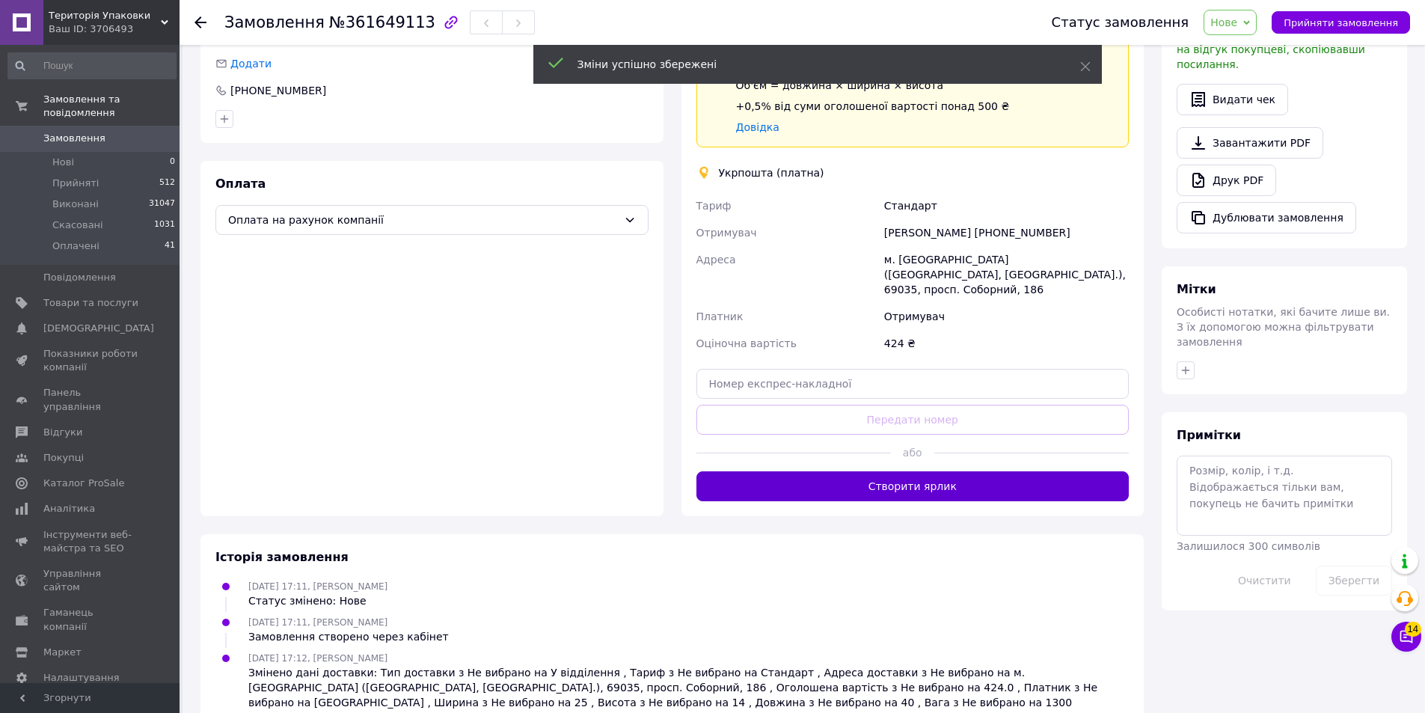
click at [1007, 471] on button "Створити ярлик" at bounding box center [912, 486] width 433 height 30
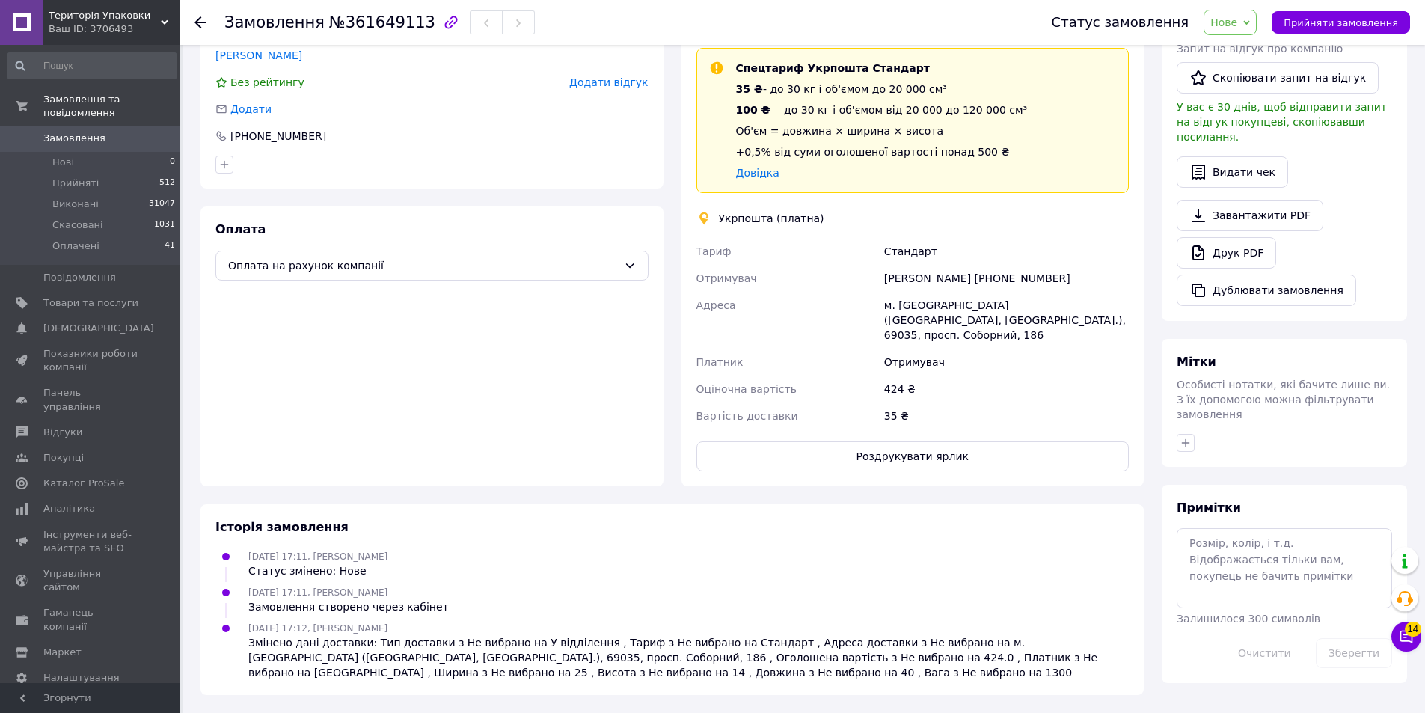
scroll to position [343, 0]
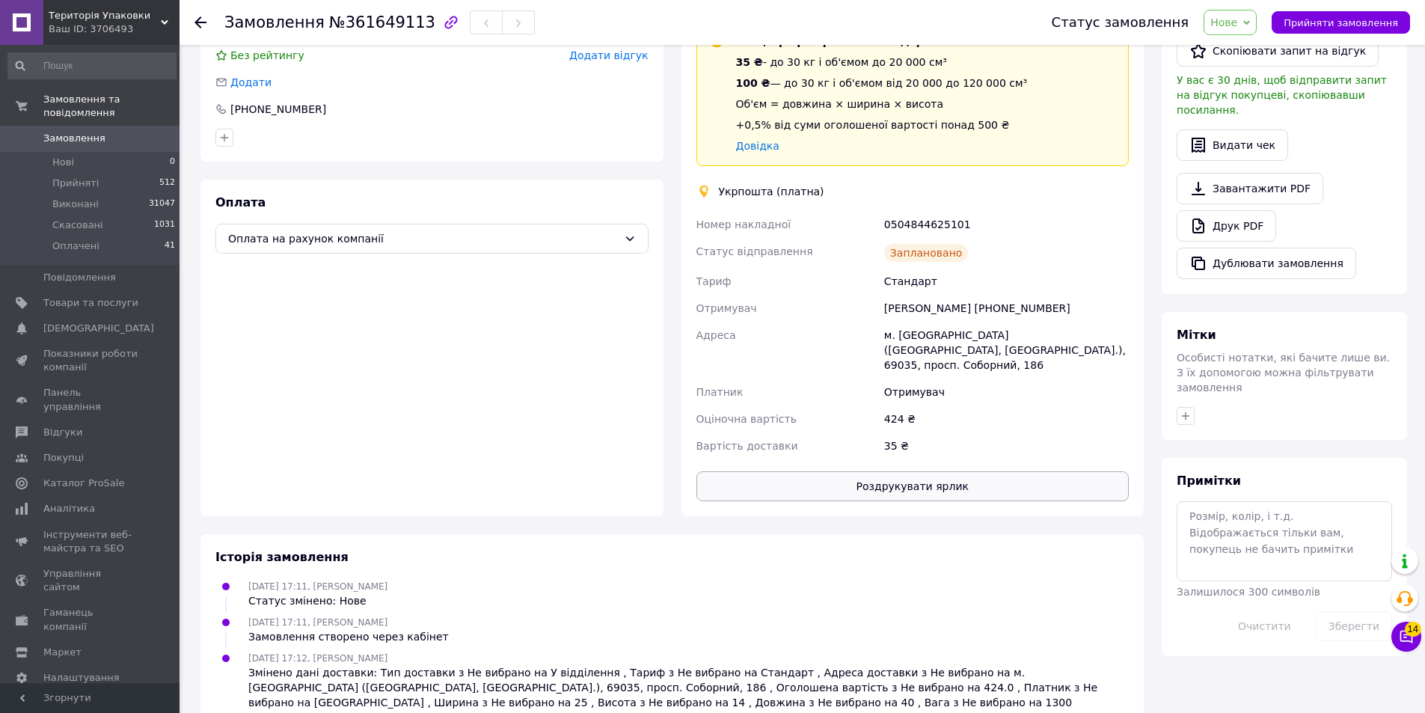
click at [974, 471] on button "Роздрукувати ярлик" at bounding box center [912, 486] width 433 height 30
drag, startPoint x: 874, startPoint y: 206, endPoint x: 964, endPoint y: 212, distance: 90.7
click at [964, 212] on div "Номер накладної 0504844625101 Статус відправлення Заплановано Тариф Стандарт От…" at bounding box center [912, 335] width 439 height 248
copy div "Номер накладної 0504844625101"
click at [79, 132] on span "Замовлення" at bounding box center [74, 138] width 62 height 13
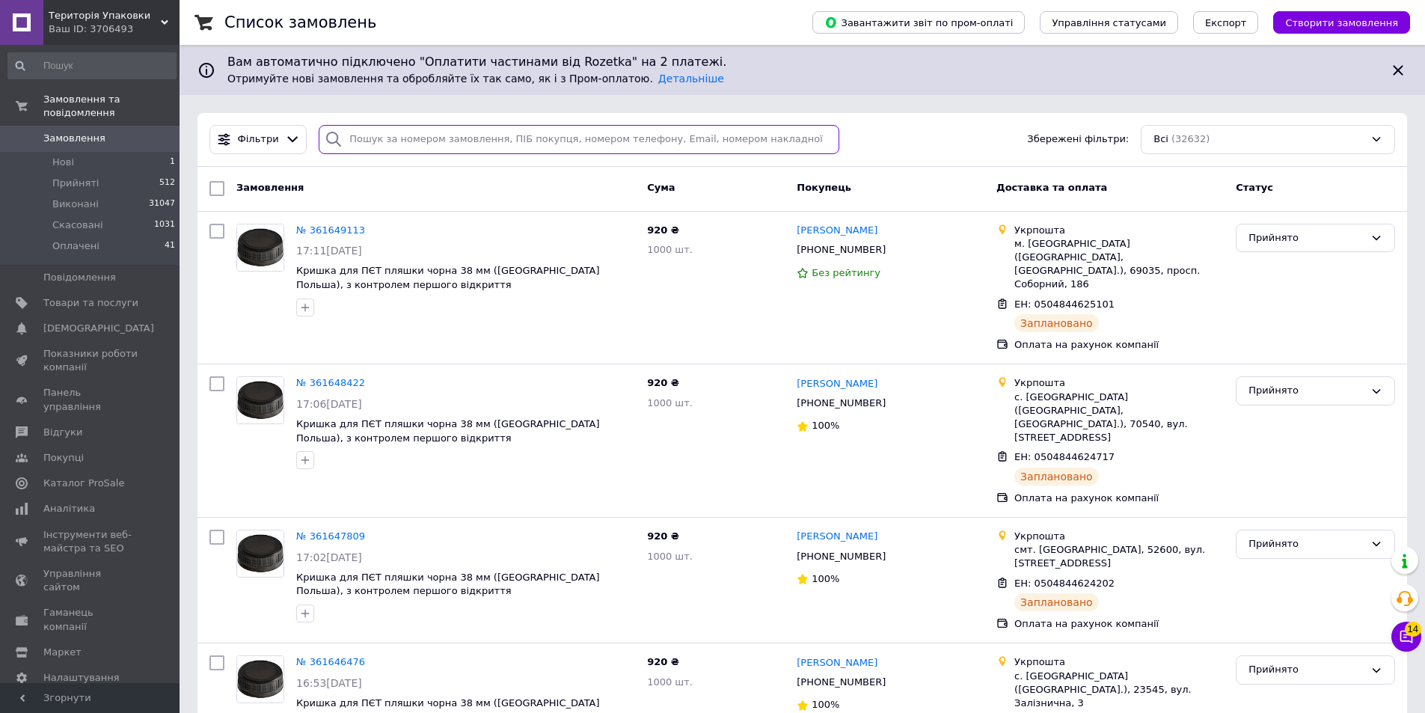
click at [446, 138] on input "search" at bounding box center [579, 139] width 521 height 29
paste input "+380967687575"
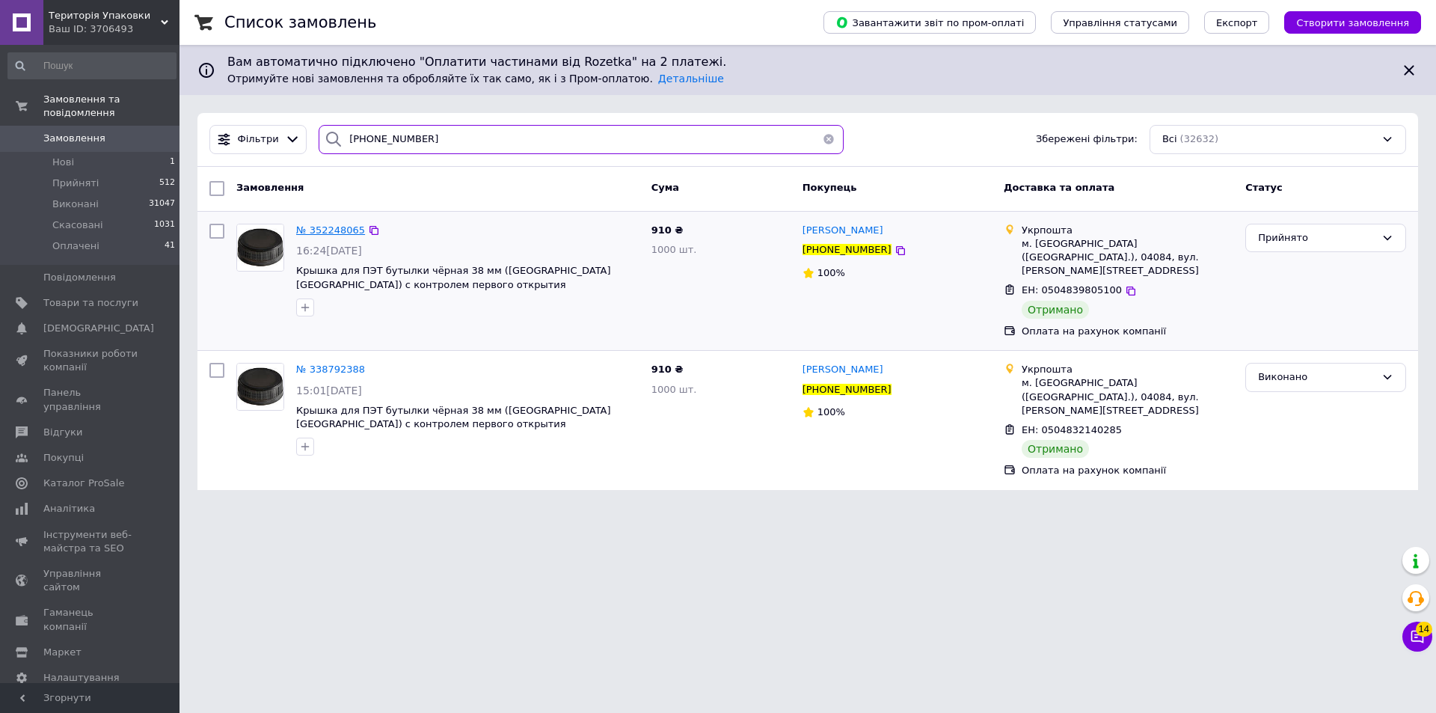
type input "+380967687575"
click at [350, 230] on span "№ 352248065" at bounding box center [330, 229] width 69 height 11
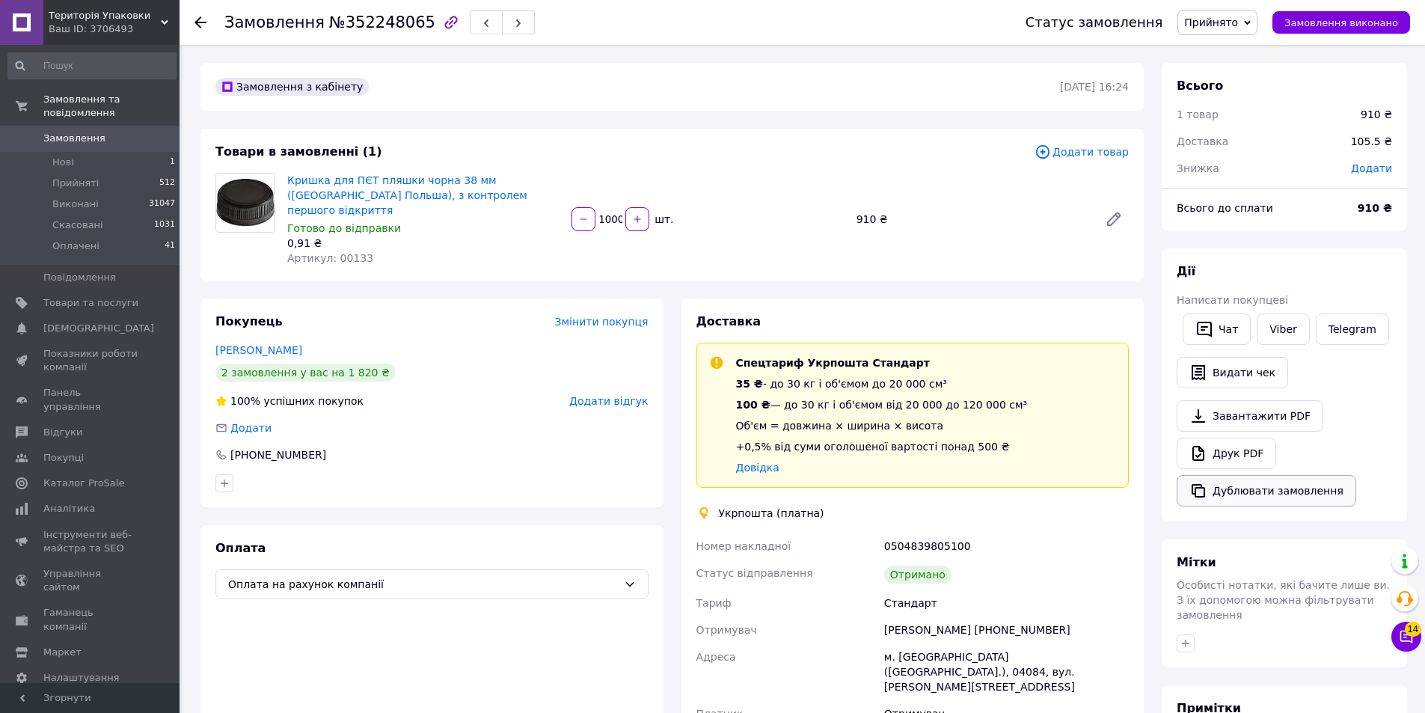
click at [1253, 499] on button "Дублювати замовлення" at bounding box center [1265, 490] width 179 height 31
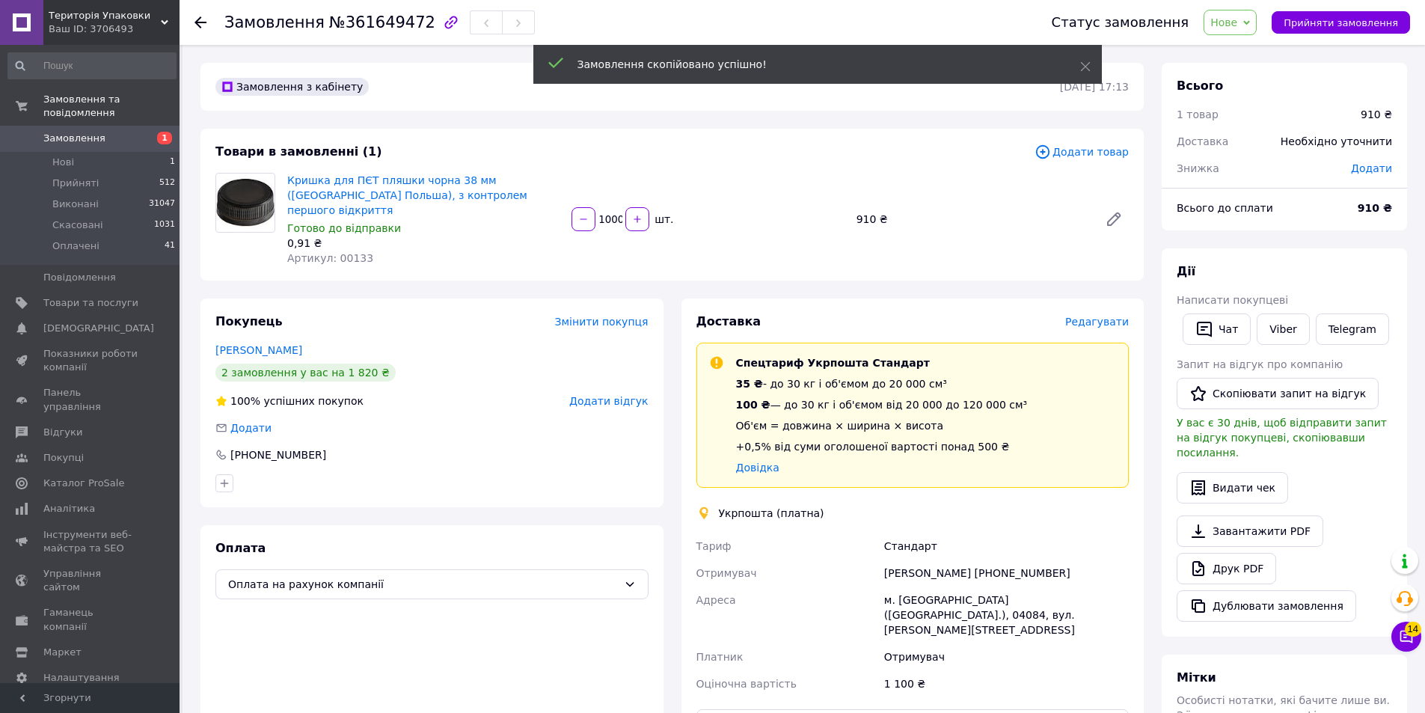
click at [1114, 316] on span "Редагувати" at bounding box center [1097, 322] width 64 height 12
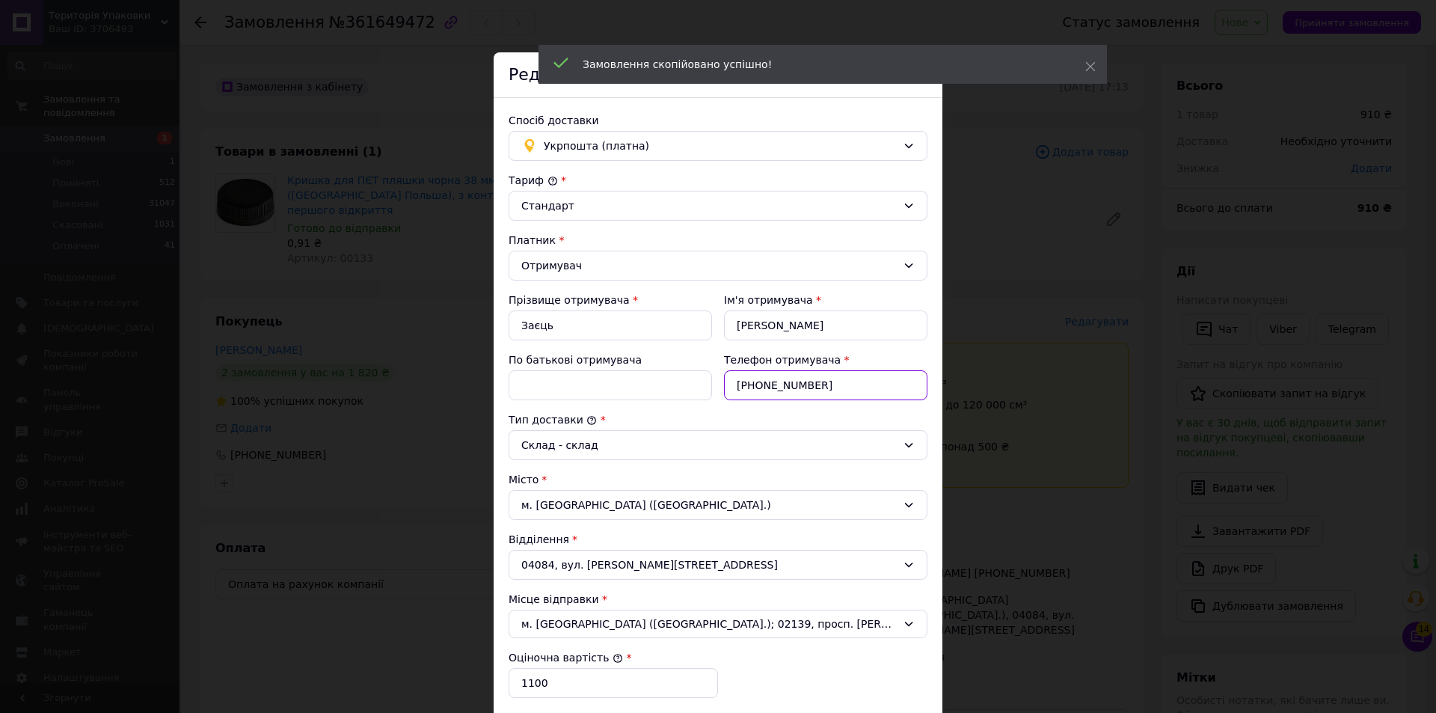
click at [770, 379] on input "[PHONE_NUMBER]" at bounding box center [825, 385] width 203 height 30
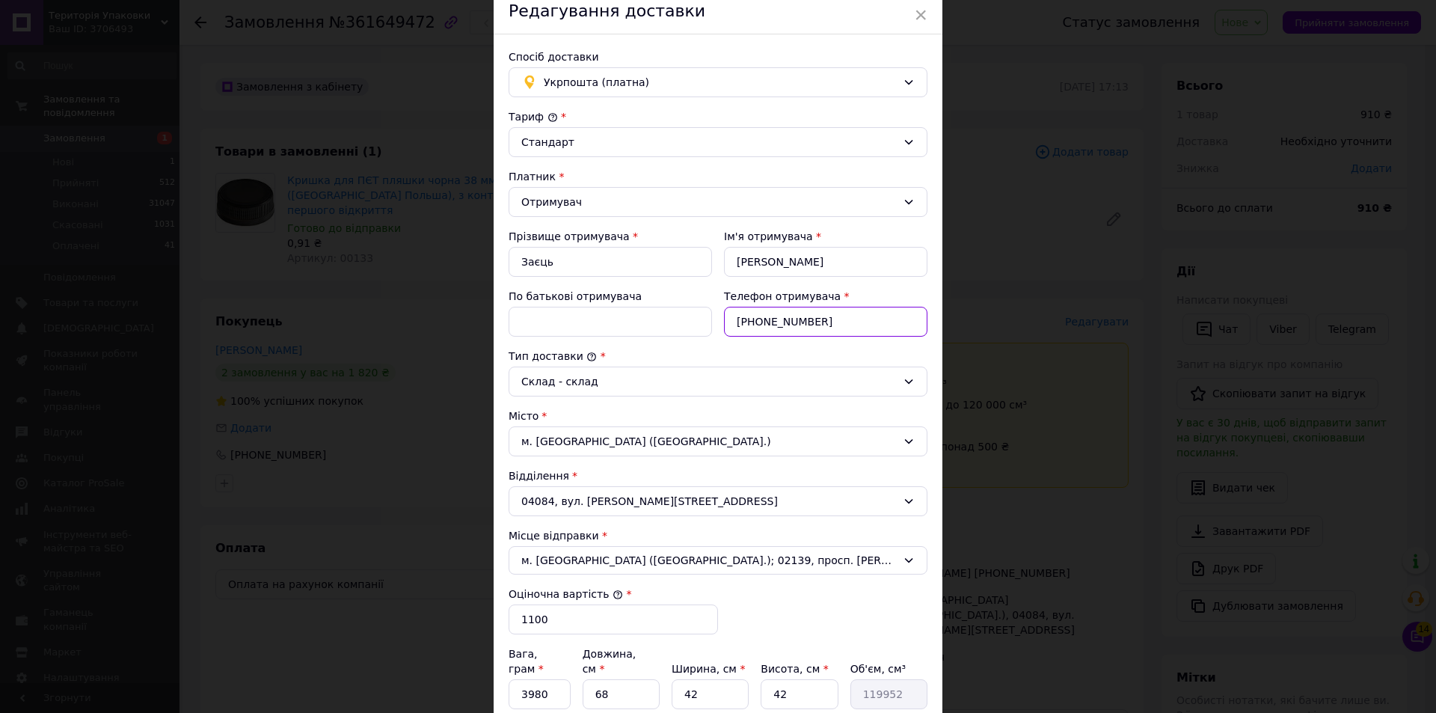
scroll to position [150, 0]
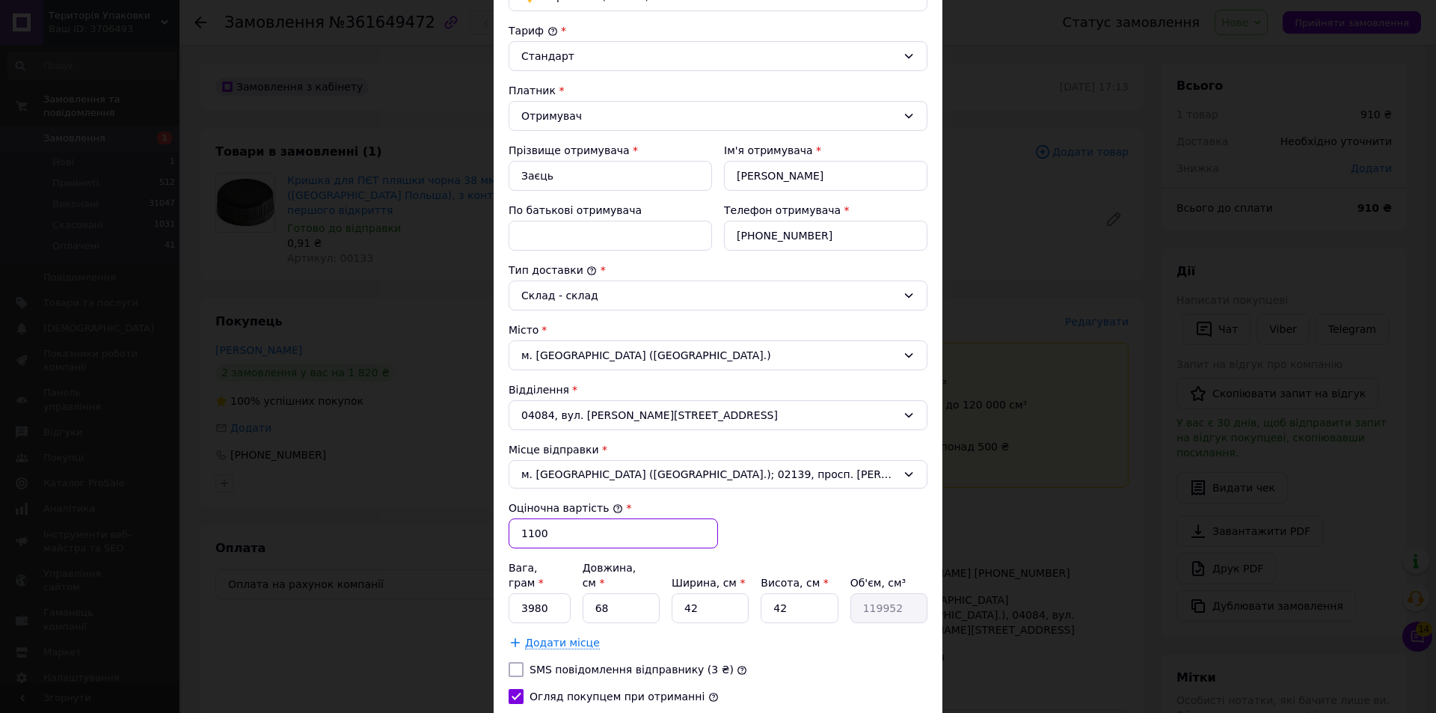
click at [571, 527] on input "1100" at bounding box center [613, 533] width 209 height 30
type input "1112"
click at [536, 593] on input "3980" at bounding box center [540, 608] width 62 height 30
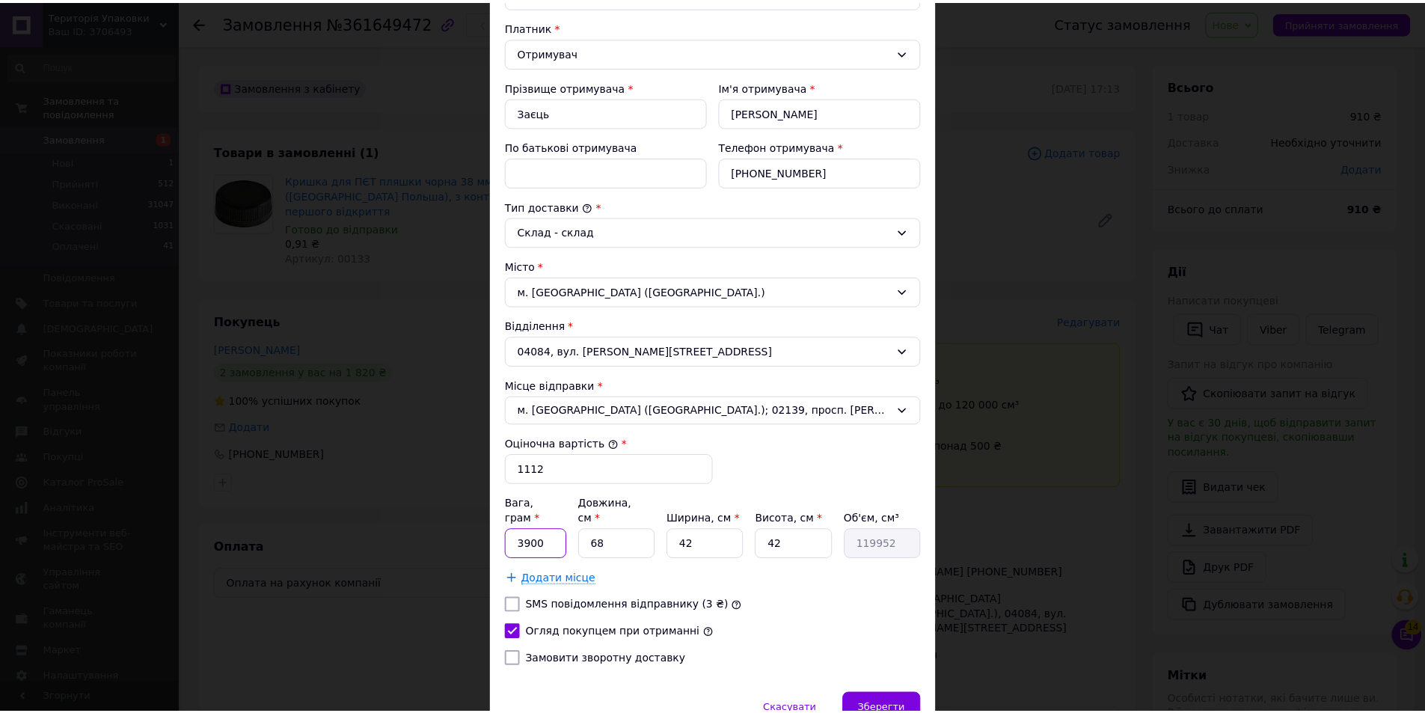
scroll to position [277, 0]
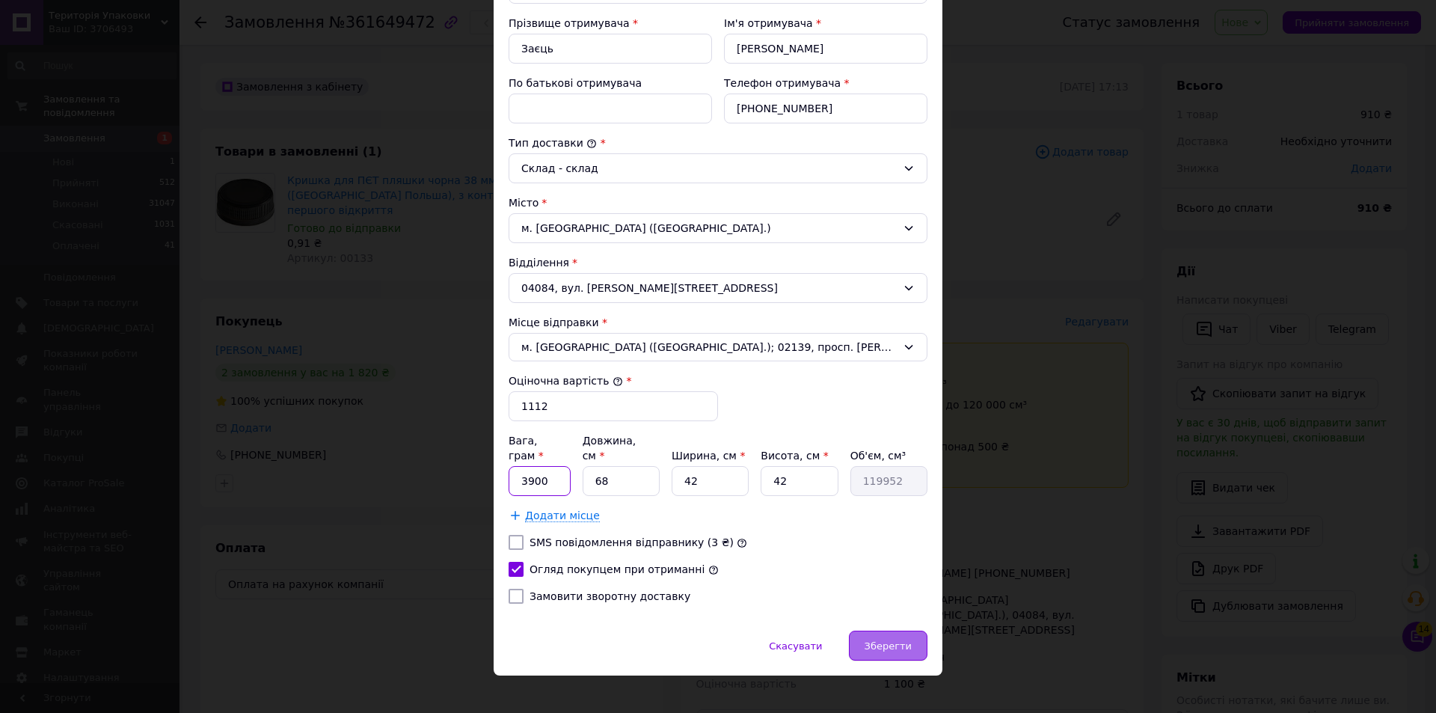
type input "3900"
click at [880, 630] on div "Зберегти" at bounding box center [888, 645] width 79 height 30
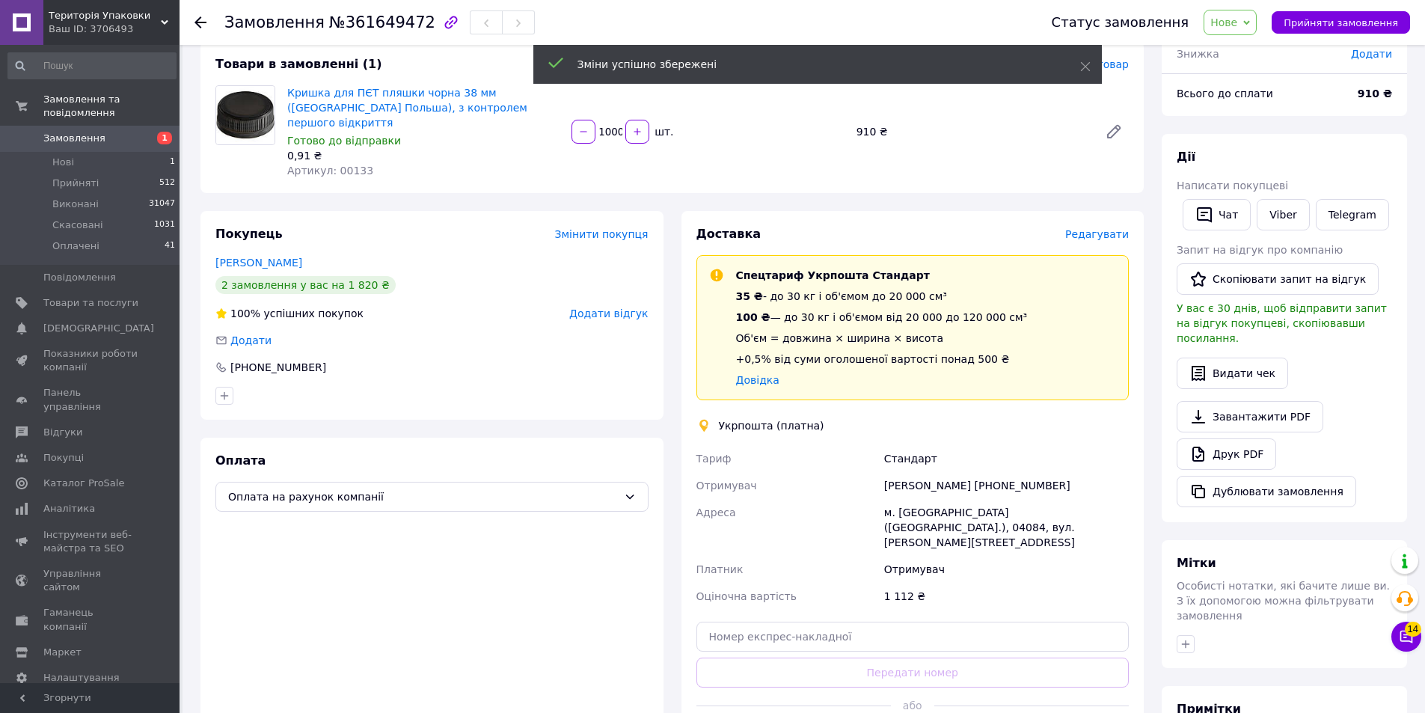
scroll to position [224, 0]
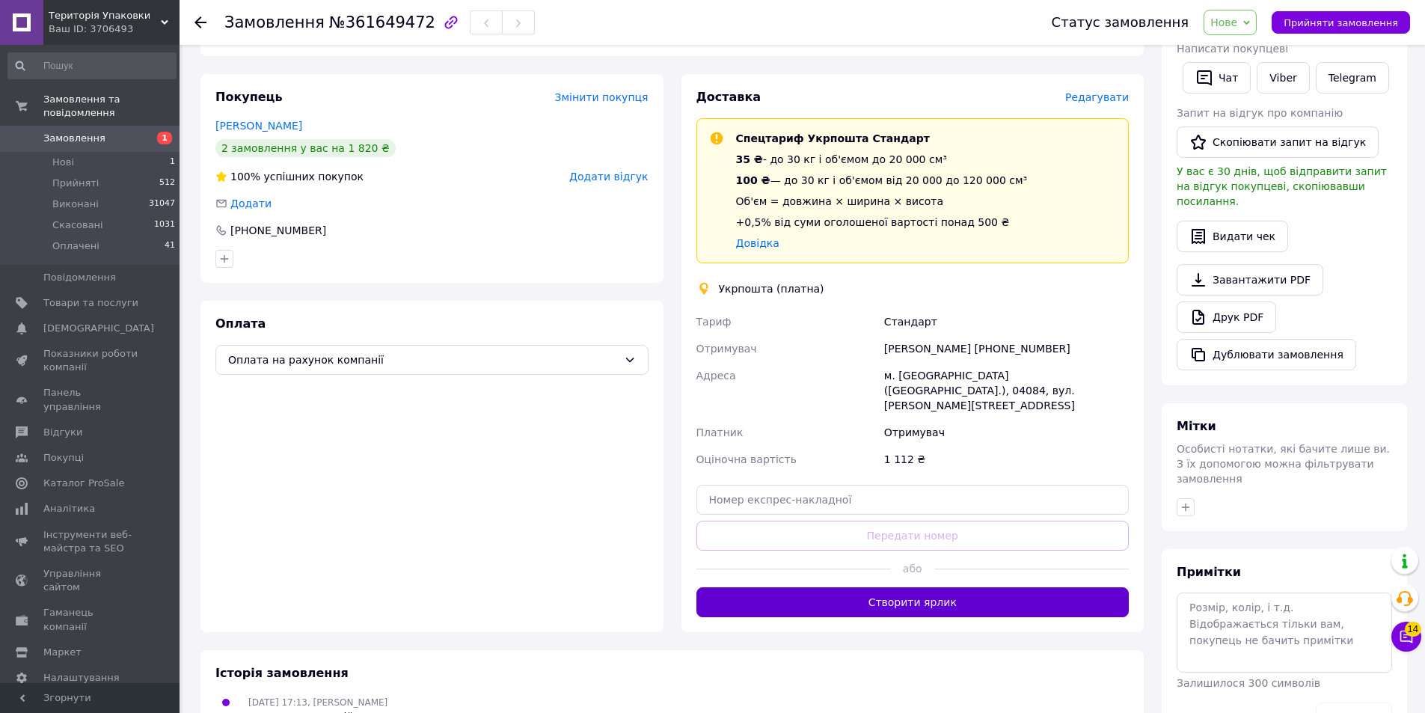
click at [1016, 587] on button "Створити ярлик" at bounding box center [912, 602] width 433 height 30
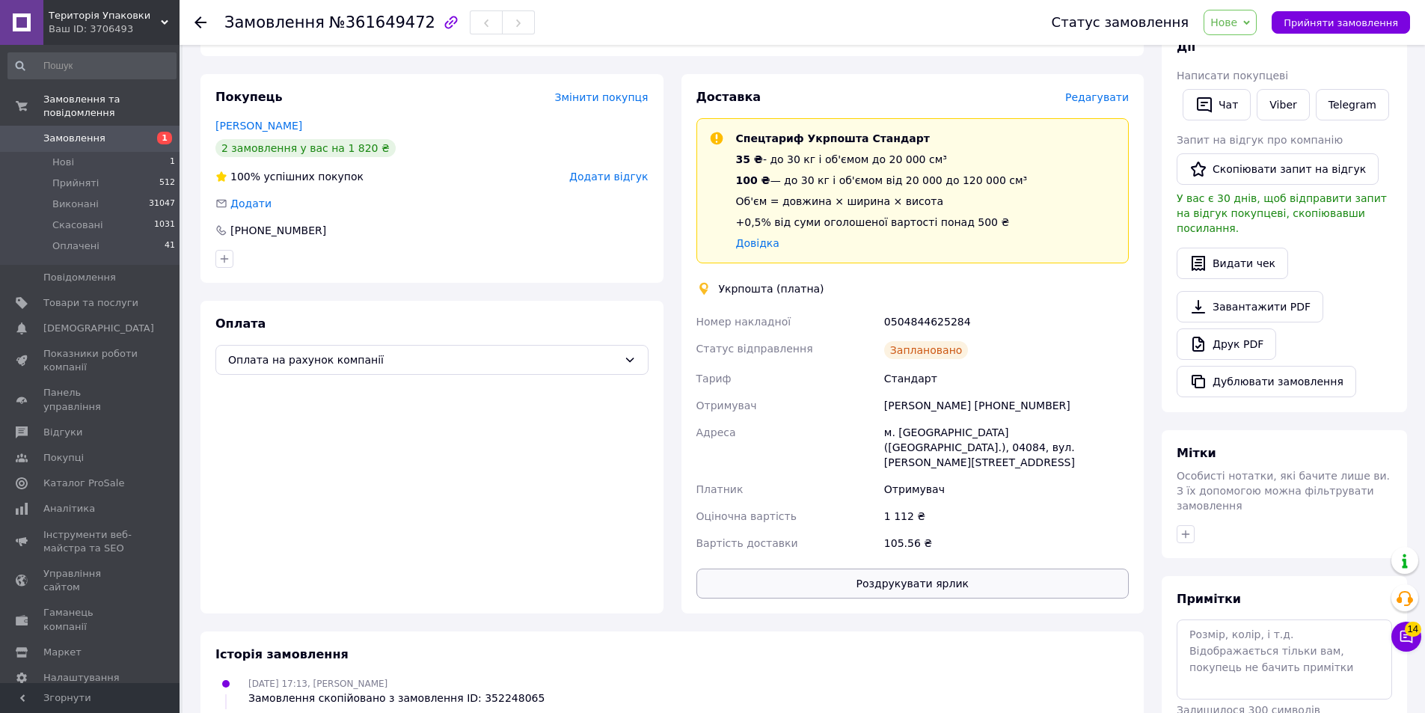
click at [1001, 568] on button "Роздрукувати ярлик" at bounding box center [912, 583] width 433 height 30
drag, startPoint x: 883, startPoint y: 304, endPoint x: 962, endPoint y: 313, distance: 79.8
click at [962, 313] on div "Номер накладної 0504844625284 Статус відправлення Заплановано Тариф Стандарт От…" at bounding box center [912, 432] width 439 height 248
copy div "Номер накладної 0504844625284"
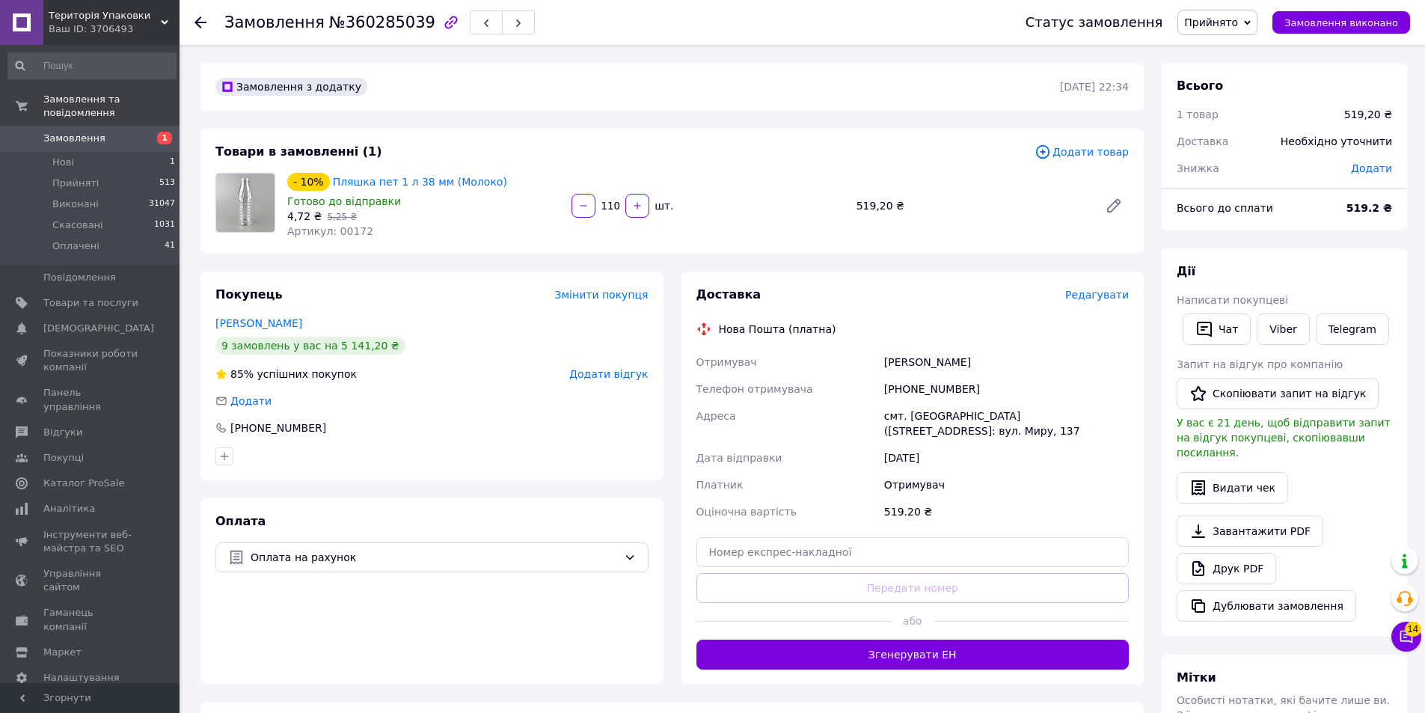
click at [1105, 295] on span "Редагувати" at bounding box center [1097, 295] width 64 height 12
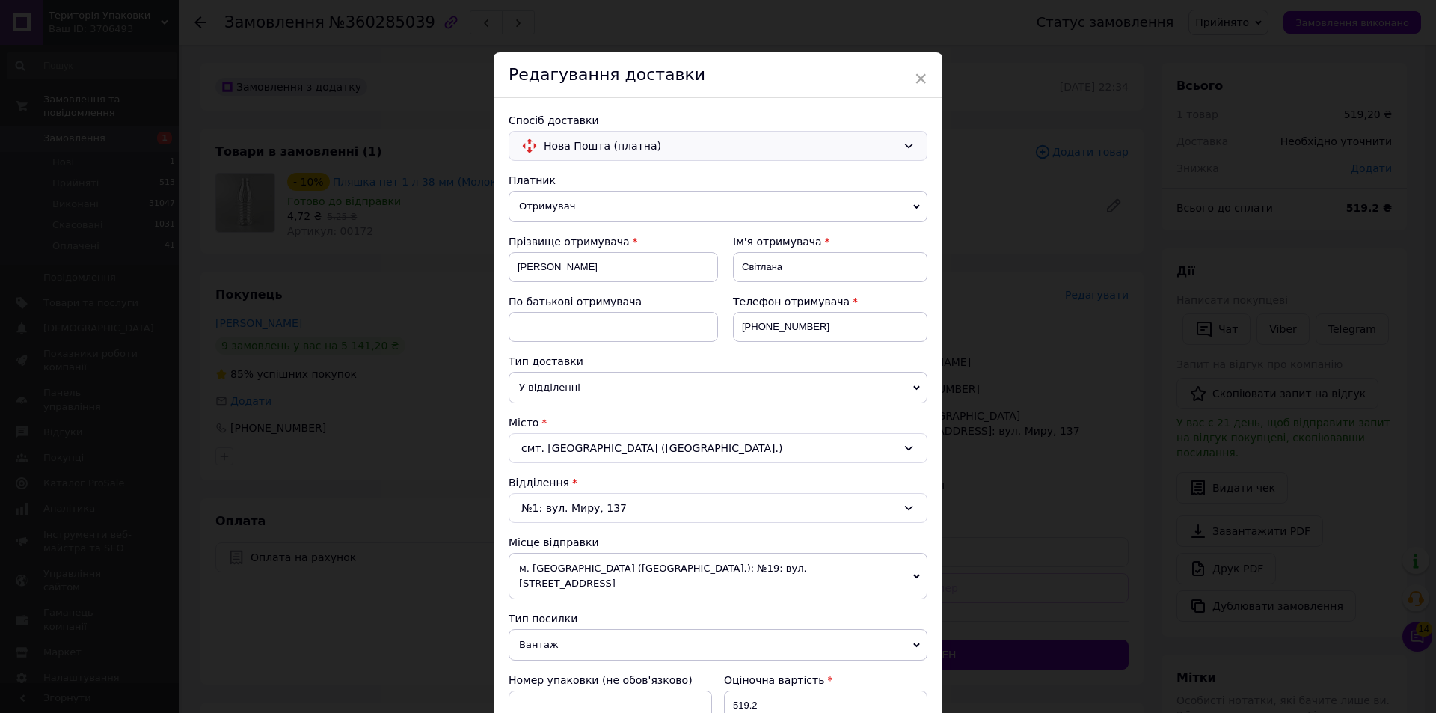
click at [910, 145] on icon at bounding box center [909, 146] width 12 height 12
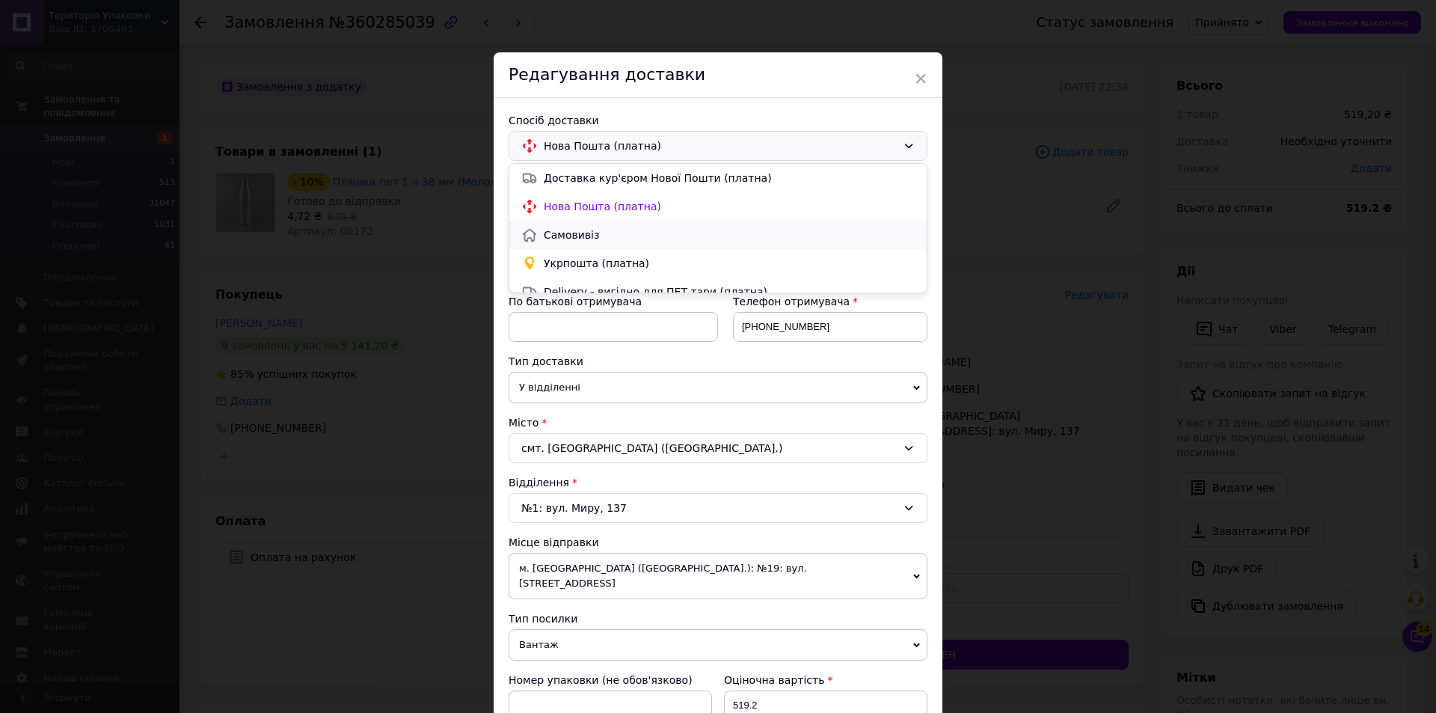
scroll to position [28, 0]
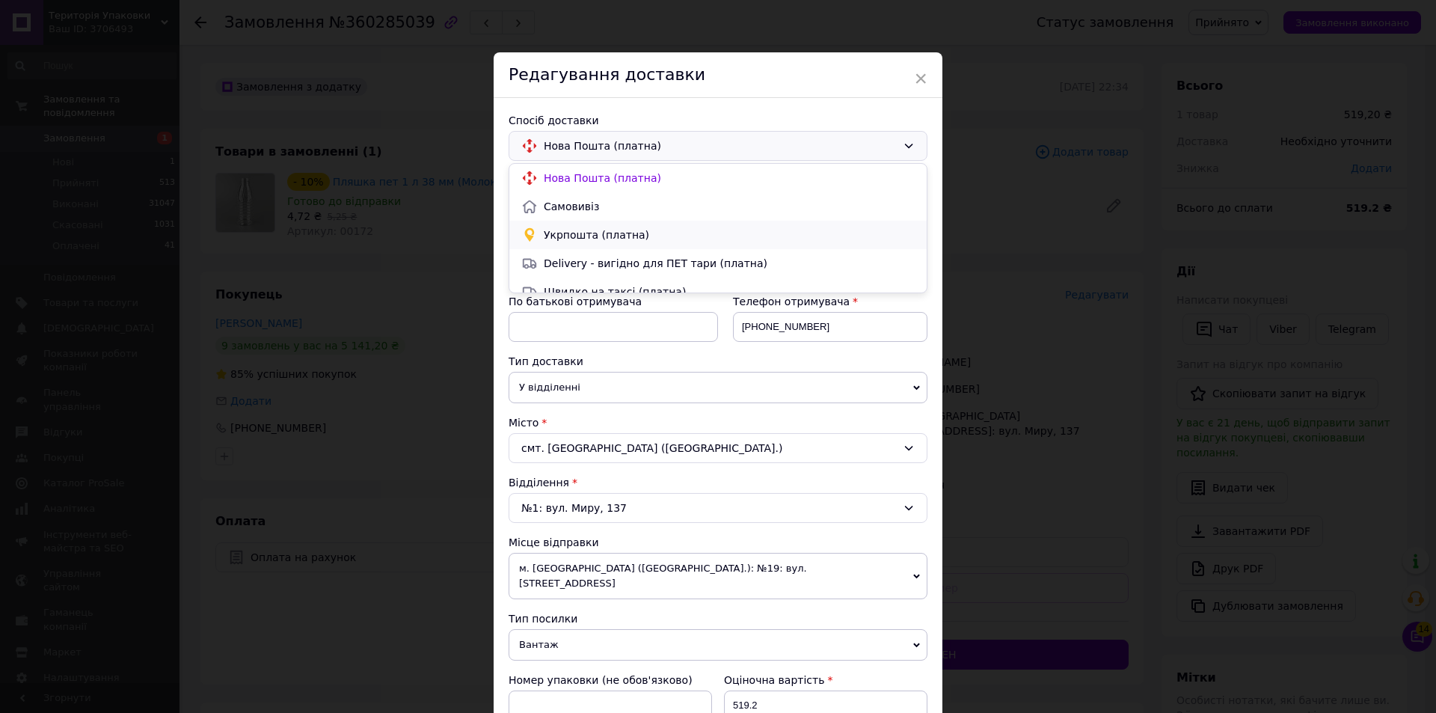
click at [601, 233] on span "Укрпошта (платна)" at bounding box center [729, 234] width 371 height 15
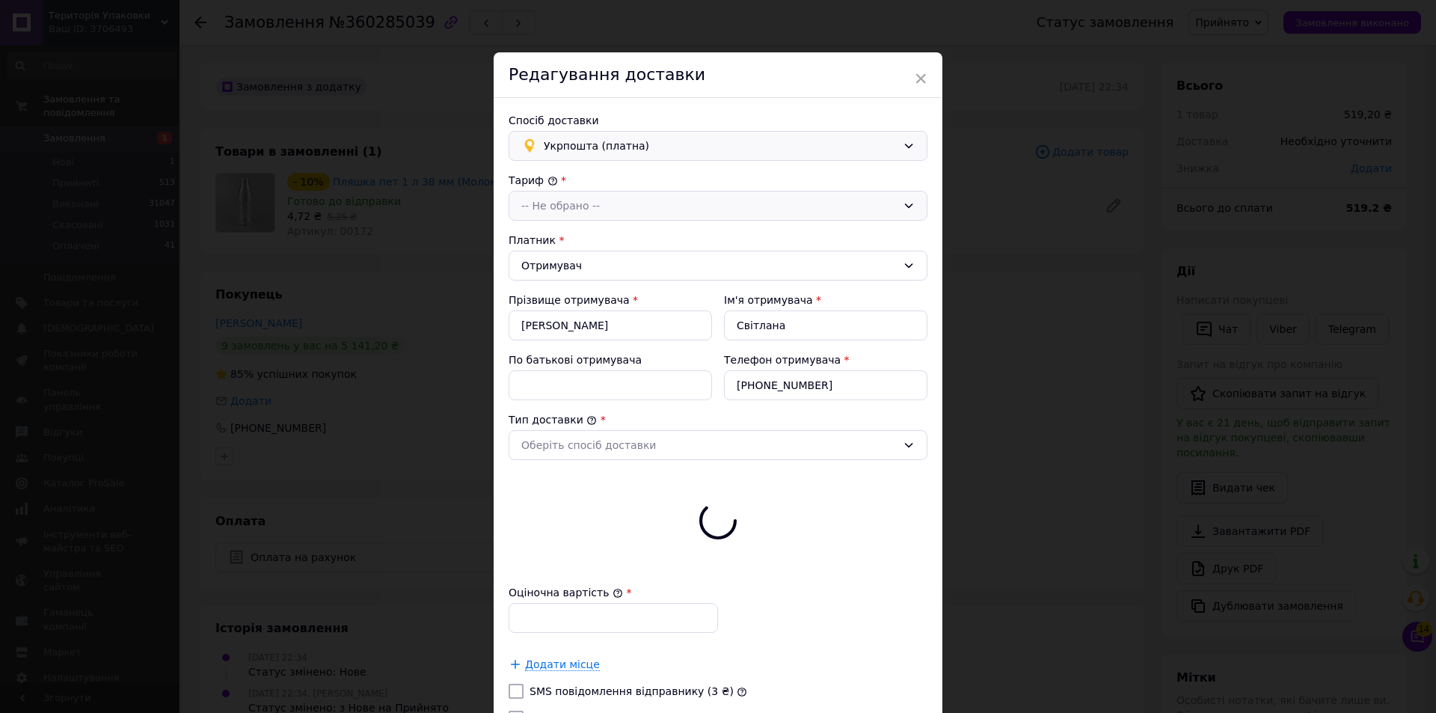
type input "519.2"
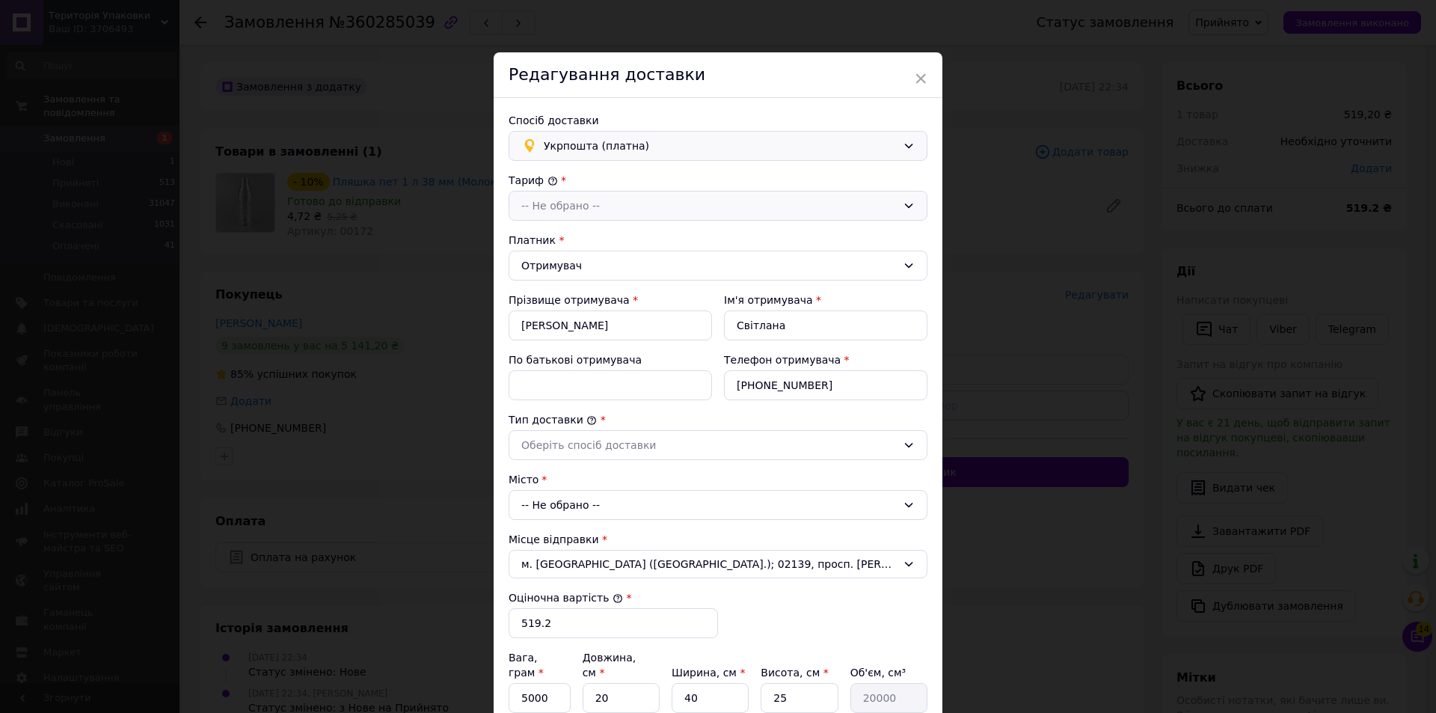
drag, startPoint x: 909, startPoint y: 206, endPoint x: 875, endPoint y: 206, distance: 34.4
click at [909, 206] on icon at bounding box center [909, 206] width 12 height 12
click at [592, 243] on li "Стандарт" at bounding box center [717, 238] width 417 height 28
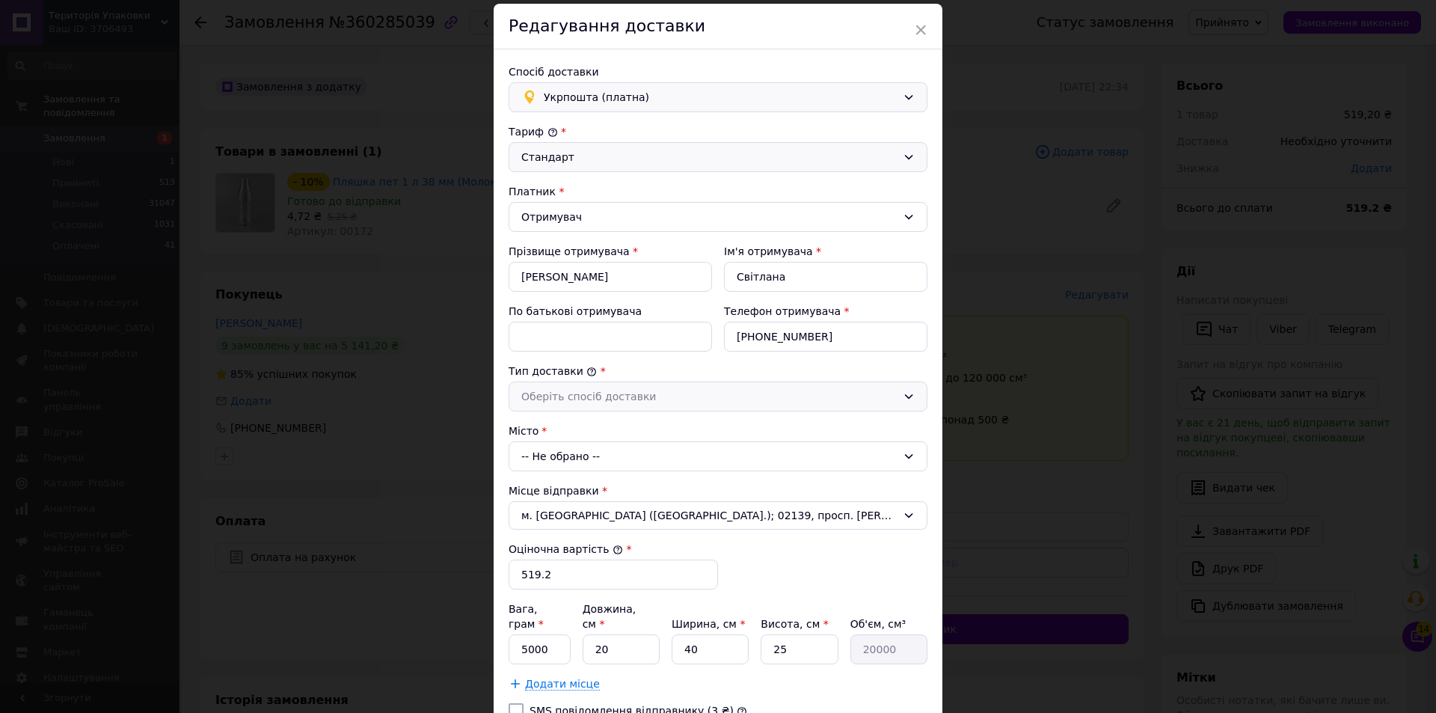
scroll to position [75, 0]
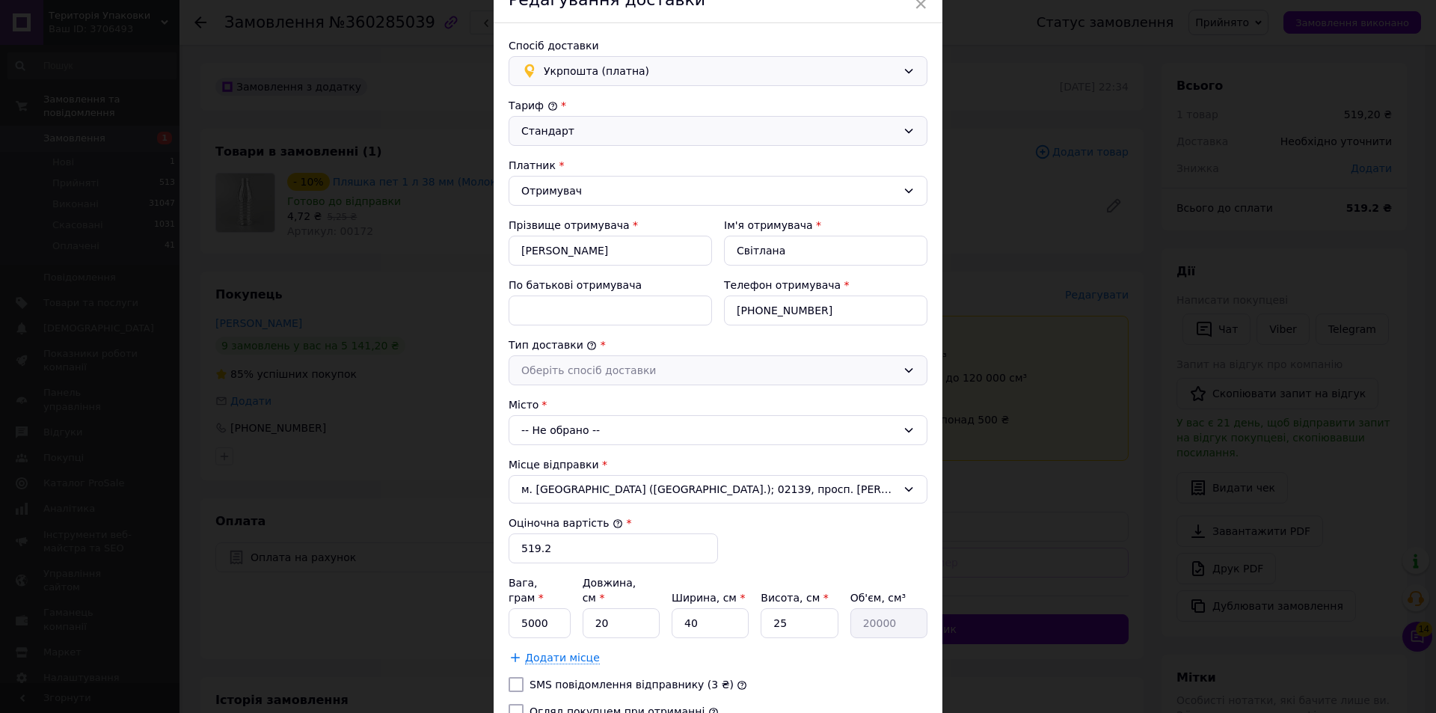
click at [911, 370] on icon at bounding box center [909, 370] width 12 height 12
click at [626, 403] on li "Склад - склад" at bounding box center [717, 402] width 417 height 28
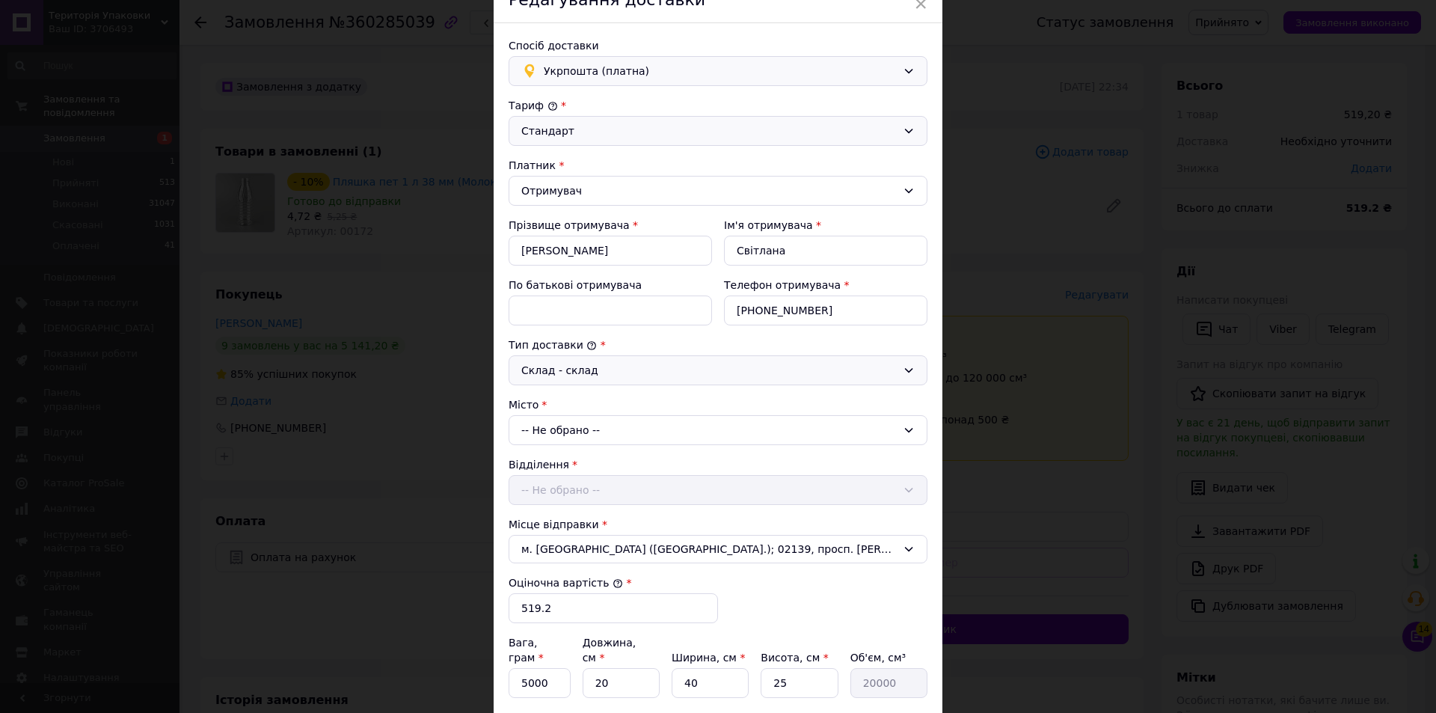
click at [900, 430] on div "-- Не обрано --" at bounding box center [718, 430] width 419 height 30
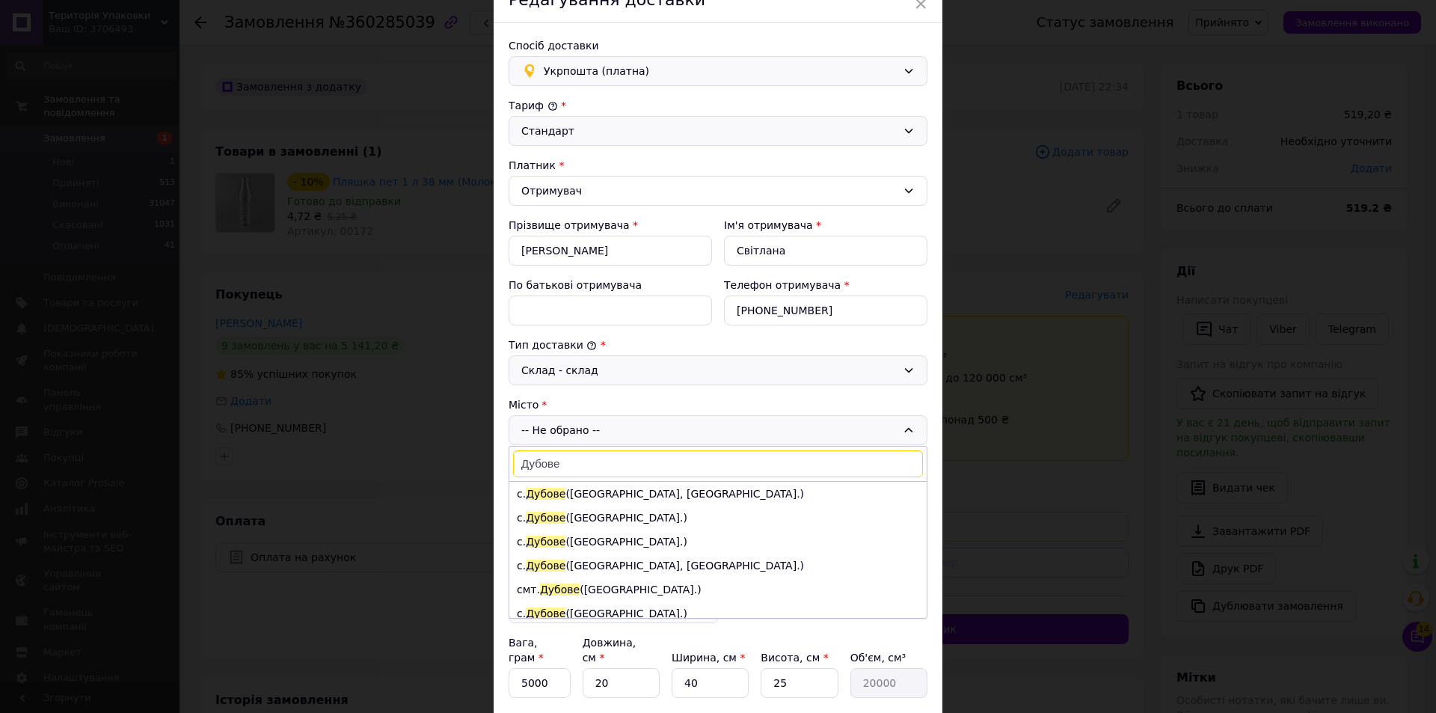
type input "Дубове"
click at [671, 587] on li "смт. [GEOGRAPHIC_DATA] ([GEOGRAPHIC_DATA].)" at bounding box center [717, 589] width 417 height 24
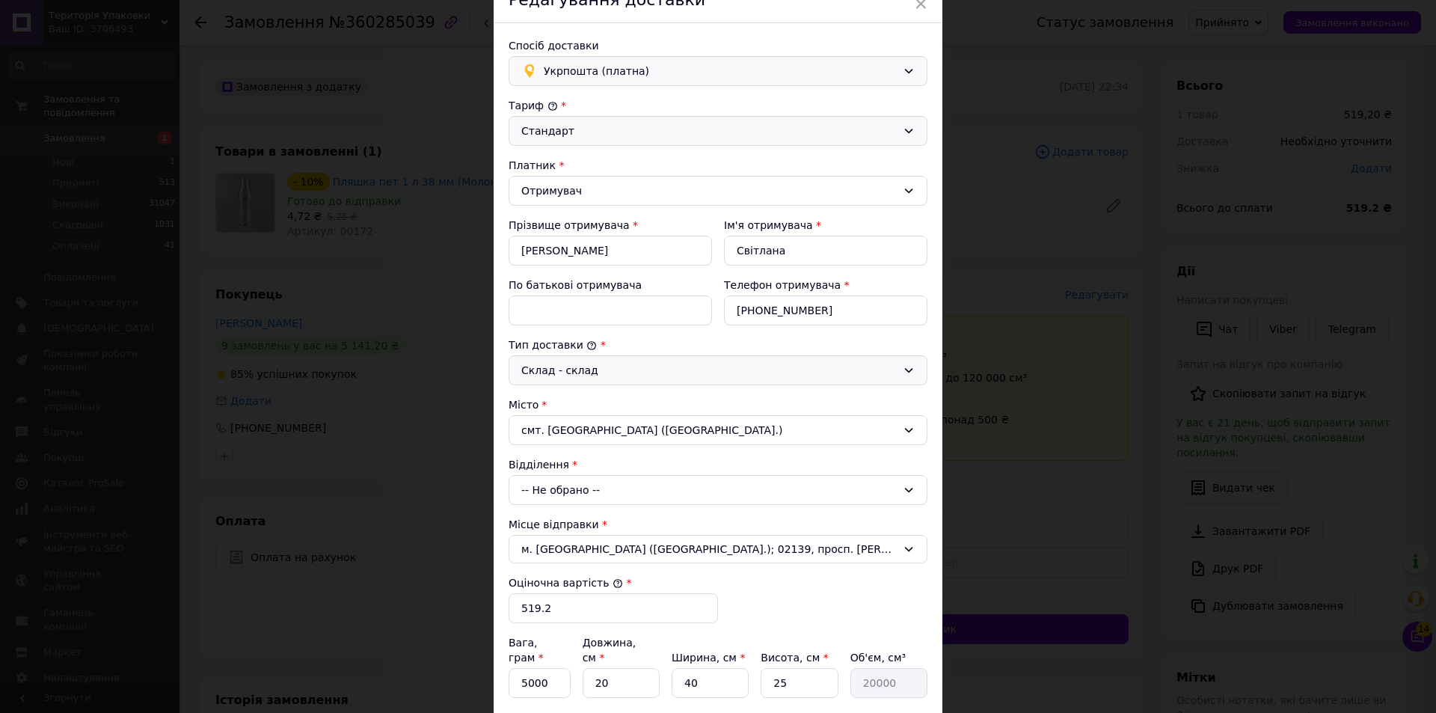
click at [911, 492] on icon at bounding box center [909, 490] width 12 height 12
click at [567, 552] on li "90531, вул. [STREET_ADDRESS]" at bounding box center [717, 553] width 417 height 24
drag, startPoint x: 589, startPoint y: 607, endPoint x: 595, endPoint y: 591, distance: 16.8
click at [589, 607] on input "519.2" at bounding box center [613, 608] width 209 height 30
type input "5"
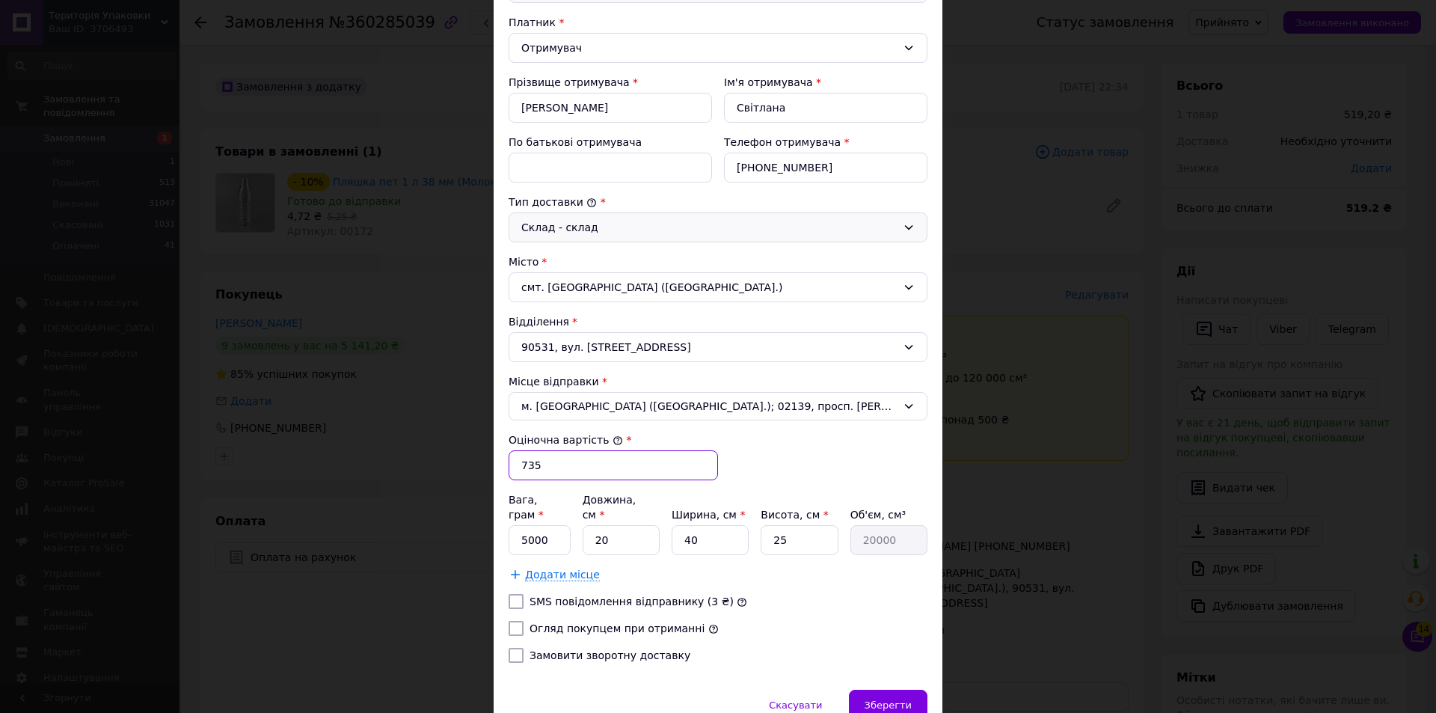
scroll to position [224, 0]
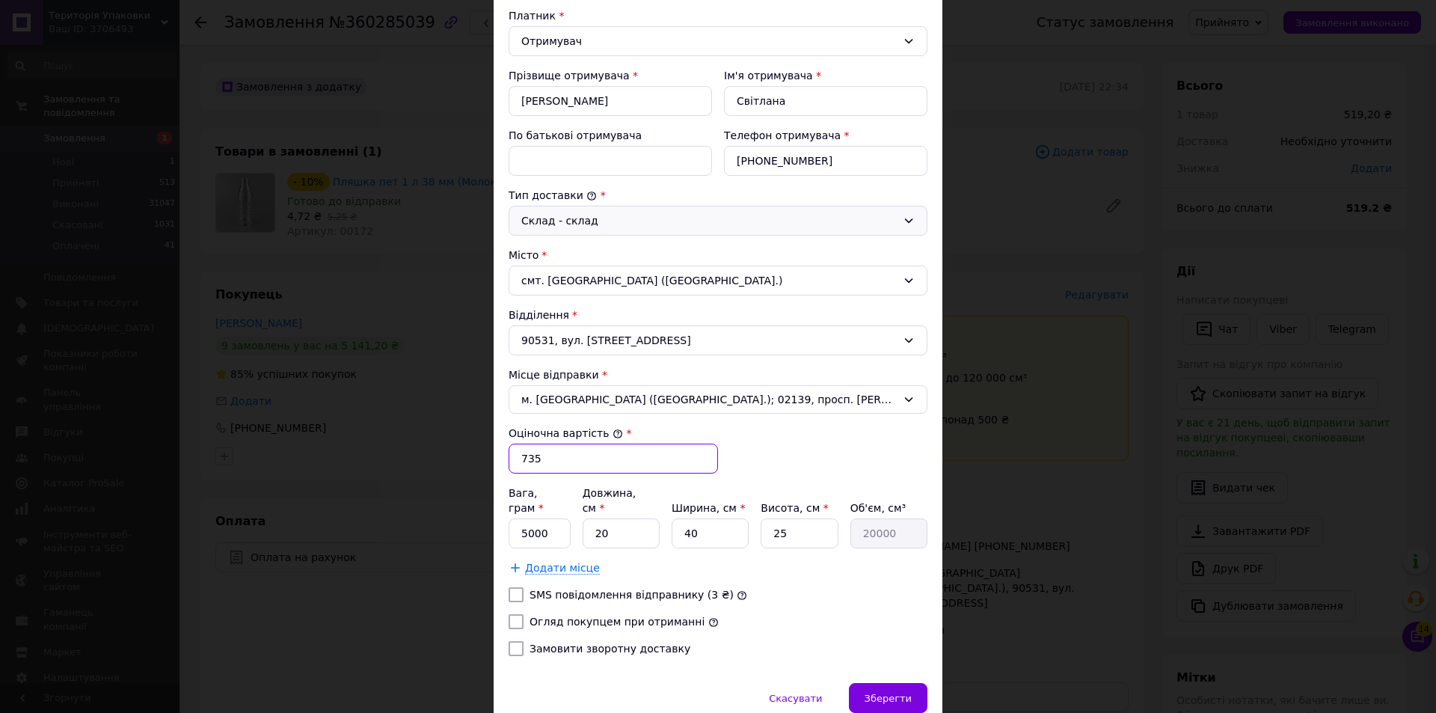
type input "735"
drag, startPoint x: 524, startPoint y: 514, endPoint x: 577, endPoint y: 495, distance: 56.3
click at [524, 518] on input "5000" at bounding box center [540, 533] width 62 height 30
type input "2220"
click at [635, 518] on input "20" at bounding box center [621, 533] width 77 height 30
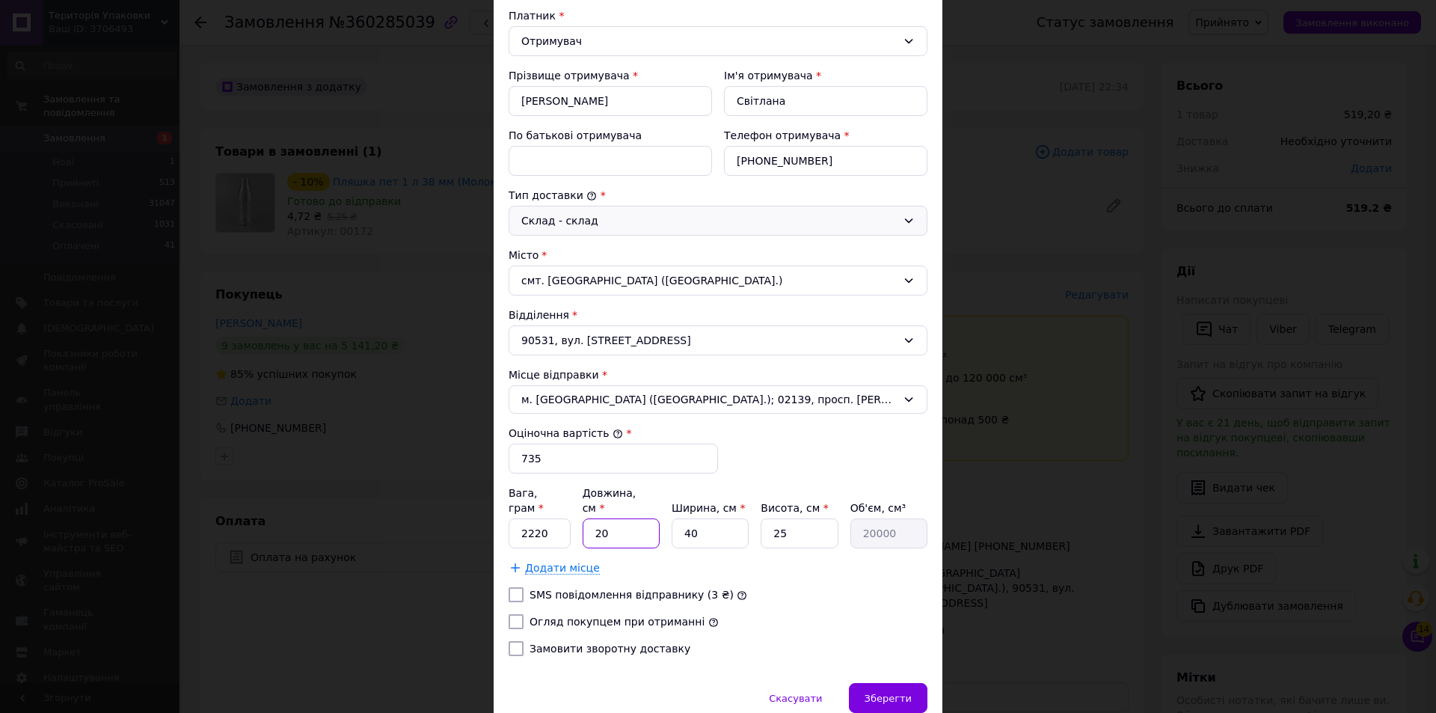
type input "2"
type input "2000"
type input "6"
type input "6000"
type input "68"
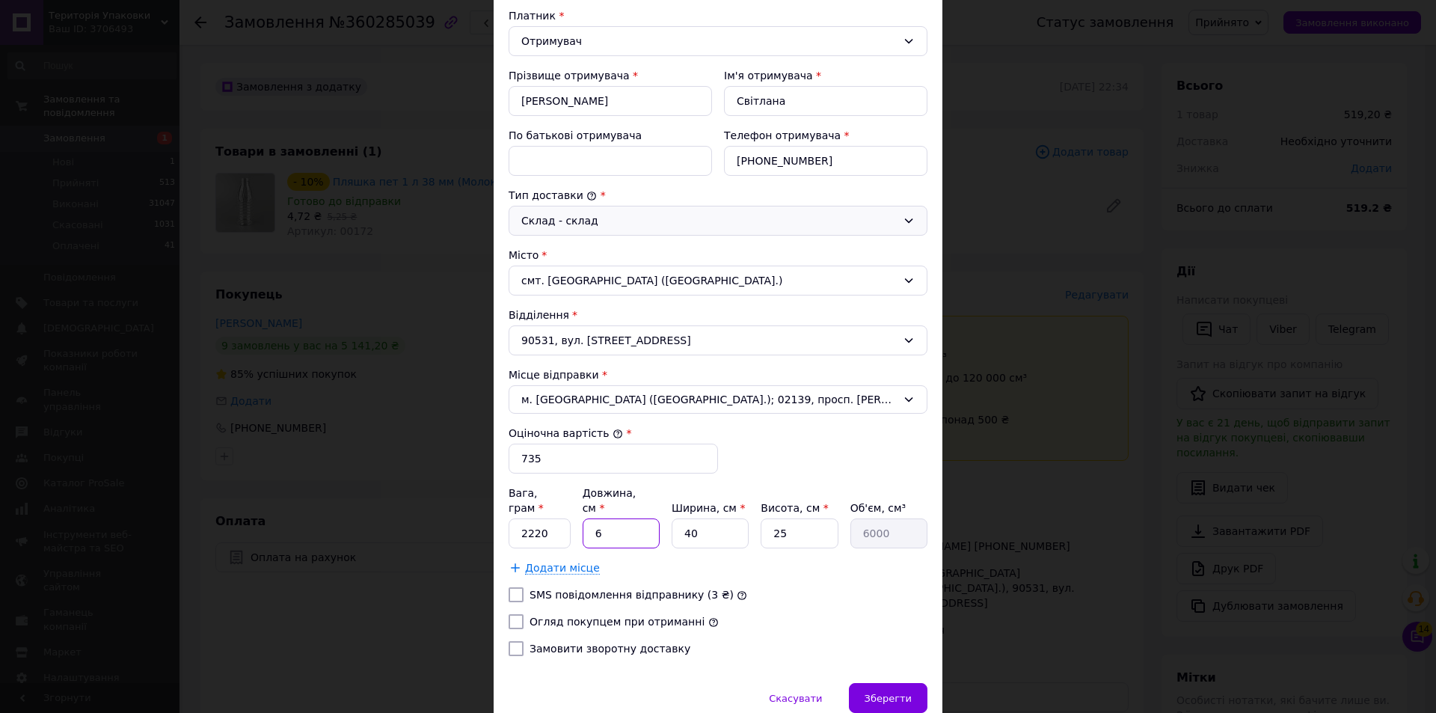
type input "68000"
type input "68"
click at [722, 518] on input "40" at bounding box center [710, 533] width 77 height 30
type input "4"
type input "6800"
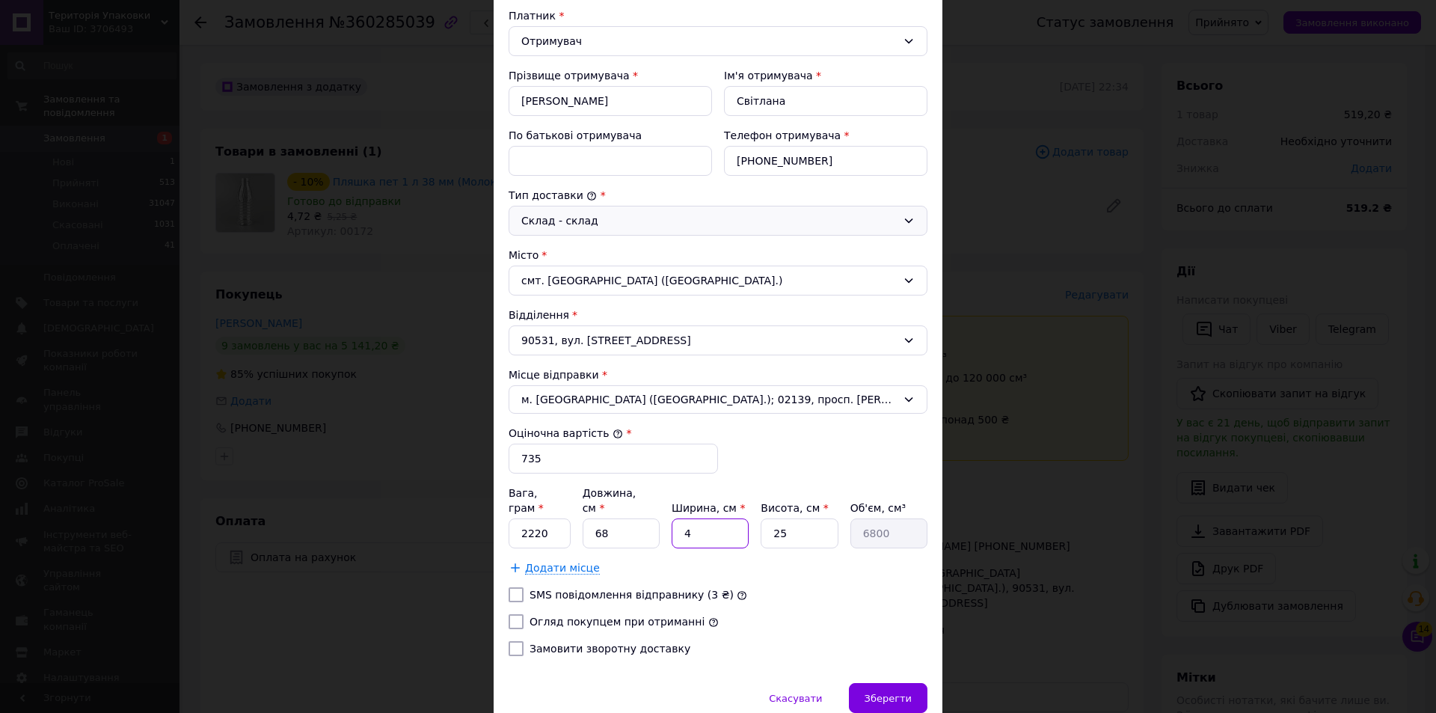
type input "42"
type input "71400"
type input "42"
click at [813, 518] on input "25" at bounding box center [799, 533] width 77 height 30
type input "2"
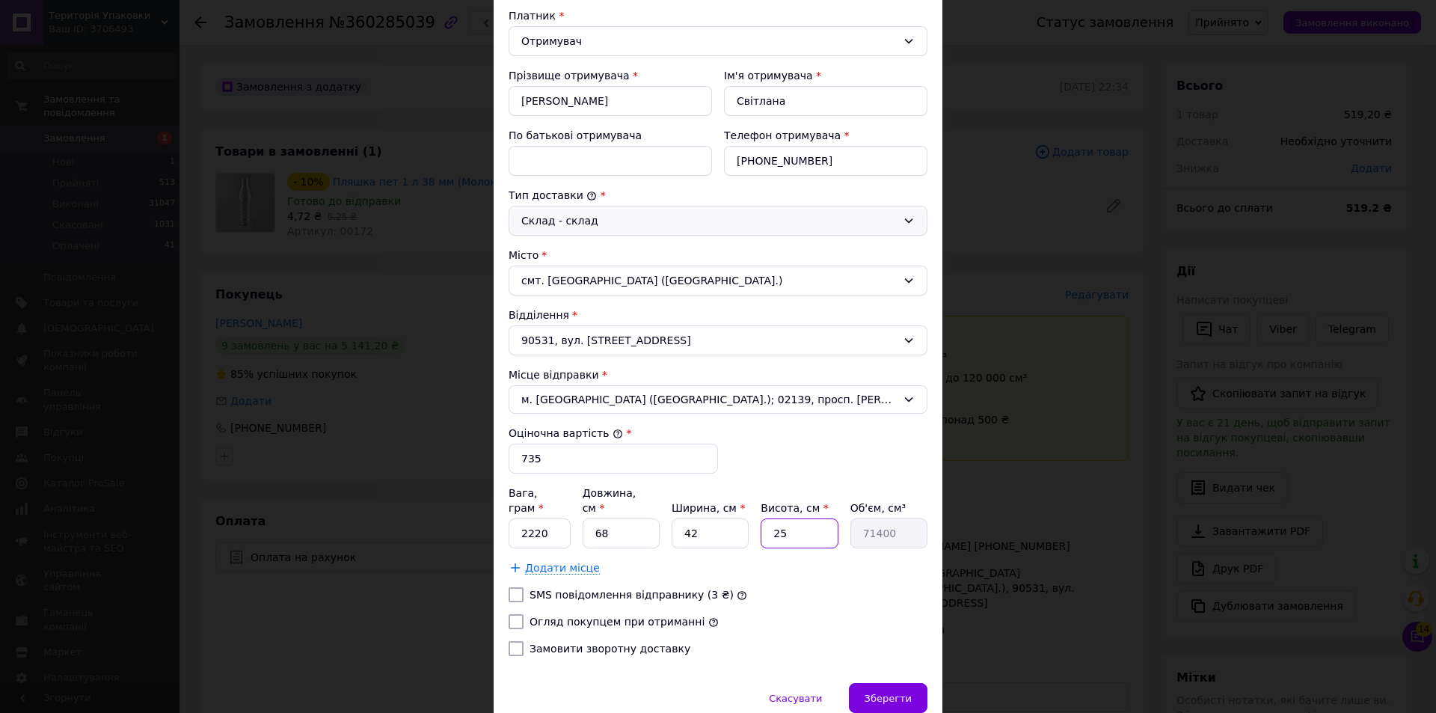
type input "5712"
type input "4"
type input "11424"
type input "42"
type input "119952"
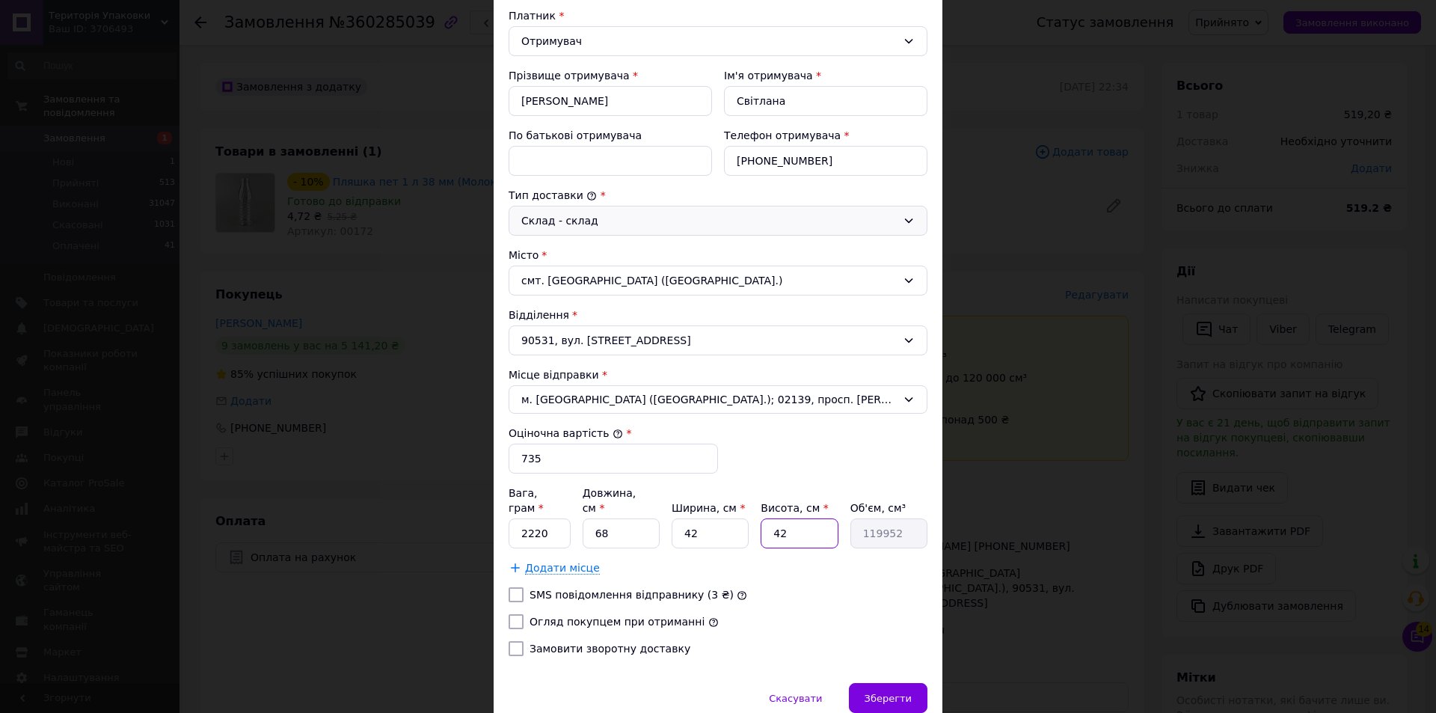
type input "42"
click at [548, 562] on span "Додати місце" at bounding box center [562, 568] width 75 height 13
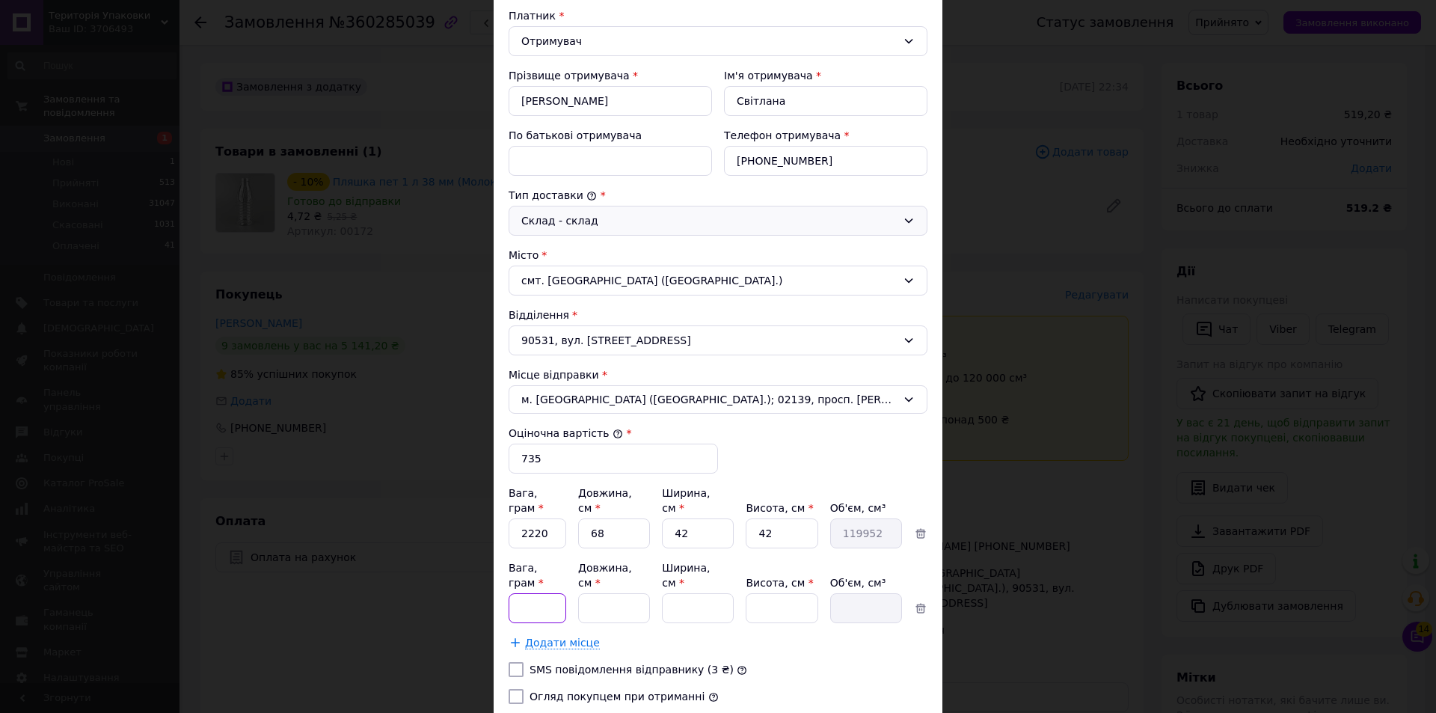
click at [539, 593] on input "Вага, грам *" at bounding box center [538, 608] width 58 height 30
type input "1640"
click at [620, 593] on input "Довжина, см *" at bounding box center [614, 608] width 72 height 30
type input "46"
click at [702, 593] on input "Ширина, см *" at bounding box center [698, 608] width 72 height 30
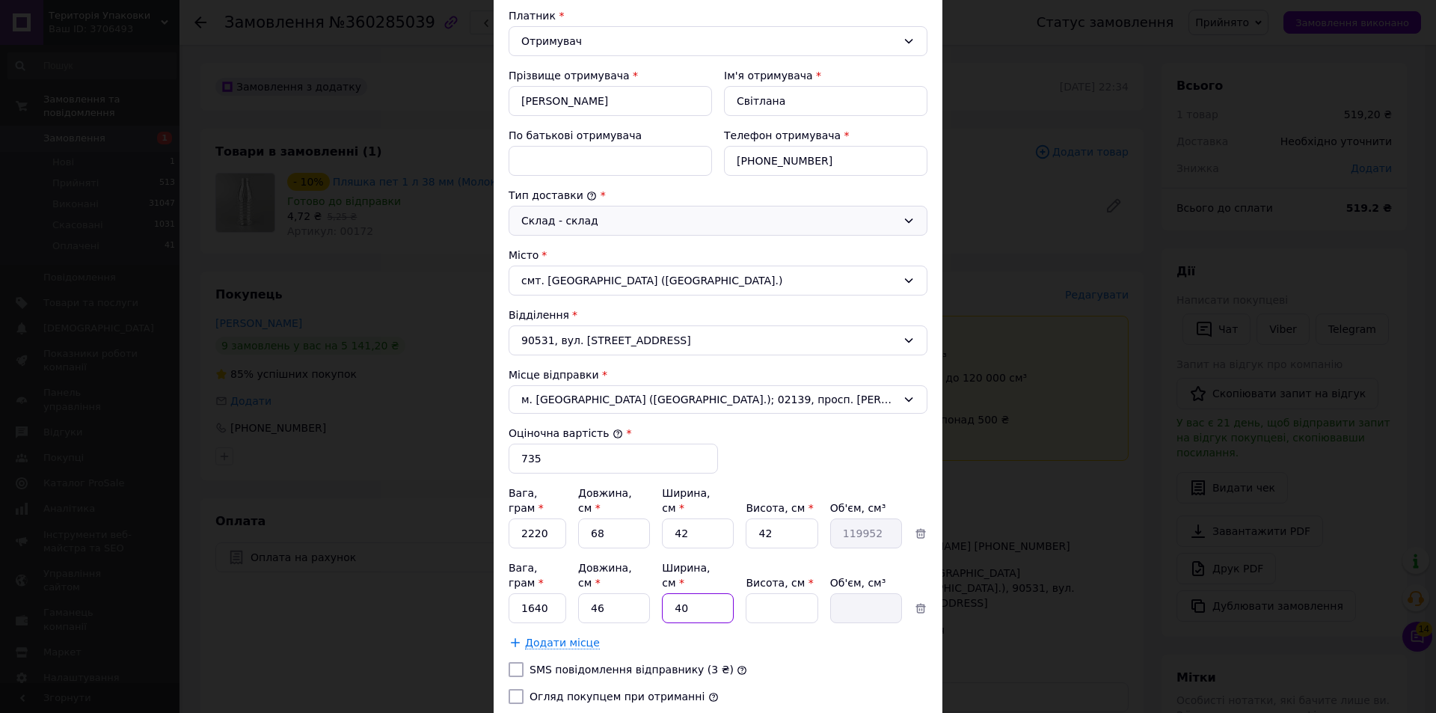
type input "40"
click at [786, 593] on input "Висота, см *" at bounding box center [782, 608] width 72 height 30
type input "4"
type input "7360"
type input "43"
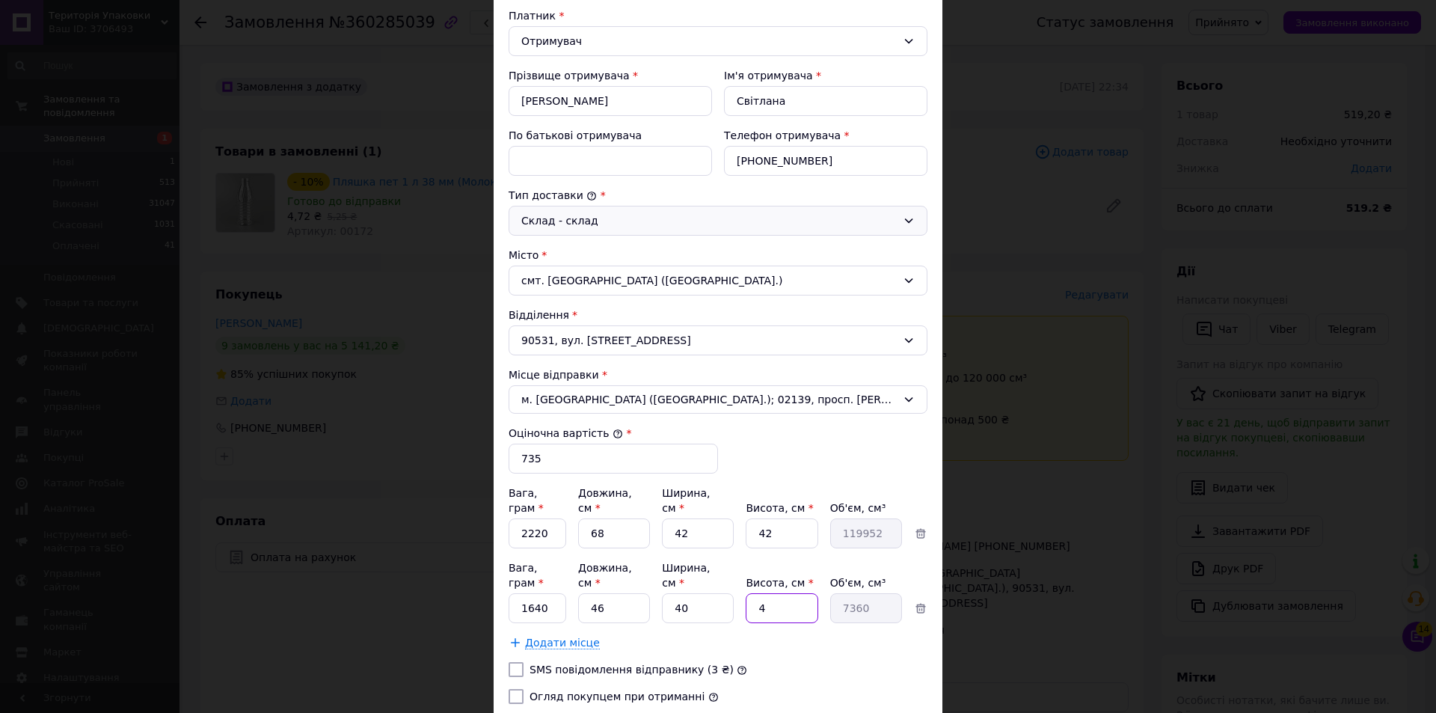
type input "79120"
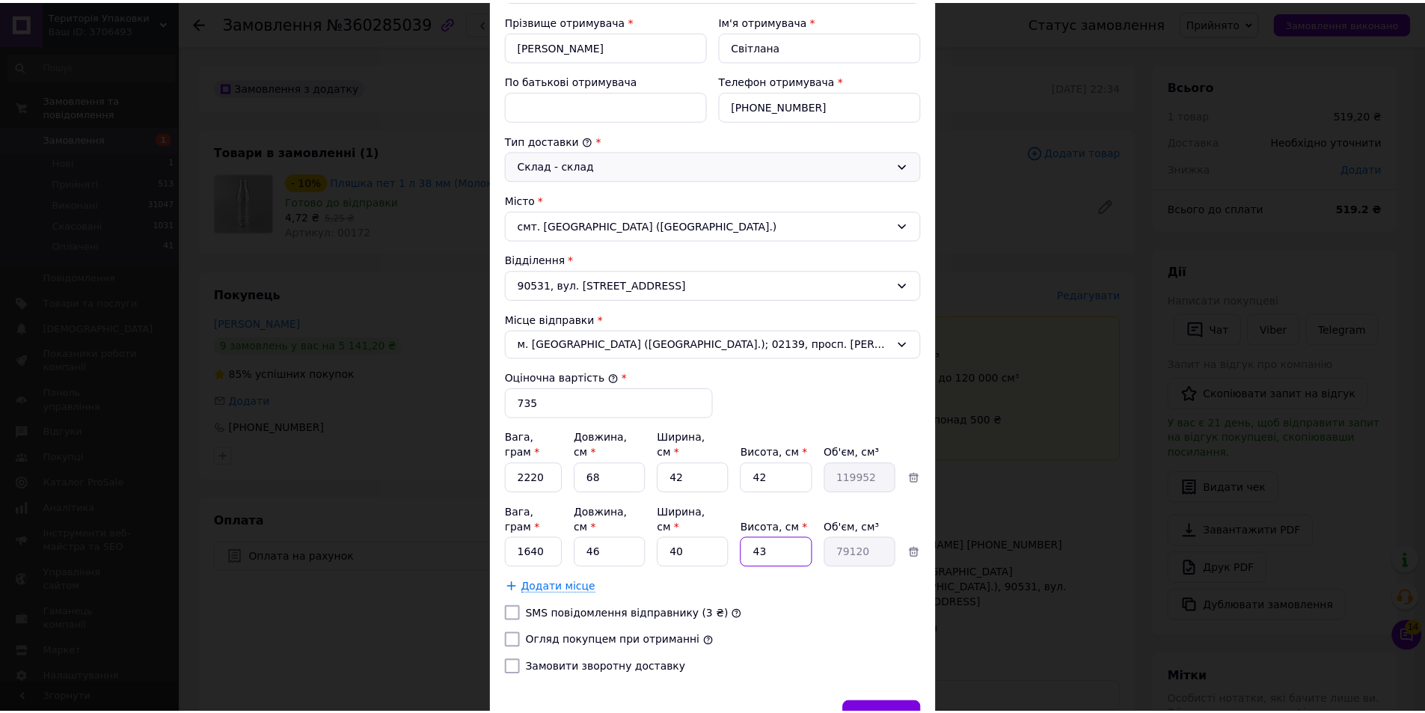
scroll to position [337, 0]
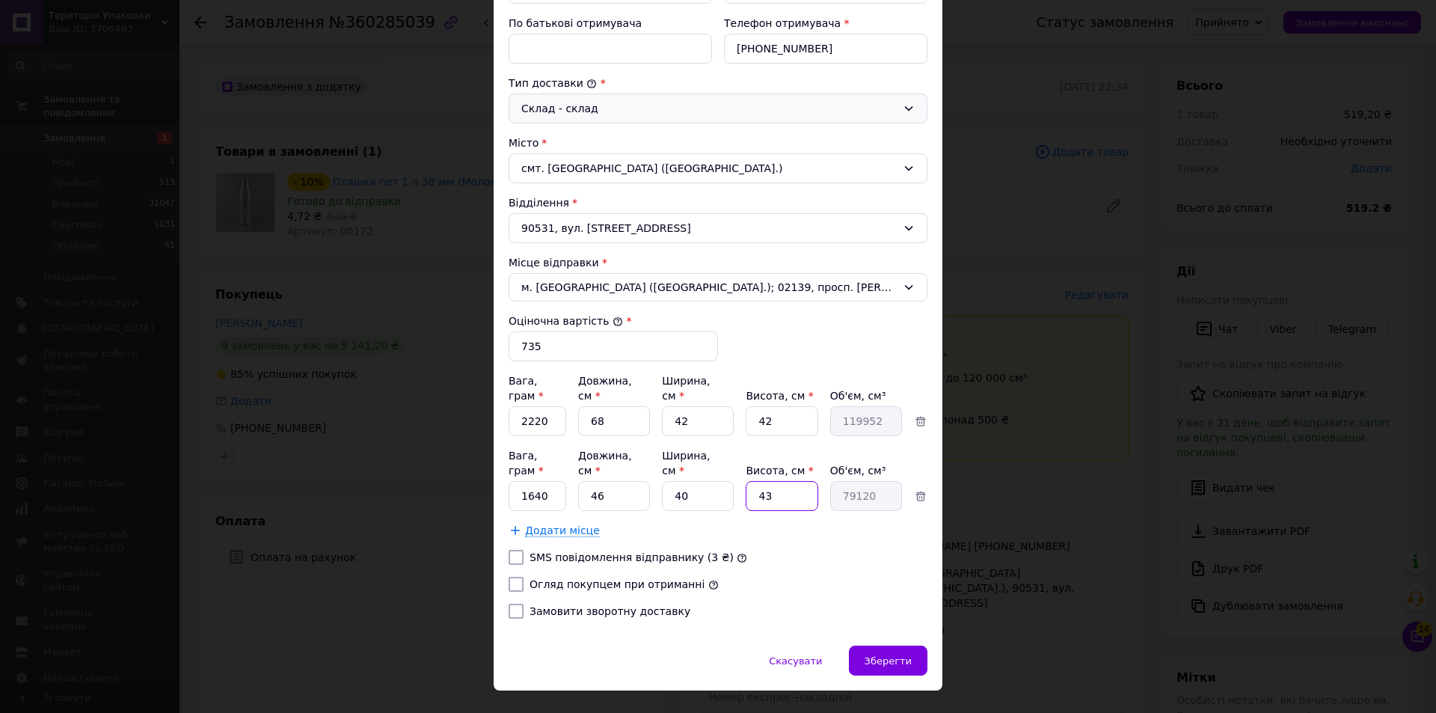
type input "43"
click at [510, 577] on input "Огляд покупцем при отриманні" at bounding box center [516, 584] width 15 height 15
checkbox input "true"
click at [885, 655] on span "Зберегти" at bounding box center [888, 660] width 47 height 11
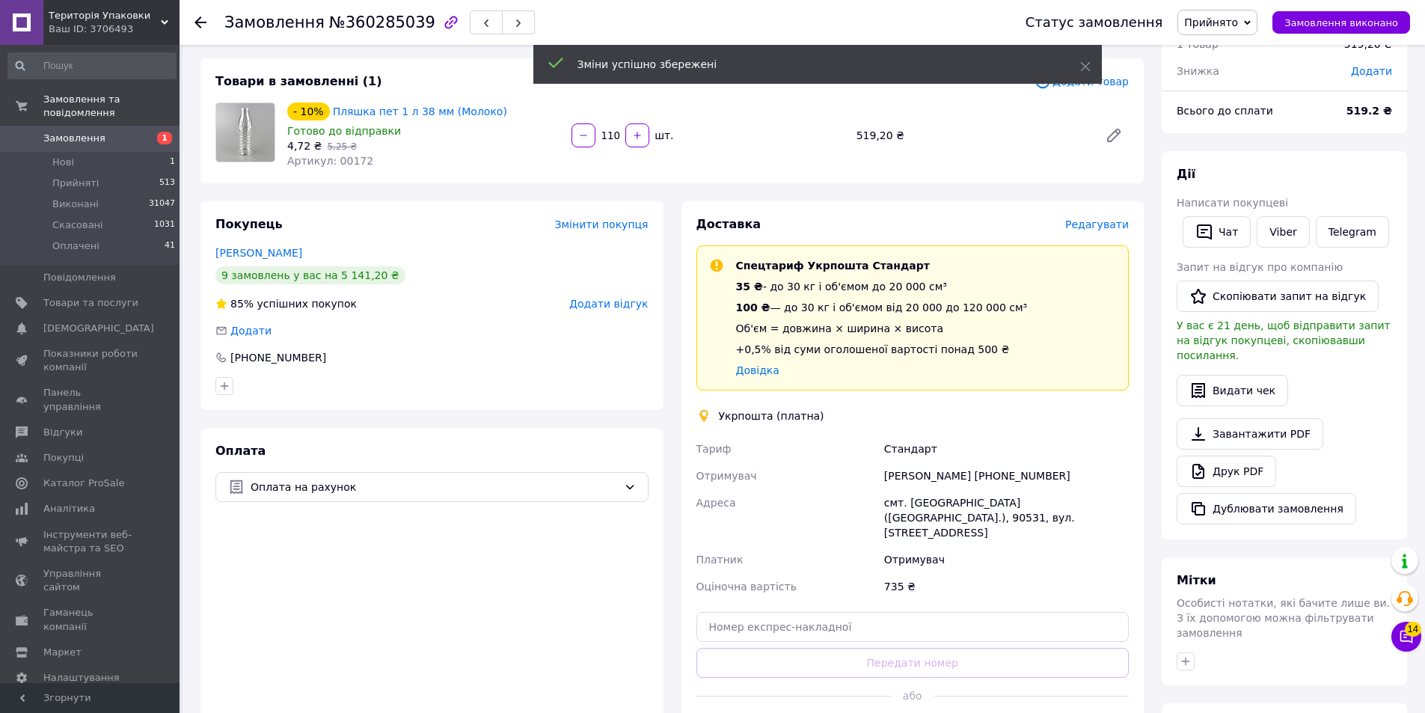
scroll to position [224, 0]
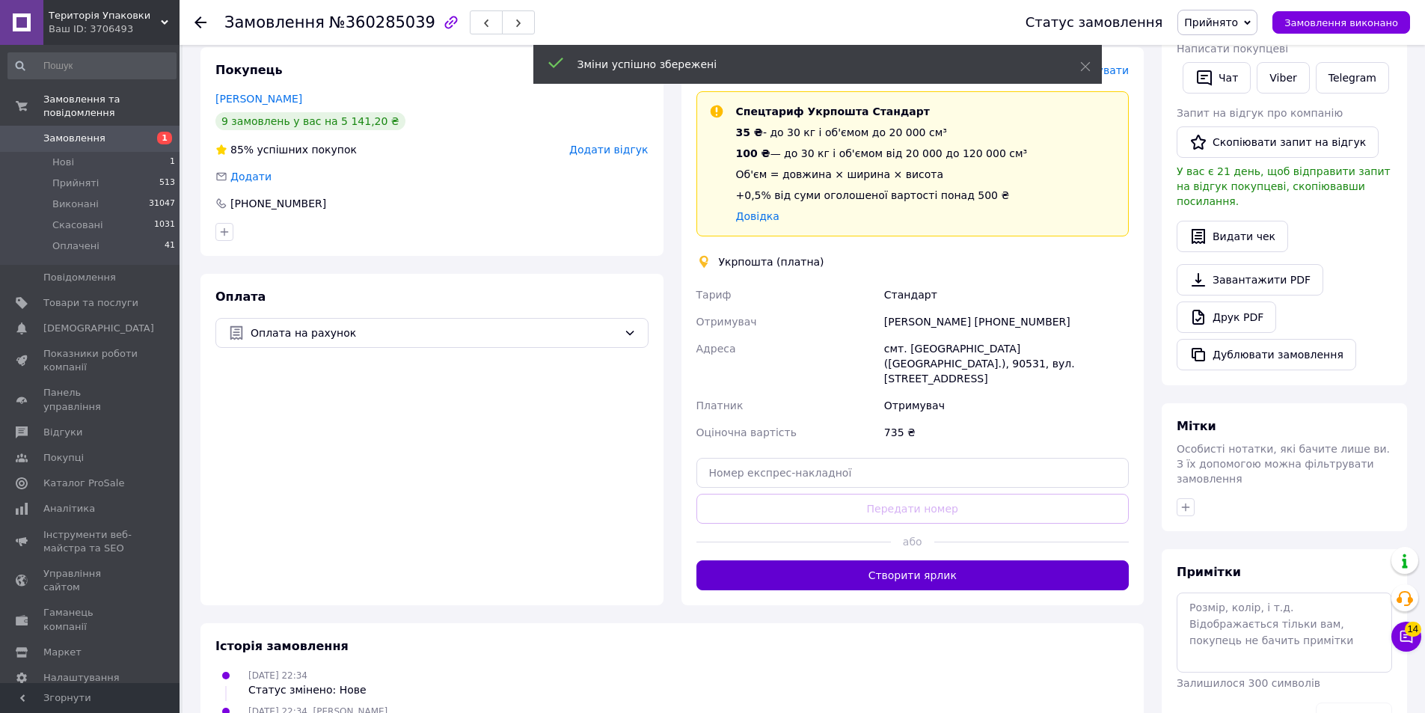
click at [1012, 560] on button "Створити ярлик" at bounding box center [912, 575] width 433 height 30
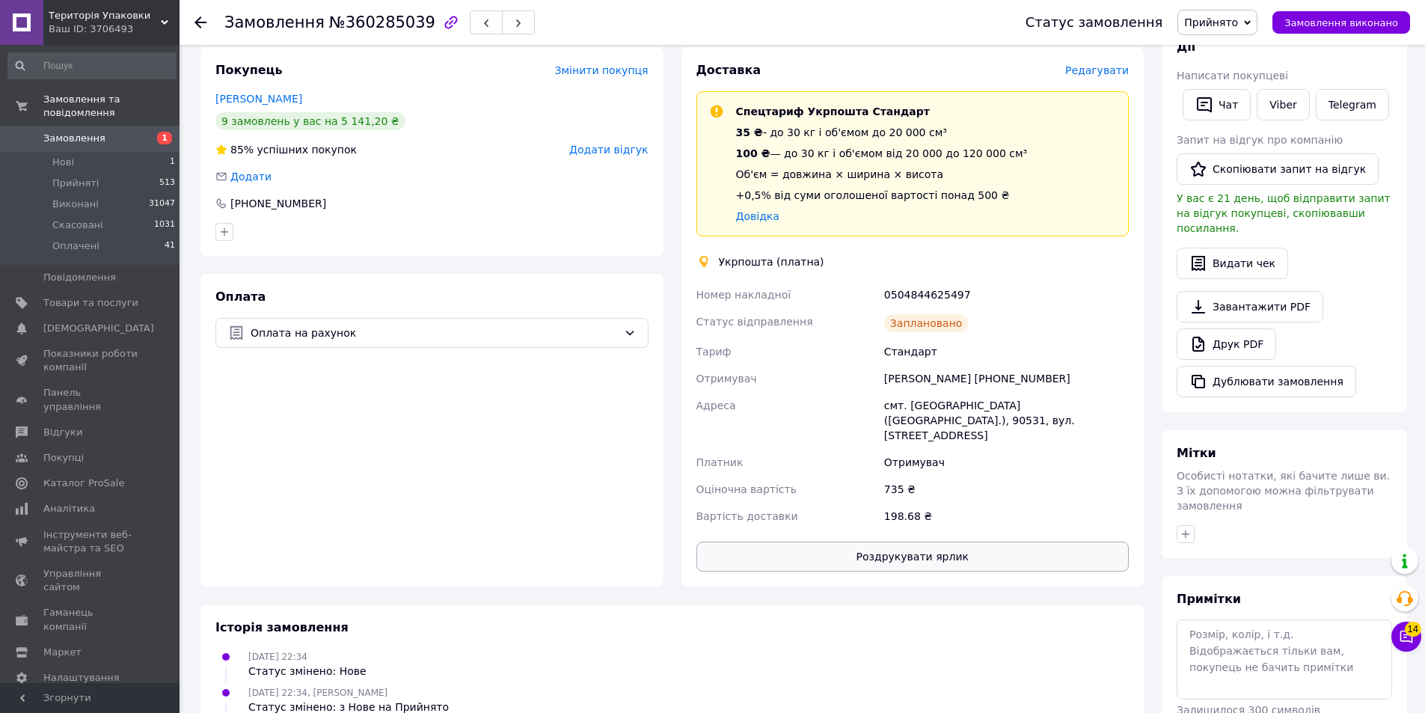
click at [984, 541] on button "Роздрукувати ярлик" at bounding box center [912, 556] width 433 height 30
drag, startPoint x: 881, startPoint y: 295, endPoint x: 957, endPoint y: 295, distance: 75.5
click at [966, 300] on div "0504844625497" at bounding box center [1006, 294] width 251 height 27
copy div "0504844625497"
